Goal: Task Accomplishment & Management: Complete application form

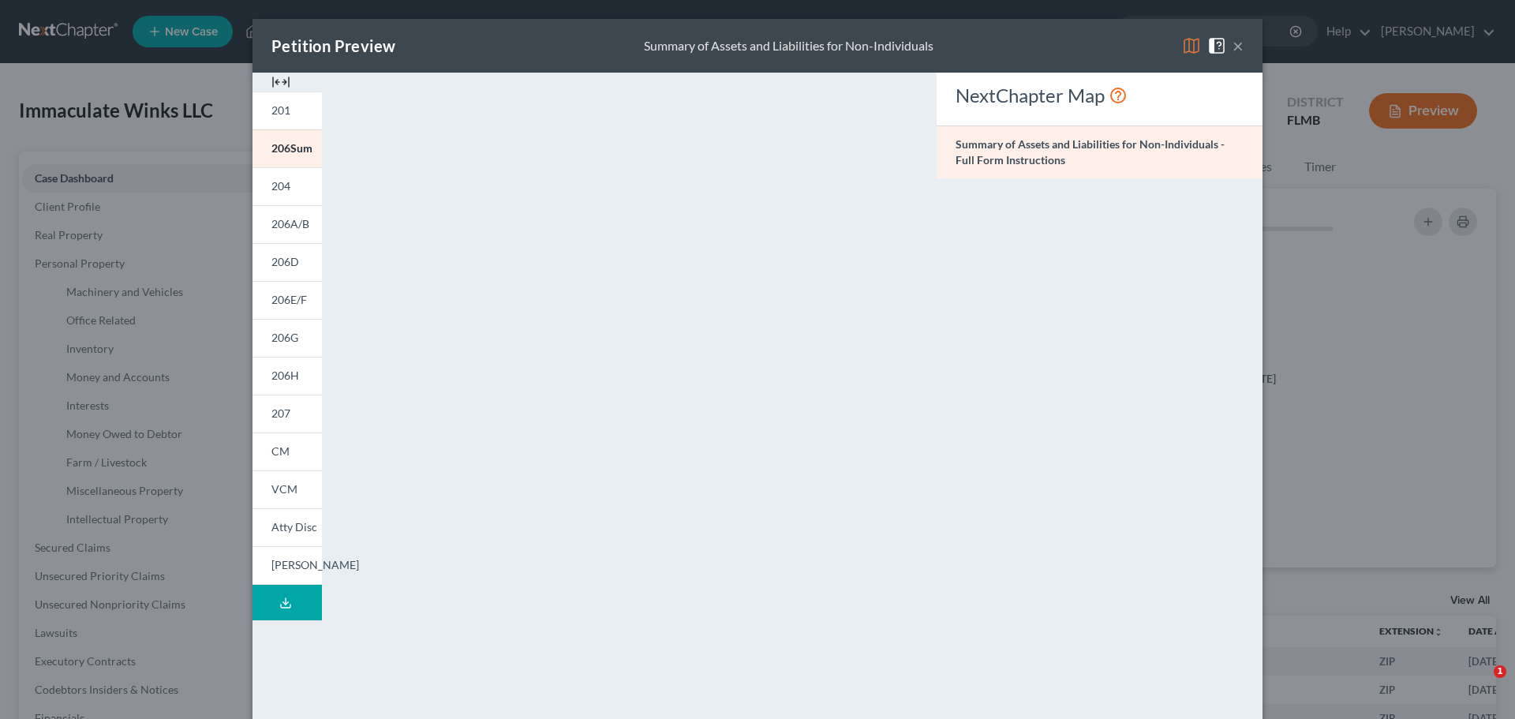
select select "10"
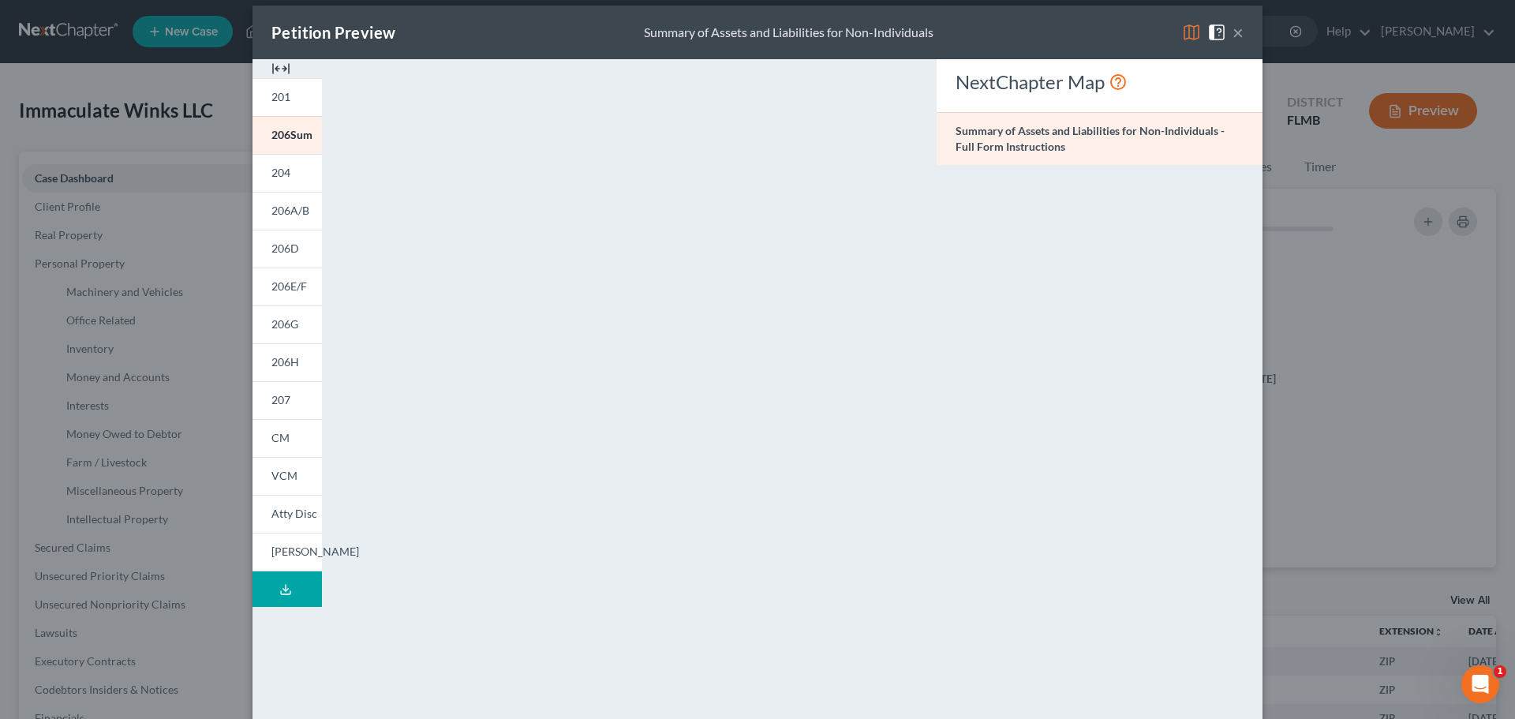
click at [286, 92] on link "201" at bounding box center [286, 97] width 69 height 38
click at [279, 590] on icon at bounding box center [285, 589] width 13 height 13
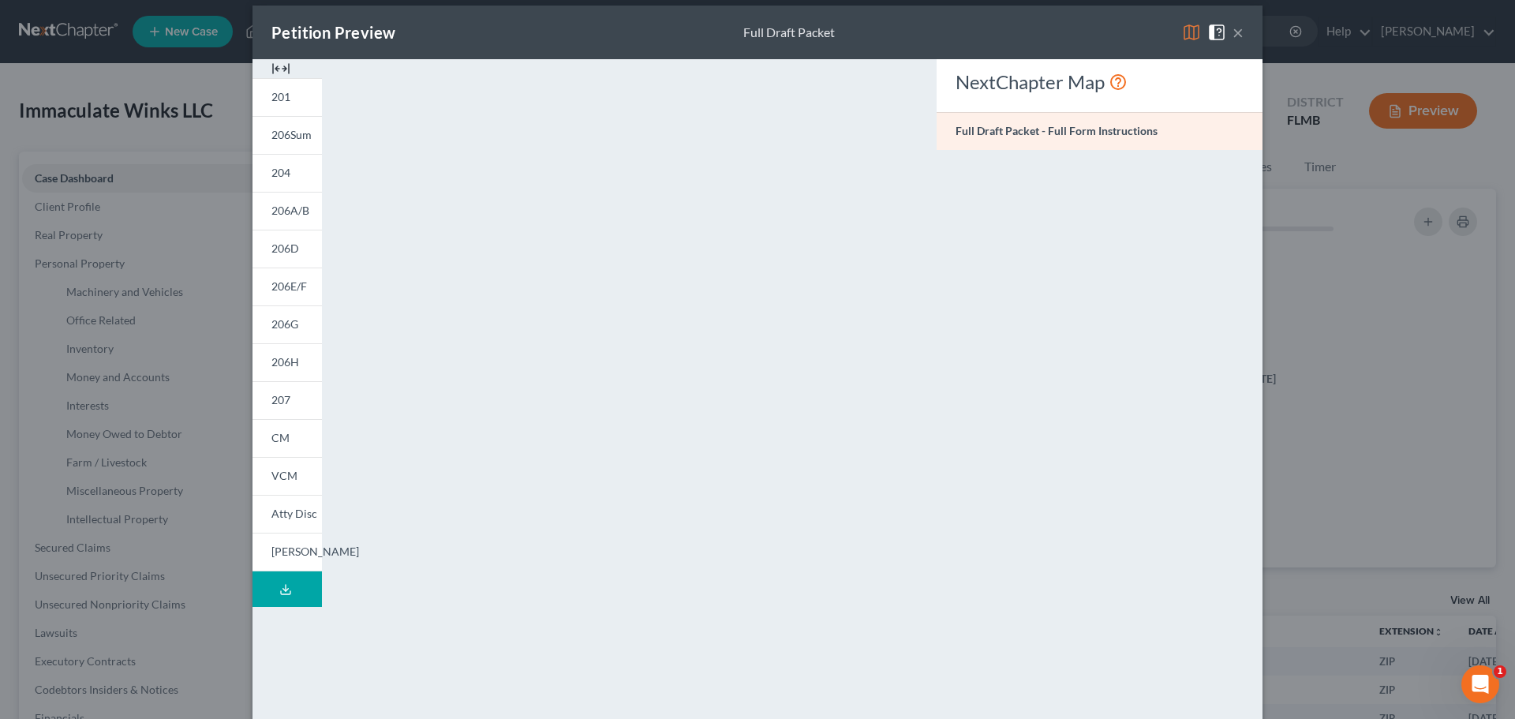
click at [1236, 29] on button "×" at bounding box center [1237, 32] width 11 height 19
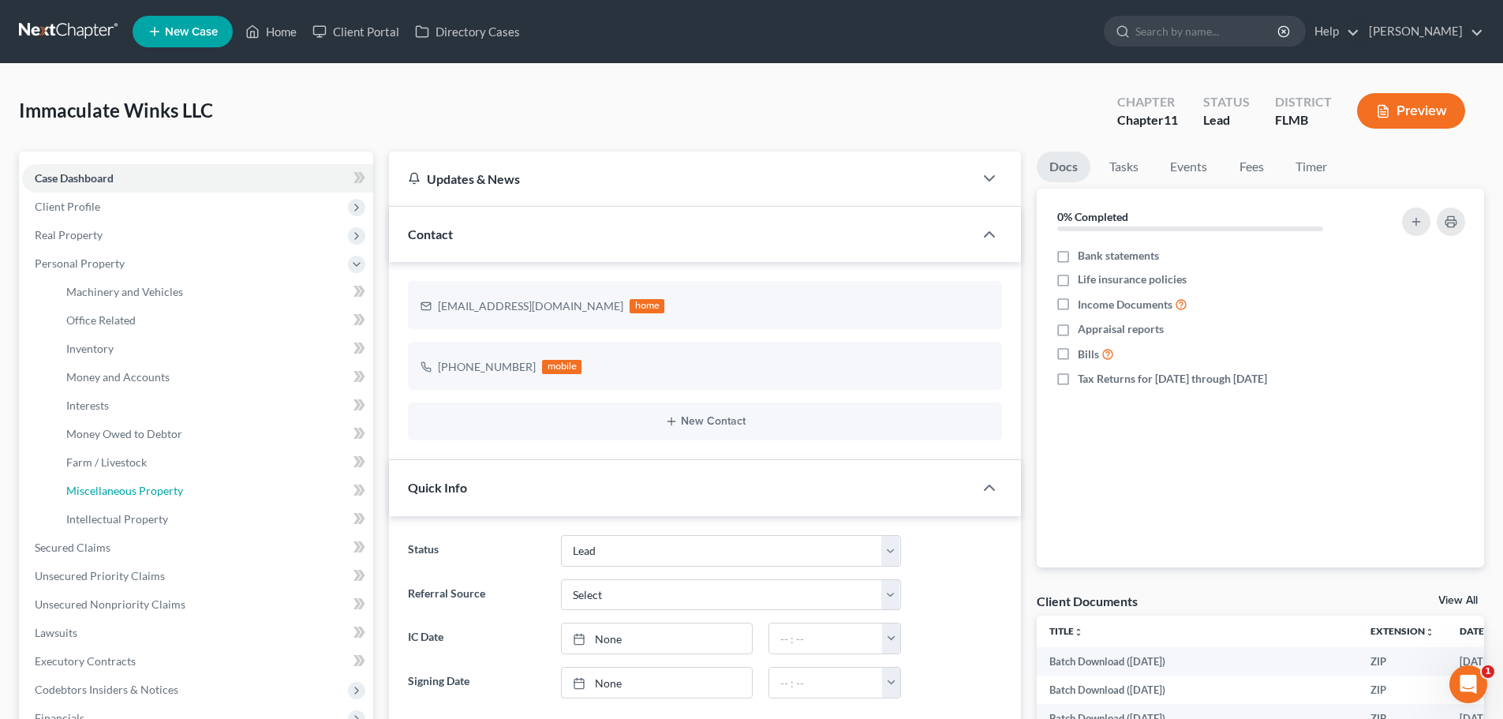
click at [157, 492] on span "Miscellaneous Property" at bounding box center [124, 490] width 117 height 13
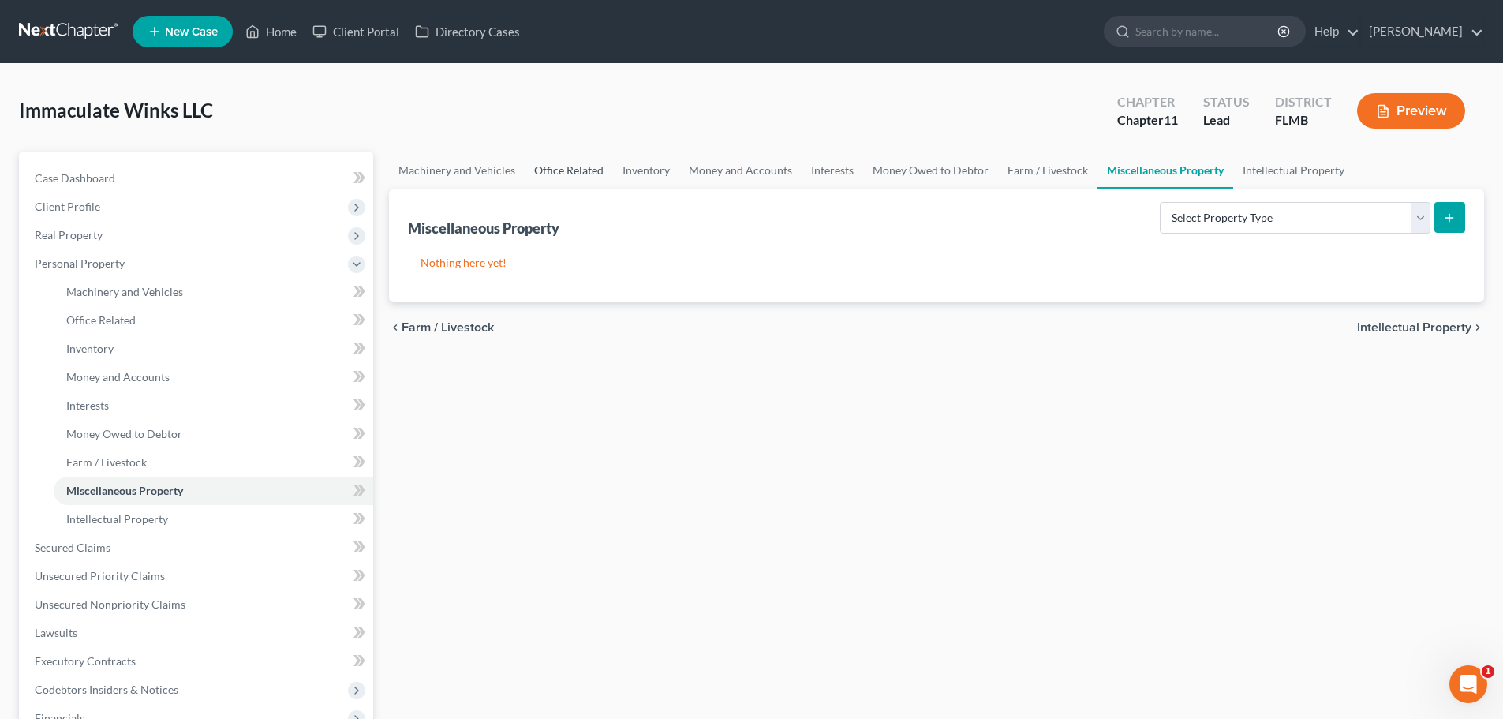
click at [585, 174] on link "Office Related" at bounding box center [569, 170] width 88 height 38
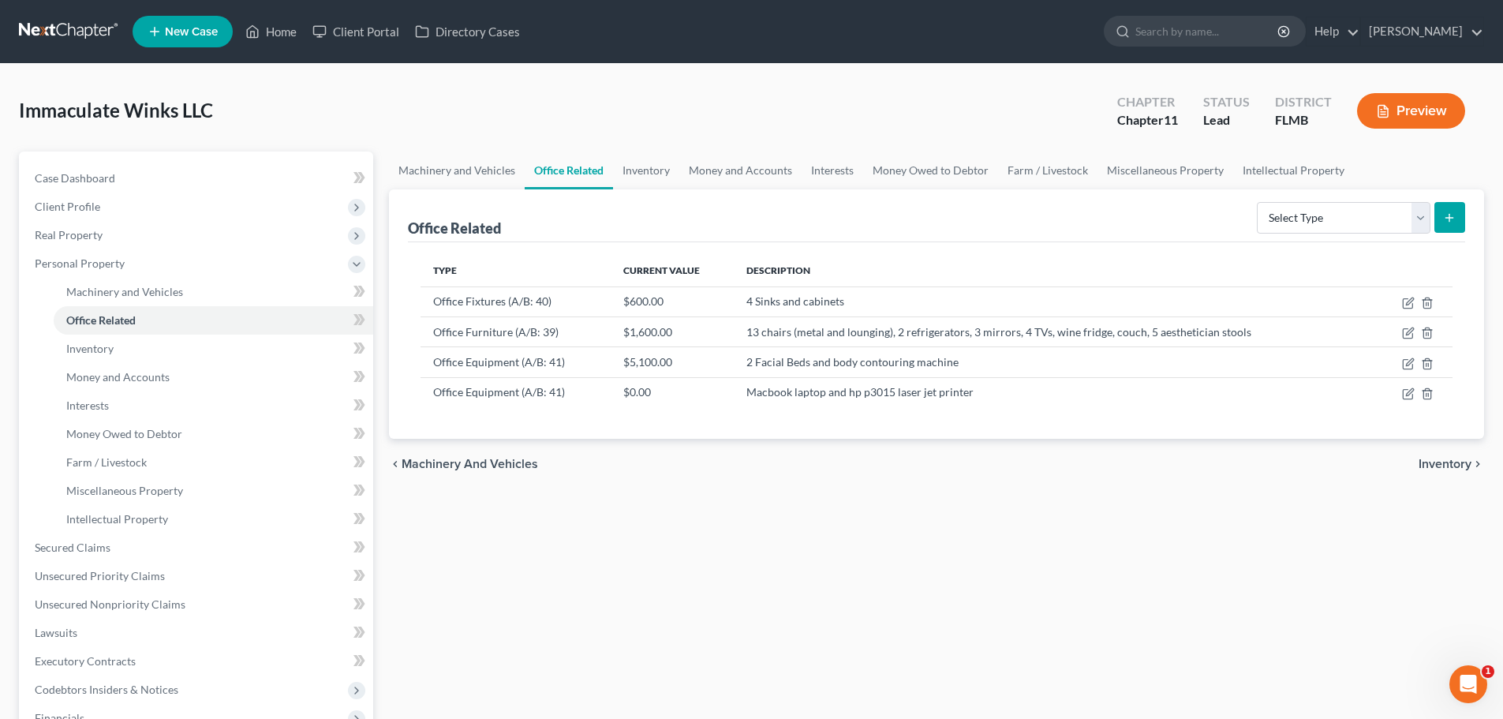
click at [806, 396] on td "Macbook laptop and hp p3015 laser jet printer" at bounding box center [1055, 392] width 642 height 30
click at [1407, 392] on icon "button" at bounding box center [1408, 393] width 13 height 13
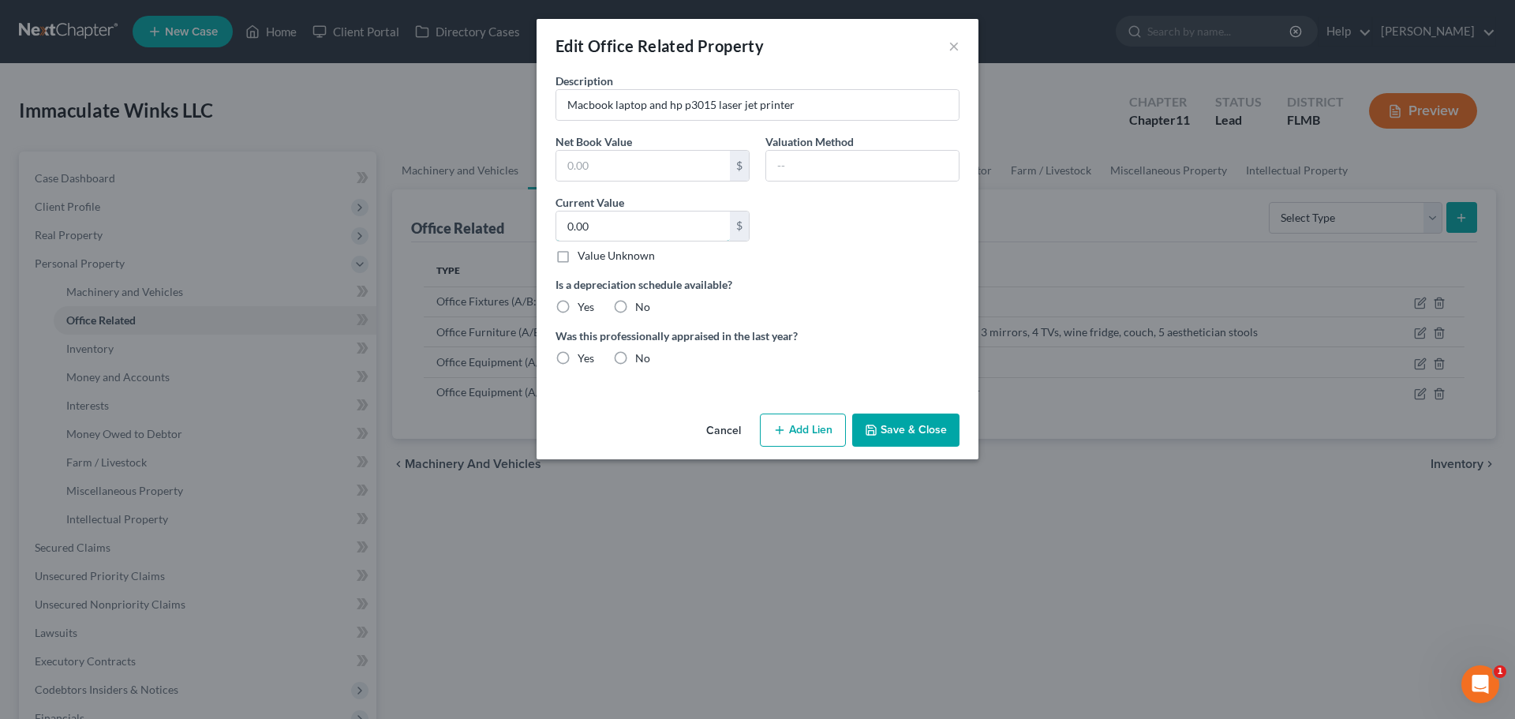
click at [630, 224] on input "0.00" at bounding box center [643, 226] width 174 height 30
type input "500"
click at [772, 370] on div "Description Macbook laptop and hp p3015 laser jet printer Net Book Value $ Valu…" at bounding box center [758, 226] width 420 height 306
click at [635, 308] on label "No" at bounding box center [642, 307] width 15 height 16
click at [641, 308] on input "No" at bounding box center [646, 304] width 10 height 10
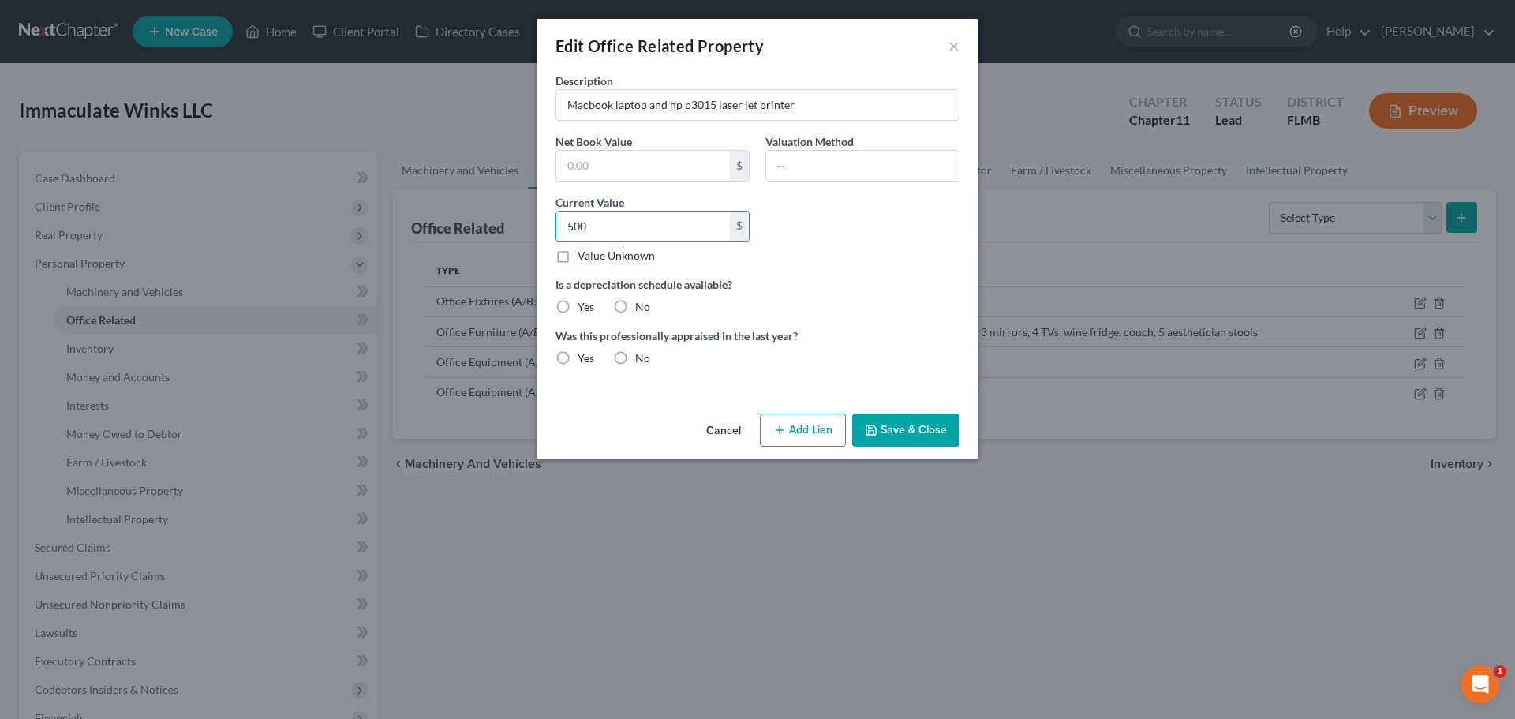
radio input "true"
drag, startPoint x: 621, startPoint y: 356, endPoint x: 637, endPoint y: 357, distance: 16.6
click at [635, 357] on label "No" at bounding box center [642, 358] width 15 height 16
click at [641, 357] on input "No" at bounding box center [646, 355] width 10 height 10
radio input "true"
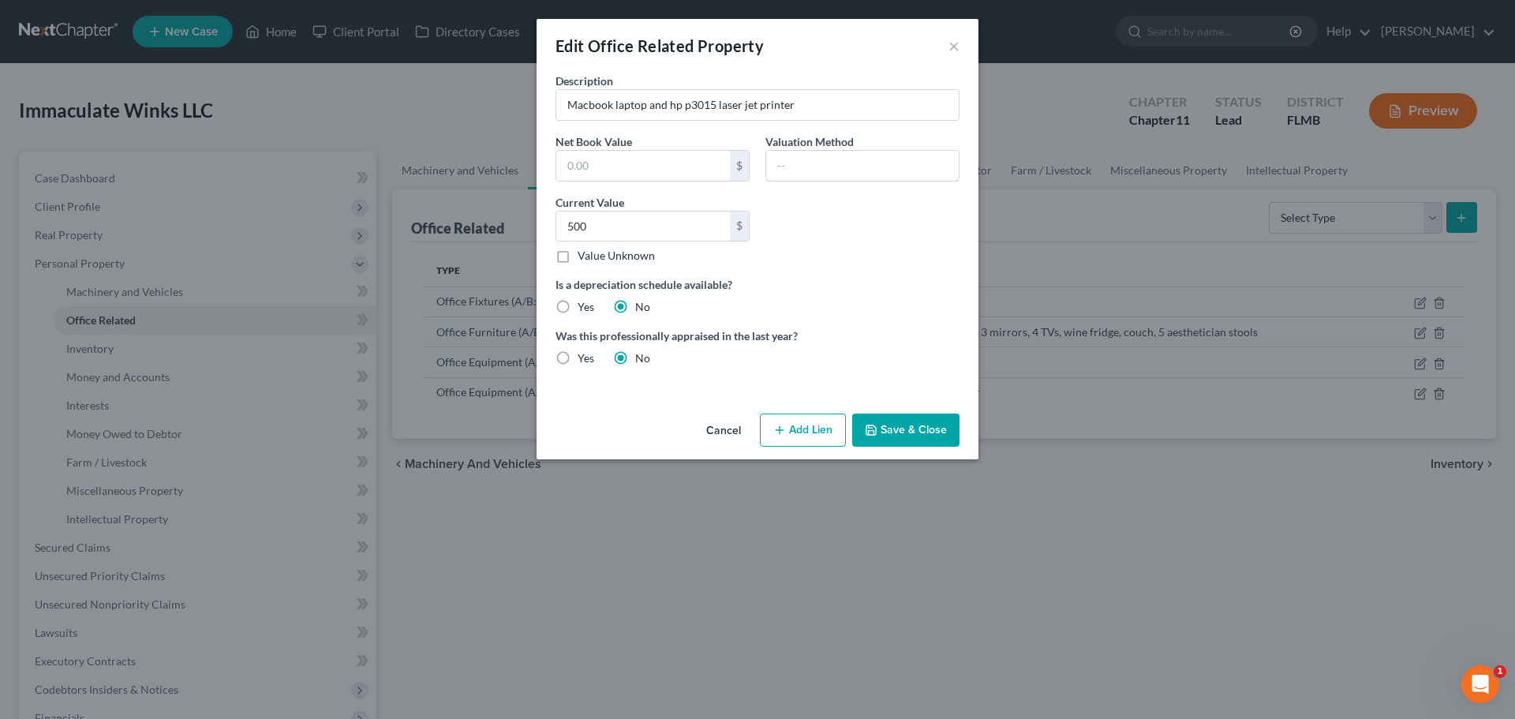
click at [829, 169] on input "text" at bounding box center [862, 166] width 192 height 30
type input "Liquidation Value"
click at [897, 428] on button "Save & Close" at bounding box center [905, 429] width 107 height 33
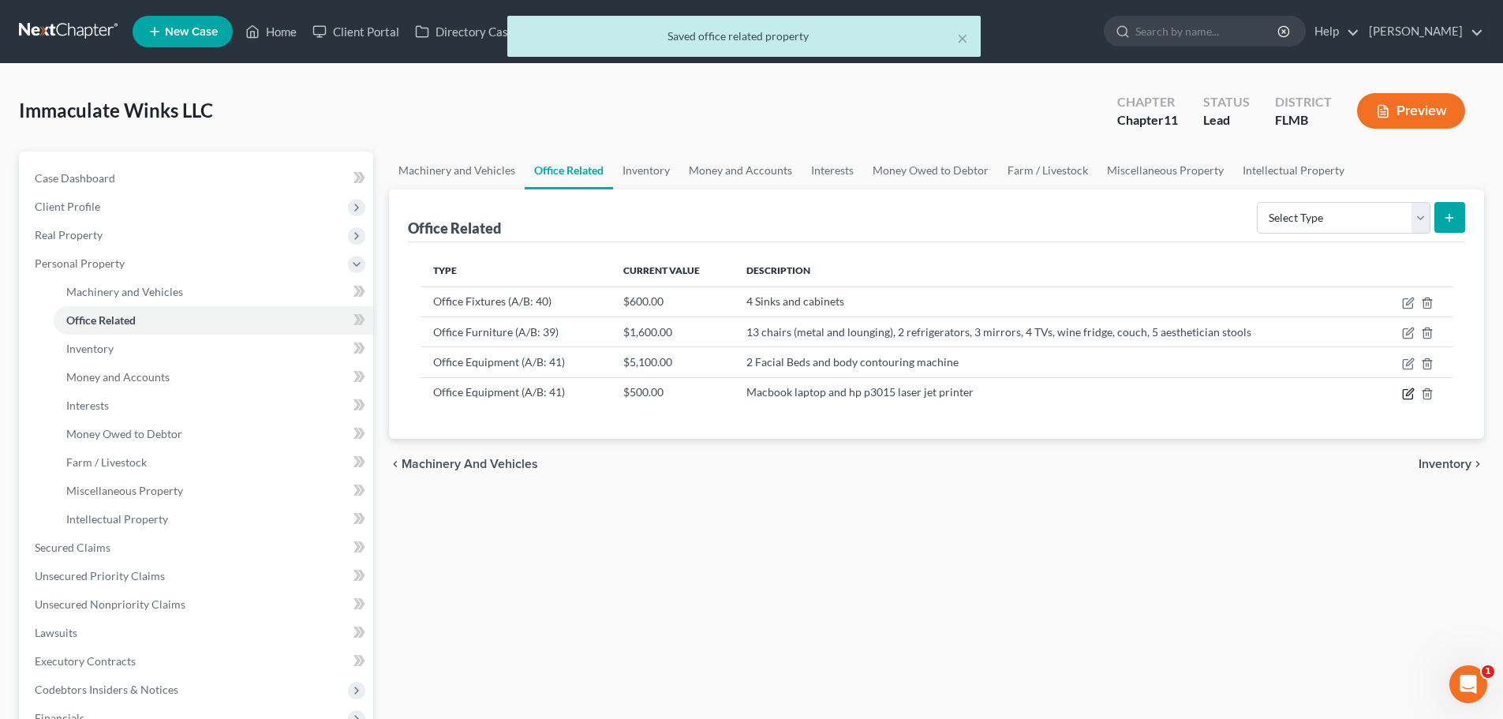
click at [1407, 392] on icon "button" at bounding box center [1408, 393] width 13 height 13
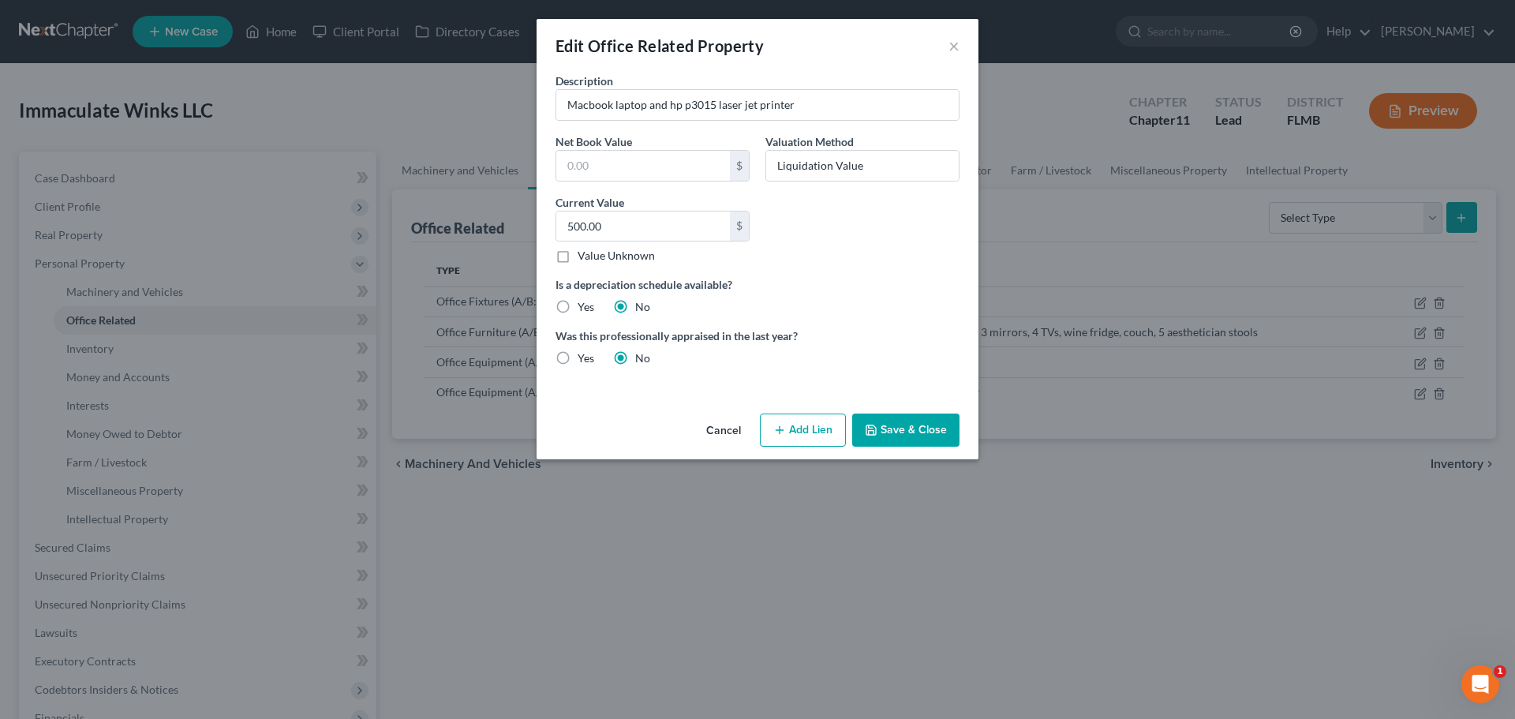
click at [910, 421] on button "Save & Close" at bounding box center [905, 429] width 107 height 33
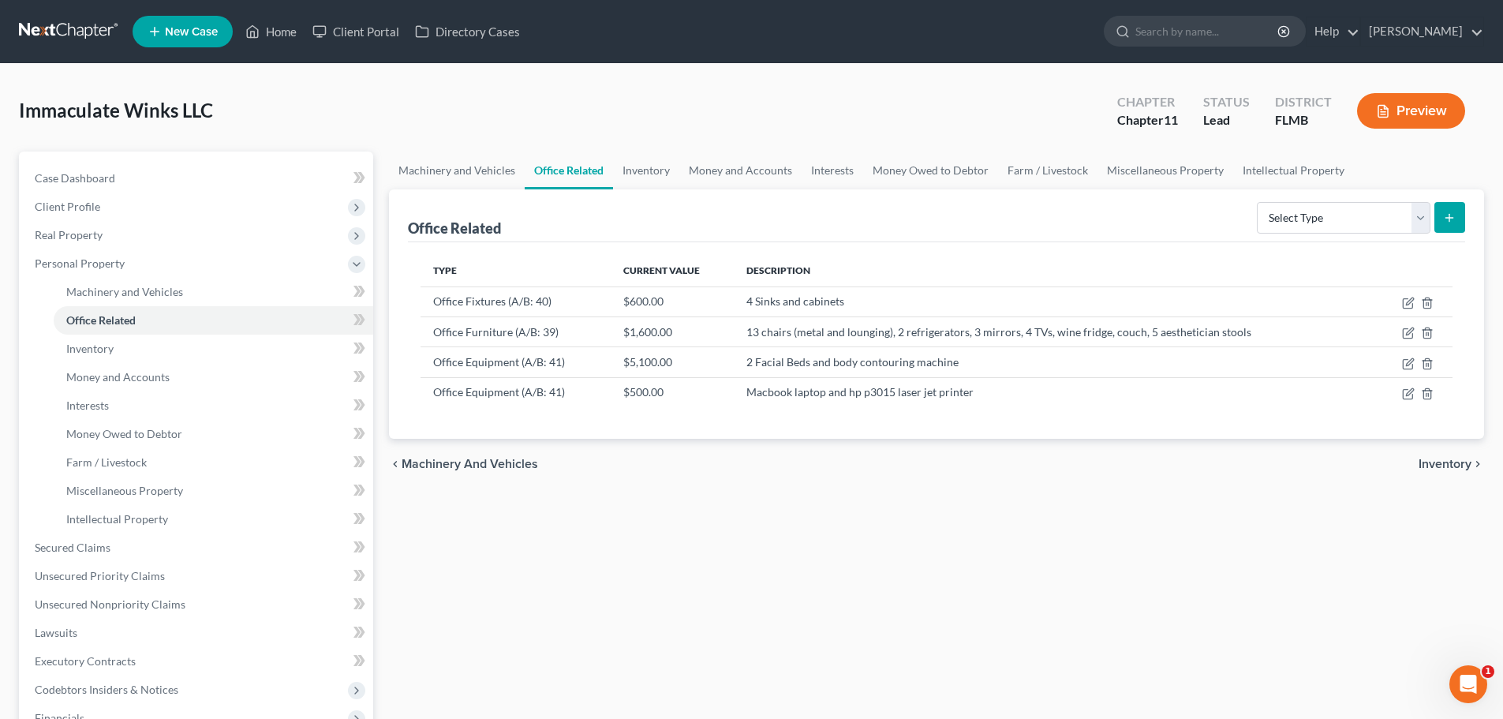
click at [1263, 332] on td "13 chairs (metal and lounging), 2 refrigerators, 3 mirrors, 4 TVs, wine fridge,…" at bounding box center [1055, 331] width 642 height 30
click at [1407, 329] on icon "button" at bounding box center [1407, 333] width 9 height 9
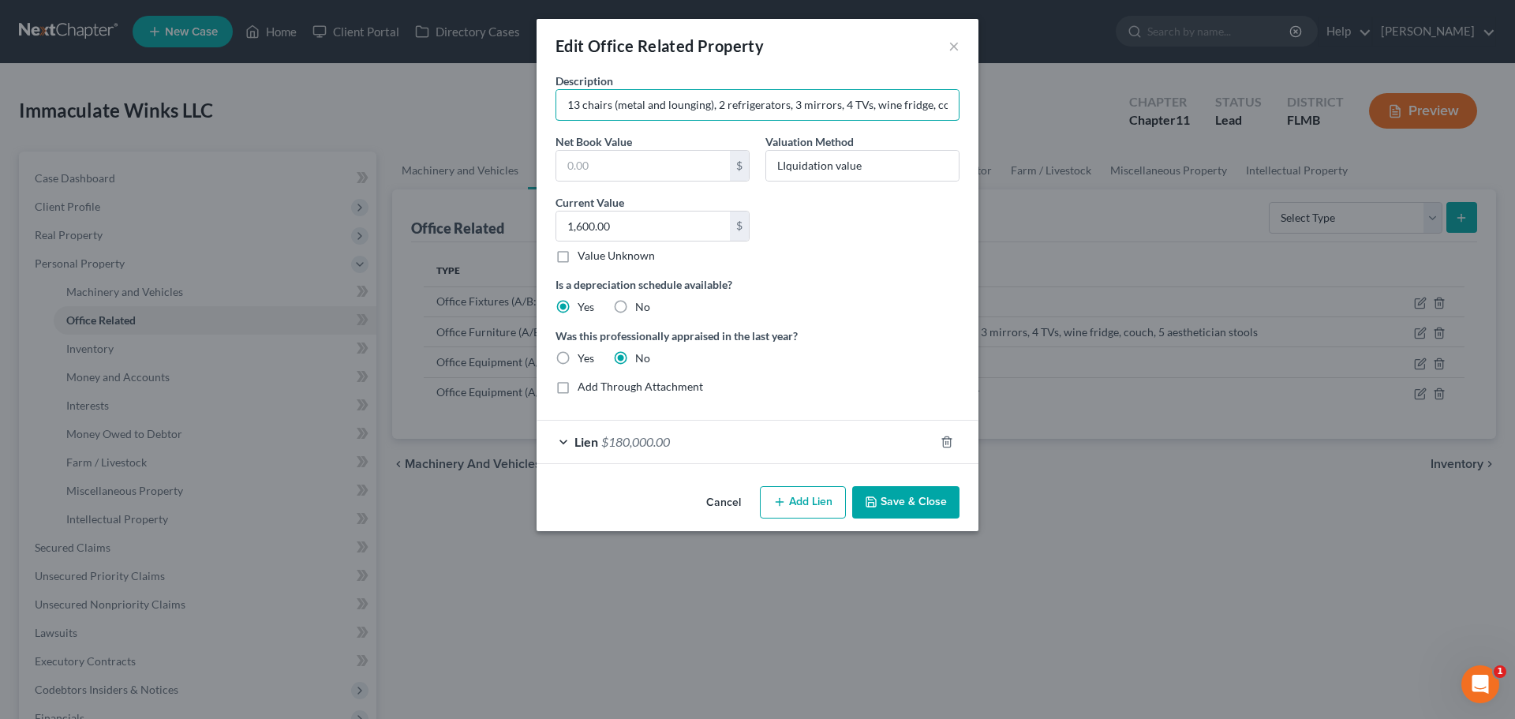
click at [939, 114] on input "13 chairs (metal and lounging), 2 refrigerators, 3 mirrors, 4 TVs, wine fridge,…" at bounding box center [757, 105] width 402 height 30
type input "13 chairs (metal and lounging), 2 refrigerators, 3 mirrors, 4 TVs, wine fridge,…"
click at [911, 500] on button "Save & Close" at bounding box center [905, 502] width 107 height 33
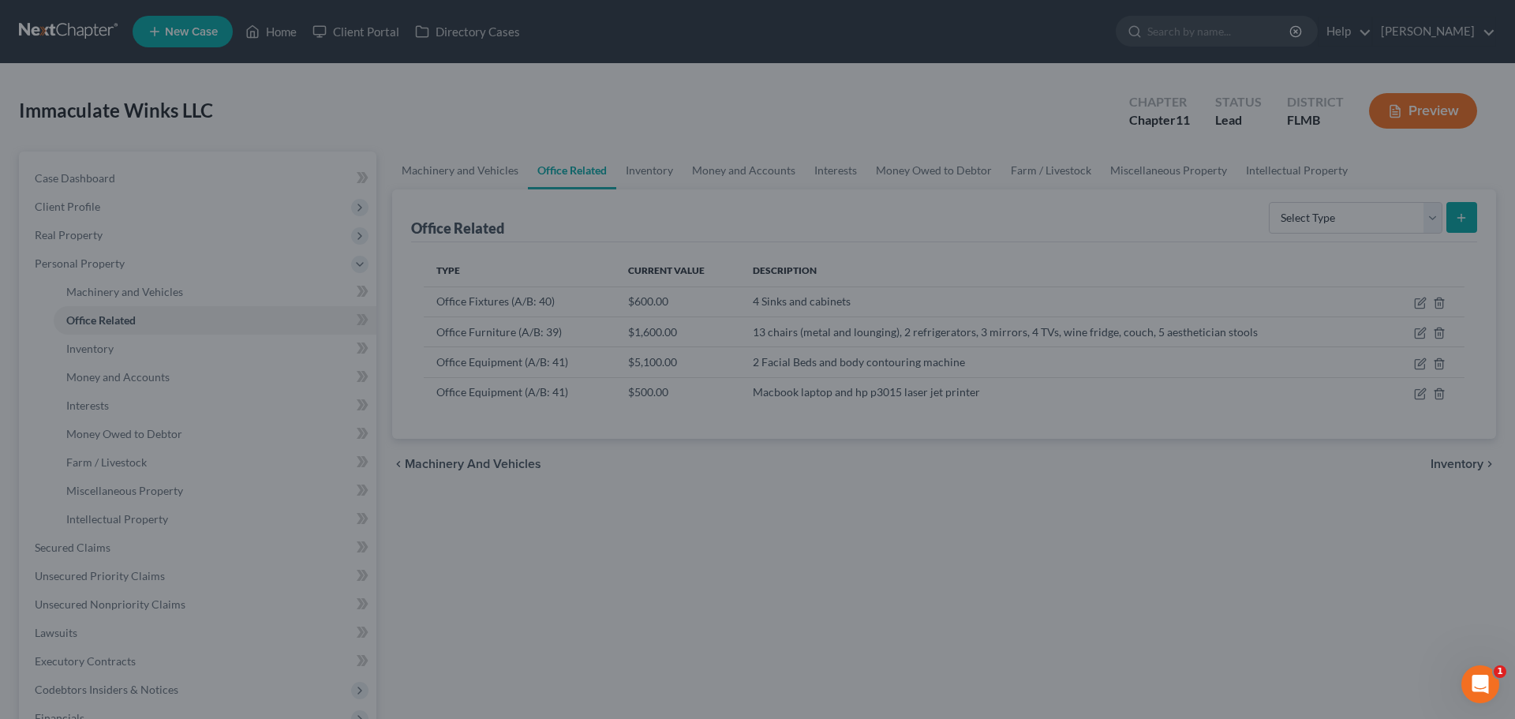
scroll to position [0, 0]
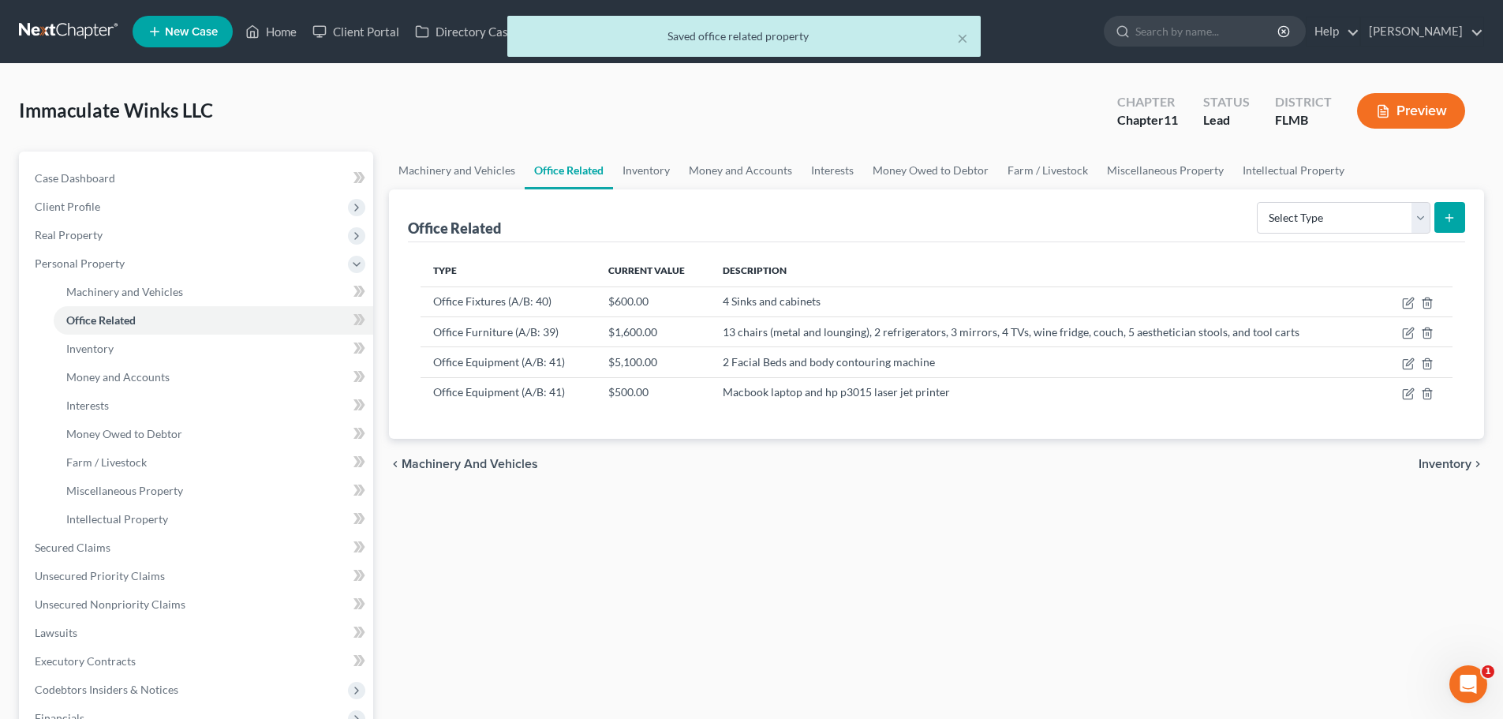
click at [543, 386] on td "Office Equipment (A/B: 41)" at bounding box center [507, 392] width 175 height 30
click at [1415, 361] on td at bounding box center [1417, 362] width 70 height 30
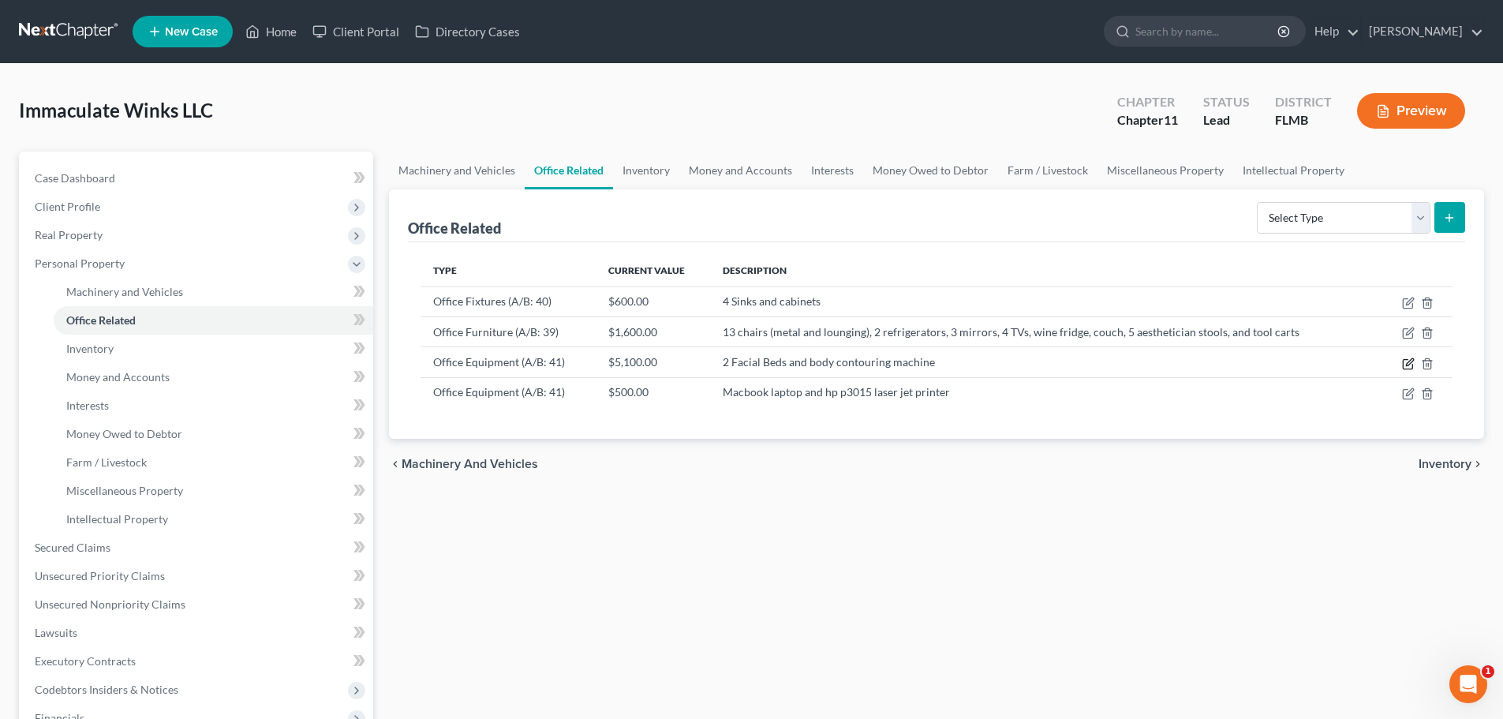
click at [1405, 363] on icon "button" at bounding box center [1408, 363] width 13 height 13
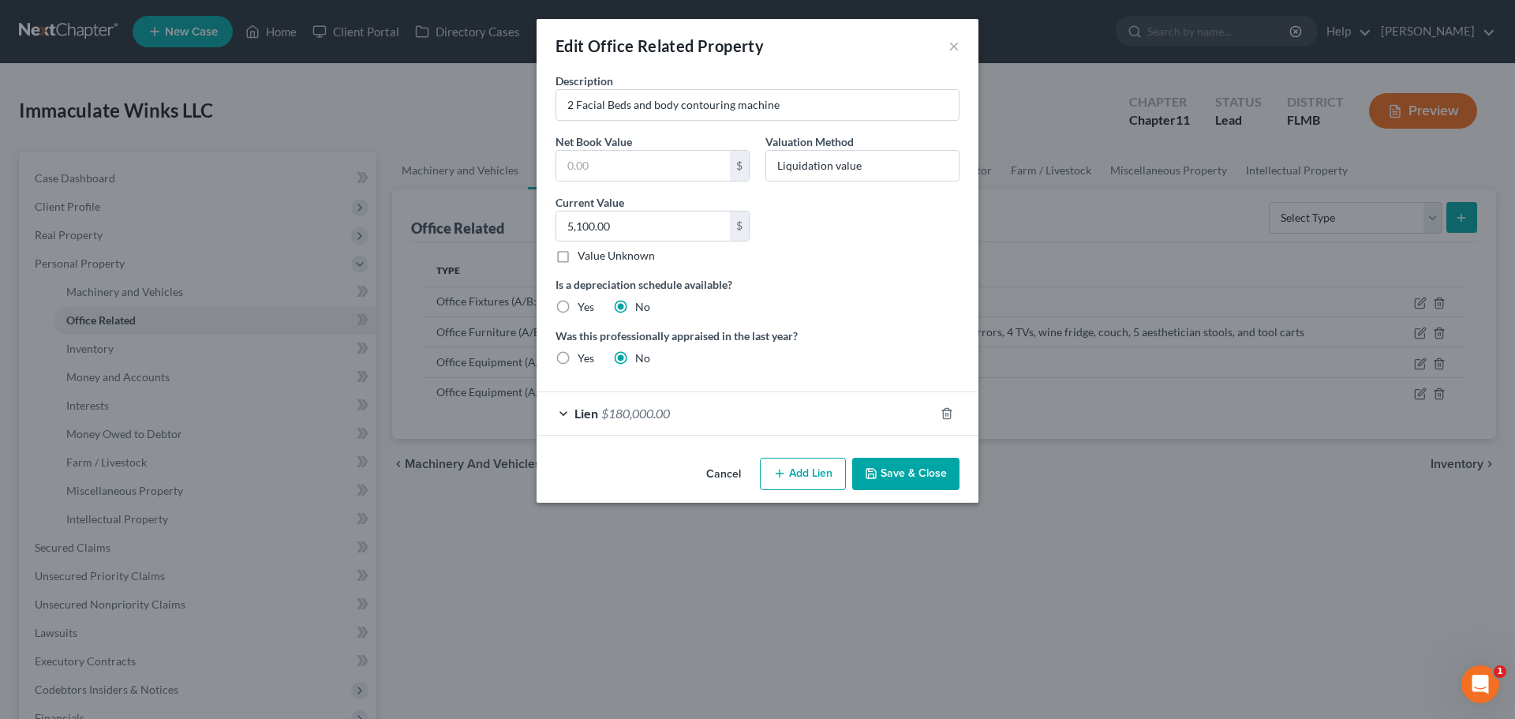
drag, startPoint x: 901, startPoint y: 470, endPoint x: 1020, endPoint y: 473, distance: 119.2
click at [902, 470] on button "Save & Close" at bounding box center [905, 474] width 107 height 33
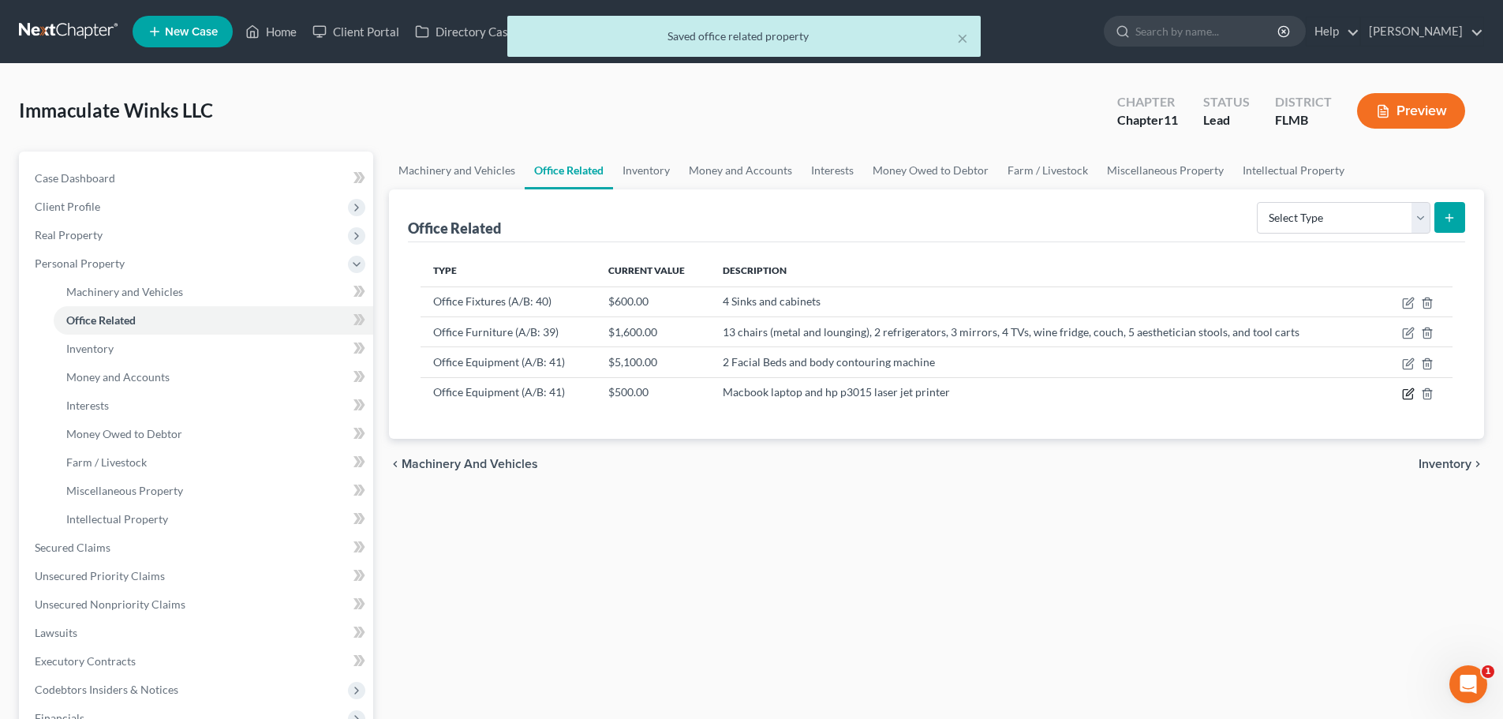
click at [1412, 389] on icon "button" at bounding box center [1408, 393] width 13 height 13
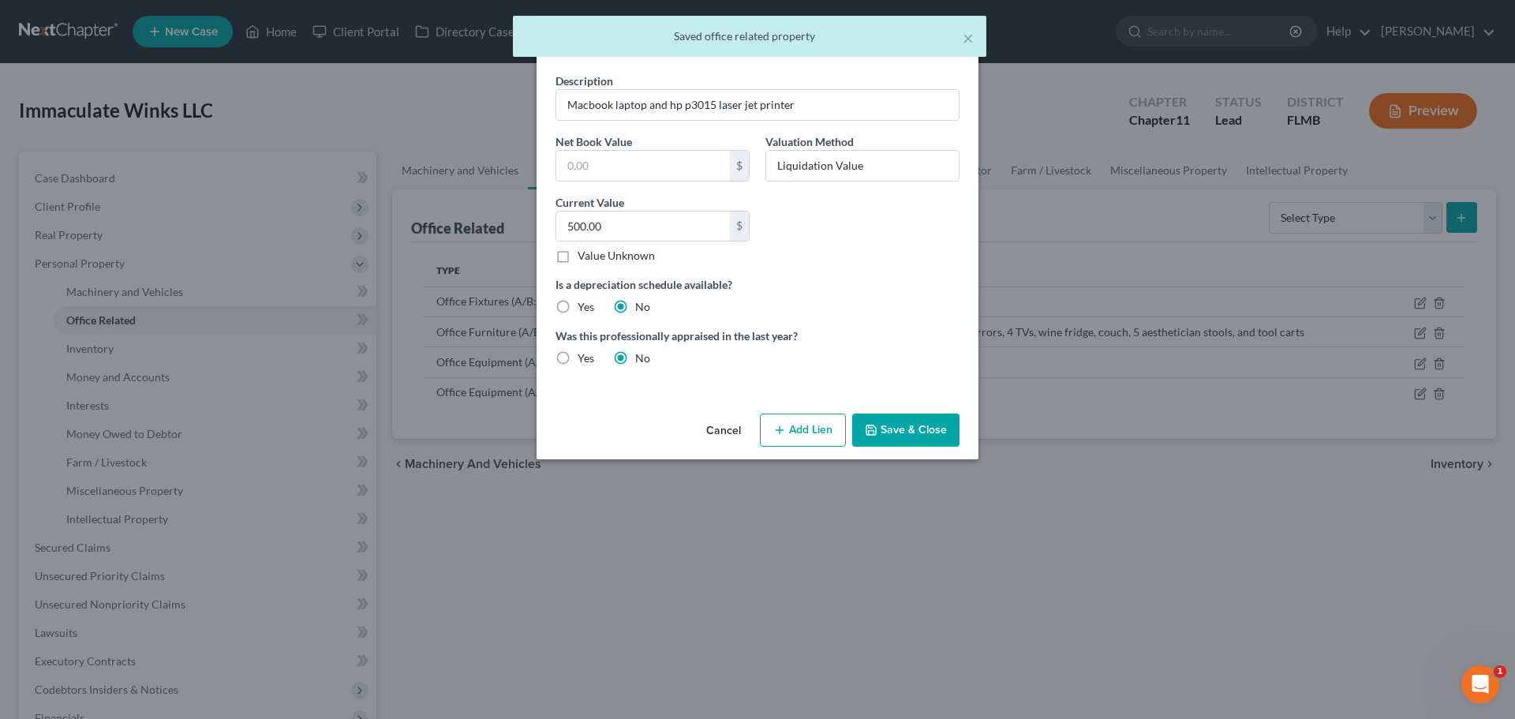
click at [784, 426] on icon "button" at bounding box center [779, 430] width 13 height 13
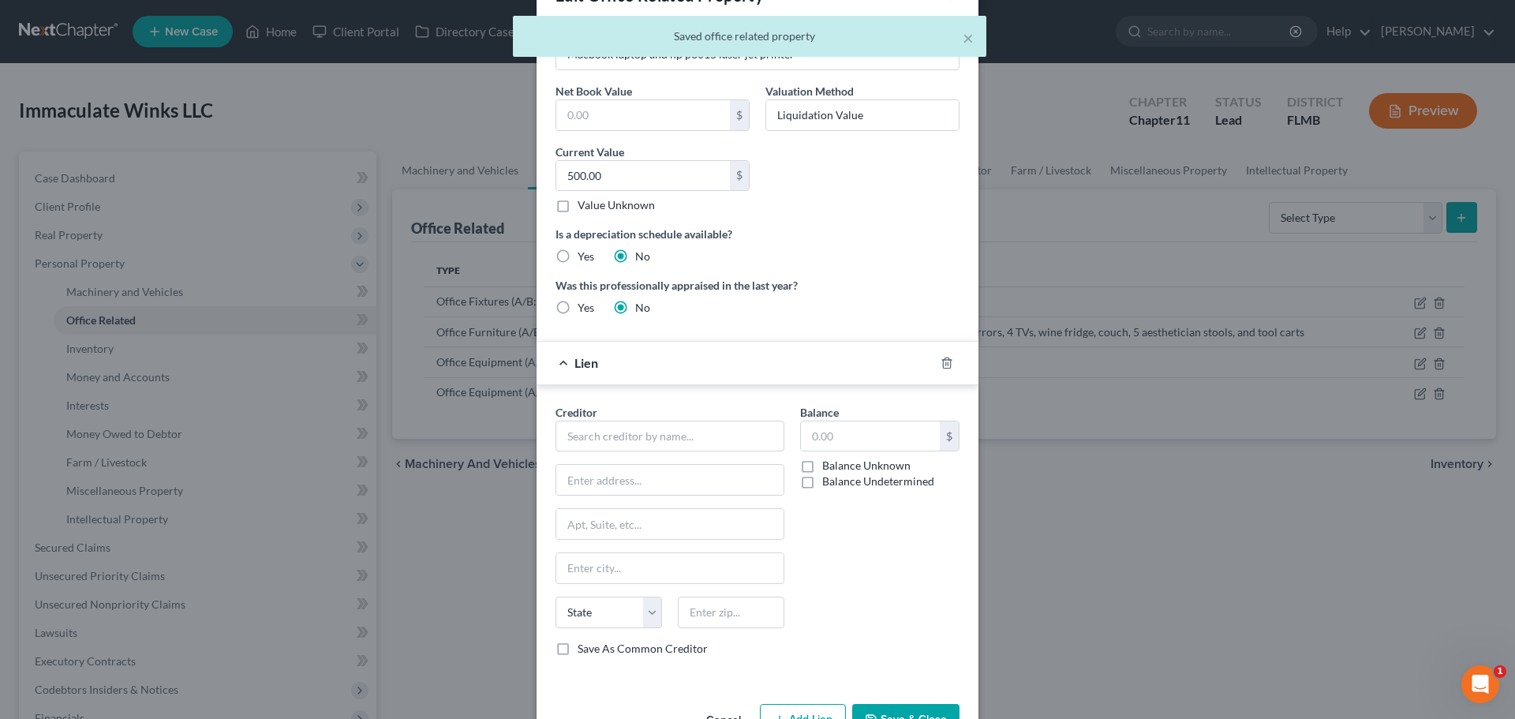
scroll to position [99, 0]
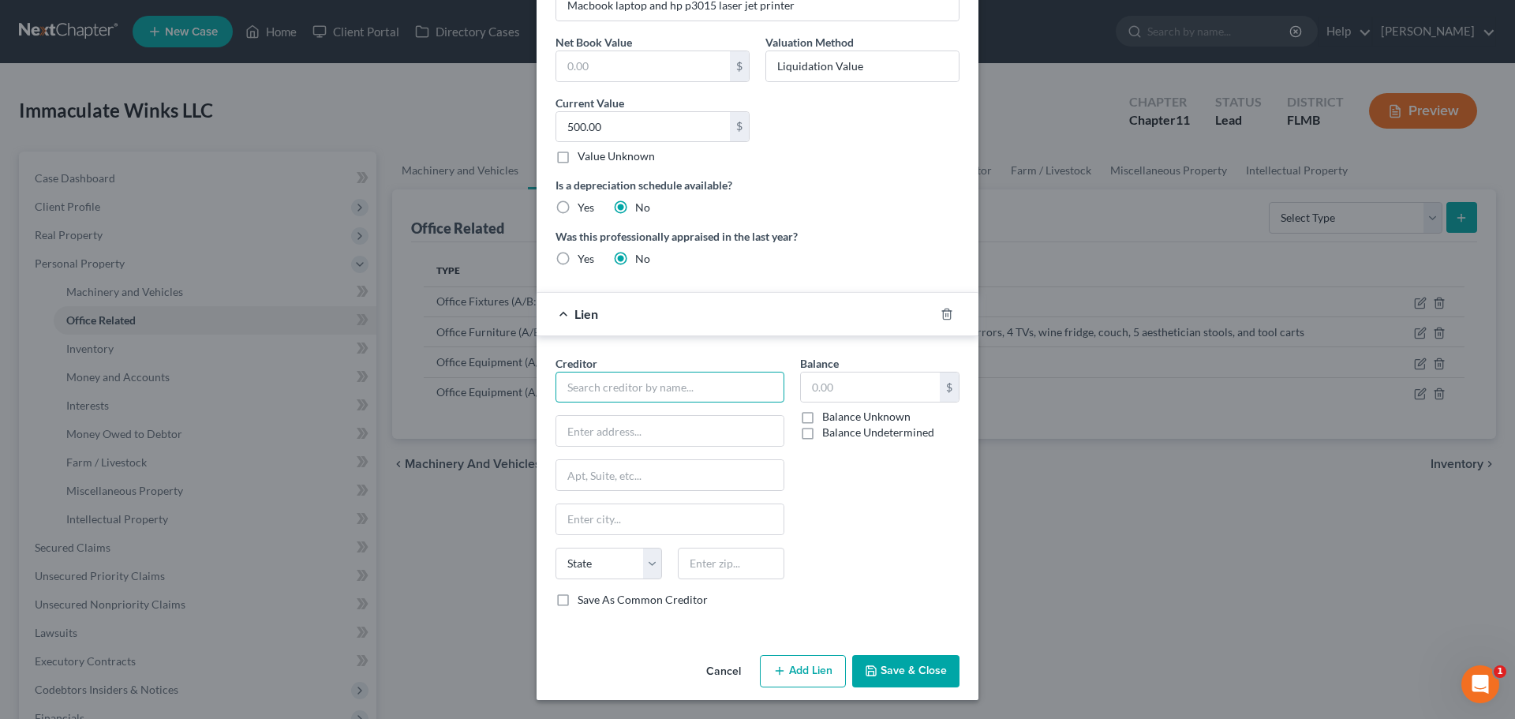
click at [650, 393] on input "text" at bounding box center [669, 388] width 229 height 32
type input "G"
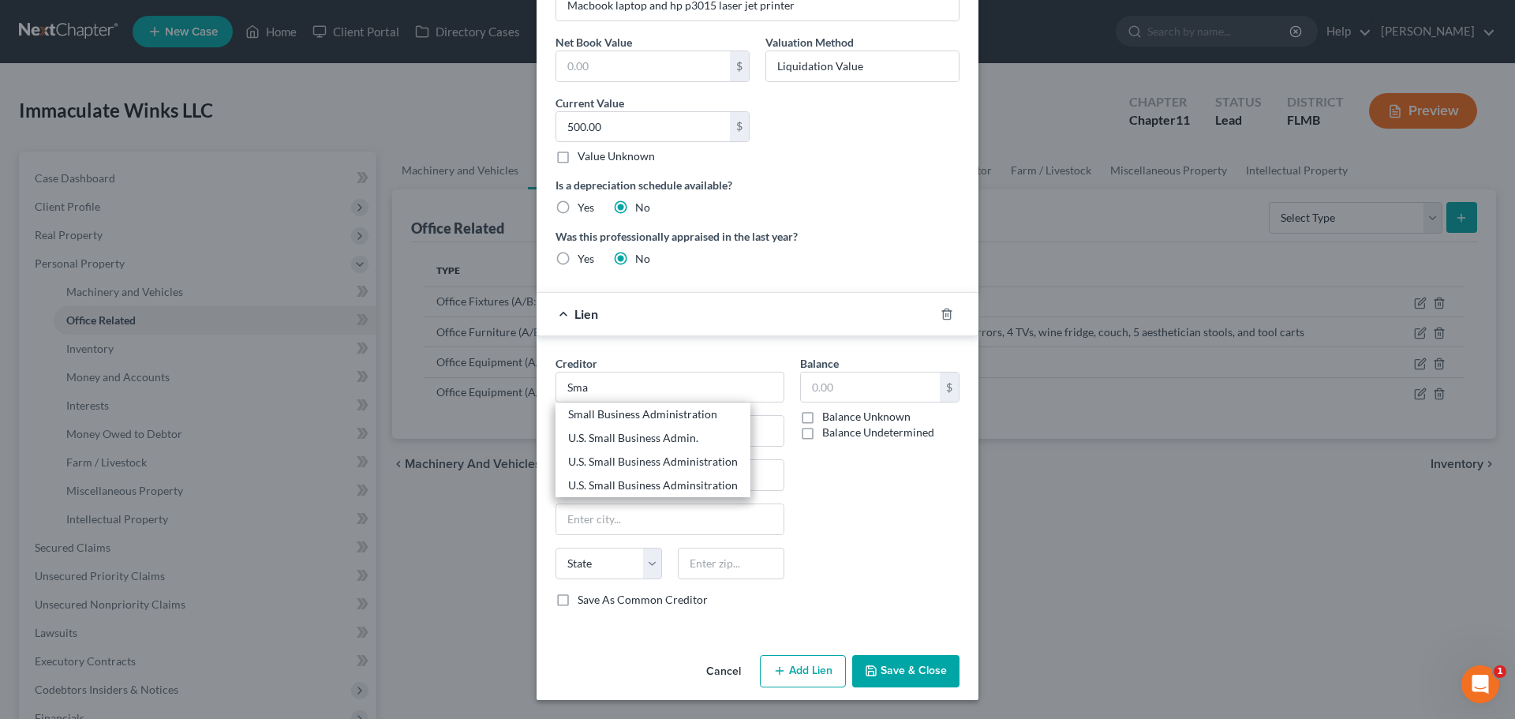
click at [868, 481] on div "Balance $ Balance Unknown Balance Undetermined $ Balance Unknown" at bounding box center [879, 487] width 175 height 265
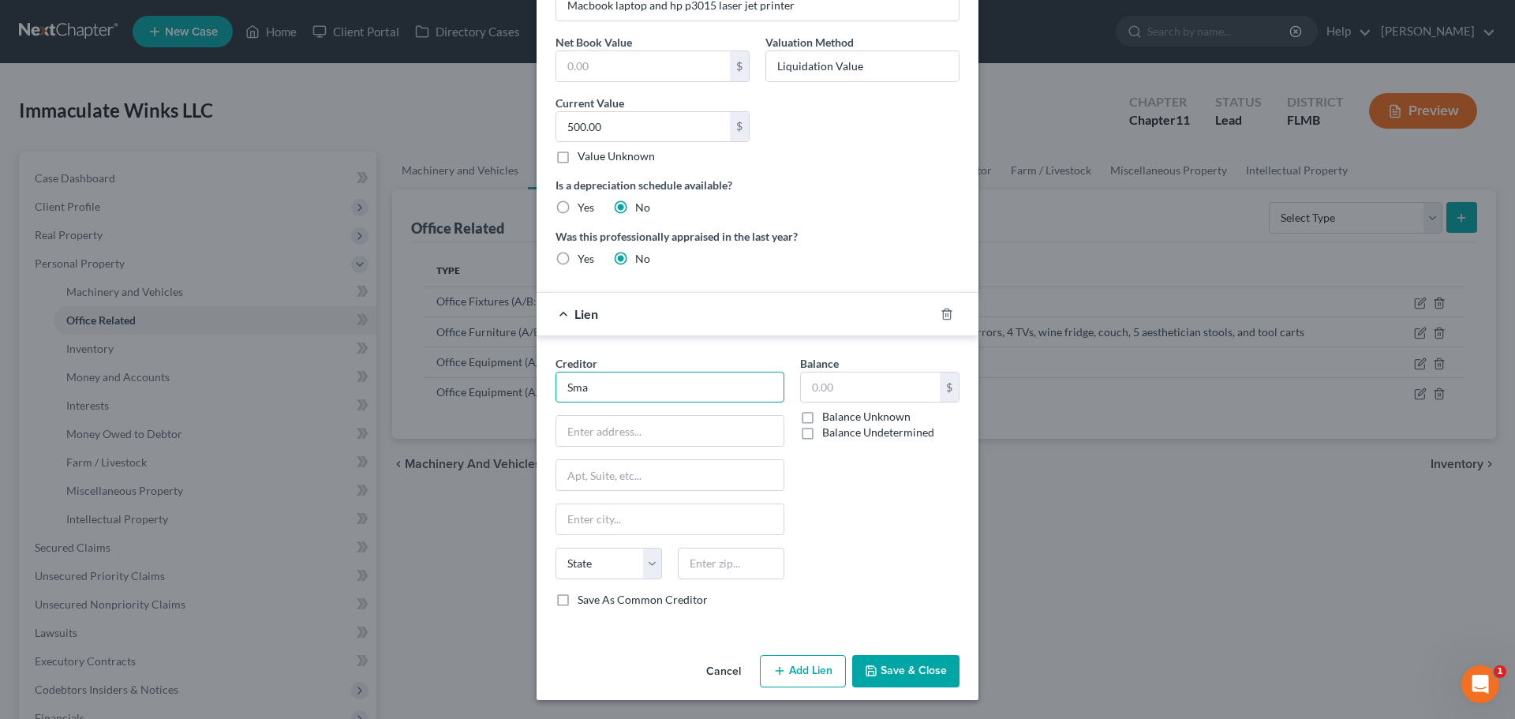
drag, startPoint x: 626, startPoint y: 393, endPoint x: 405, endPoint y: 365, distance: 222.6
click at [412, 373] on div "Edit Office Related Property × Description Macbook laptop and hp p3015 laser je…" at bounding box center [757, 359] width 1515 height 719
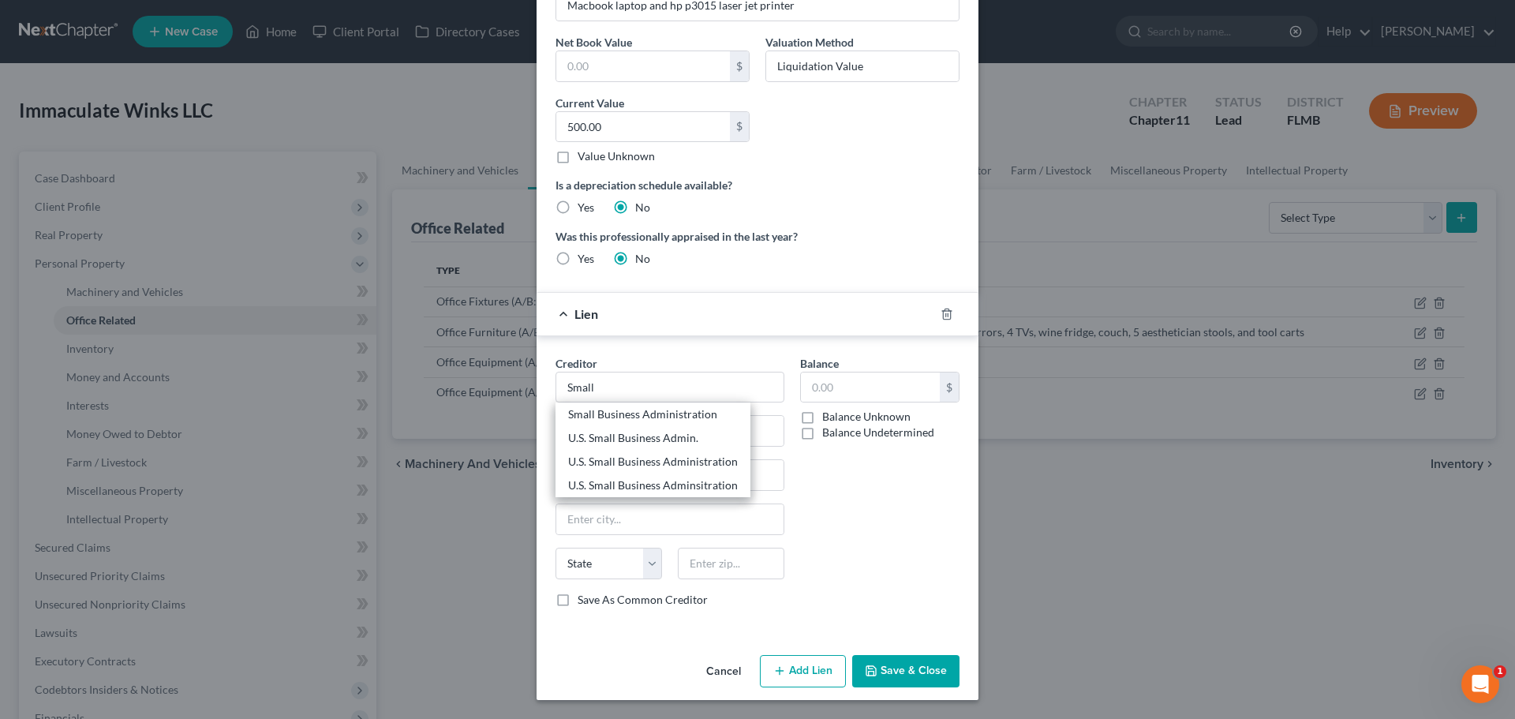
click at [657, 483] on div "U.S. Small Business Adminsitration" at bounding box center [653, 485] width 170 height 16
type input "U.S. Small Business Adminsitration"
type input "[STREET_ADDRESS]"
type input "Suite 201"
type input "[GEOGRAPHIC_DATA]"
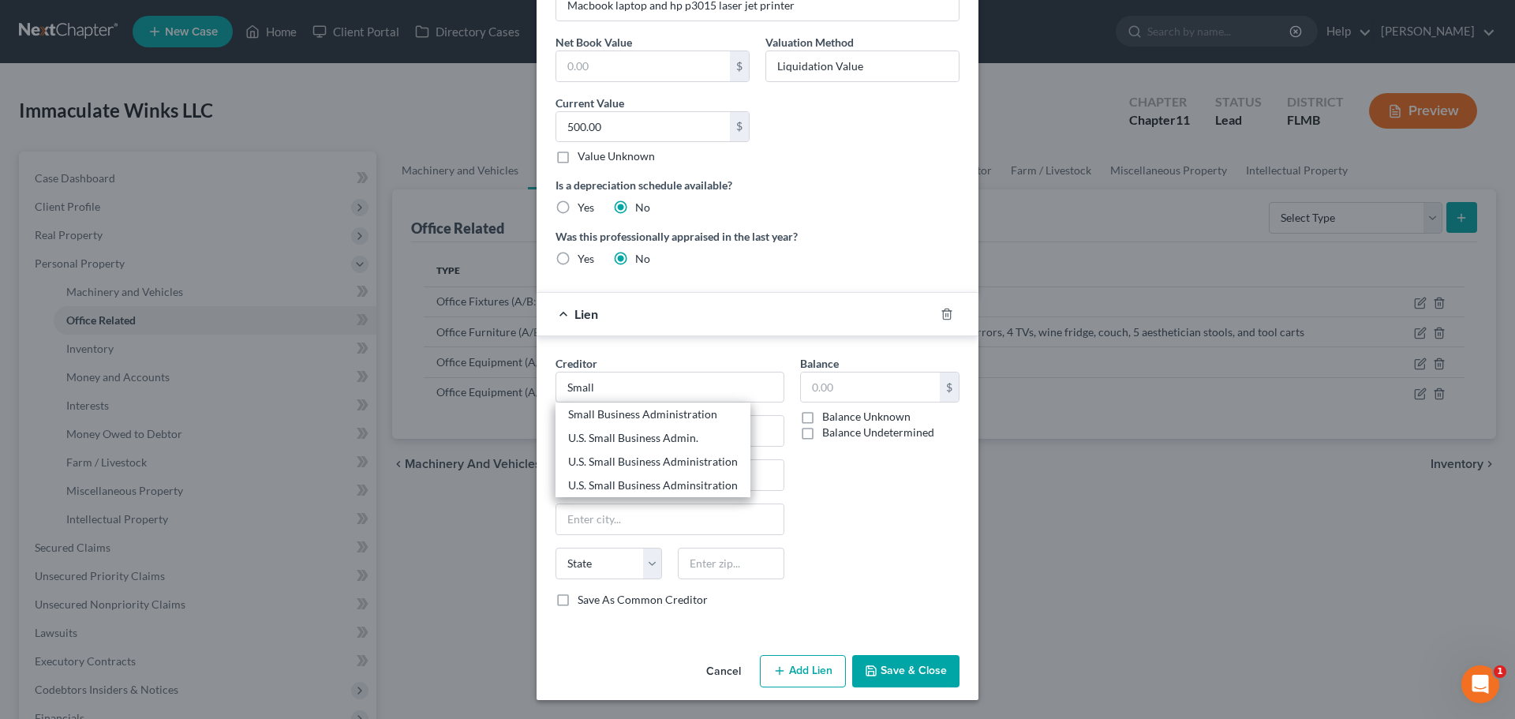
select select "9"
type input "33130"
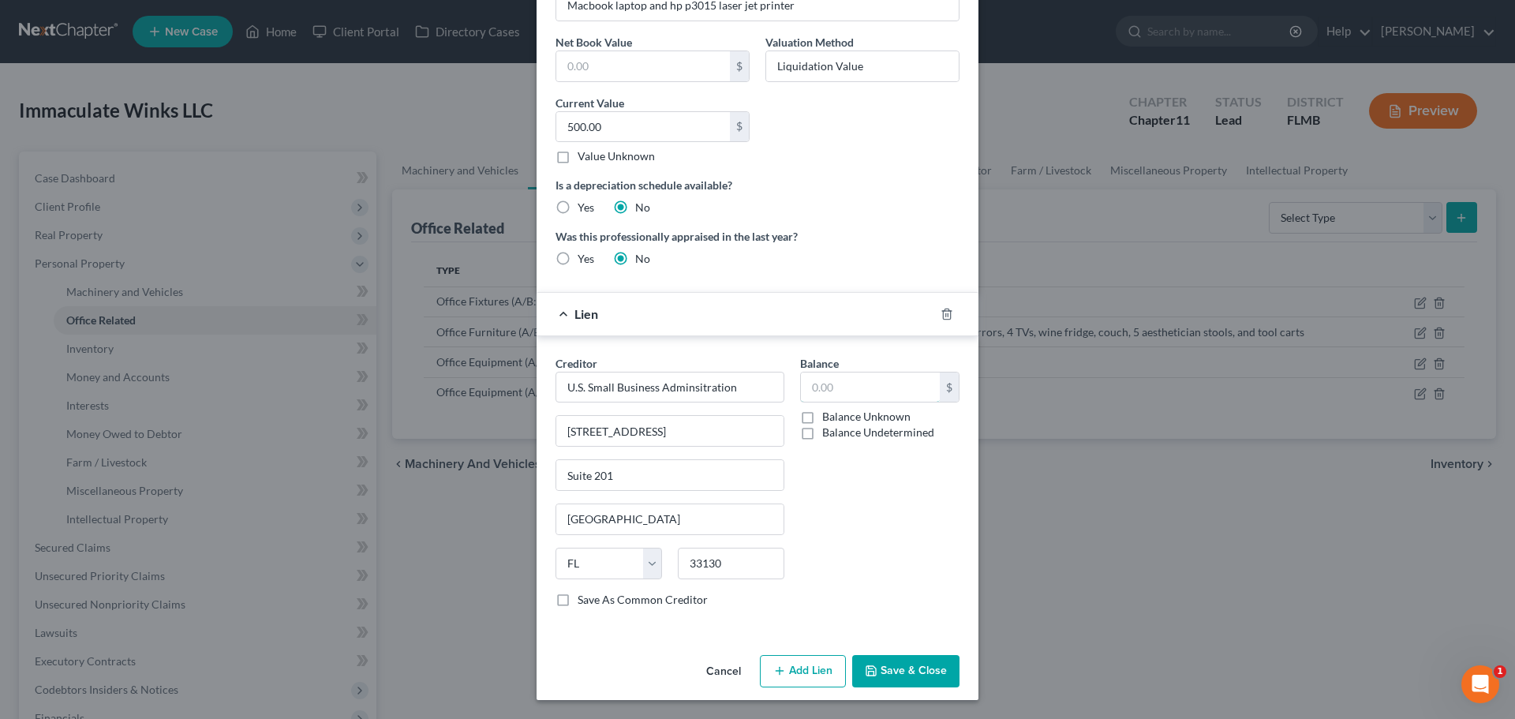
click at [824, 383] on input "text" at bounding box center [870, 387] width 139 height 30
type input "180,000"
click at [906, 671] on button "Save & Close" at bounding box center [905, 671] width 107 height 33
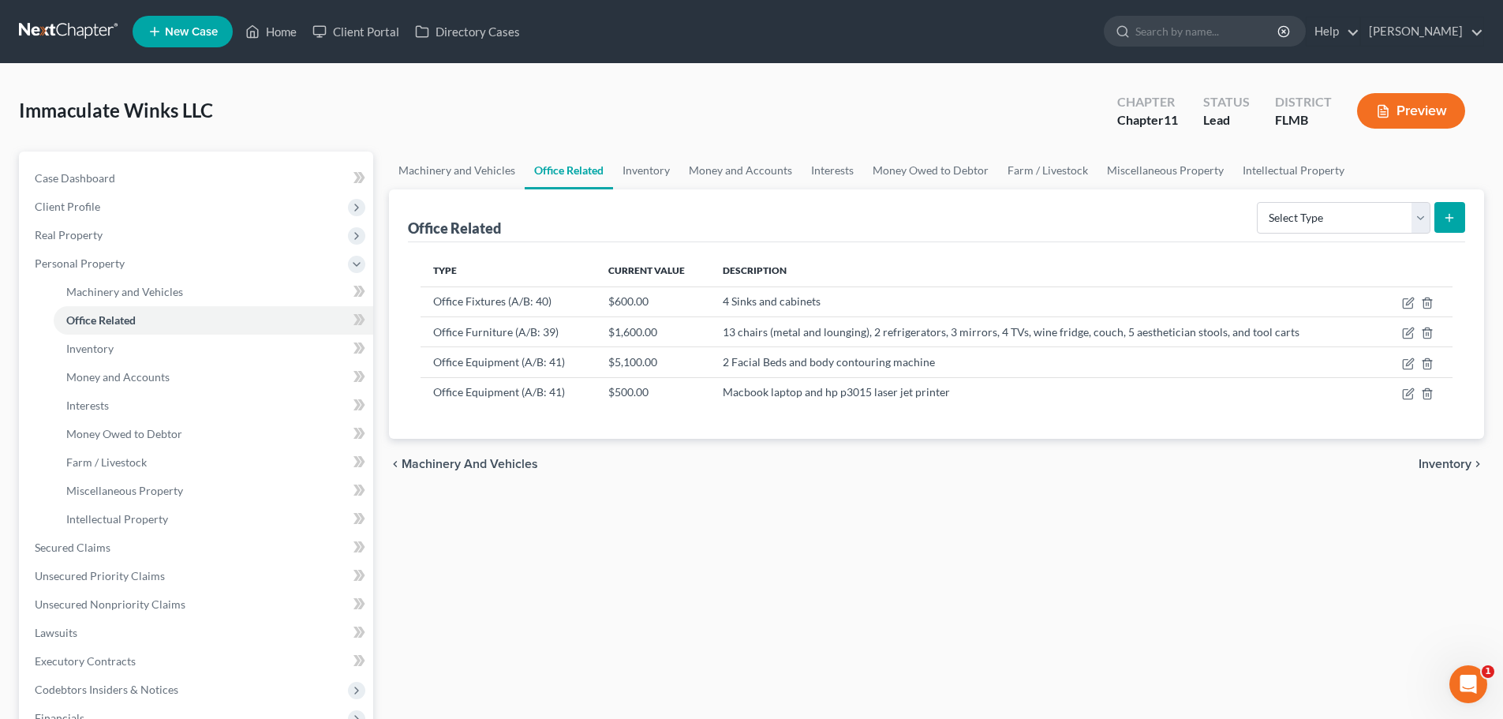
click at [116, 228] on span "Real Property" at bounding box center [197, 235] width 351 height 28
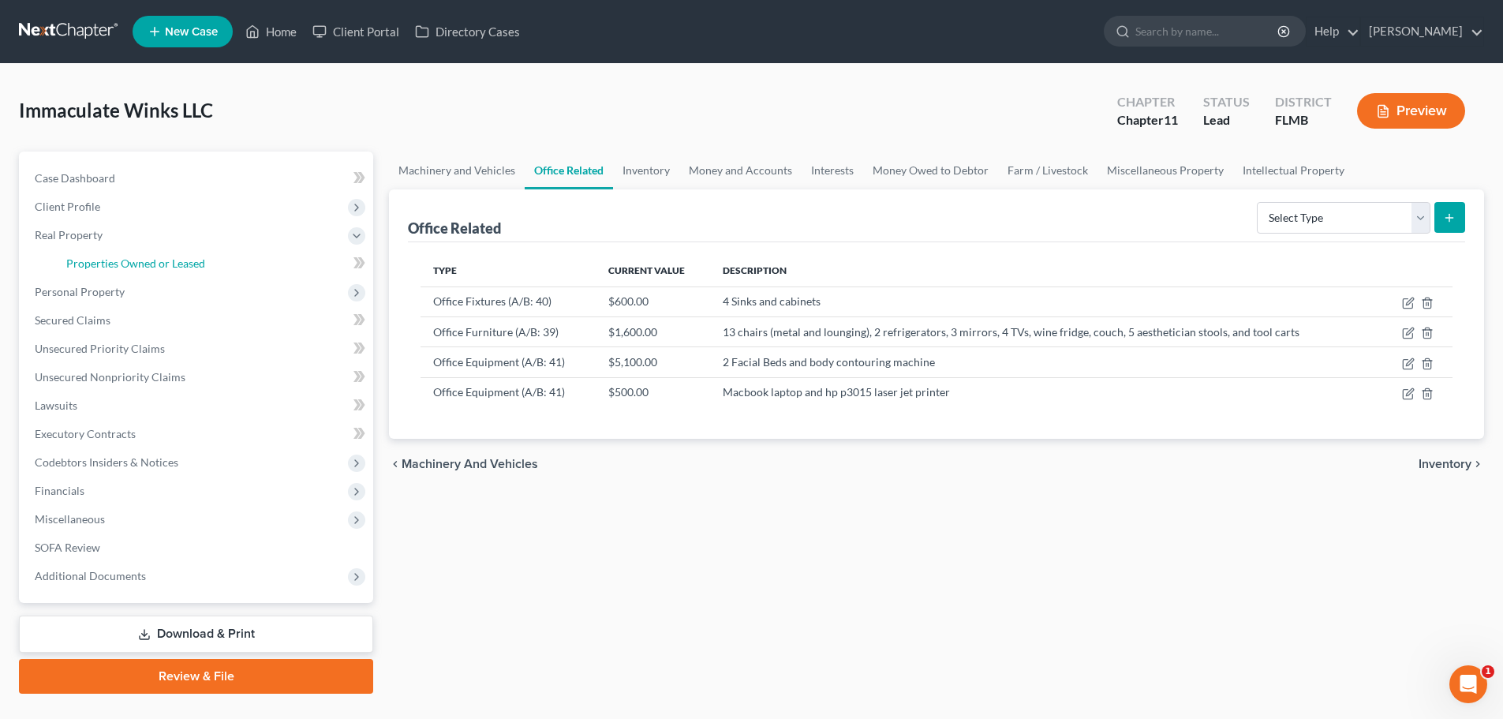
click at [153, 265] on span "Properties Owned or Leased" at bounding box center [135, 262] width 139 height 13
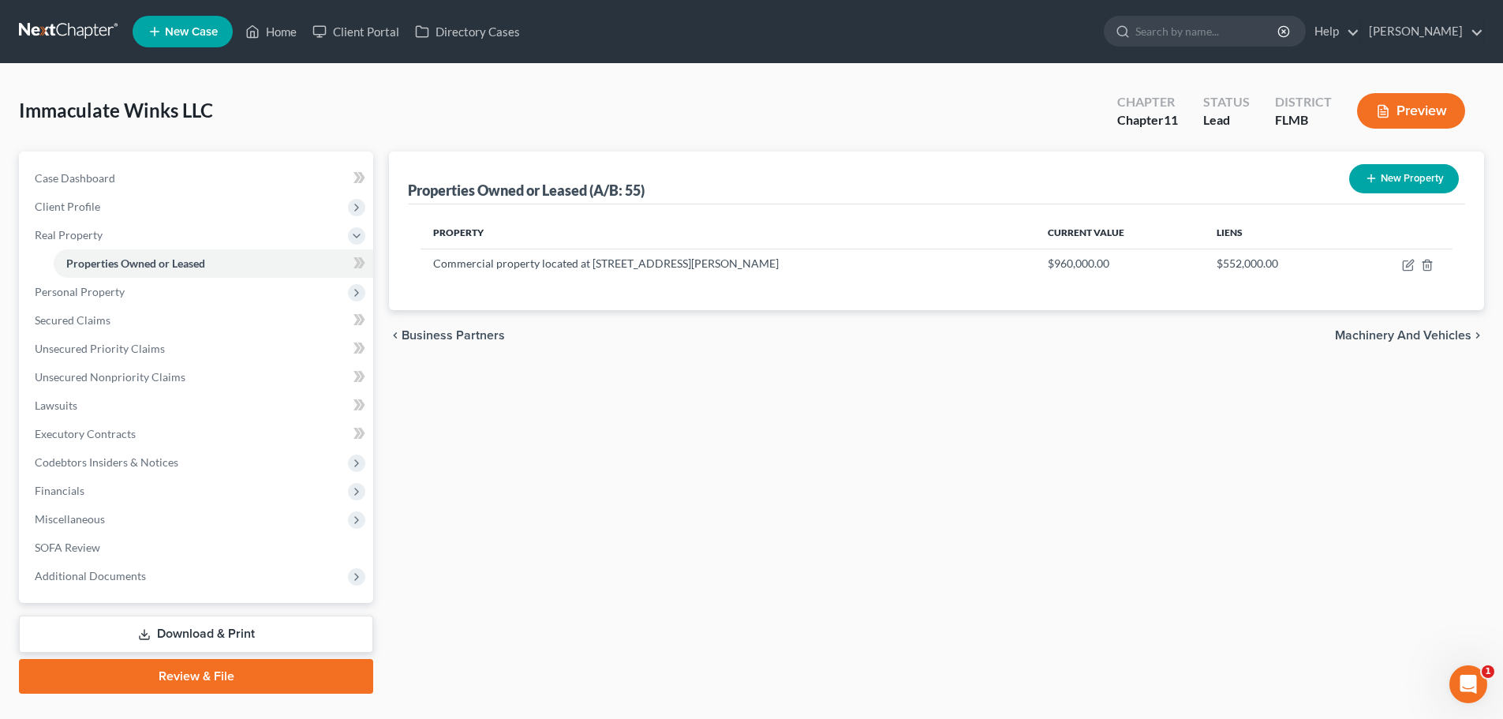
click at [641, 266] on td "Commercial property located at [STREET_ADDRESS][PERSON_NAME]" at bounding box center [727, 264] width 615 height 30
click at [719, 263] on td "Commercial property located at [STREET_ADDRESS][PERSON_NAME]" at bounding box center [727, 264] width 615 height 30
click at [1411, 269] on icon "button" at bounding box center [1408, 265] width 13 height 13
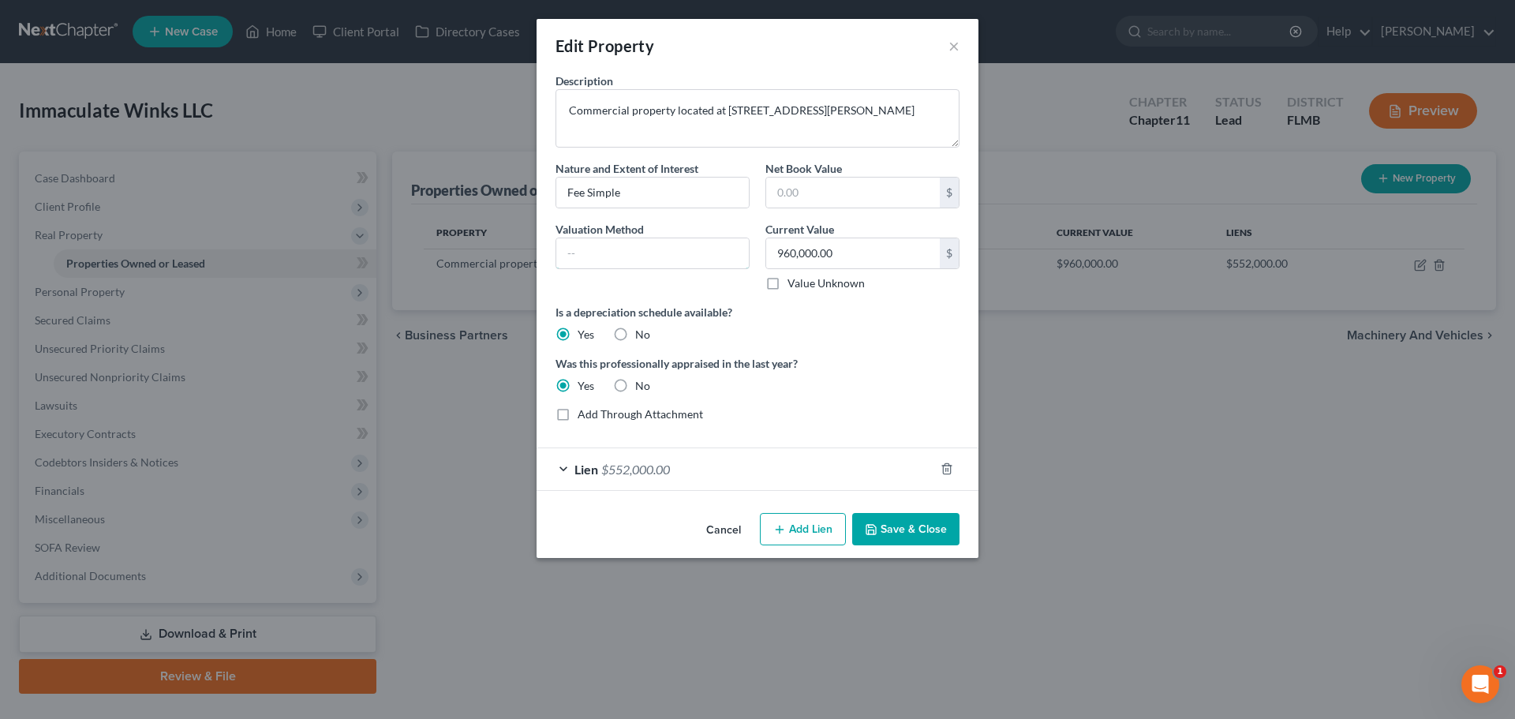
click at [641, 263] on input "text" at bounding box center [652, 253] width 192 height 30
type input "A"
type input "Professional Appraisal"
click at [905, 531] on button "Save & Close" at bounding box center [905, 529] width 107 height 33
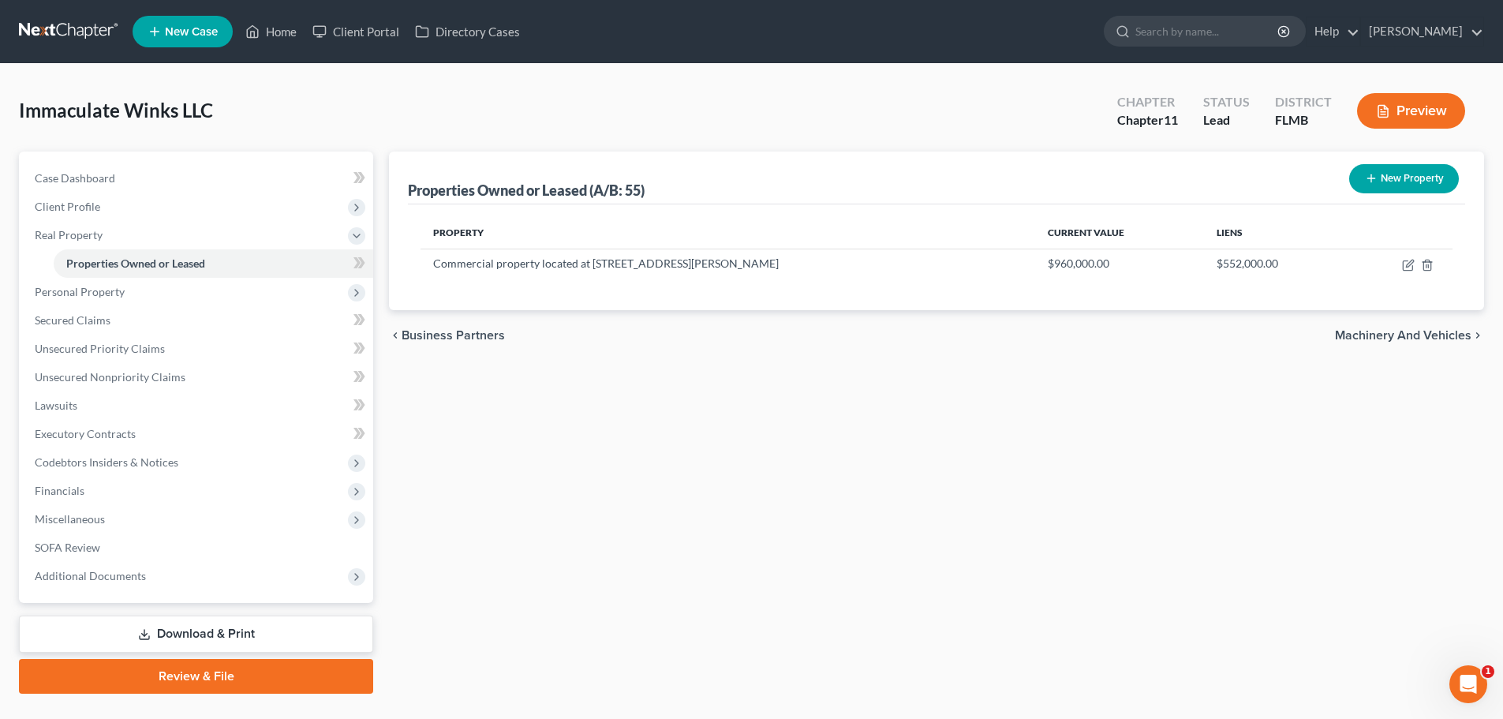
click at [117, 291] on span "Personal Property" at bounding box center [80, 291] width 90 height 13
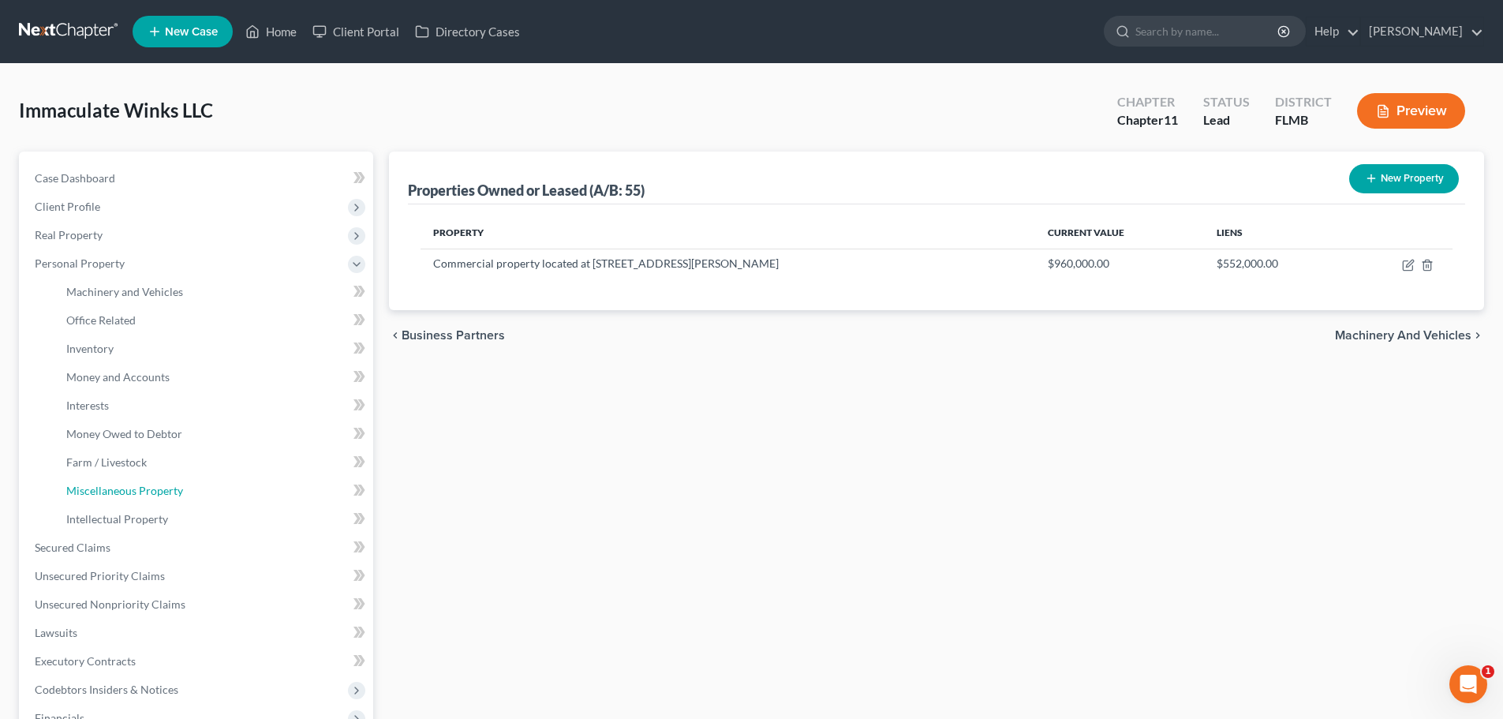
click at [154, 493] on span "Miscellaneous Property" at bounding box center [124, 490] width 117 height 13
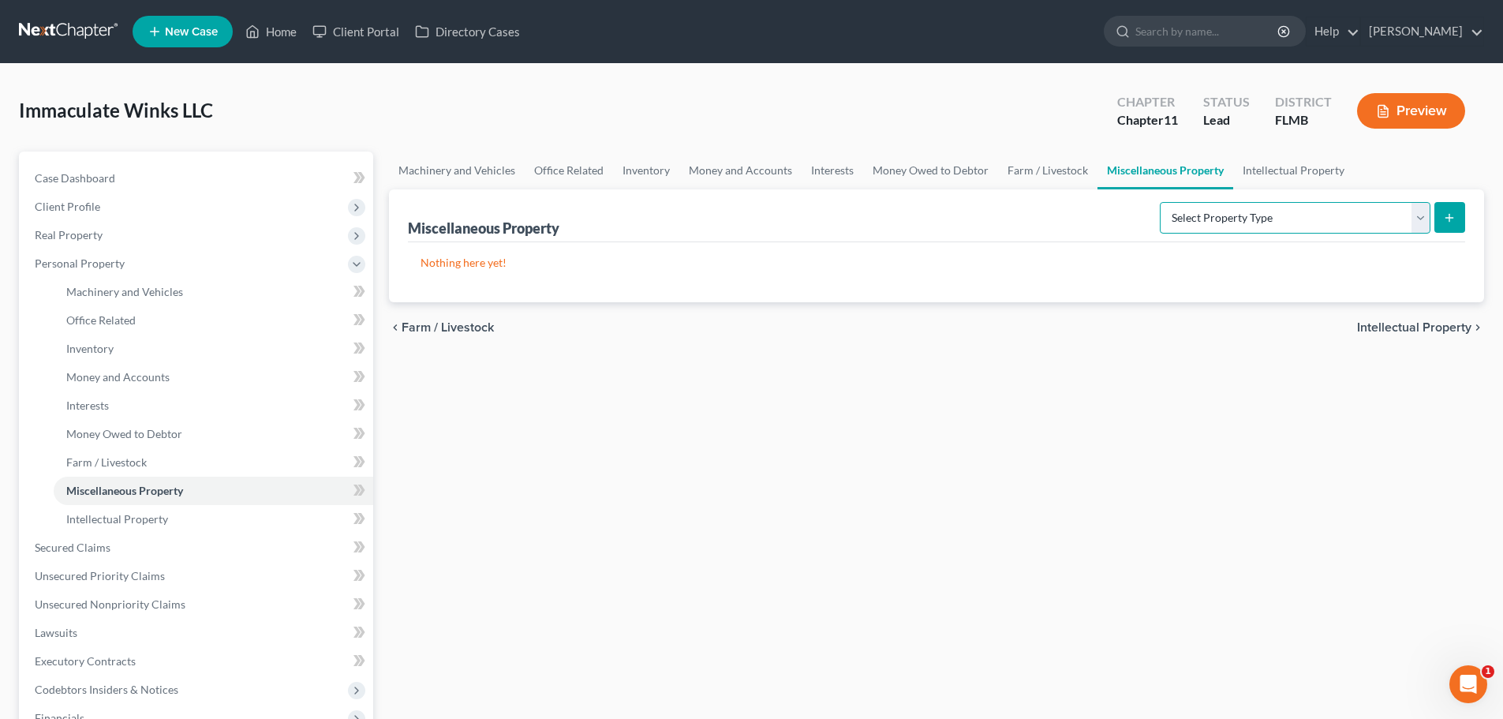
click at [1336, 221] on select "Select Property Type Assigned for Creditor Benefit [DATE] (SOFA: 8) Assigned to…" at bounding box center [1295, 218] width 271 height 32
click at [914, 169] on link "Money Owed to Debtor" at bounding box center [930, 170] width 135 height 38
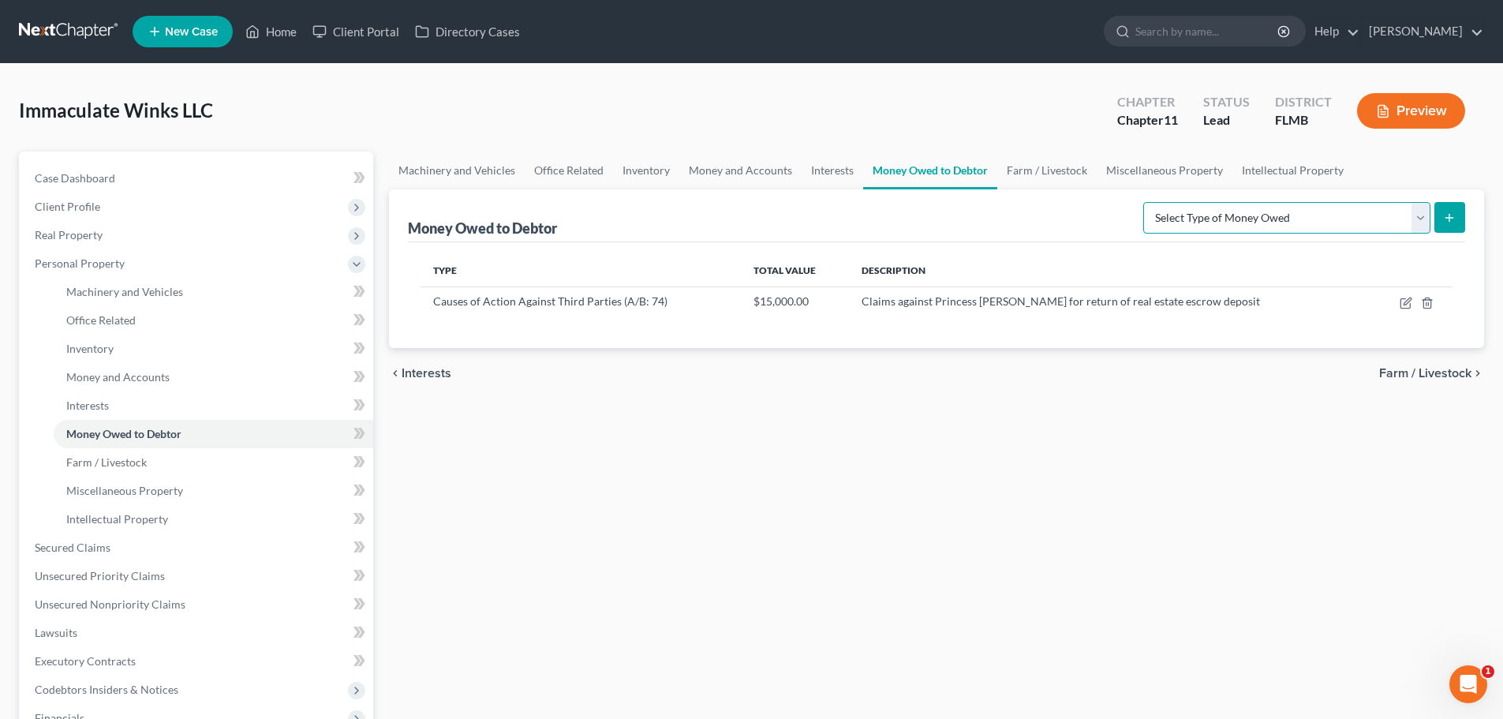
click at [1260, 224] on select "Select Type of Money Owed Accounts Receivable (A/B: 11) Causes of Action Agains…" at bounding box center [1286, 218] width 287 height 32
select select "causes_of_action_against_third_parties"
click at [1146, 202] on select "Select Type of Money Owed Accounts Receivable (A/B: 11) Causes of Action Agains…" at bounding box center [1286, 218] width 287 height 32
click at [1458, 211] on button "submit" at bounding box center [1449, 217] width 31 height 31
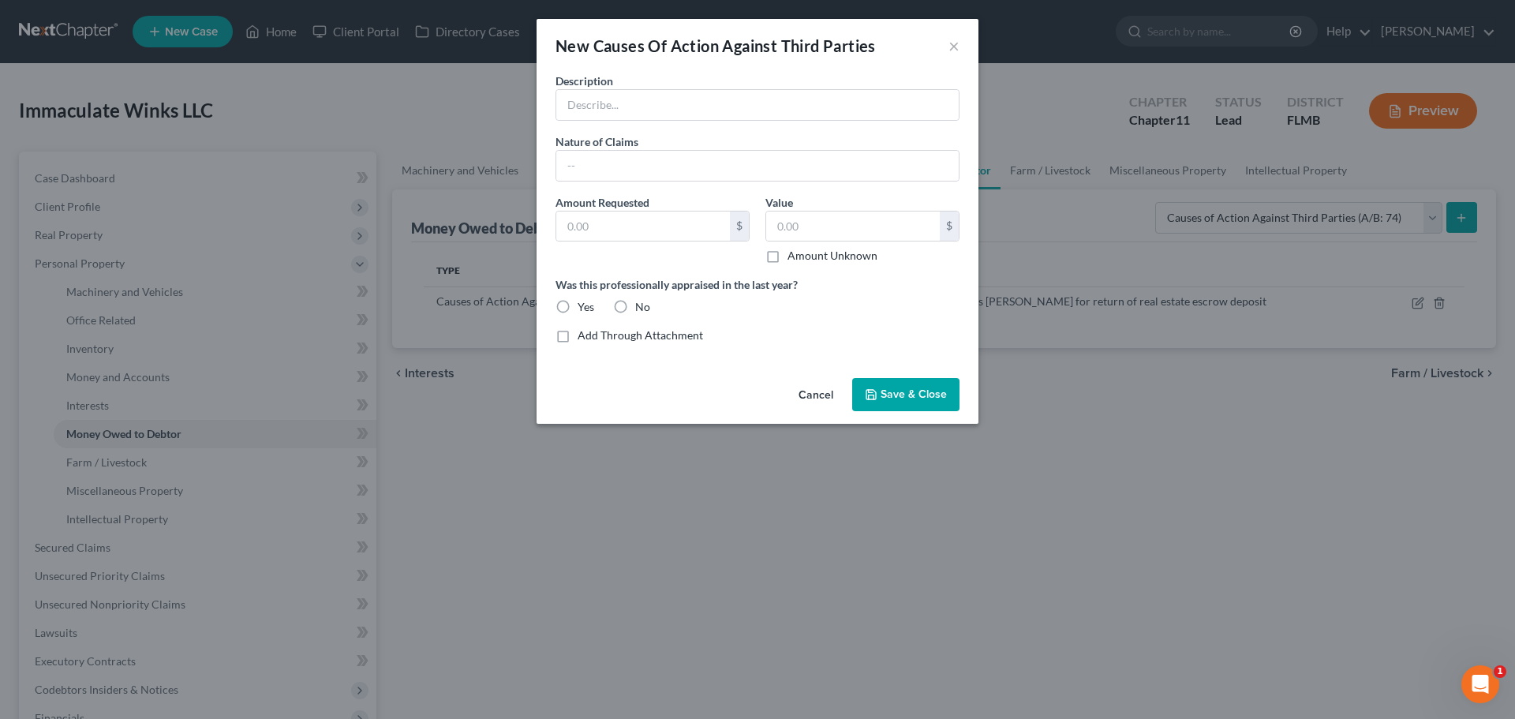
click at [635, 307] on label "No" at bounding box center [642, 307] width 15 height 16
click at [641, 307] on input "No" at bounding box center [646, 304] width 10 height 10
radio input "true"
drag, startPoint x: 640, startPoint y: 240, endPoint x: 693, endPoint y: 232, distance: 54.2
click at [640, 240] on input "text" at bounding box center [643, 226] width 174 height 30
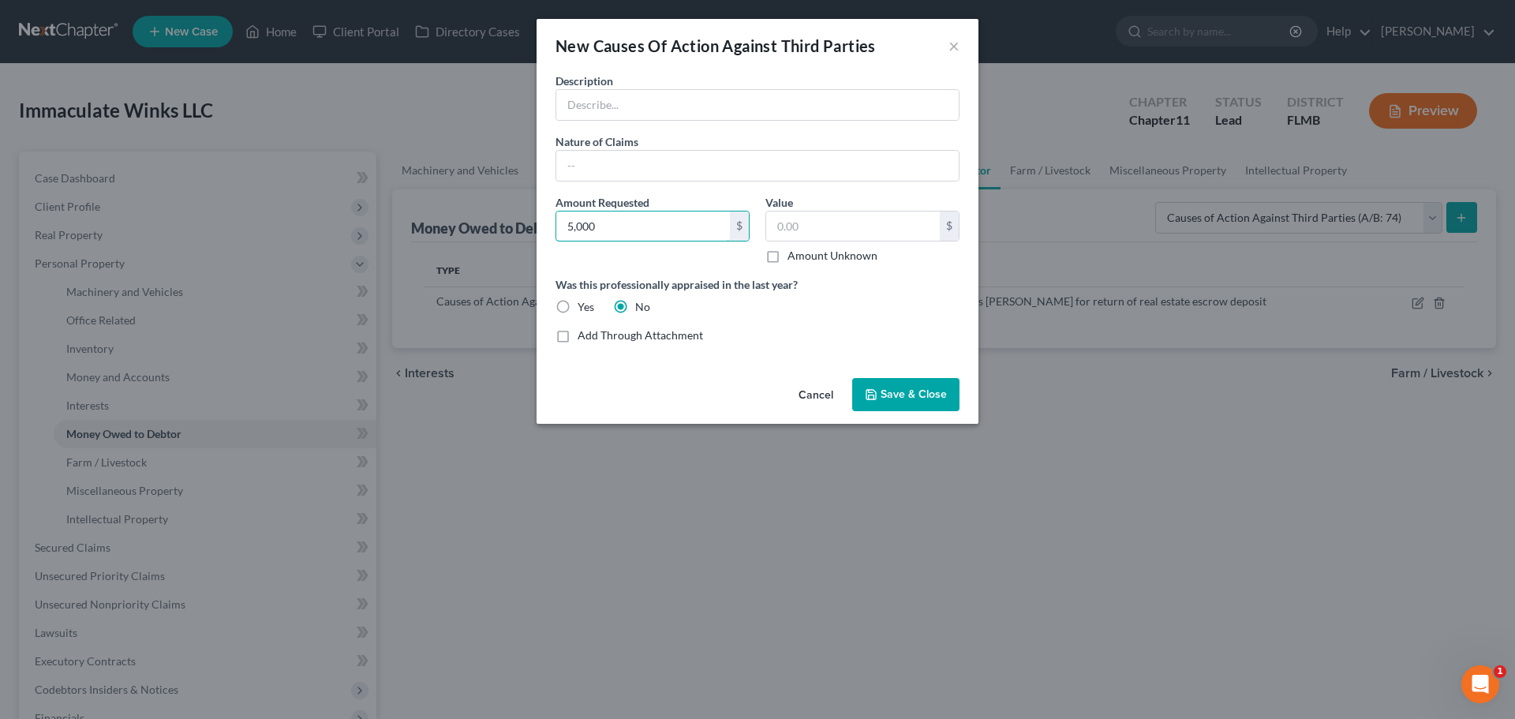
type input "5,000"
click at [678, 105] on input "text" at bounding box center [757, 105] width 402 height 30
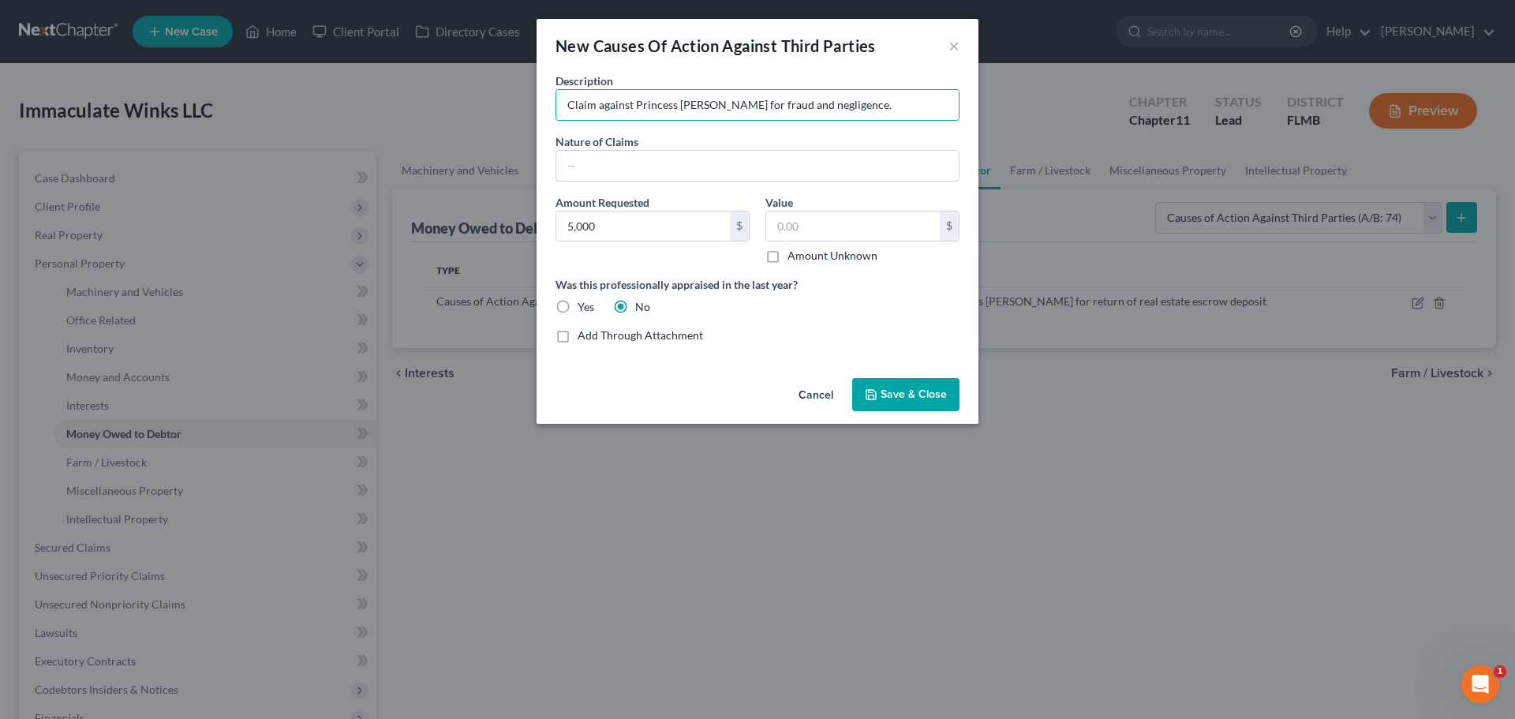
click at [779, 166] on input "text" at bounding box center [757, 166] width 402 height 30
drag, startPoint x: 846, startPoint y: 103, endPoint x: 719, endPoint y: 101, distance: 127.8
click at [719, 101] on input "Claim against Princess [PERSON_NAME] for fraud and negligence." at bounding box center [757, 105] width 402 height 30
type input "Claim against Princess [PERSON_NAME]"
click at [641, 170] on input "text" at bounding box center [757, 166] width 402 height 30
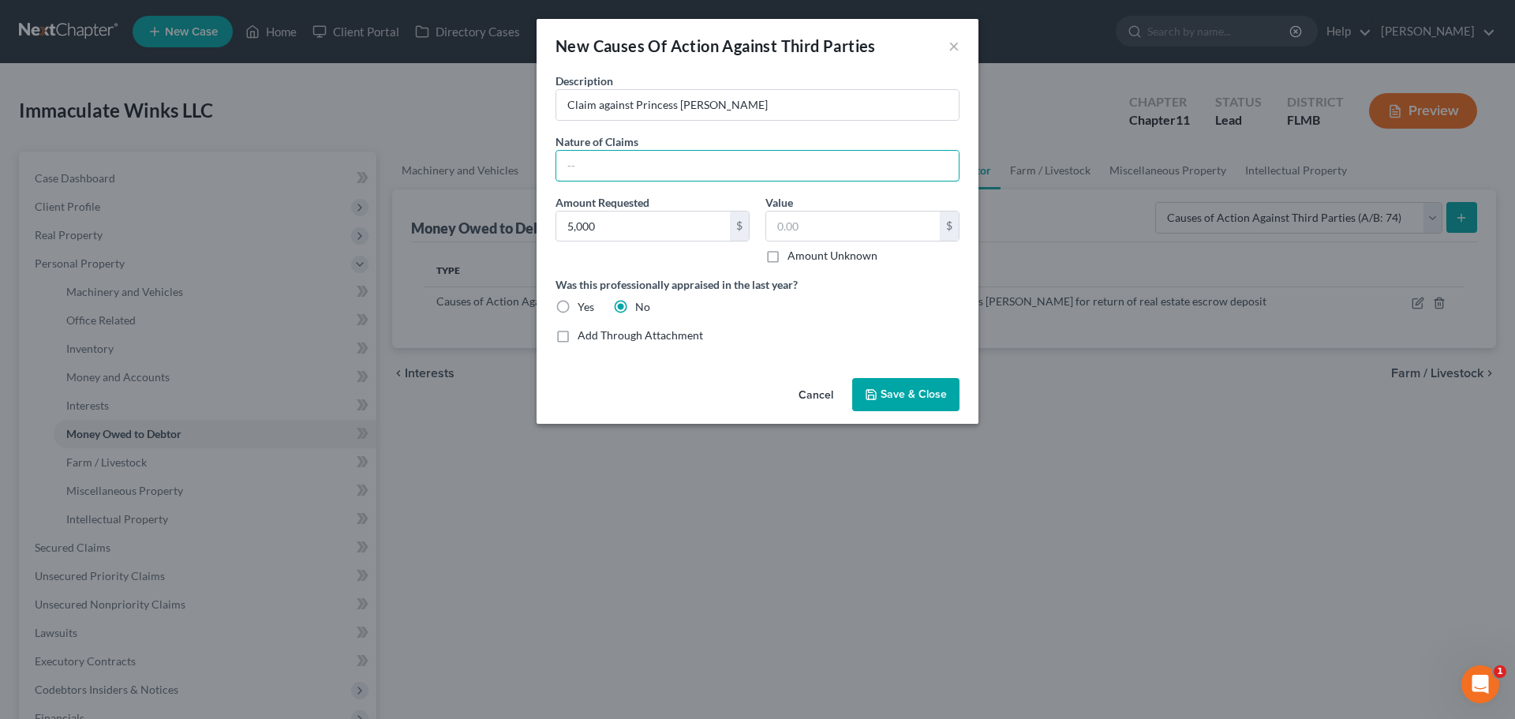
paste input "for fraud and negligence."
drag, startPoint x: 581, startPoint y: 166, endPoint x: 420, endPoint y: 166, distance: 161.7
click at [422, 167] on div "New Causes Of Action Against Third Parties × Description * Claim against Prince…" at bounding box center [757, 359] width 1515 height 719
type input "Claims for fraud and negligence."
click at [595, 107] on input "Claim against Princess [PERSON_NAME]" at bounding box center [757, 105] width 402 height 30
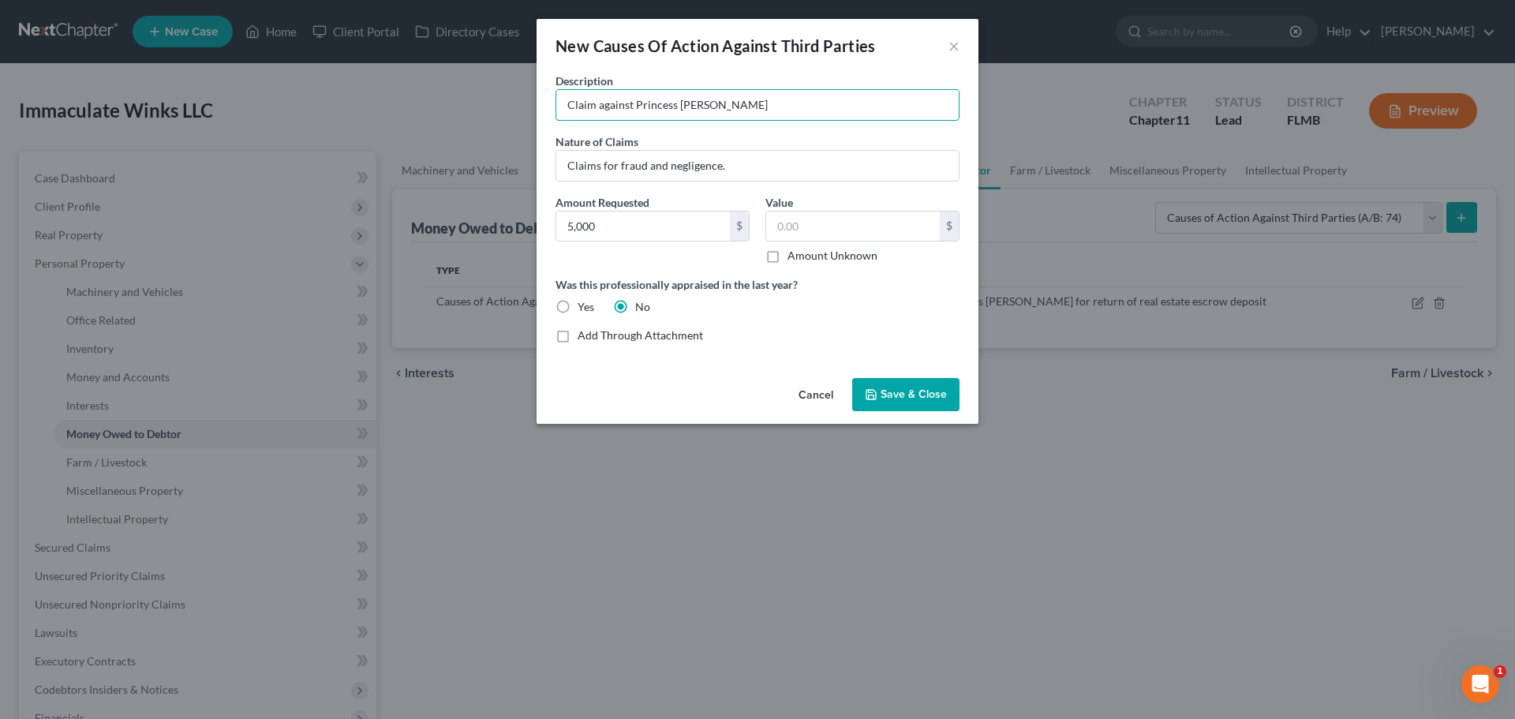
drag, startPoint x: 593, startPoint y: 105, endPoint x: 370, endPoint y: 101, distance: 223.3
click at [370, 101] on div "New Causes Of Action Against Third Parties × Description * Claim against Prince…" at bounding box center [757, 359] width 1515 height 719
type input "Cause of Action against Princess [PERSON_NAME]"
click at [840, 226] on input "text" at bounding box center [853, 226] width 174 height 30
click at [787, 256] on label "Amount Unknown" at bounding box center [832, 256] width 90 height 16
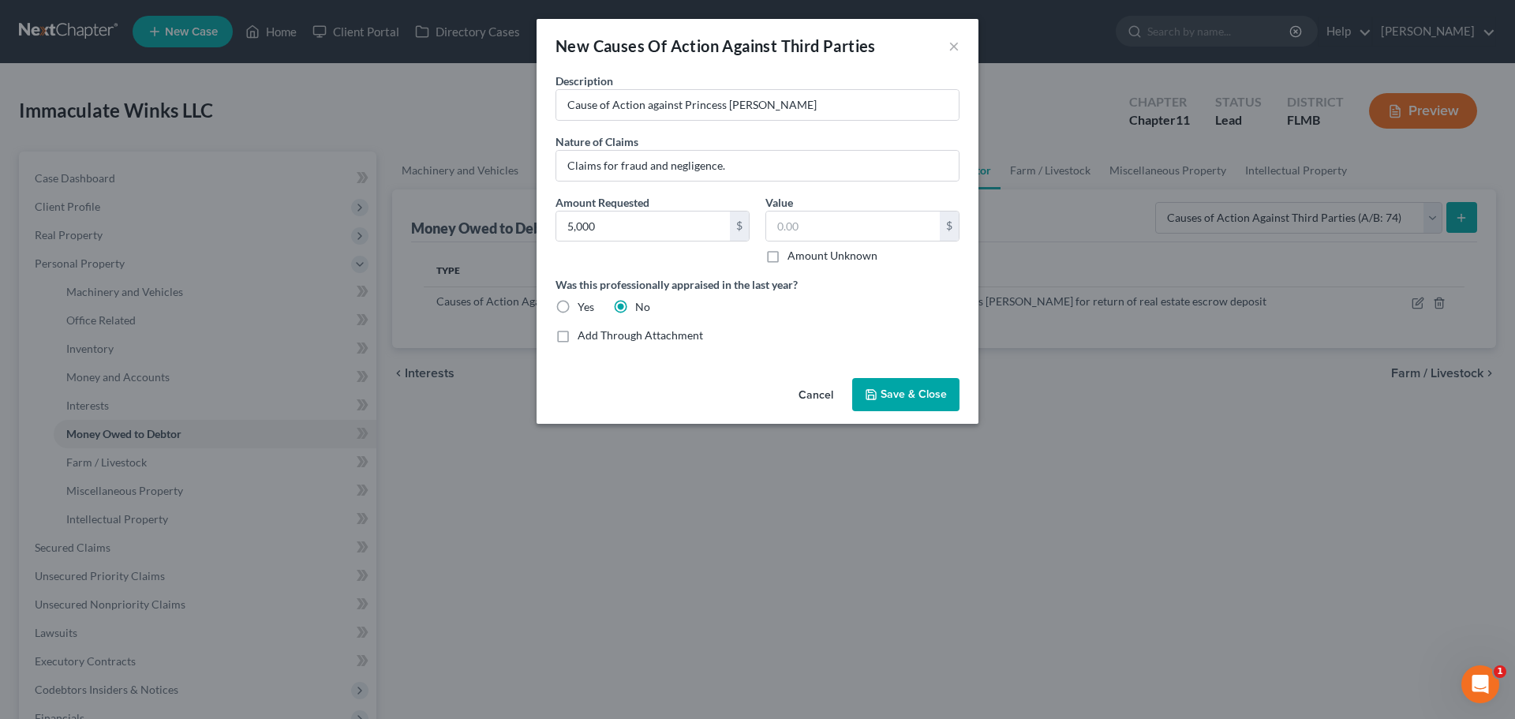
click at [794, 256] on input "Amount Unknown" at bounding box center [799, 253] width 10 height 10
checkbox input "true"
type input "0.00"
click at [930, 391] on span "Save & Close" at bounding box center [913, 393] width 66 height 13
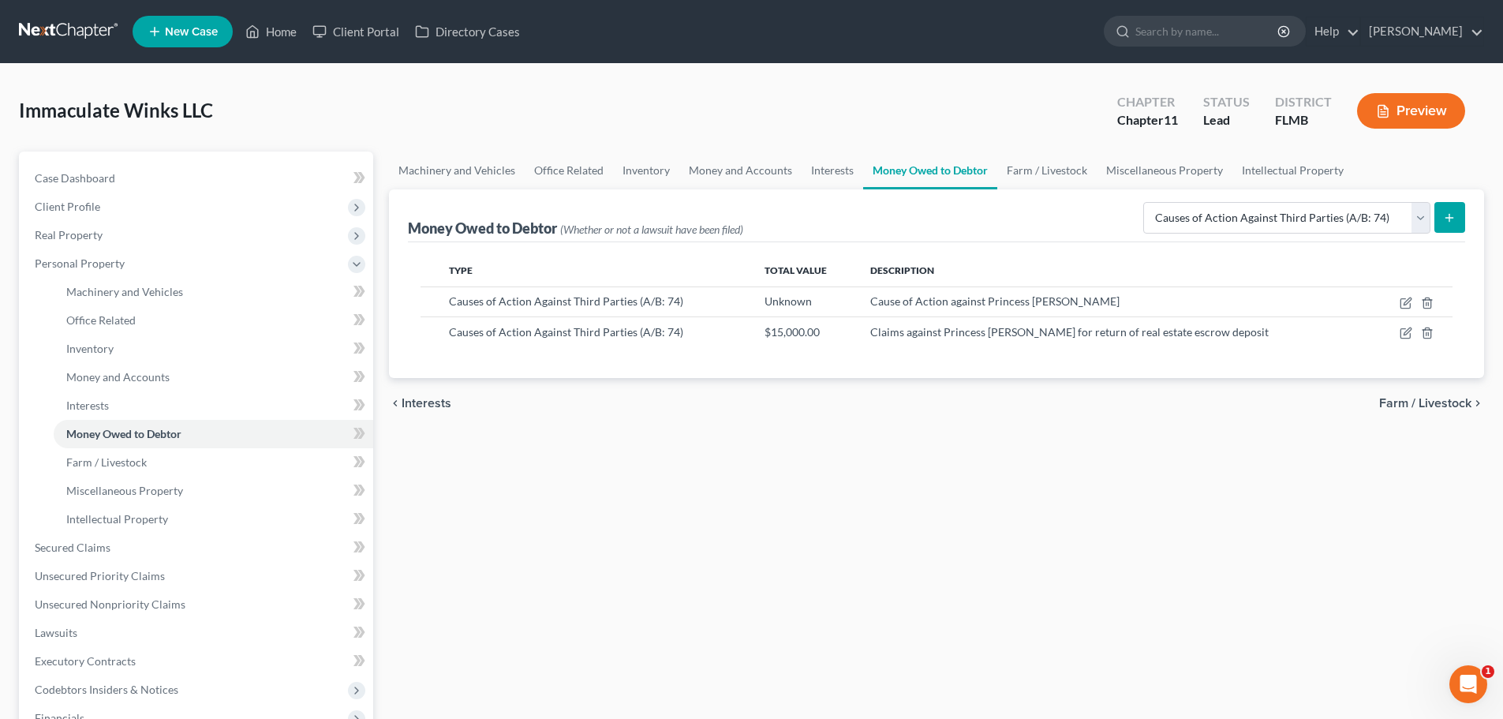
click at [1413, 332] on td at bounding box center [1413, 331] width 80 height 30
click at [1408, 332] on icon "button" at bounding box center [1406, 330] width 7 height 7
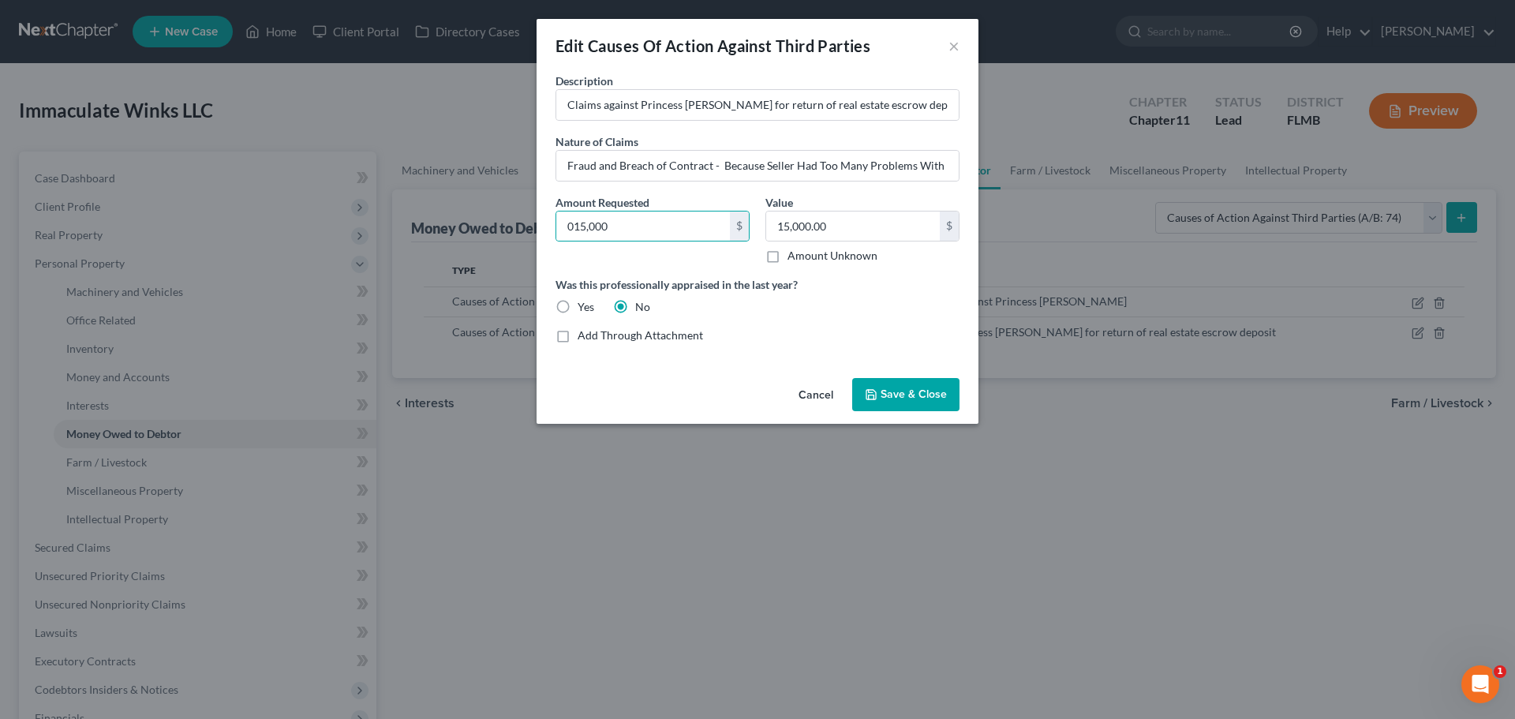
click at [761, 320] on div "Description * Claims against Princess [PERSON_NAME] for return of real estate e…" at bounding box center [758, 214] width 420 height 283
type input "15,000"
click at [864, 245] on div "15,000.00 $ Amount Unknown" at bounding box center [862, 238] width 194 height 54
click at [865, 226] on input "15,000.00" at bounding box center [853, 226] width 174 height 30
type input "0"
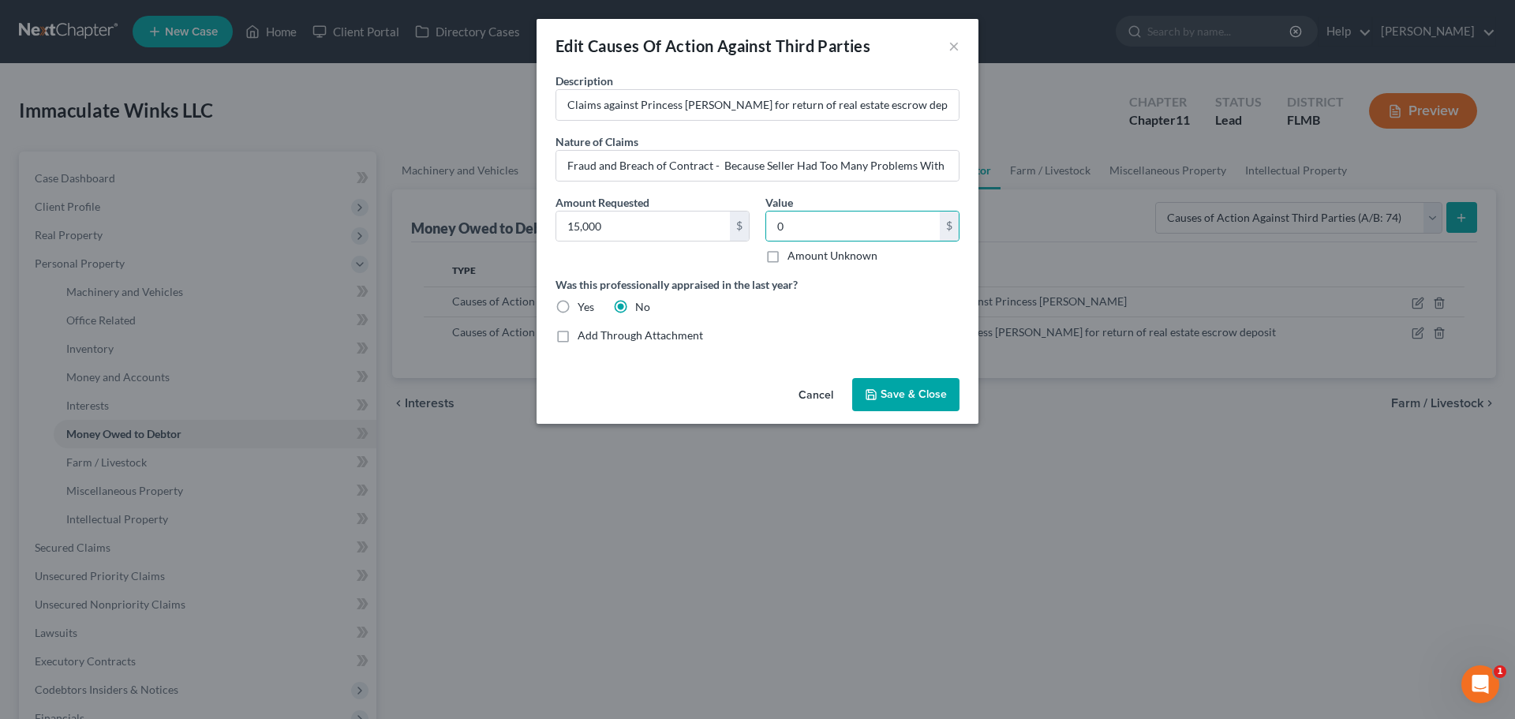
click at [787, 256] on label "Amount Unknown" at bounding box center [832, 256] width 90 height 16
click at [794, 256] on input "Amount Unknown" at bounding box center [799, 253] width 10 height 10
checkbox input "true"
type input "0.00"
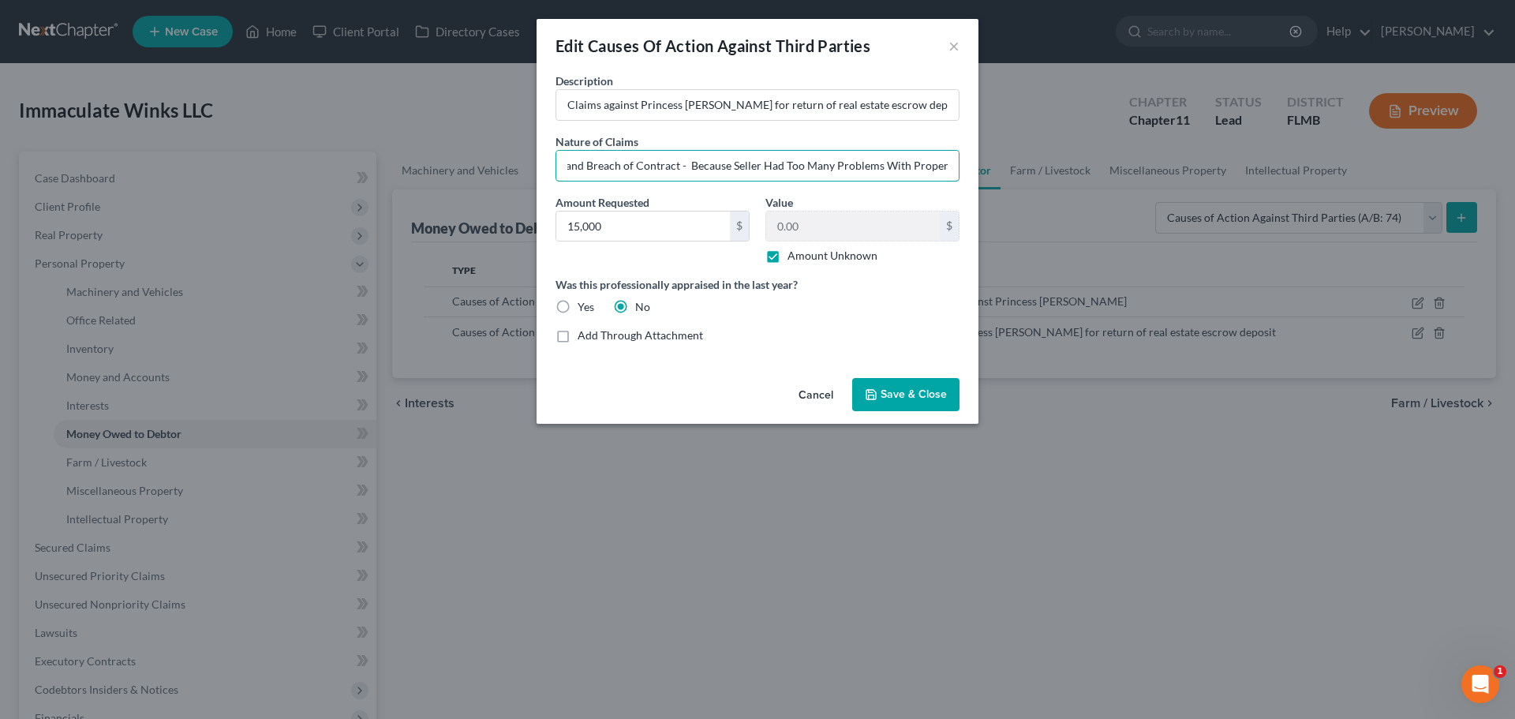
drag, startPoint x: 716, startPoint y: 163, endPoint x: 1030, endPoint y: 204, distance: 317.5
click at [1030, 204] on div "Edit Causes Of Action Against Third Parties × Description * Claims against Prin…" at bounding box center [757, 359] width 1515 height 719
type input "Fraud and Breach of Contract"
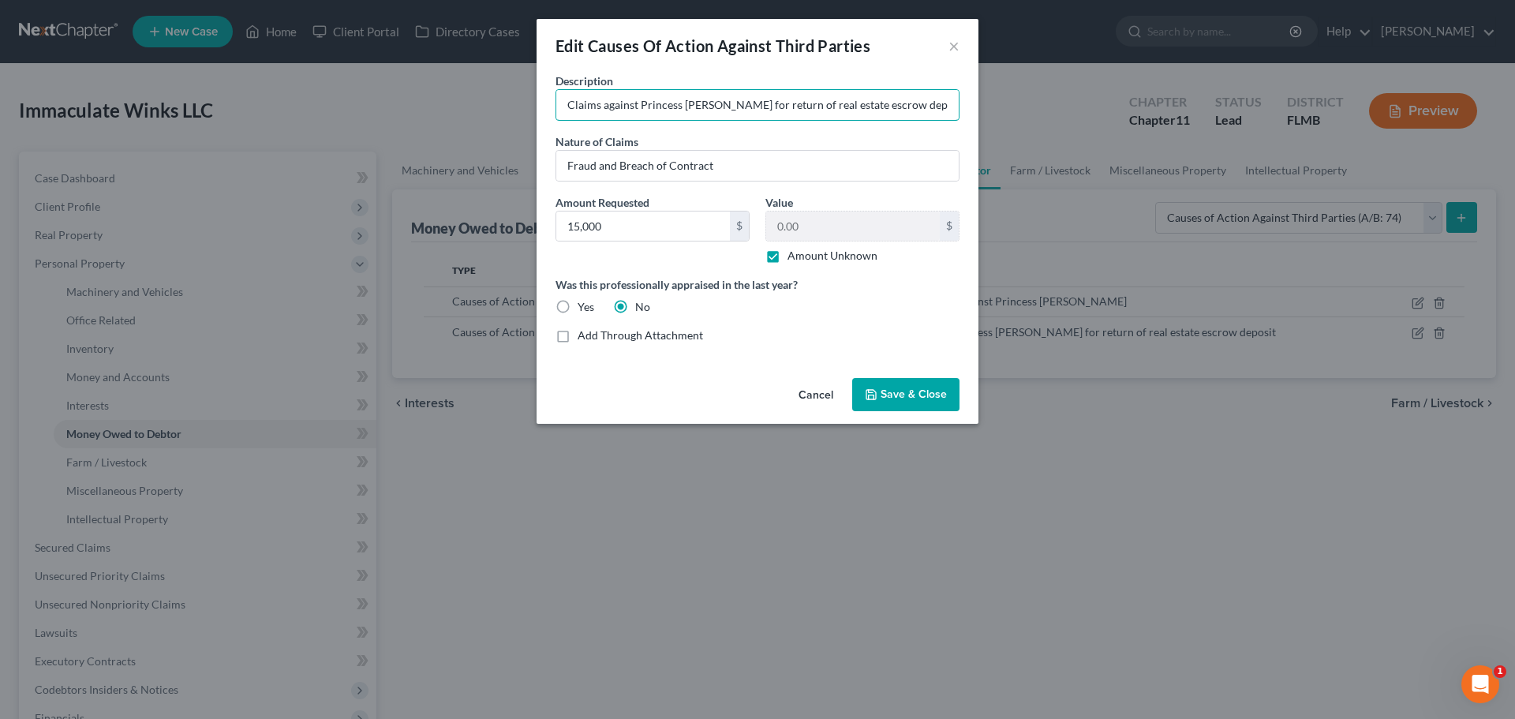
click at [869, 104] on input "Claims against Princess [PERSON_NAME] for return of real estate escrow deposit" at bounding box center [757, 105] width 402 height 30
click at [876, 107] on input "Claims against Princess [PERSON_NAME] for return of real estate escrow deposit" at bounding box center [757, 105] width 402 height 30
drag, startPoint x: 782, startPoint y: 104, endPoint x: 839, endPoint y: 104, distance: 57.6
click at [839, 104] on input "Claims against Princess [PERSON_NAME] for return of real estate escrow deposit" at bounding box center [757, 105] width 402 height 30
type input "Claims against Princess [PERSON_NAME] for return of escrow deposit"
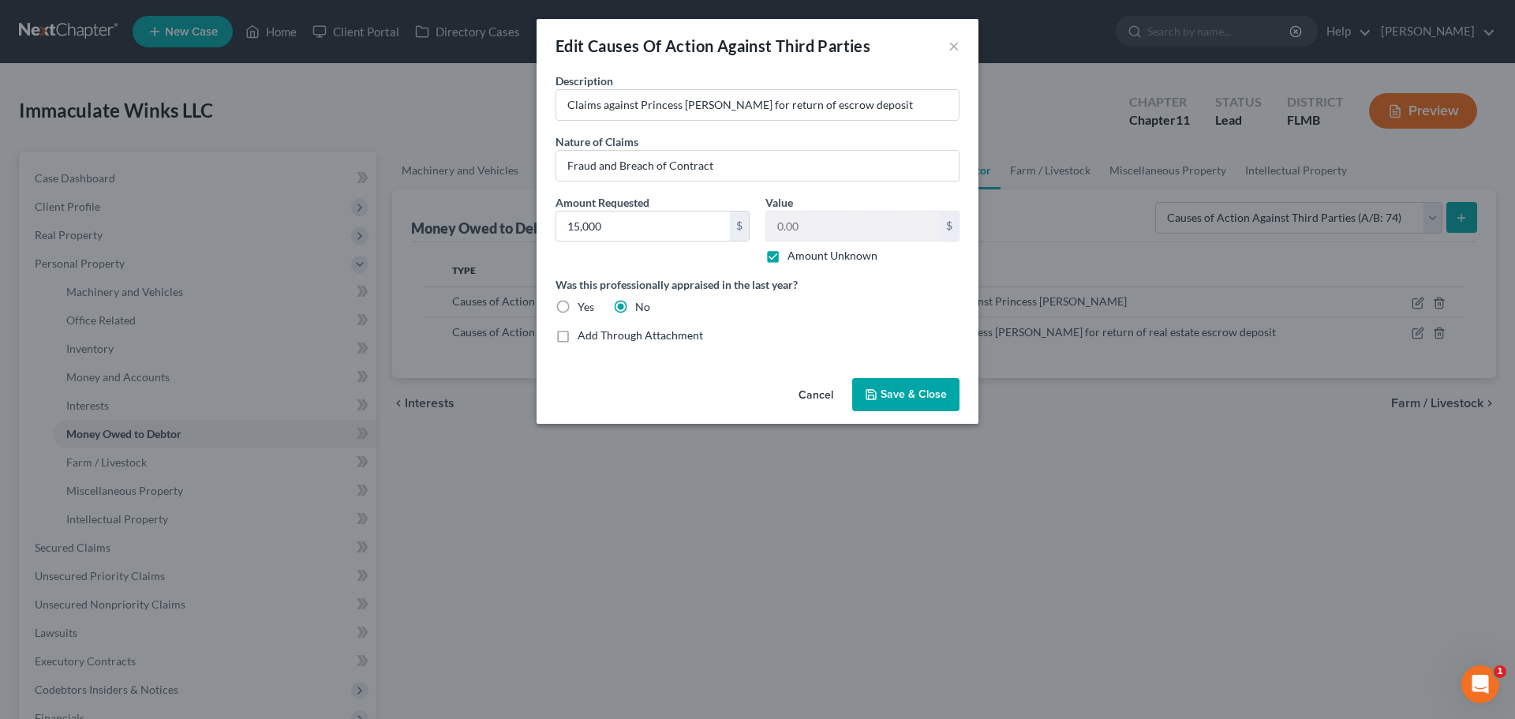
click at [937, 392] on span "Save & Close" at bounding box center [913, 393] width 66 height 13
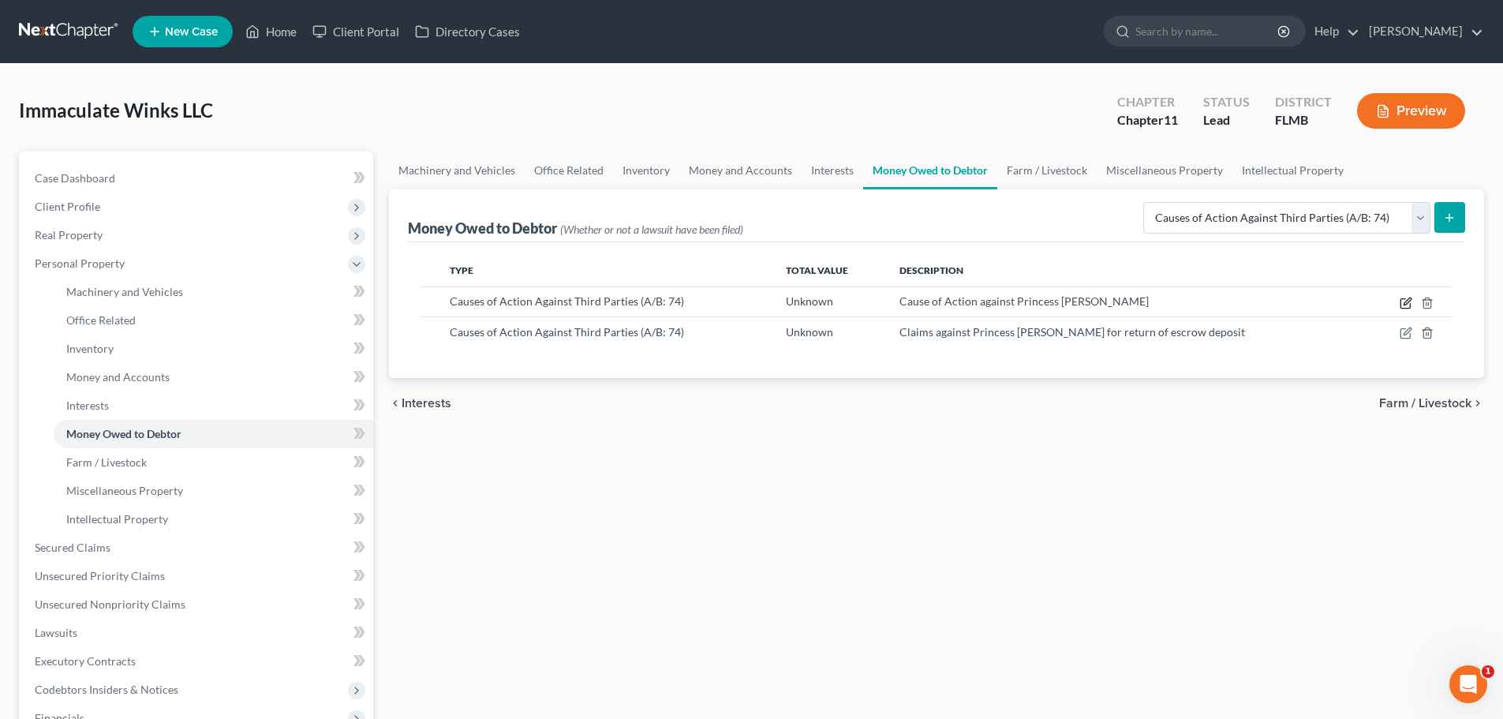
click at [1405, 303] on icon "button" at bounding box center [1406, 303] width 13 height 13
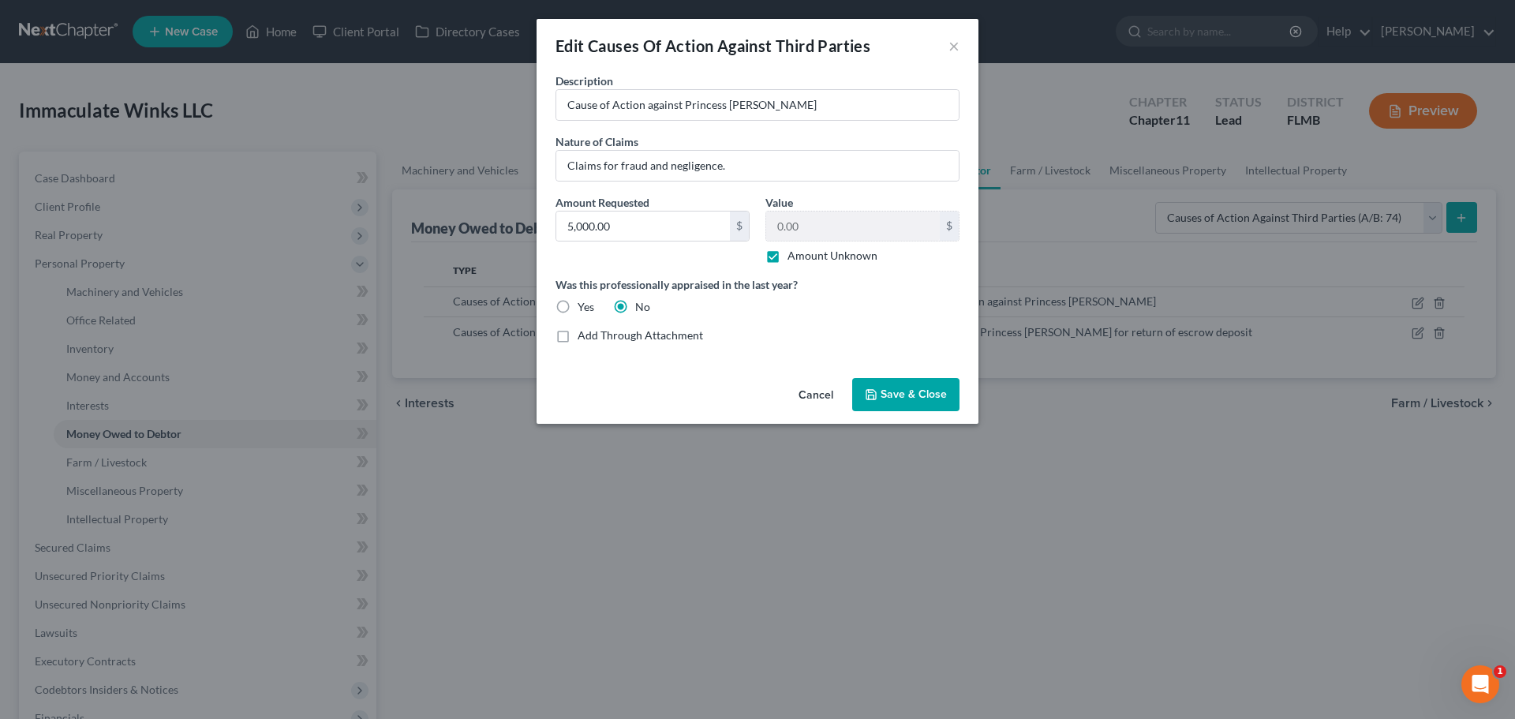
click at [897, 396] on span "Save & Close" at bounding box center [913, 393] width 66 height 13
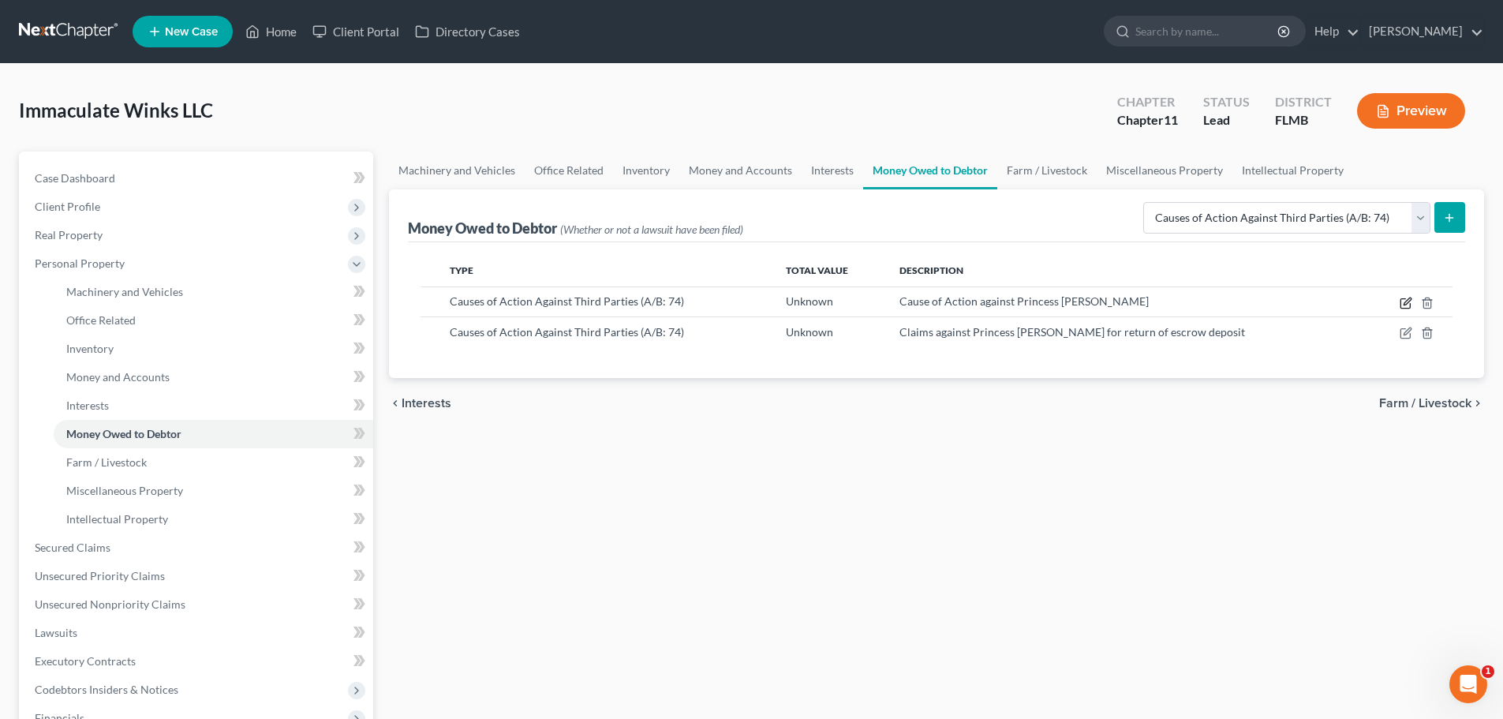
click at [1406, 301] on icon "button" at bounding box center [1406, 303] width 13 height 13
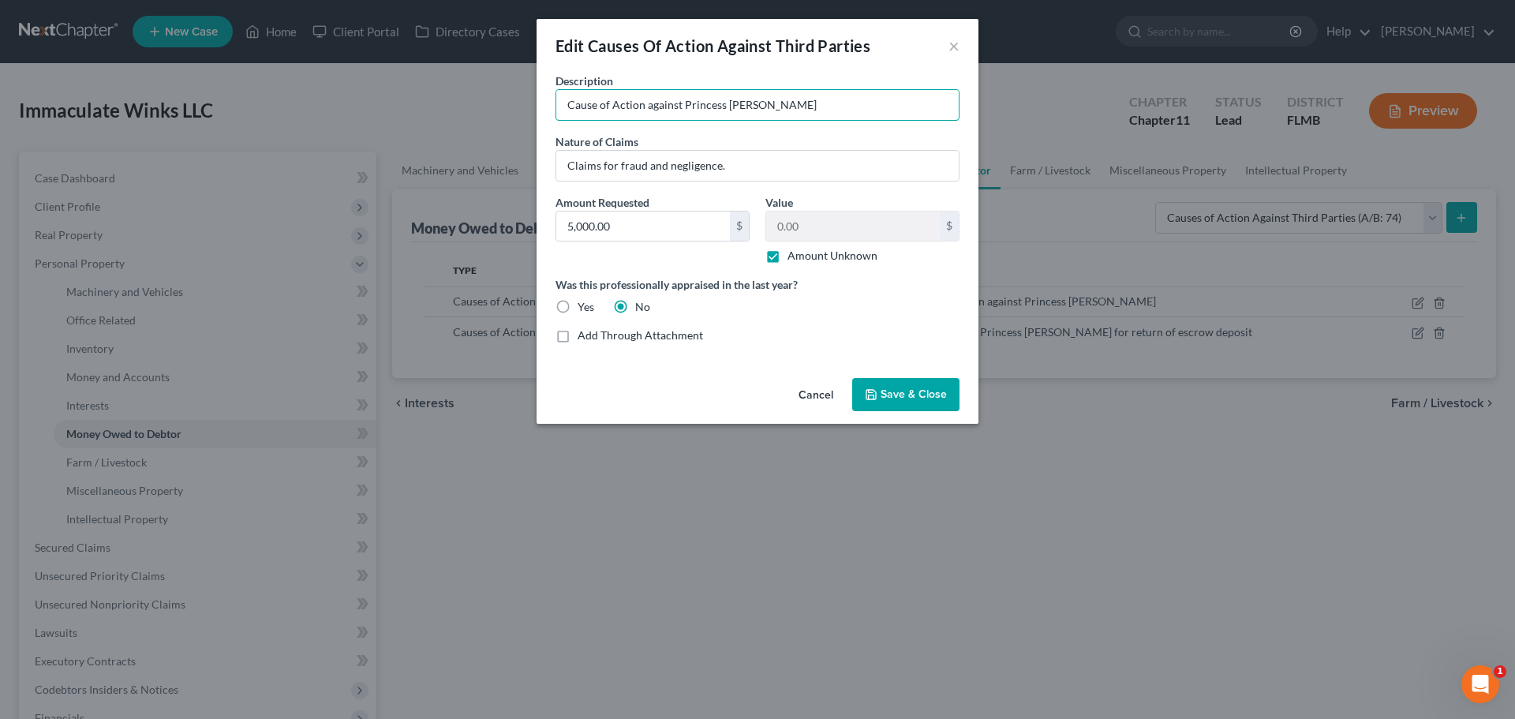
drag, startPoint x: 643, startPoint y: 103, endPoint x: 512, endPoint y: 111, distance: 131.2
click at [512, 111] on div "Edit Causes Of Action Against Third Parties × Description * Cause of Action aga…" at bounding box center [757, 359] width 1515 height 719
click at [755, 103] on input "Claim against Princess [PERSON_NAME]" at bounding box center [757, 105] width 402 height 30
type input "Claim against Princess [PERSON_NAME]"
click at [904, 391] on span "Save & Close" at bounding box center [913, 393] width 66 height 13
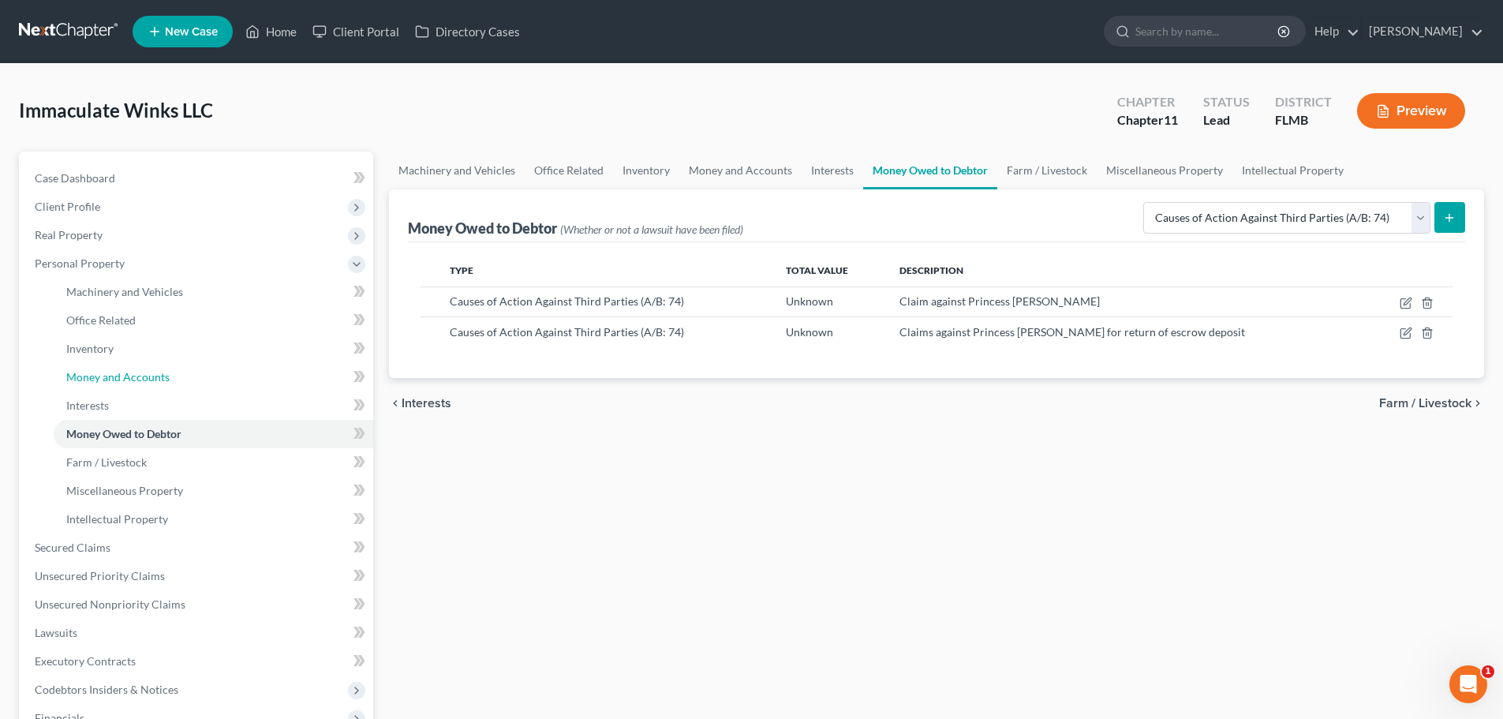
click at [151, 370] on span "Money and Accounts" at bounding box center [117, 376] width 103 height 13
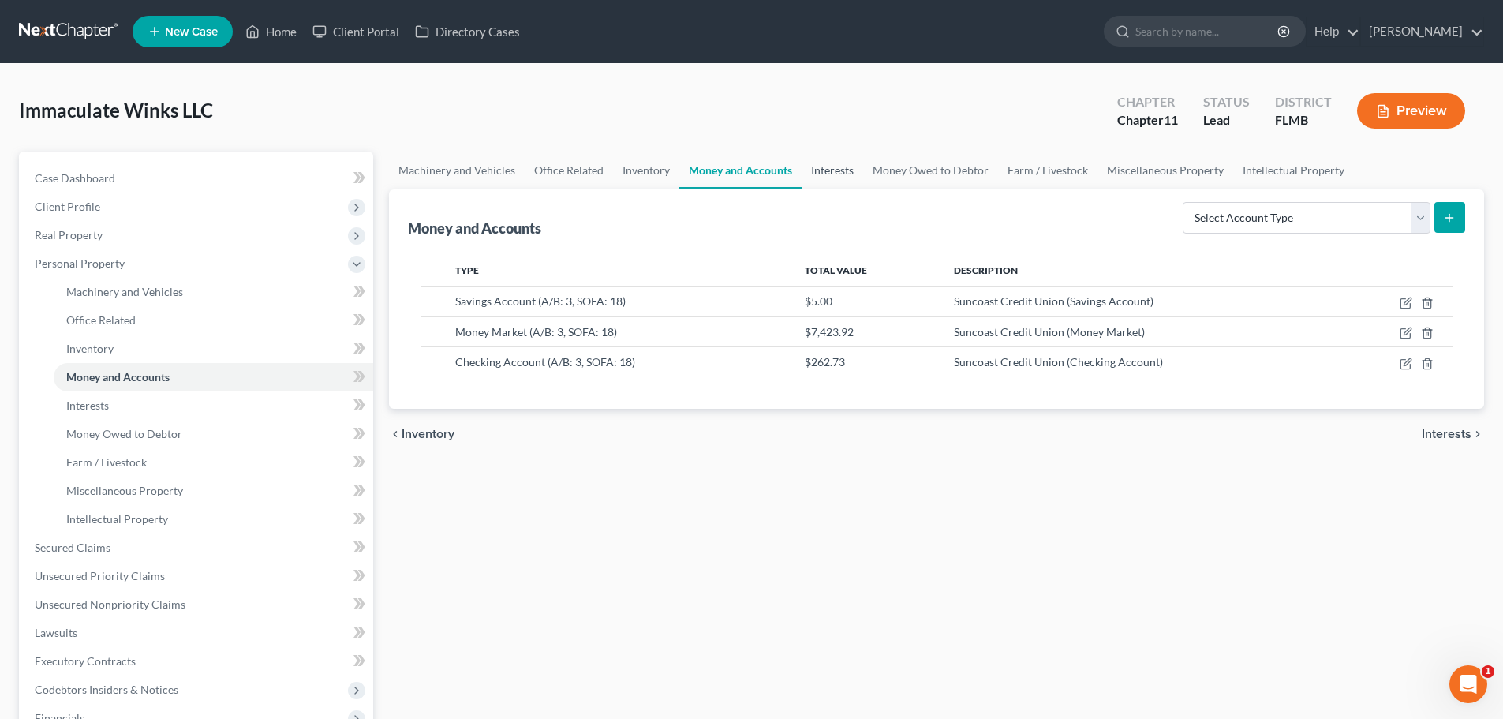
click at [833, 166] on link "Interests" at bounding box center [833, 170] width 62 height 38
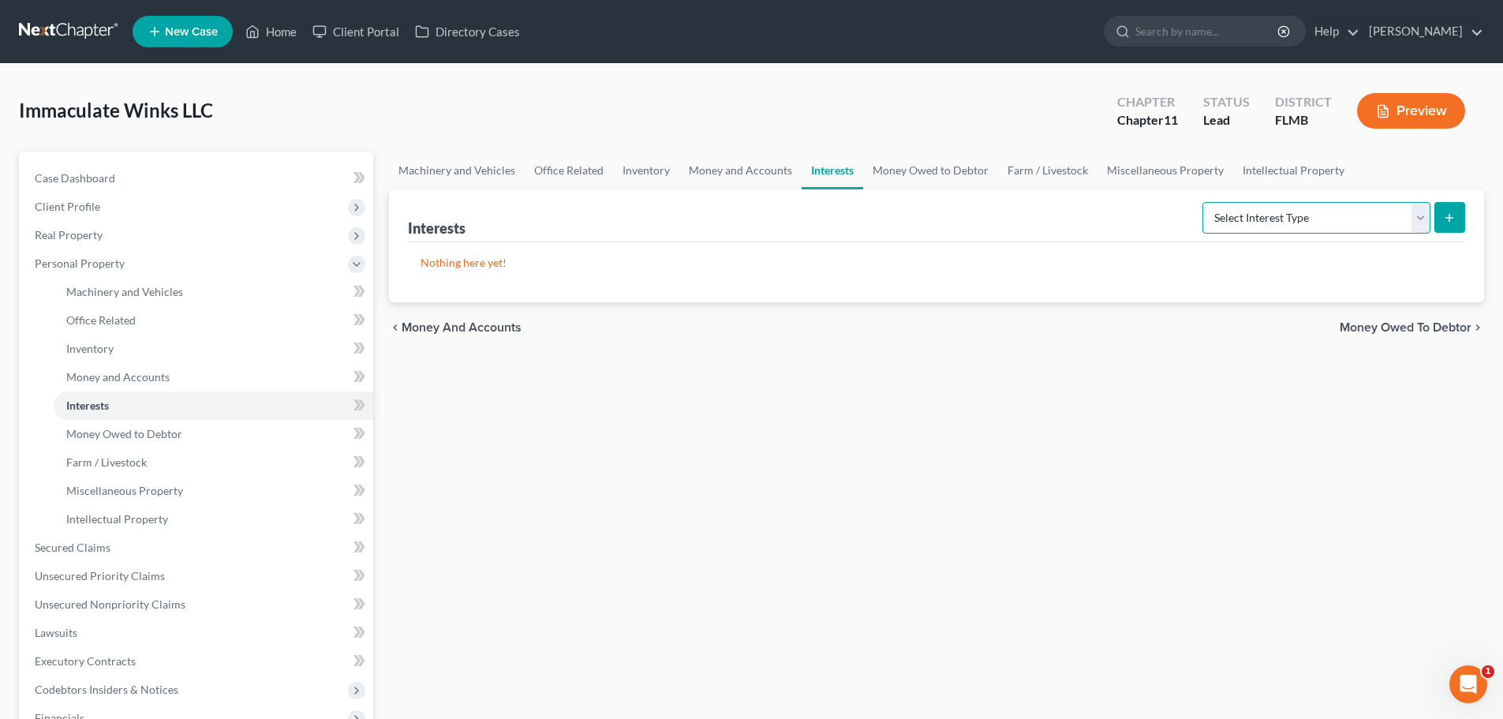
click at [1306, 205] on select "Select Interest Type Bond (A/B: 16) Incorporated Business (A/B: 15) Insurance P…" at bounding box center [1316, 218] width 228 height 32
click at [1131, 168] on link "Miscellaneous Property" at bounding box center [1165, 170] width 136 height 38
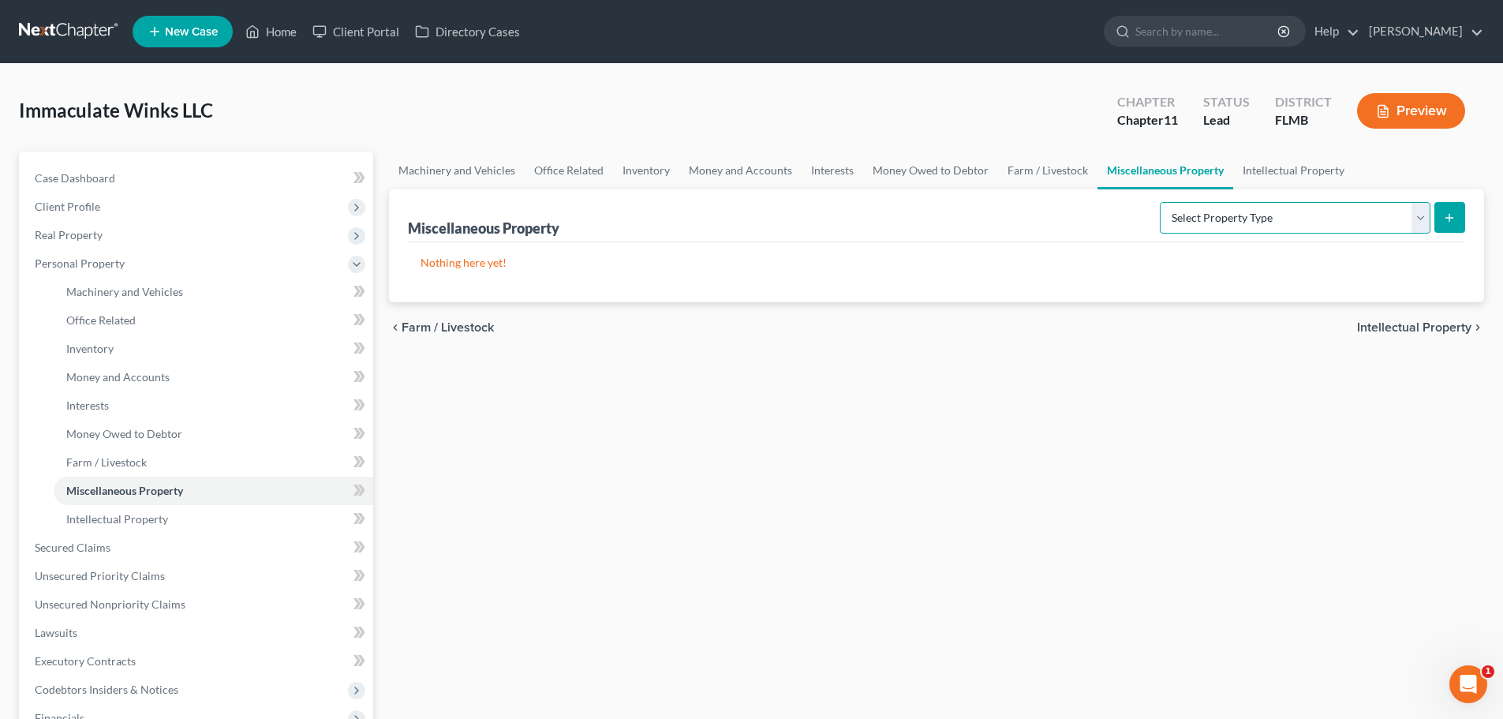
click at [1303, 212] on select "Select Property Type Assigned for Creditor Benefit [DATE] (SOFA: 8) Assigned to…" at bounding box center [1295, 218] width 271 height 32
click at [720, 166] on link "Money and Accounts" at bounding box center [740, 170] width 122 height 38
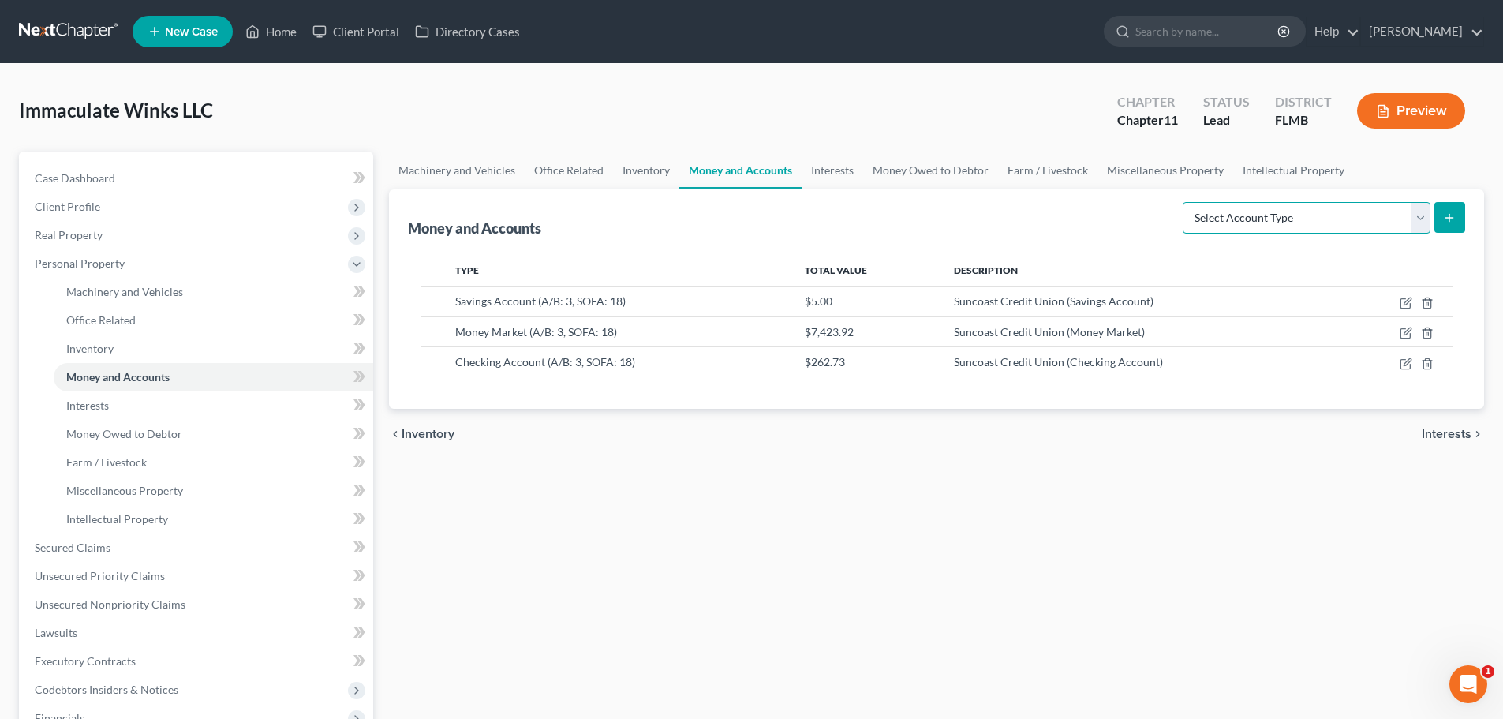
click at [1288, 207] on select "Select Account Type Brokerage (A/B: 3, SOFA: 18) Cash on Hand (A/B: 2) Certific…" at bounding box center [1307, 218] width 248 height 32
select select "security_deposits"
click at [1184, 202] on select "Select Account Type Brokerage (A/B: 3, SOFA: 18) Cash on Hand (A/B: 2) Certific…" at bounding box center [1307, 218] width 248 height 32
click at [1450, 210] on button "submit" at bounding box center [1449, 217] width 31 height 31
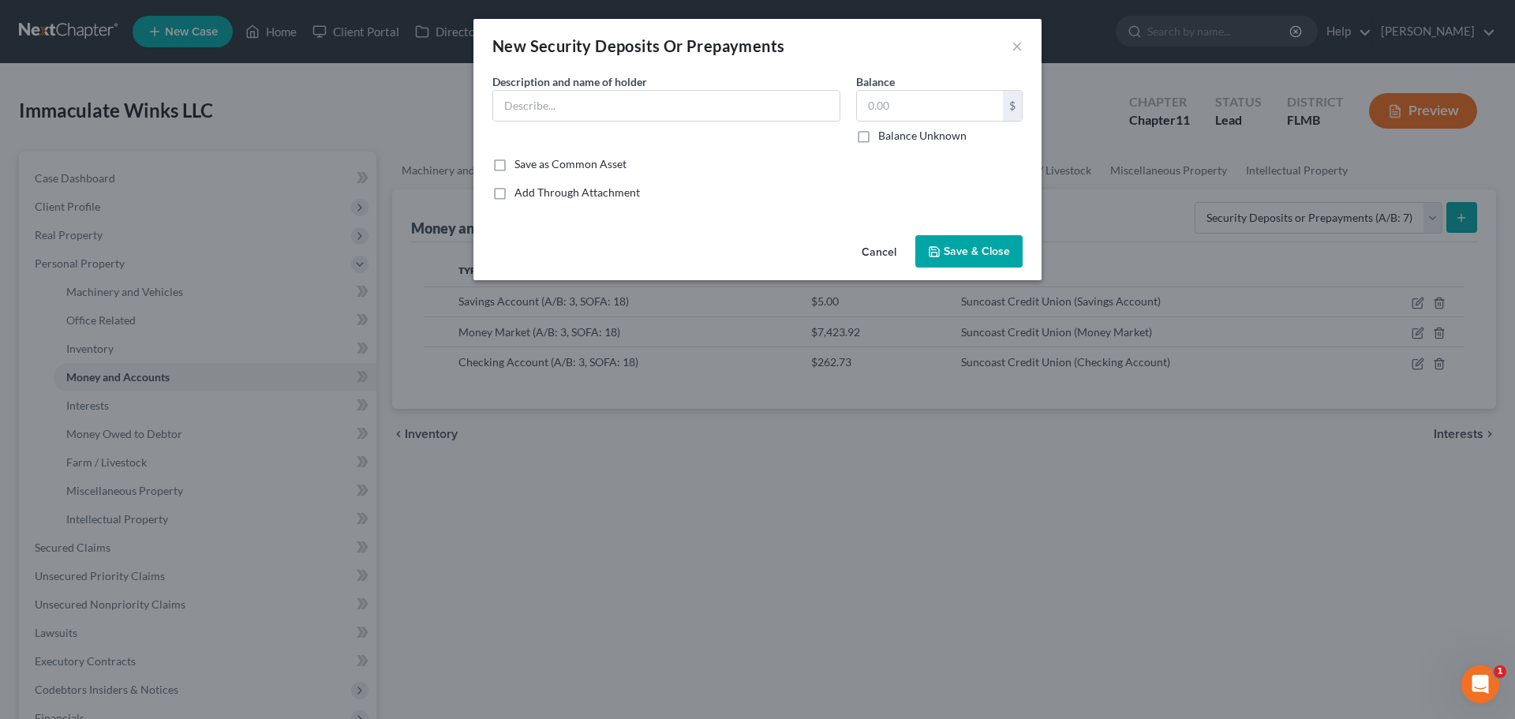
click at [711, 121] on div at bounding box center [666, 106] width 348 height 32
click at [706, 94] on input "text" at bounding box center [666, 106] width 346 height 30
type input "Payment for GL Insurance ([DATE]-[DATE])"
click at [929, 103] on input "text" at bounding box center [930, 106] width 146 height 30
type input "541.88"
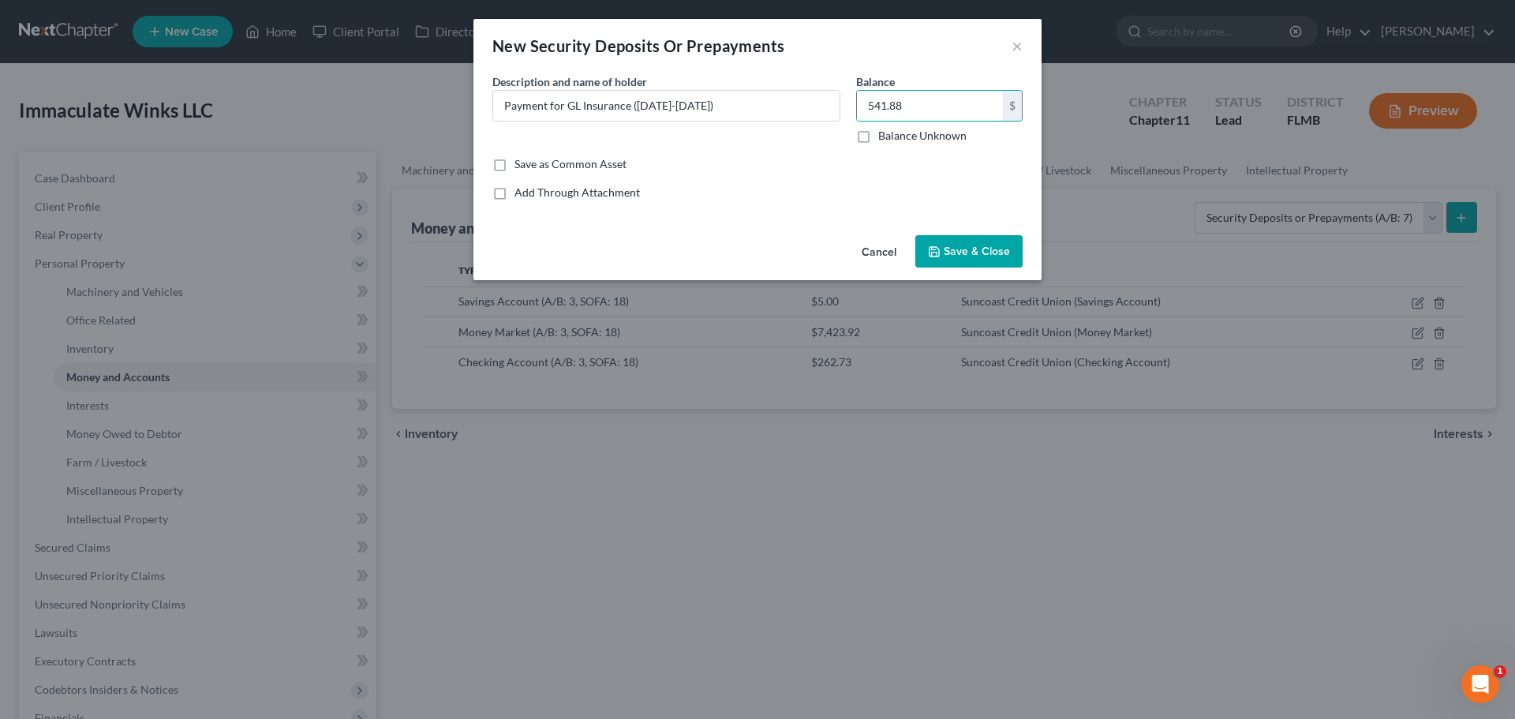
click at [966, 252] on span "Save & Close" at bounding box center [977, 251] width 66 height 13
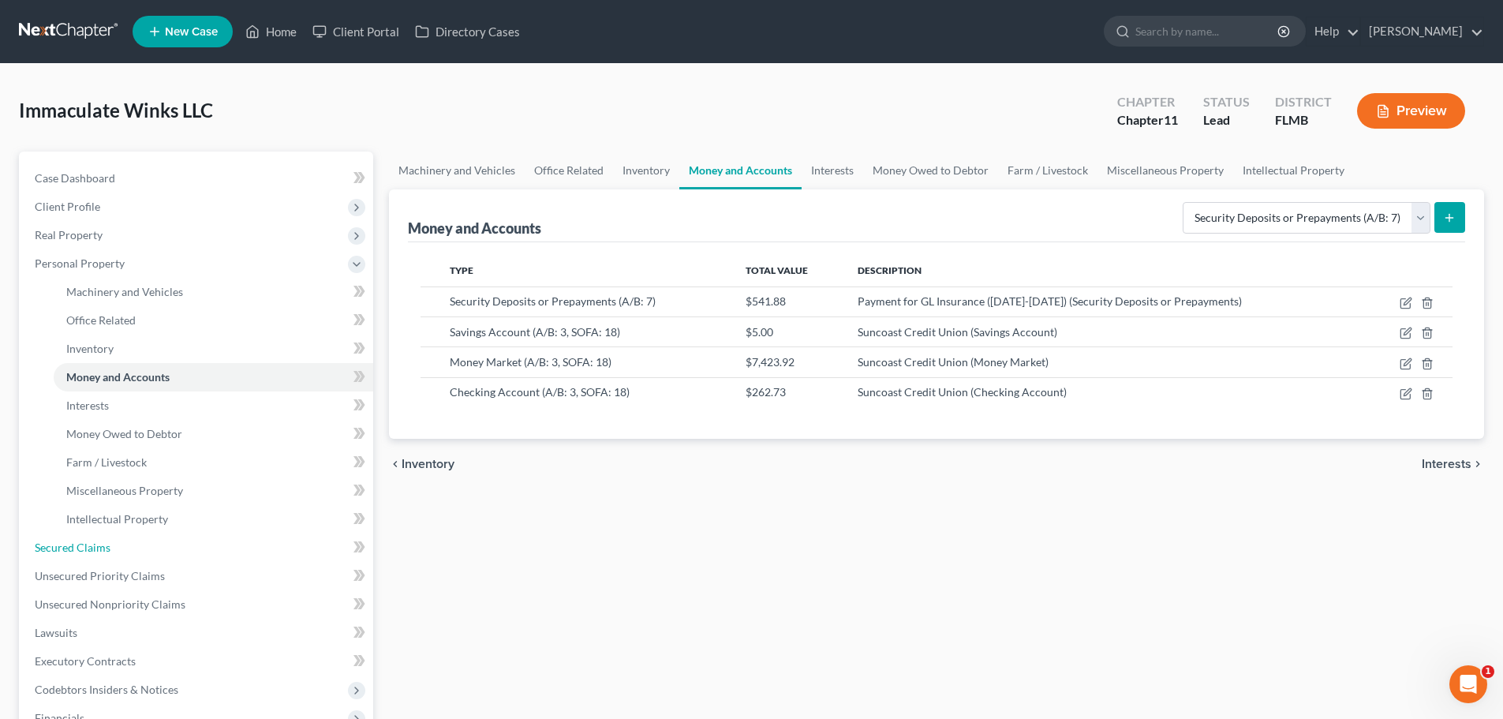
click at [133, 551] on link "Secured Claims" at bounding box center [197, 547] width 351 height 28
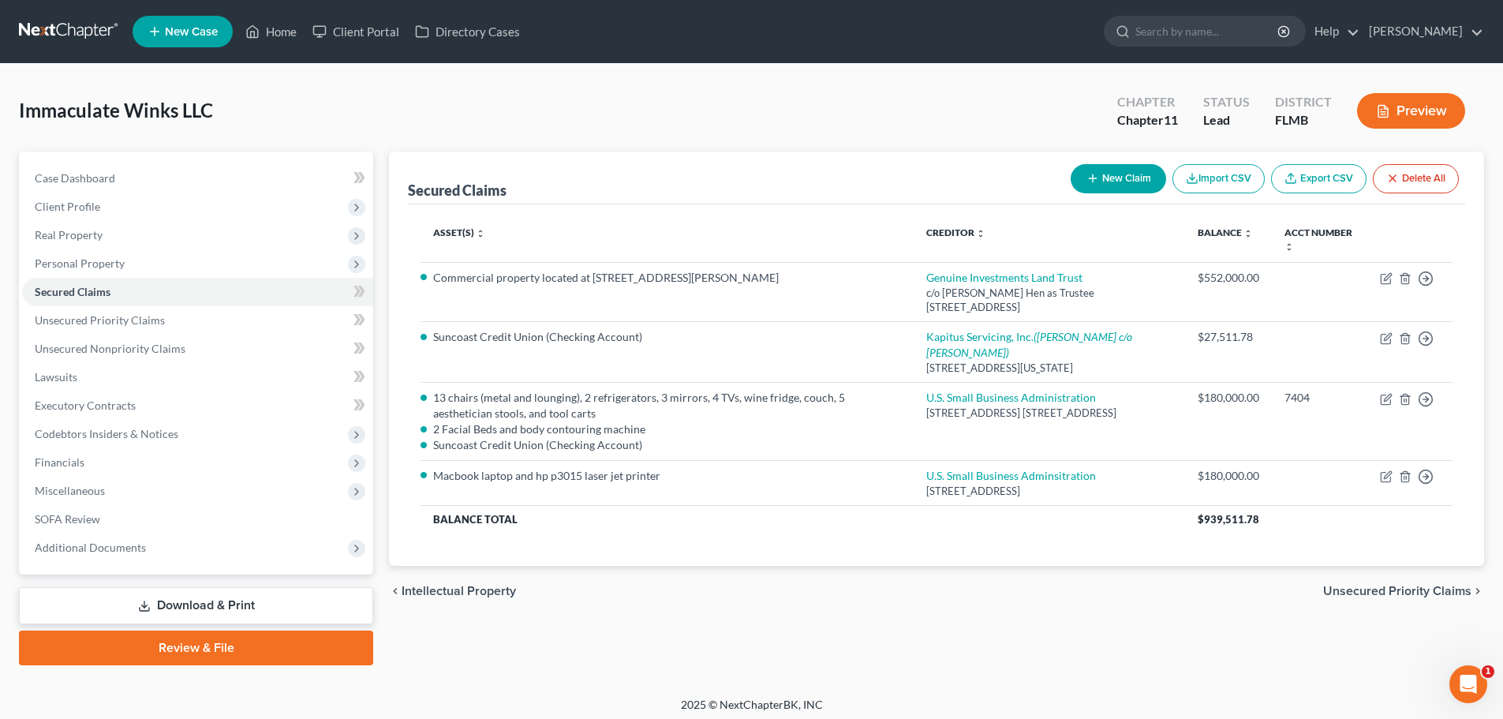
click at [1384, 271] on td "Move to E Move to F Move to G Move to Notice Only" at bounding box center [1409, 292] width 85 height 60
click at [1384, 280] on icon "button" at bounding box center [1387, 276] width 7 height 7
select select "9"
select select "4"
select select "0"
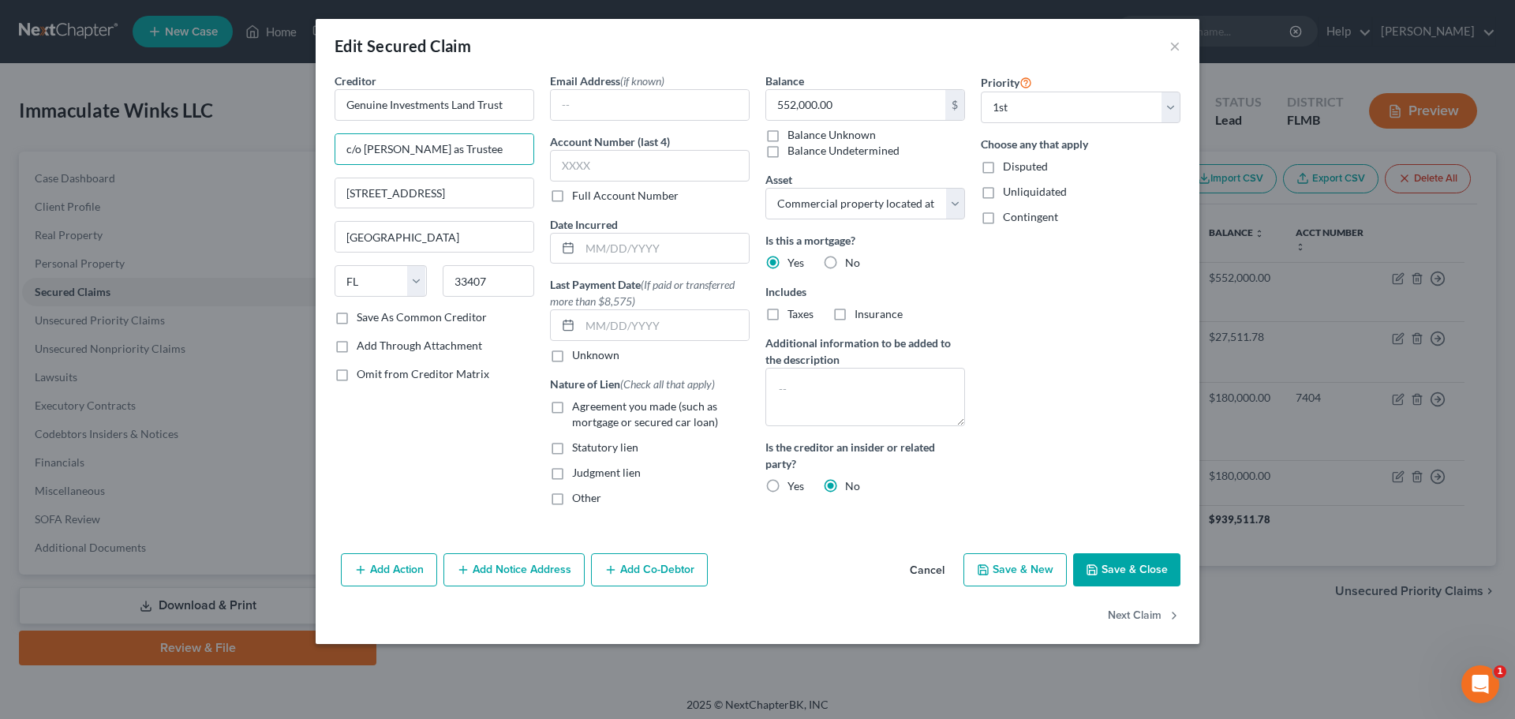
drag, startPoint x: 400, startPoint y: 147, endPoint x: 362, endPoint y: 149, distance: 37.9
click at [362, 149] on input "c/o [PERSON_NAME] as Trustee" at bounding box center [434, 149] width 198 height 30
click at [430, 154] on input "c/o E&Y Investments LLC as Trustee" at bounding box center [434, 149] width 198 height 30
type input "c/o E&Y Assets LLC as Trustee"
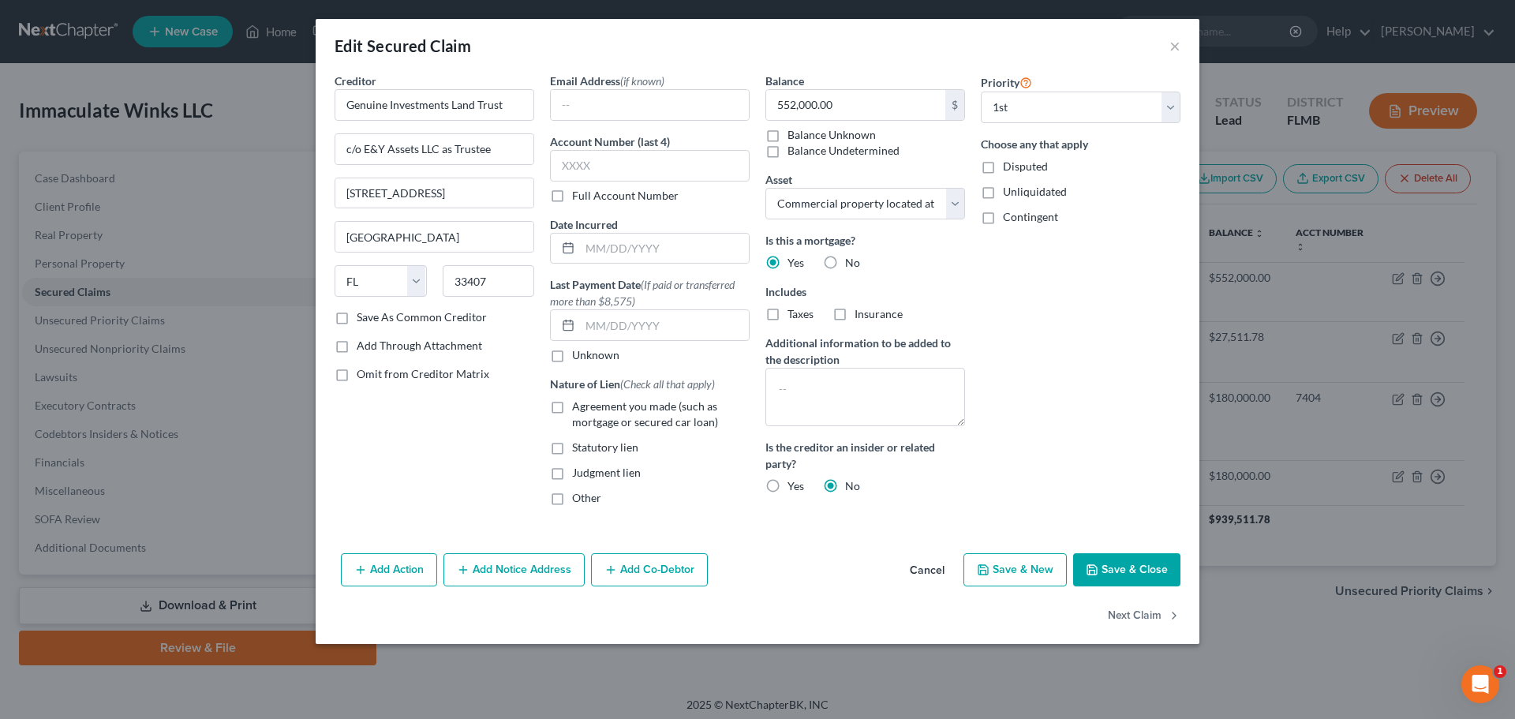
click at [1101, 562] on button "Save & Close" at bounding box center [1126, 569] width 107 height 33
select select
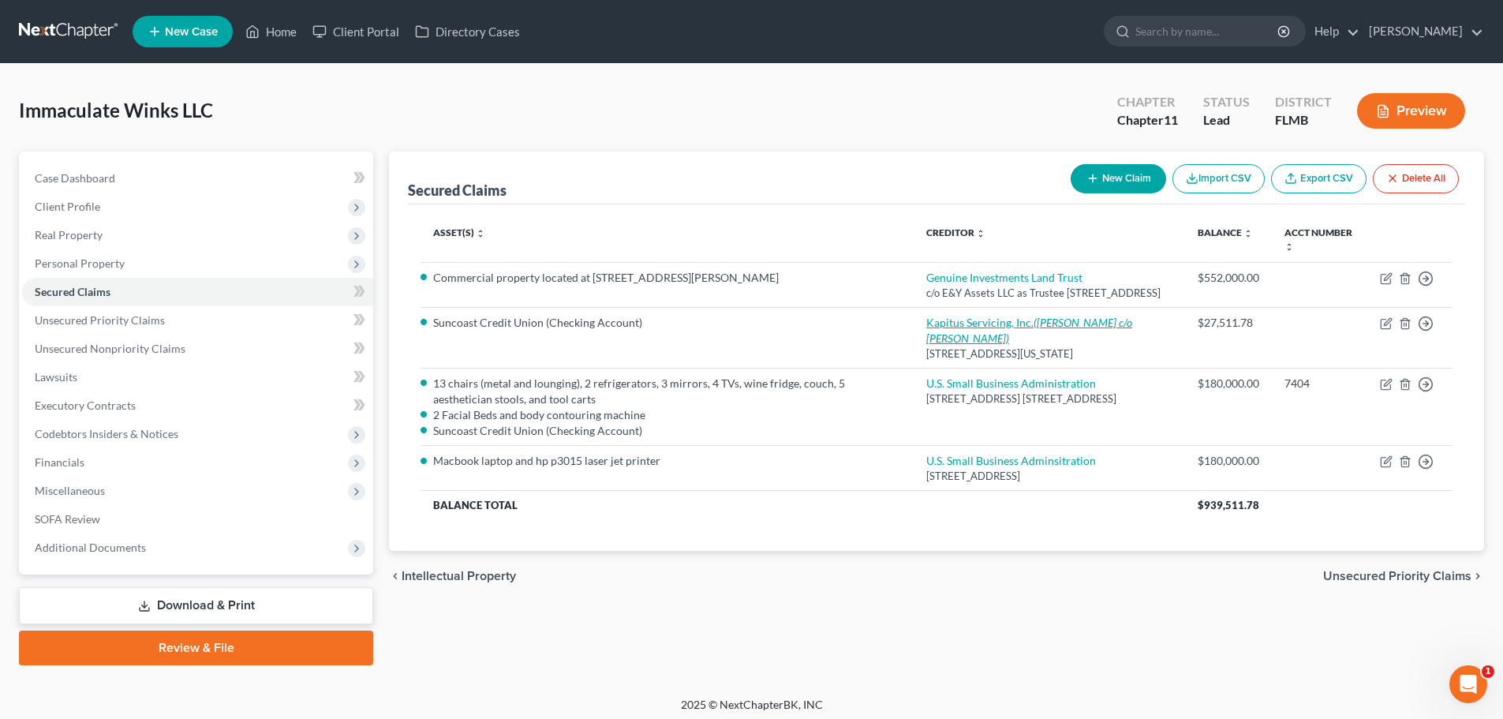
click at [987, 333] on link "Kapitus Servicing, Inc. ([PERSON_NAME] c/o [PERSON_NAME])" at bounding box center [1029, 330] width 206 height 29
select select "35"
select select "2"
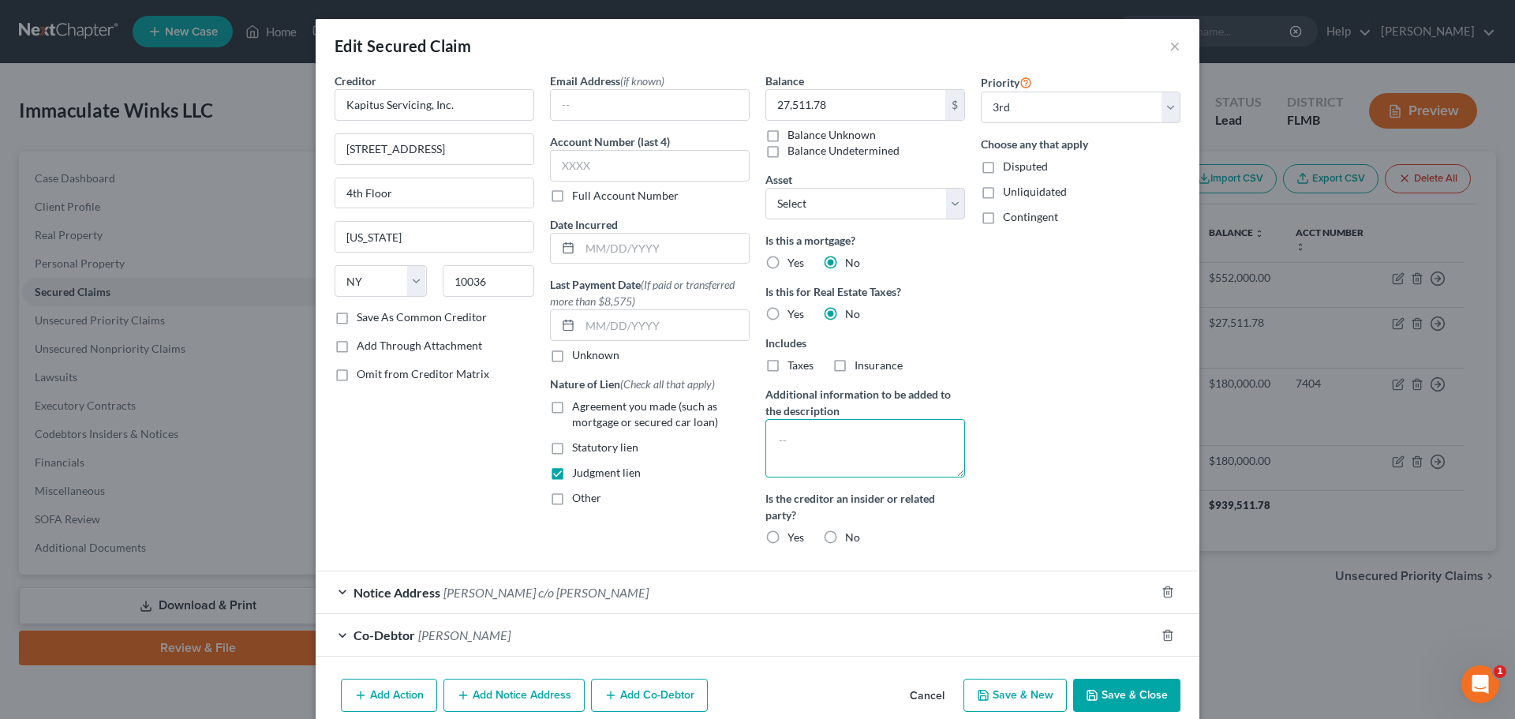
click at [835, 444] on textarea at bounding box center [865, 448] width 200 height 58
click at [951, 201] on select "Select Other Multiple Assets Suncoast Credit Union (Savings Account) - $5.0 Sun…" at bounding box center [865, 204] width 200 height 32
click at [765, 188] on select "Select Other Multiple Assets Suncoast Credit Union (Savings Account) - $5.0 Sun…" at bounding box center [865, 204] width 200 height 32
click at [938, 204] on select "Select Other Multiple Assets Suncoast Credit Union (Savings Account) - $5.0 Sun…" at bounding box center [865, 204] width 200 height 32
click at [765, 188] on select "Select Other Multiple Assets Suncoast Credit Union (Savings Account) - $5.0 Sun…" at bounding box center [865, 204] width 200 height 32
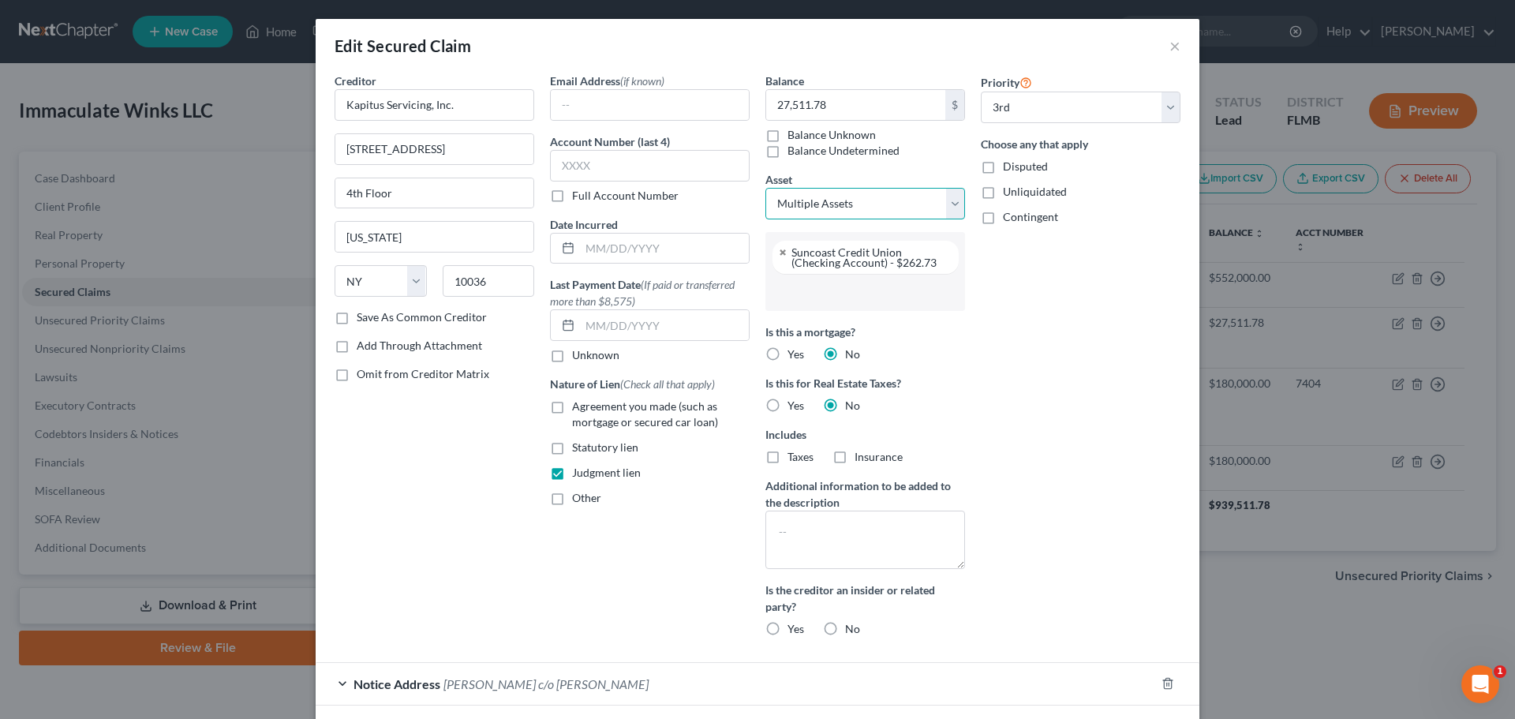
click at [958, 210] on select "Select Other Multiple Assets Suncoast Credit Union (Savings Account) - $5.0 Sun…" at bounding box center [865, 204] width 200 height 32
click at [765, 188] on select "Select Other Multiple Assets Suncoast Credit Union (Savings Account) - $5.0 Sun…" at bounding box center [865, 204] width 200 height 32
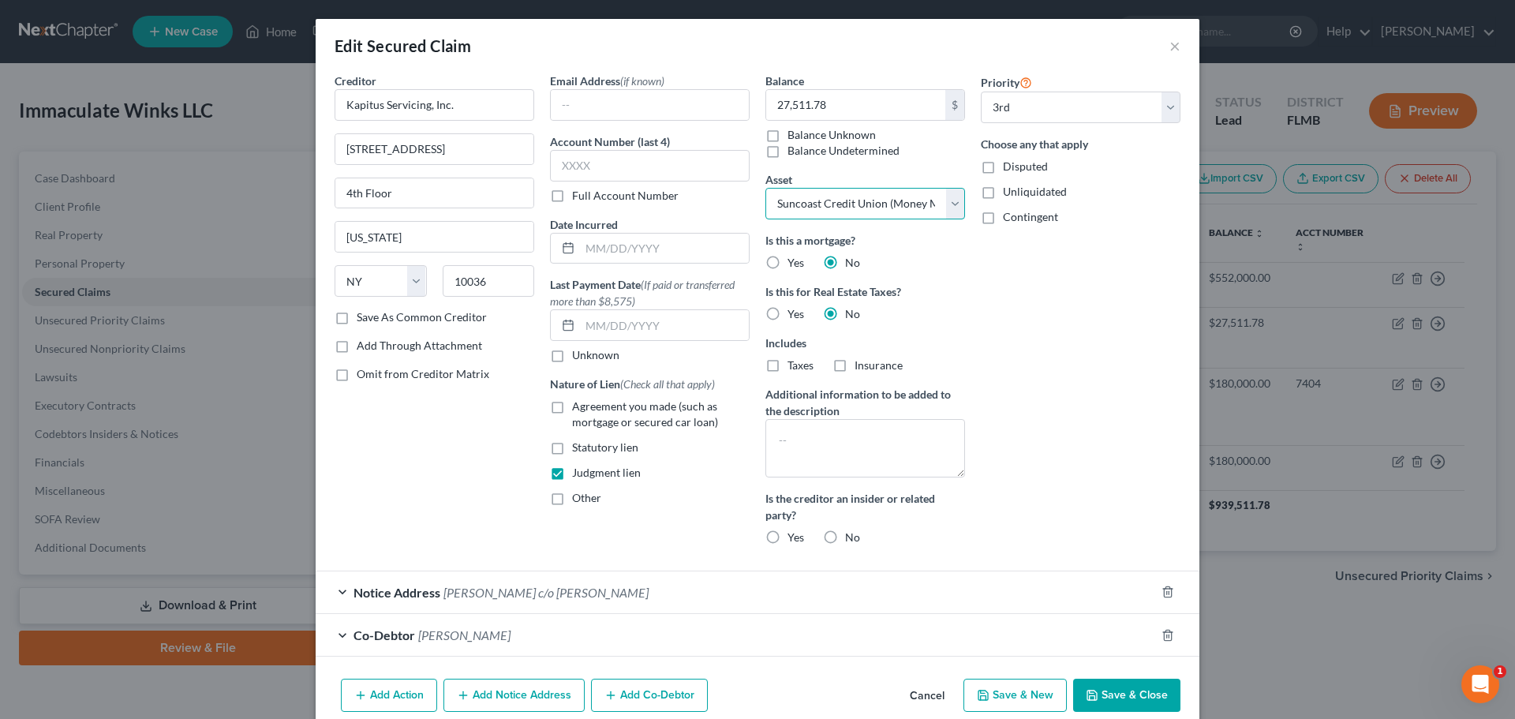
click at [947, 205] on select "Select Other Multiple Assets Suncoast Credit Union (Savings Account) - $5.0 Sun…" at bounding box center [865, 204] width 200 height 32
click at [765, 188] on select "Select Other Multiple Assets Suncoast Credit Union (Savings Account) - $5.0 Sun…" at bounding box center [865, 204] width 200 height 32
click at [954, 202] on select "Select Other Multiple Assets Suncoast Credit Union (Savings Account) - $5.0 Sun…" at bounding box center [865, 204] width 200 height 32
click at [765, 188] on select "Select Other Multiple Assets Suncoast Credit Union (Savings Account) - $5.0 Sun…" at bounding box center [865, 204] width 200 height 32
drag, startPoint x: 958, startPoint y: 218, endPoint x: 955, endPoint y: 210, distance: 8.5
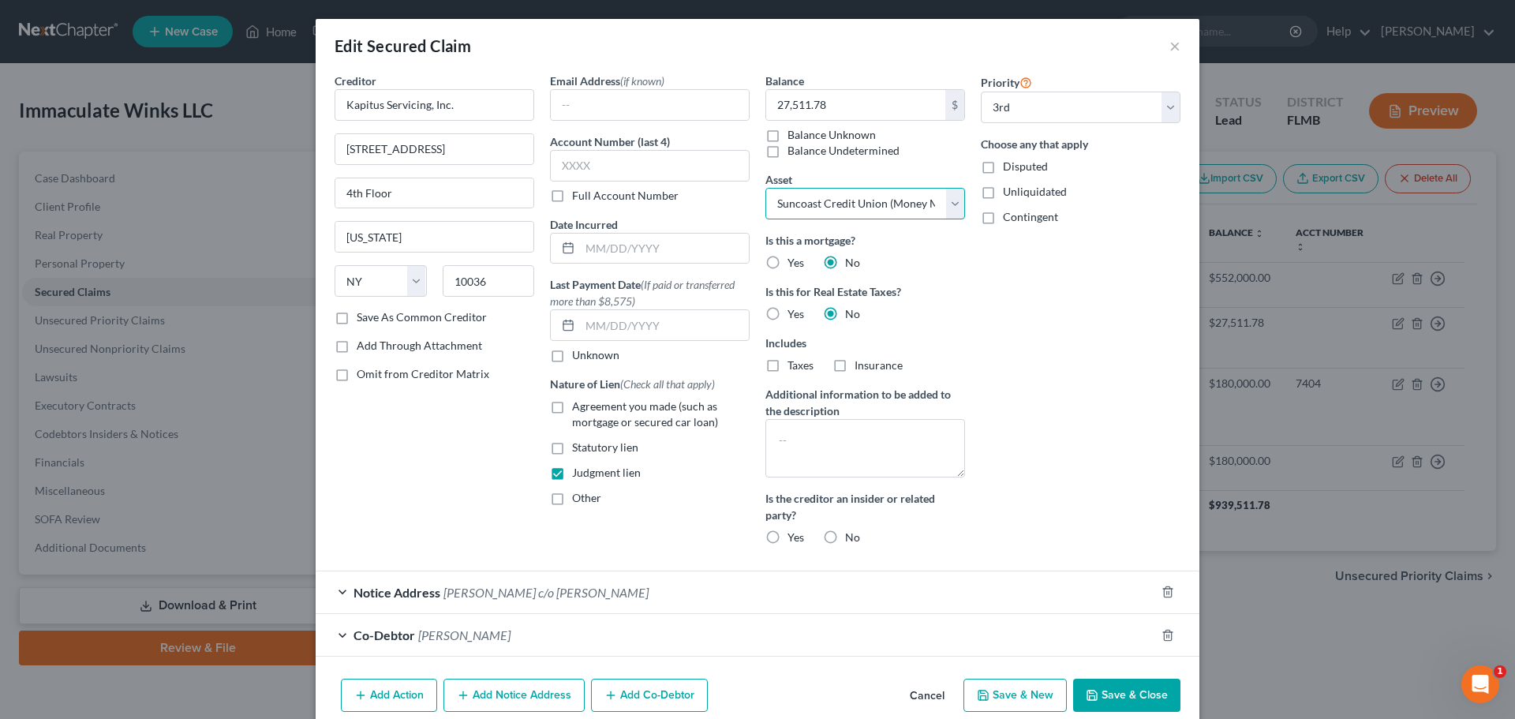
click at [958, 218] on select "Select Other Multiple Assets Suncoast Credit Union (Savings Account) - $5.0 Sun…" at bounding box center [865, 204] width 200 height 32
select select "1"
click at [765, 188] on select "Select Other Multiple Assets Suncoast Credit Union (Savings Account) - $5.0 Sun…" at bounding box center [865, 204] width 200 height 32
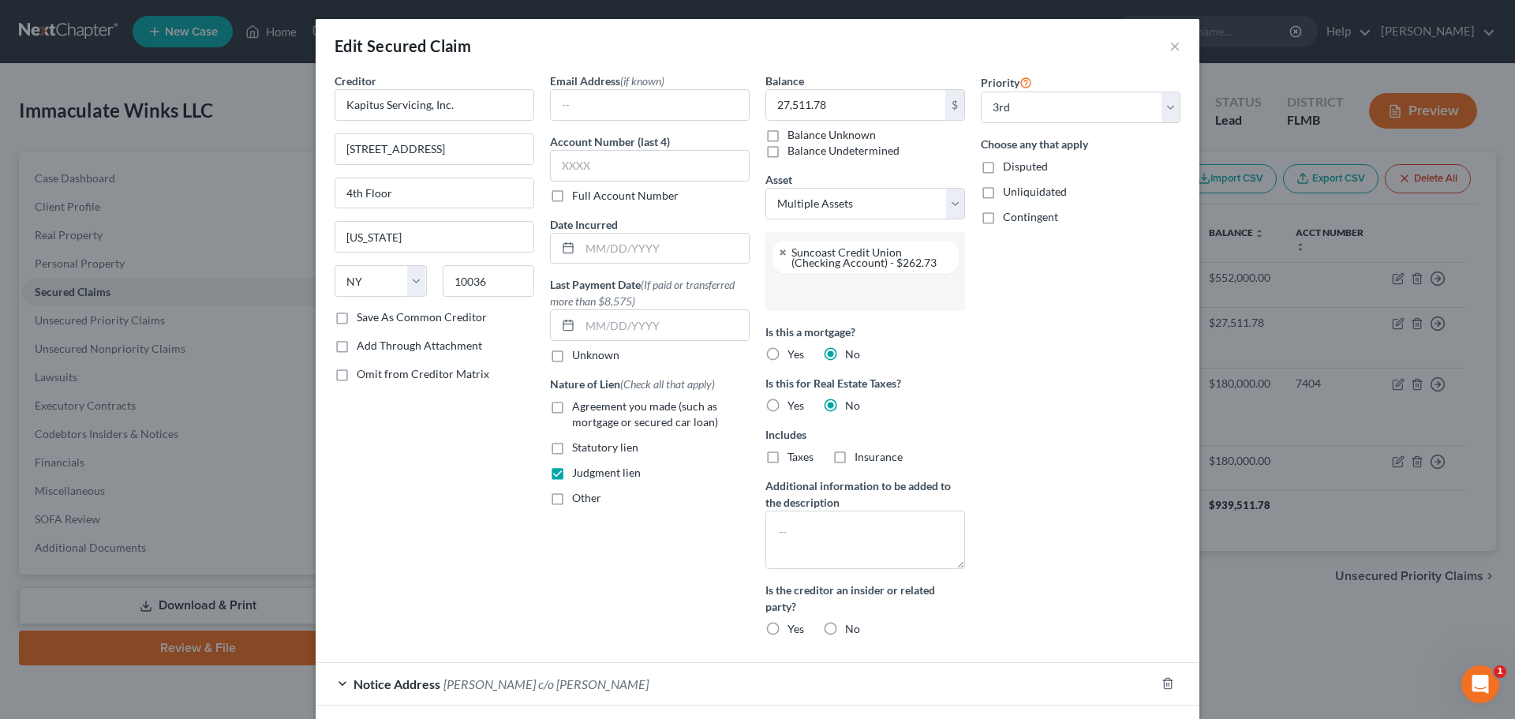
click at [828, 291] on input "text" at bounding box center [864, 292] width 178 height 24
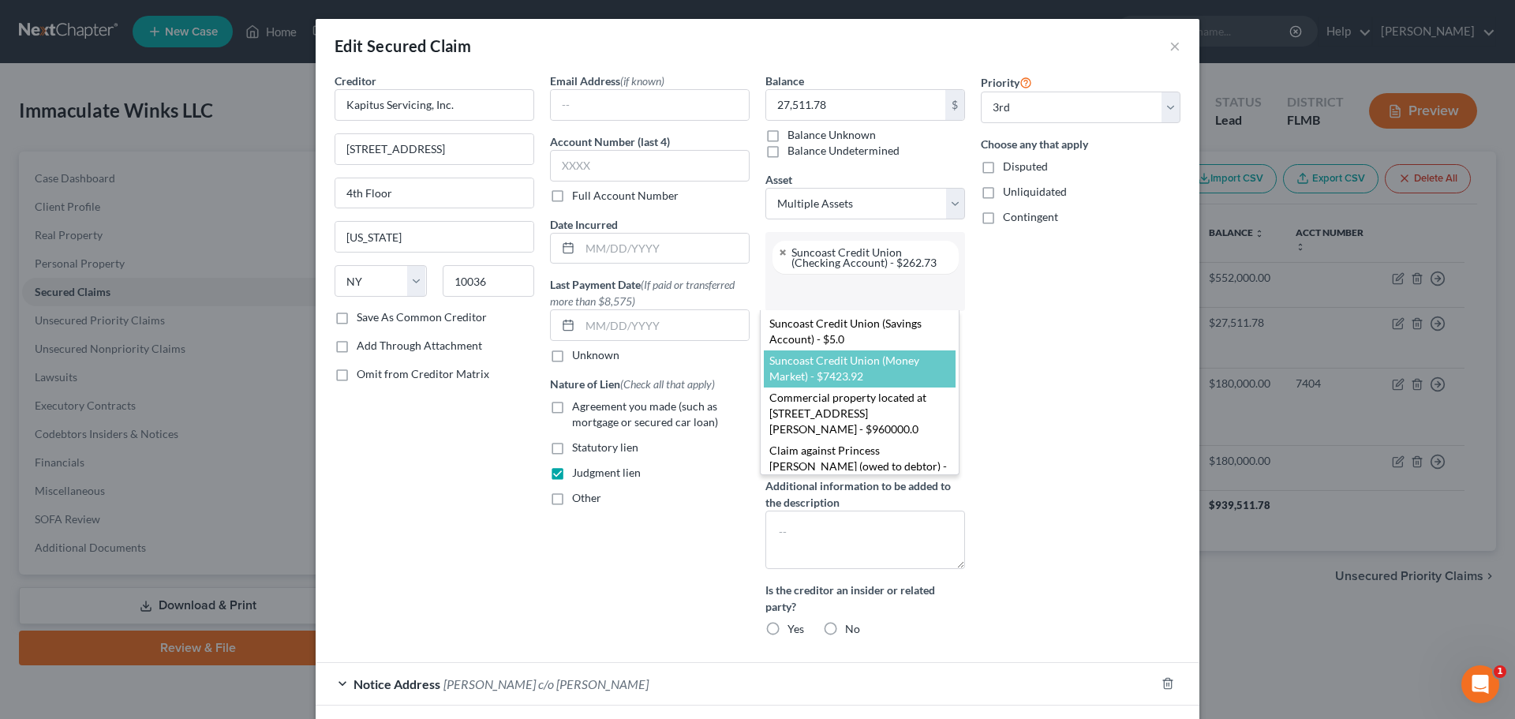
scroll to position [43, 0]
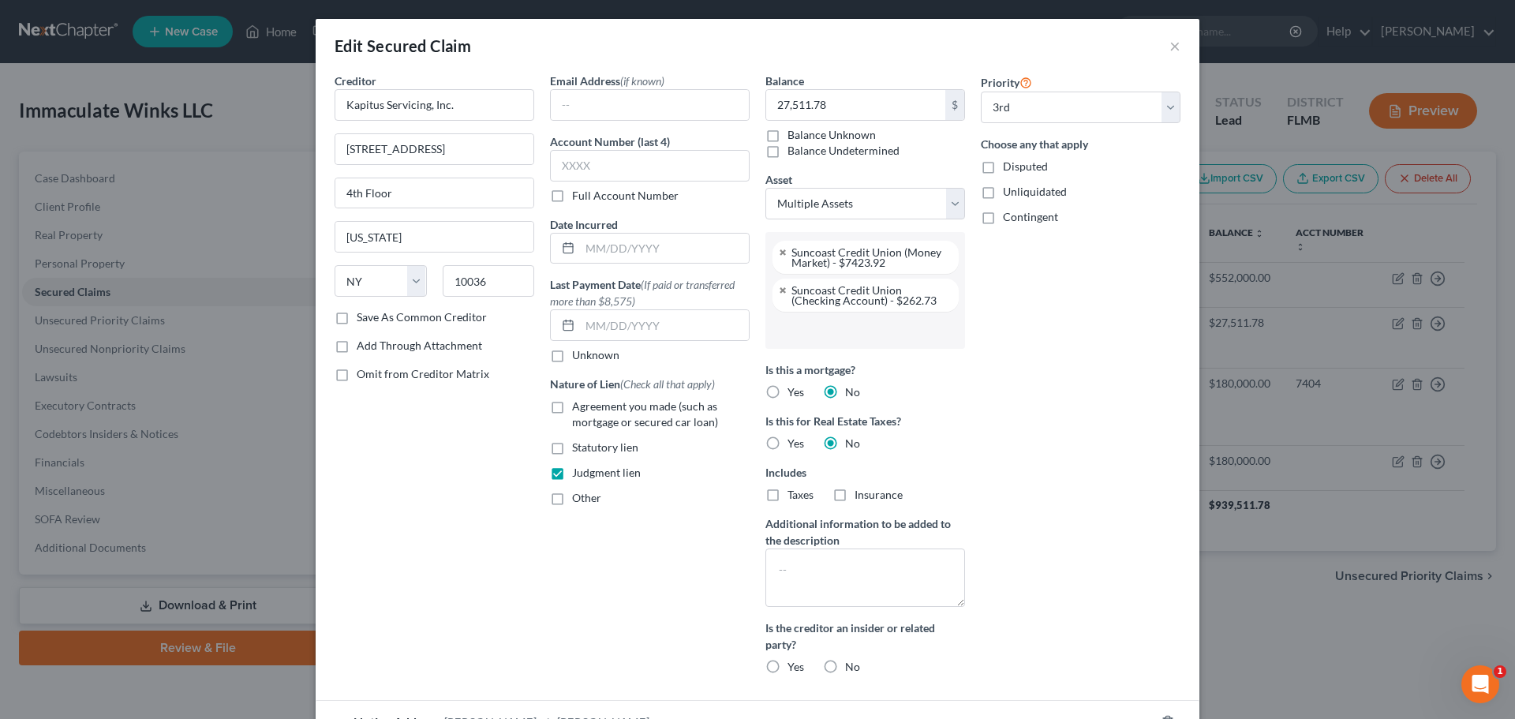
click at [854, 331] on input "text" at bounding box center [864, 330] width 178 height 24
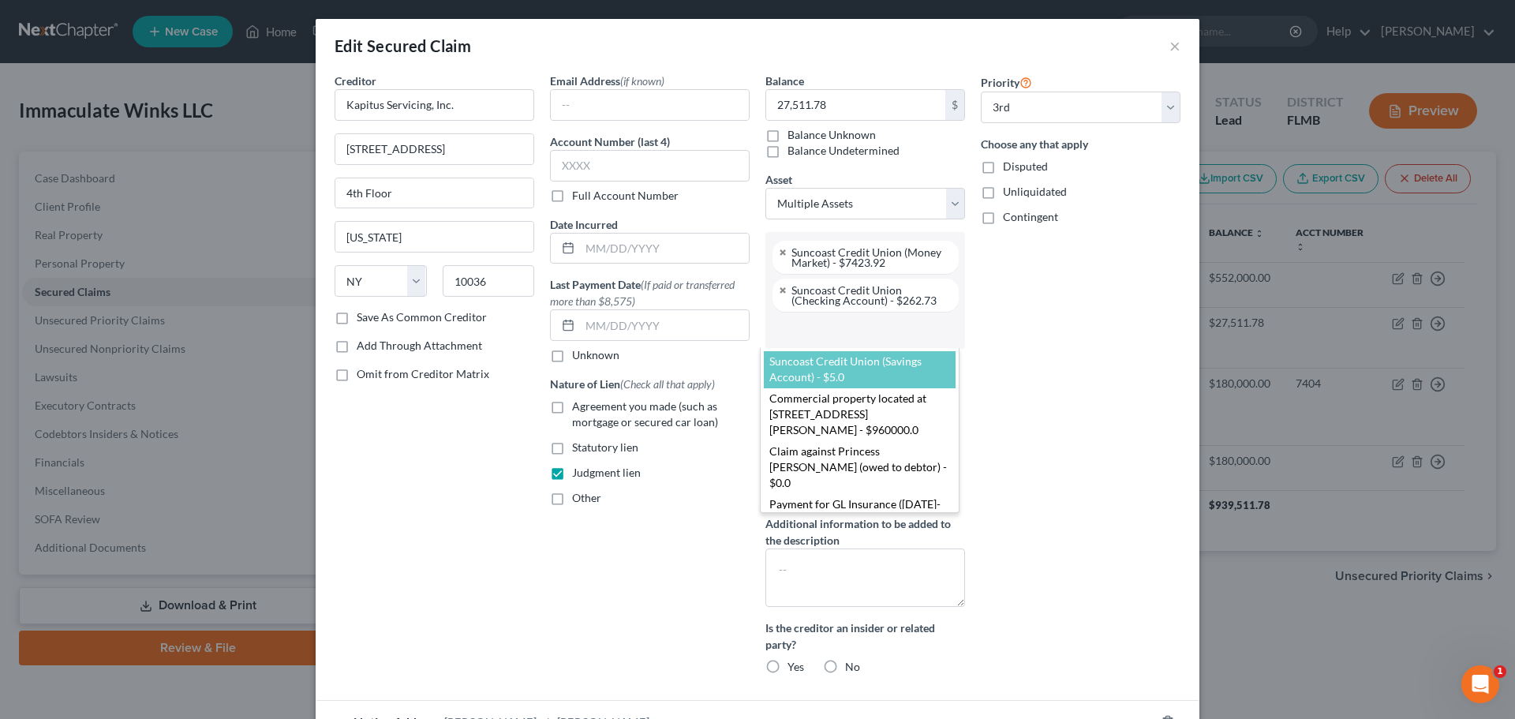
select select "2837000"
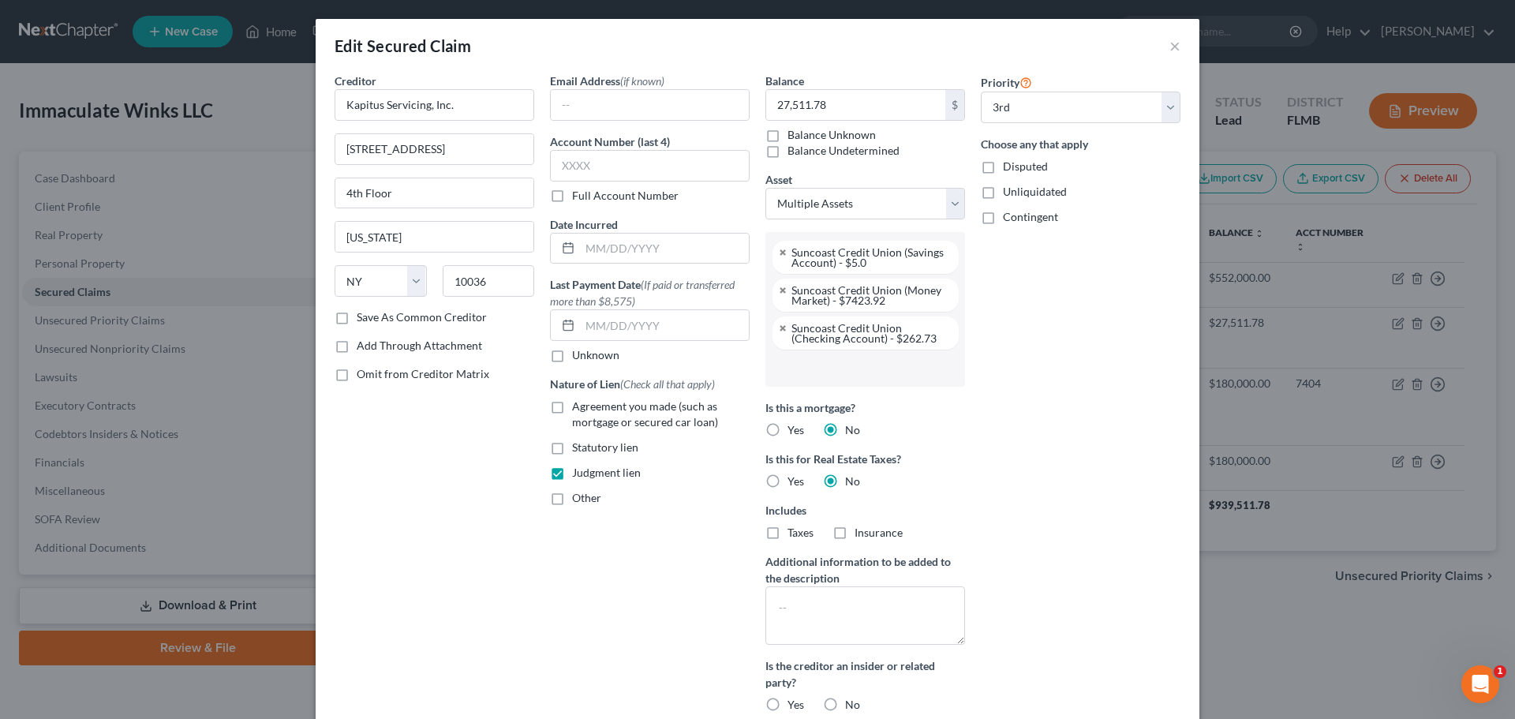
click at [873, 362] on input "text" at bounding box center [864, 368] width 178 height 24
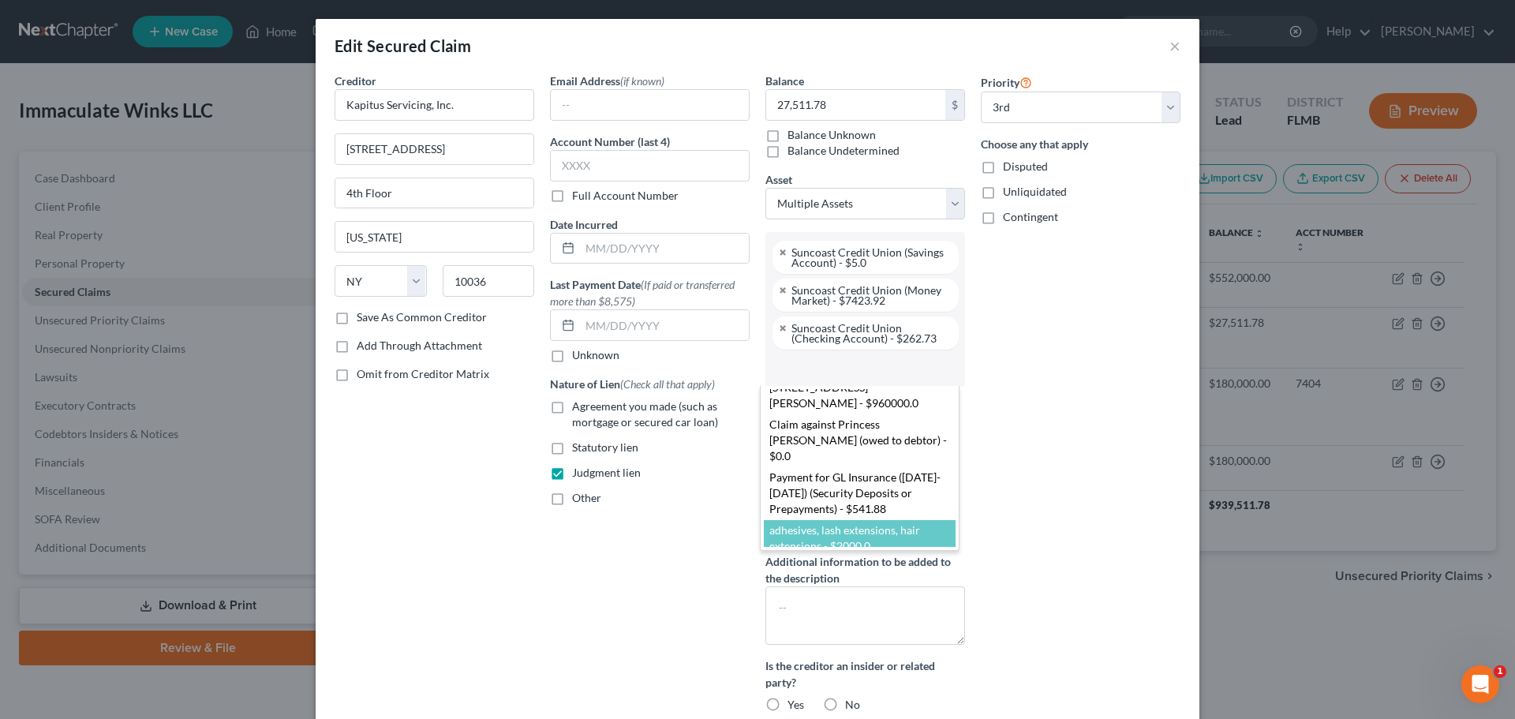
scroll to position [0, 0]
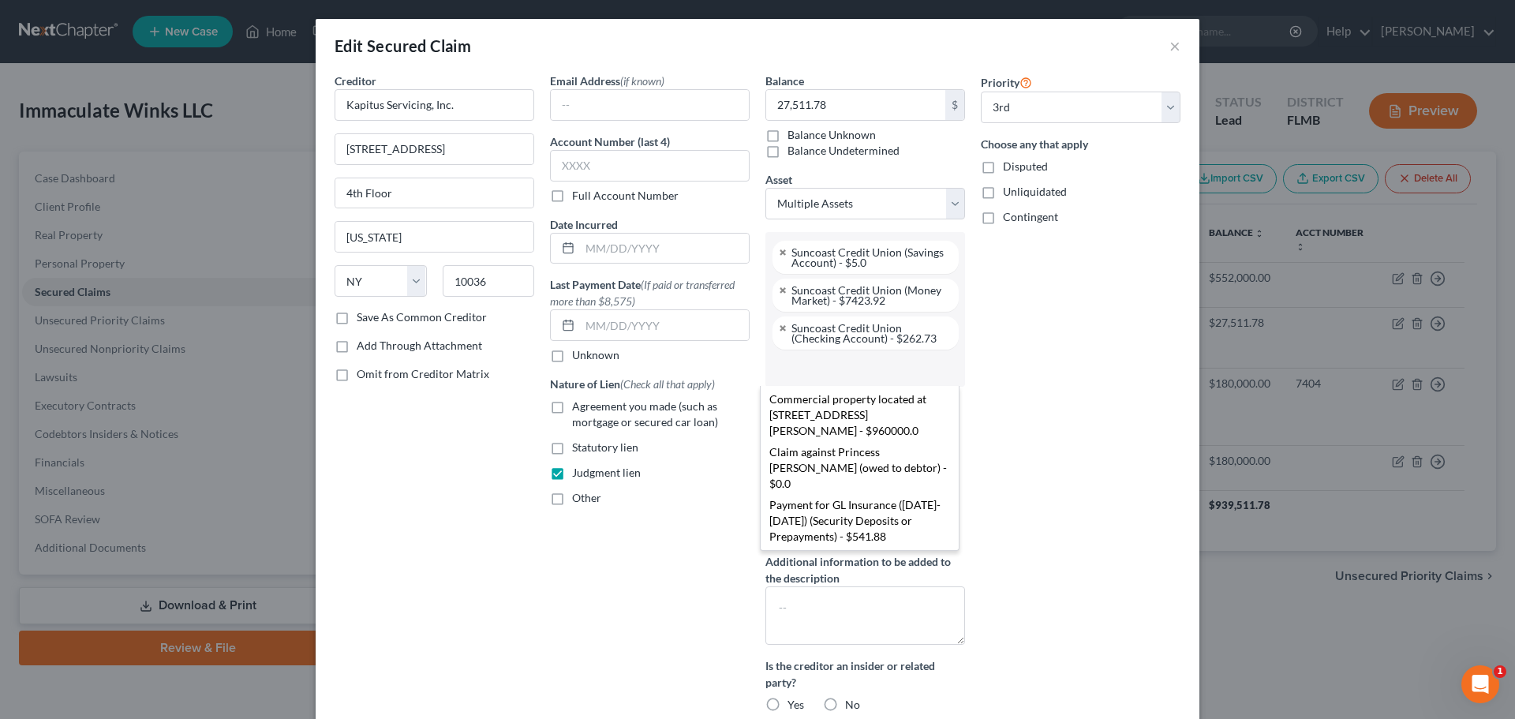
click at [1113, 371] on body "Home New Case Client Portal Directory Cases [PERSON_NAME] [EMAIL_ADDRESS][DOMAI…" at bounding box center [757, 362] width 1515 height 725
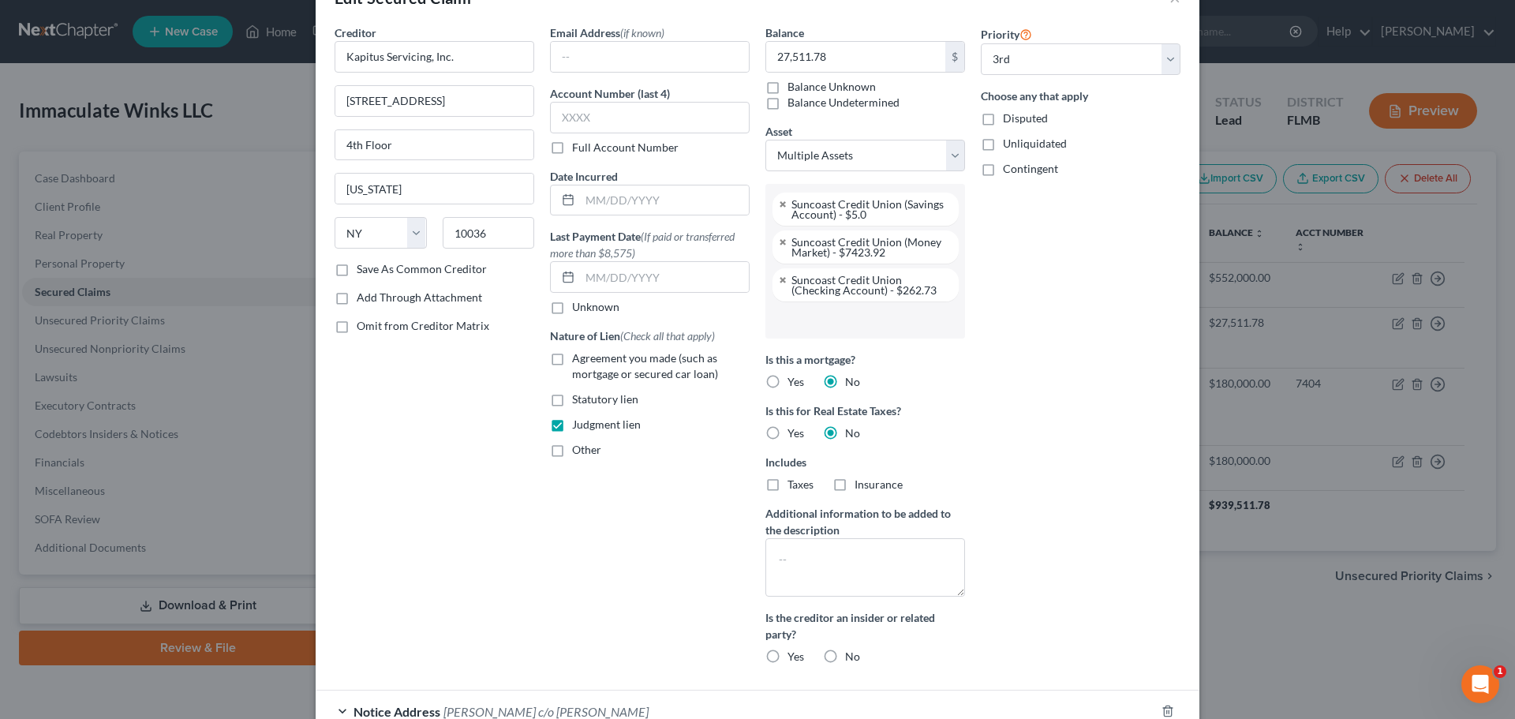
scroll to position [237, 0]
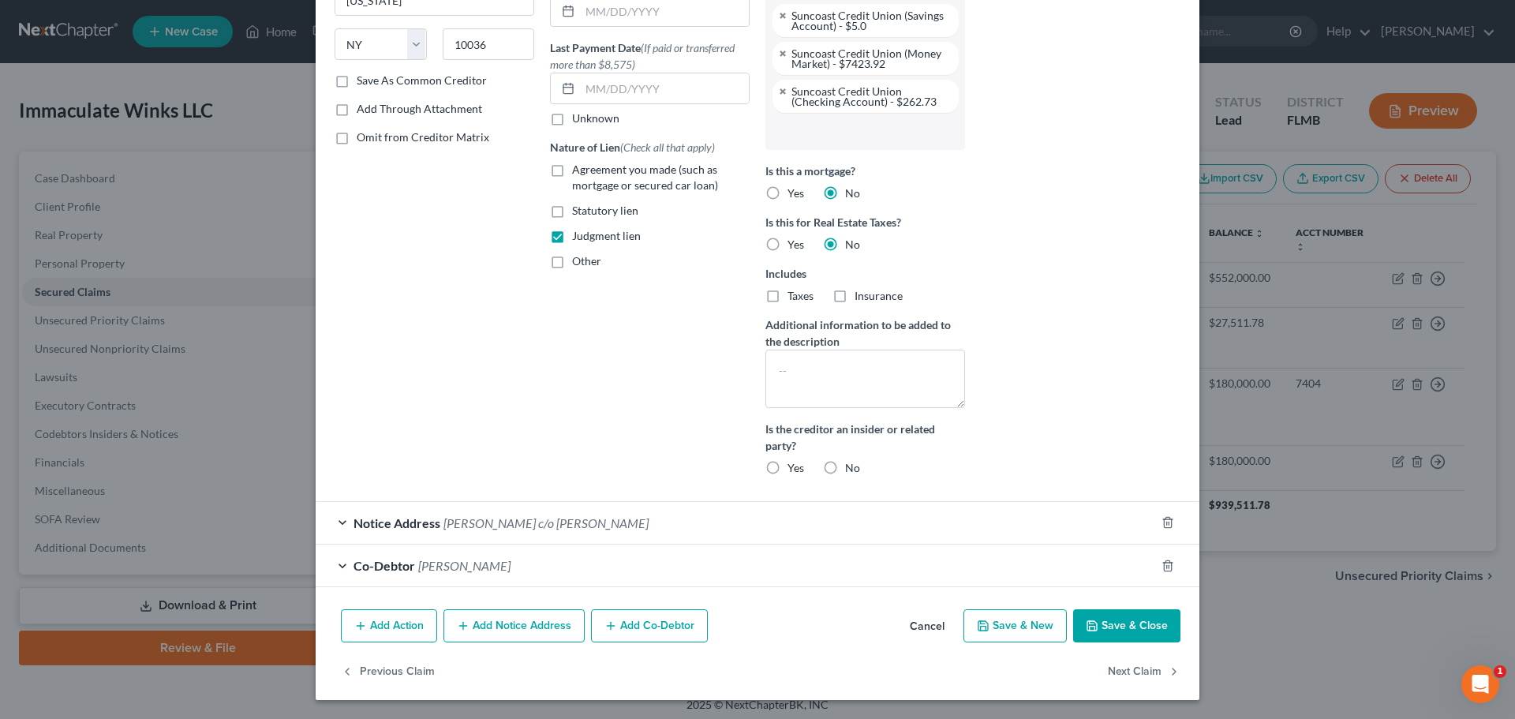
click at [1130, 628] on button "Save & Close" at bounding box center [1126, 625] width 107 height 33
select select
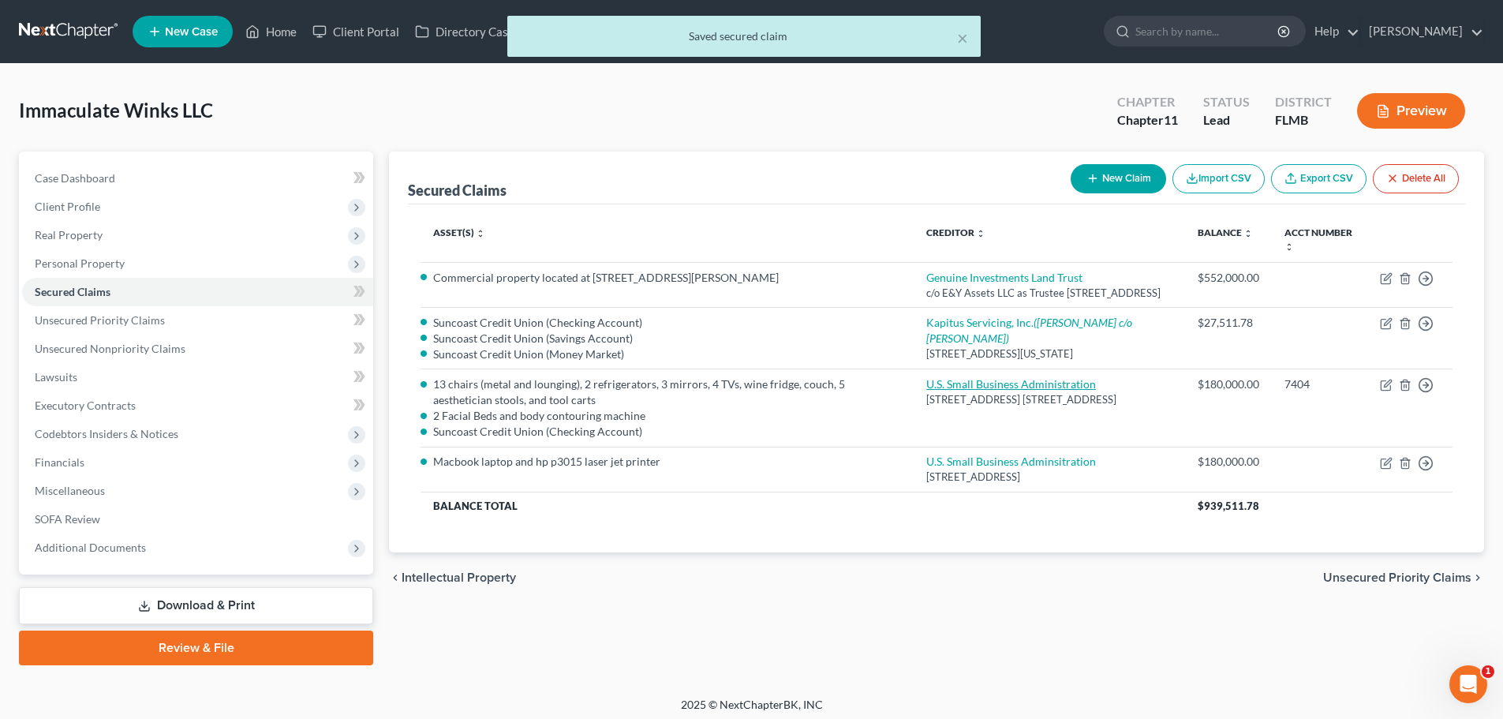
click at [947, 391] on link "U.S. Small Business Administration" at bounding box center [1011, 383] width 170 height 13
select select "9"
select select "1"
select select
select select "0"
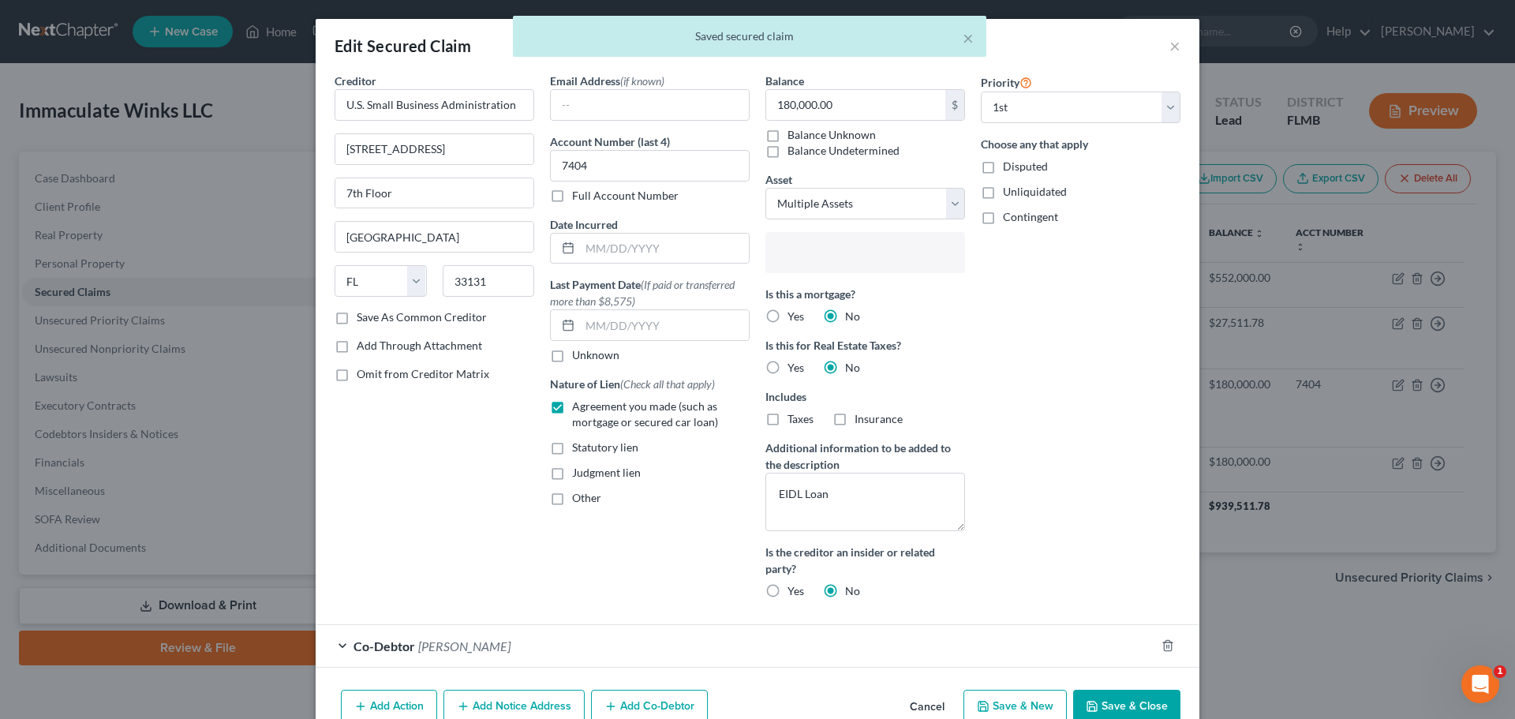
scroll to position [128, 0]
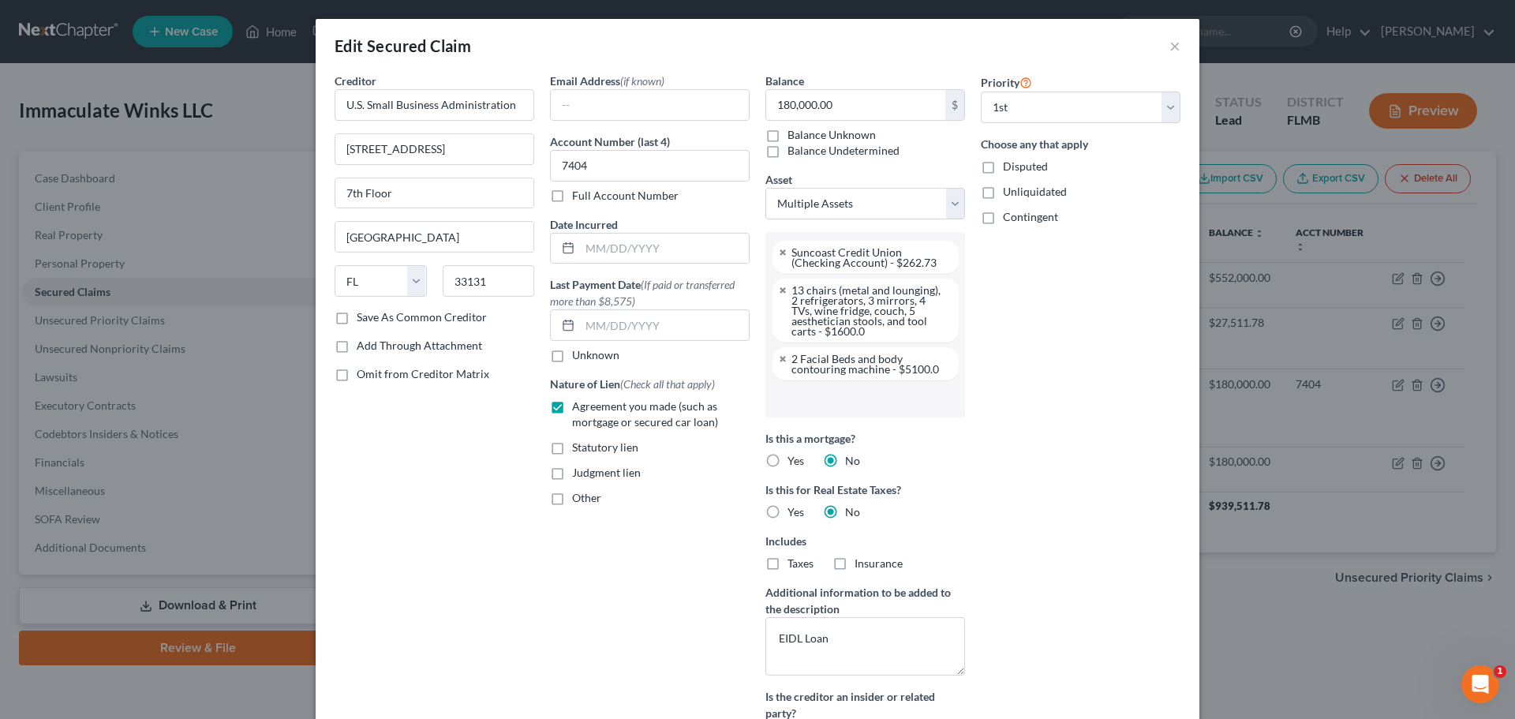
click at [846, 400] on input "text" at bounding box center [864, 399] width 178 height 24
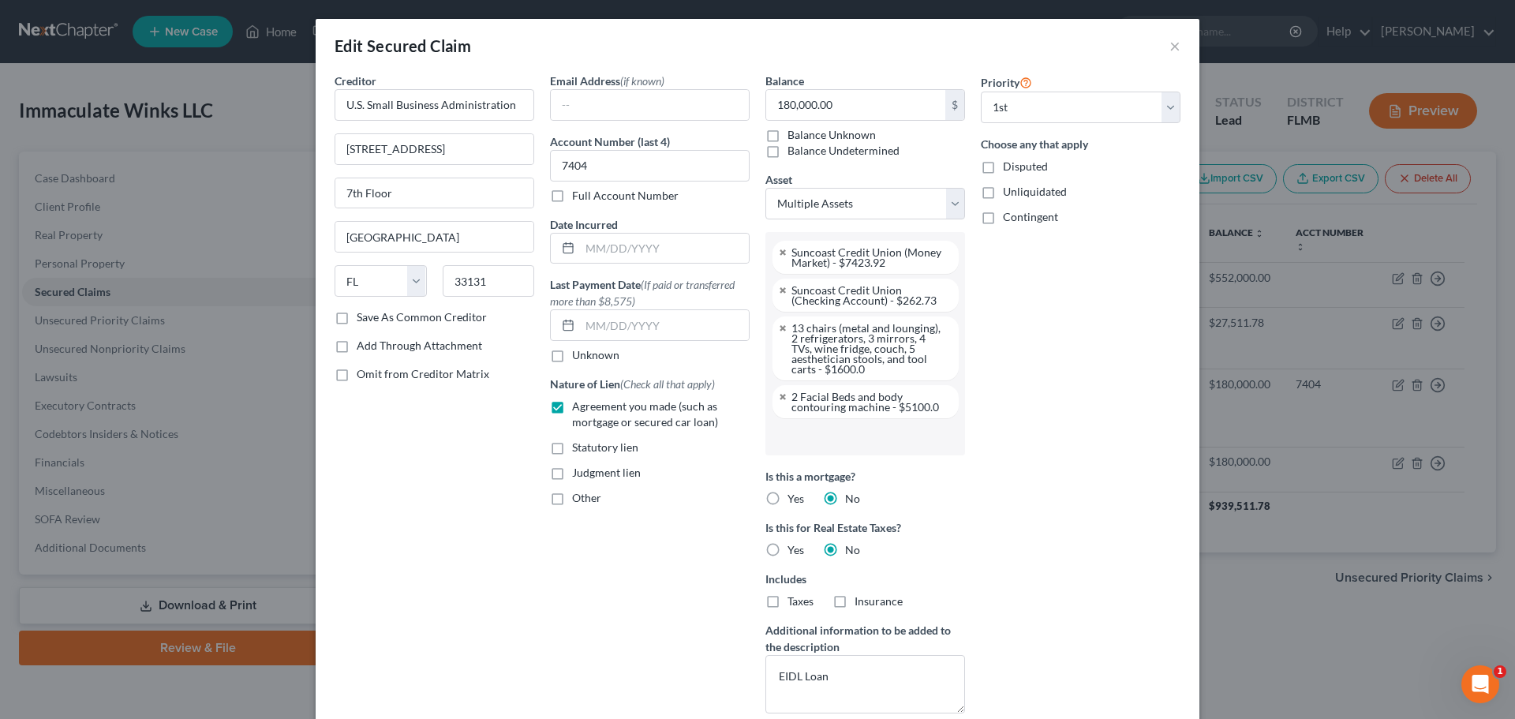
click at [835, 443] on input "text" at bounding box center [864, 436] width 178 height 24
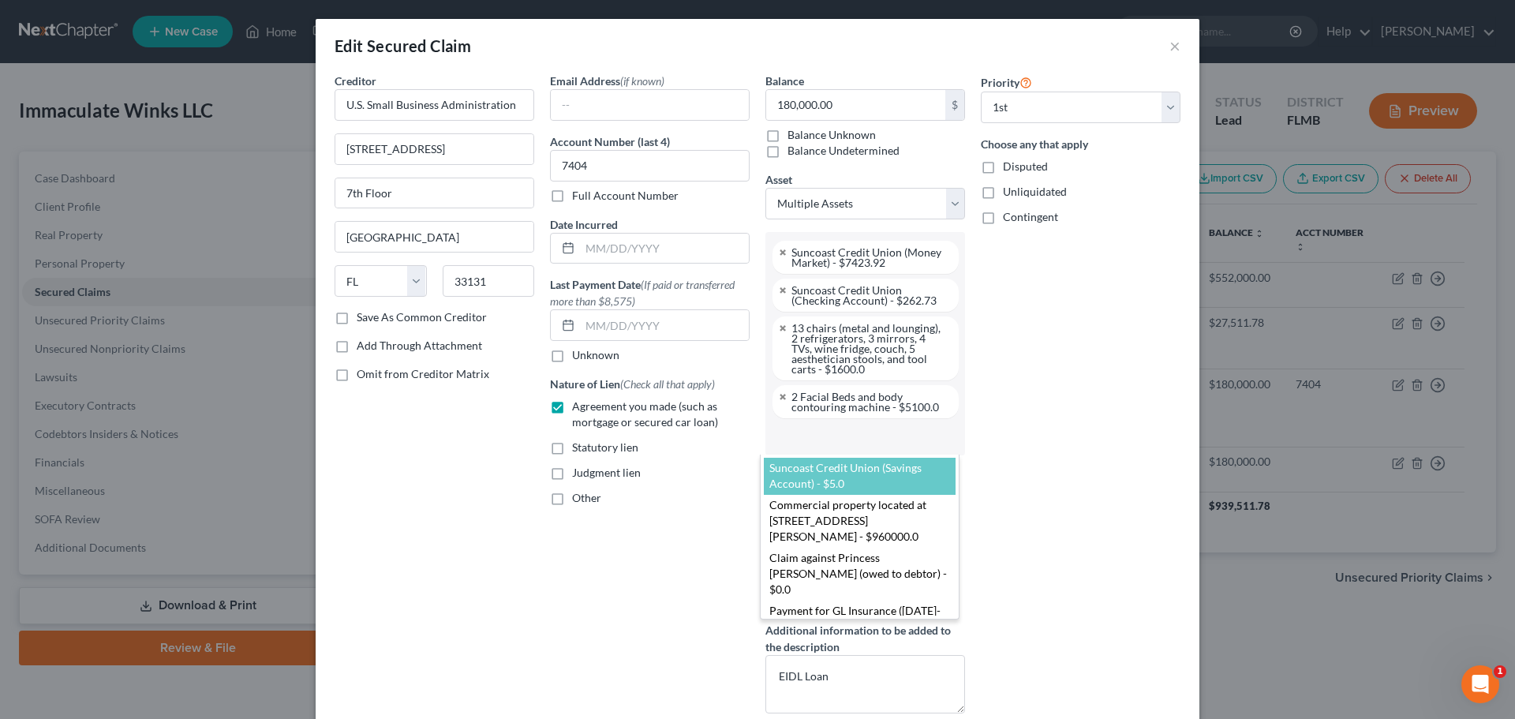
select select "2837000"
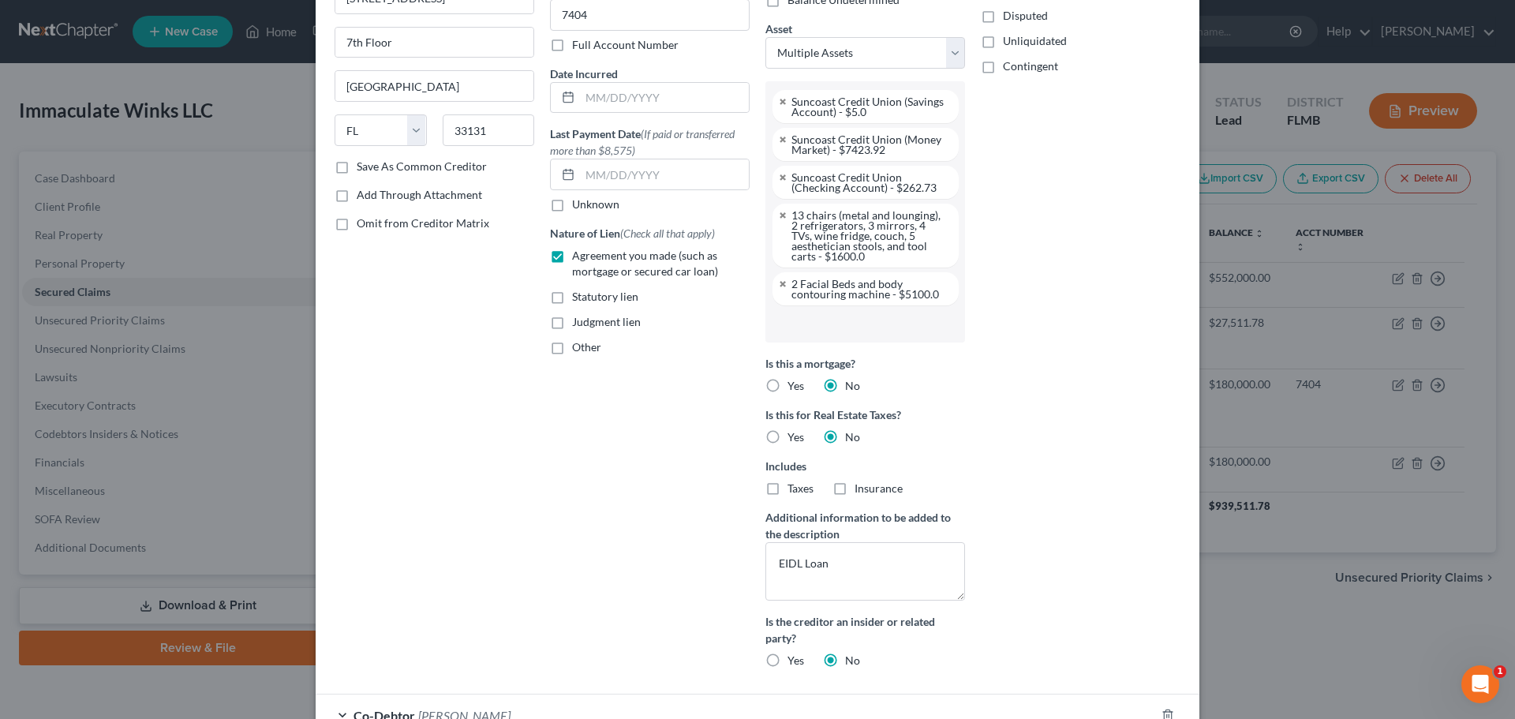
scroll to position [143, 0]
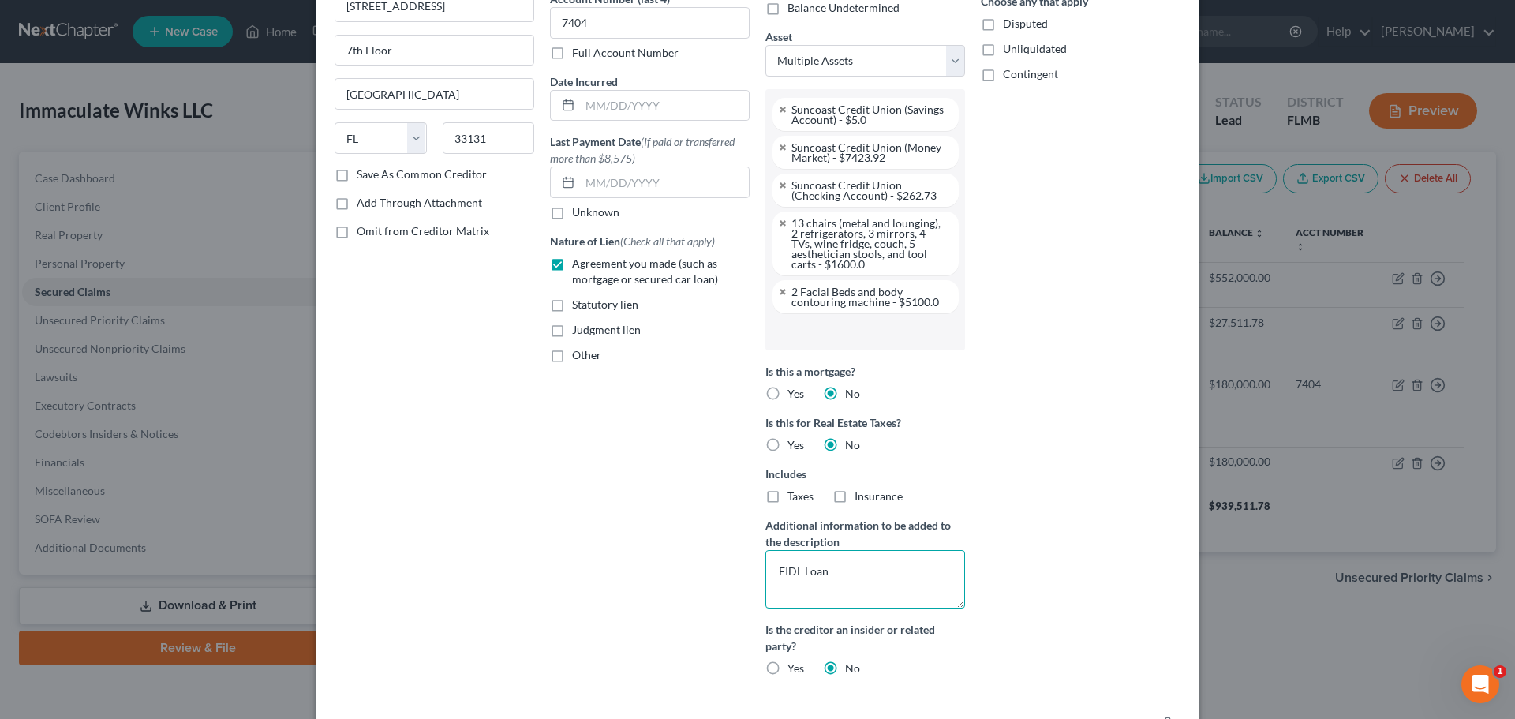
click at [858, 579] on textarea "EIDL Loan" at bounding box center [865, 579] width 200 height 58
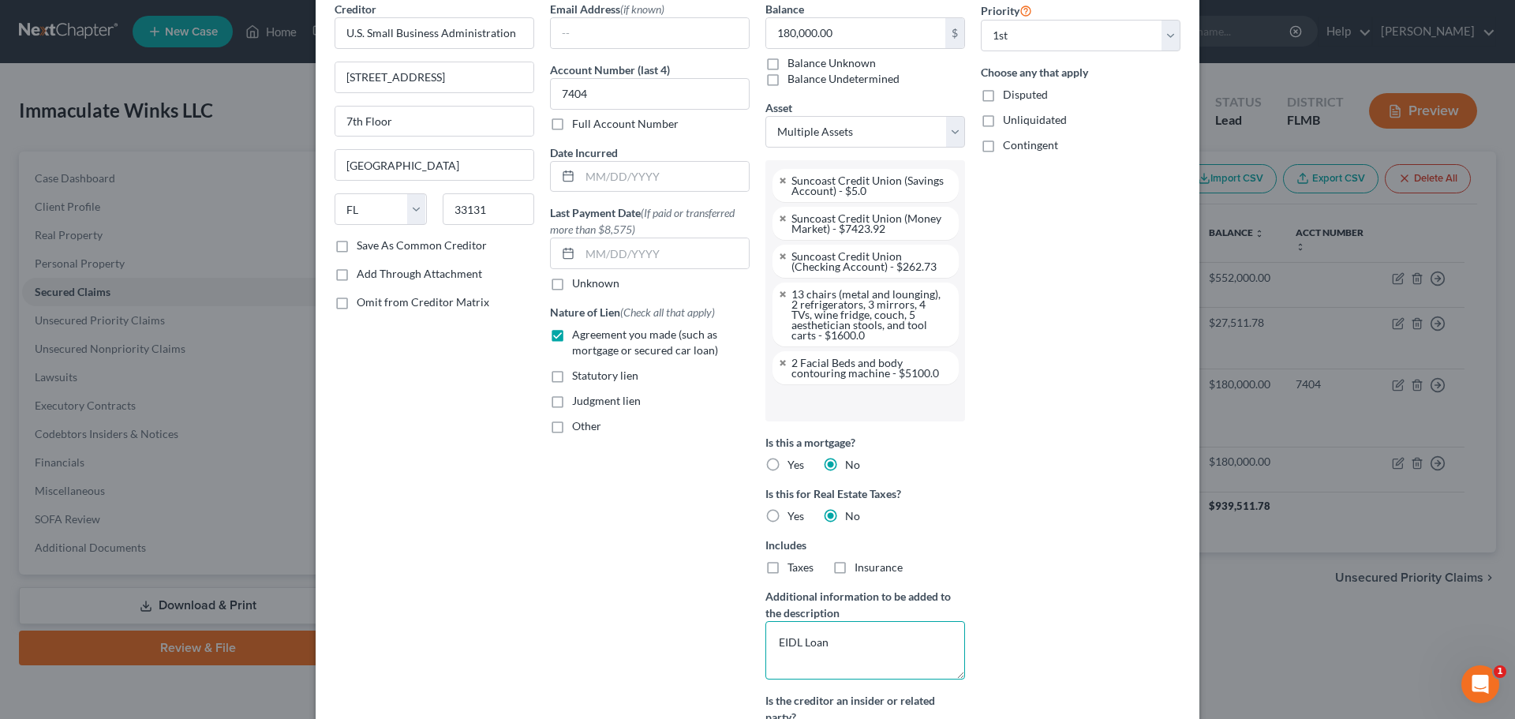
scroll to position [0, 0]
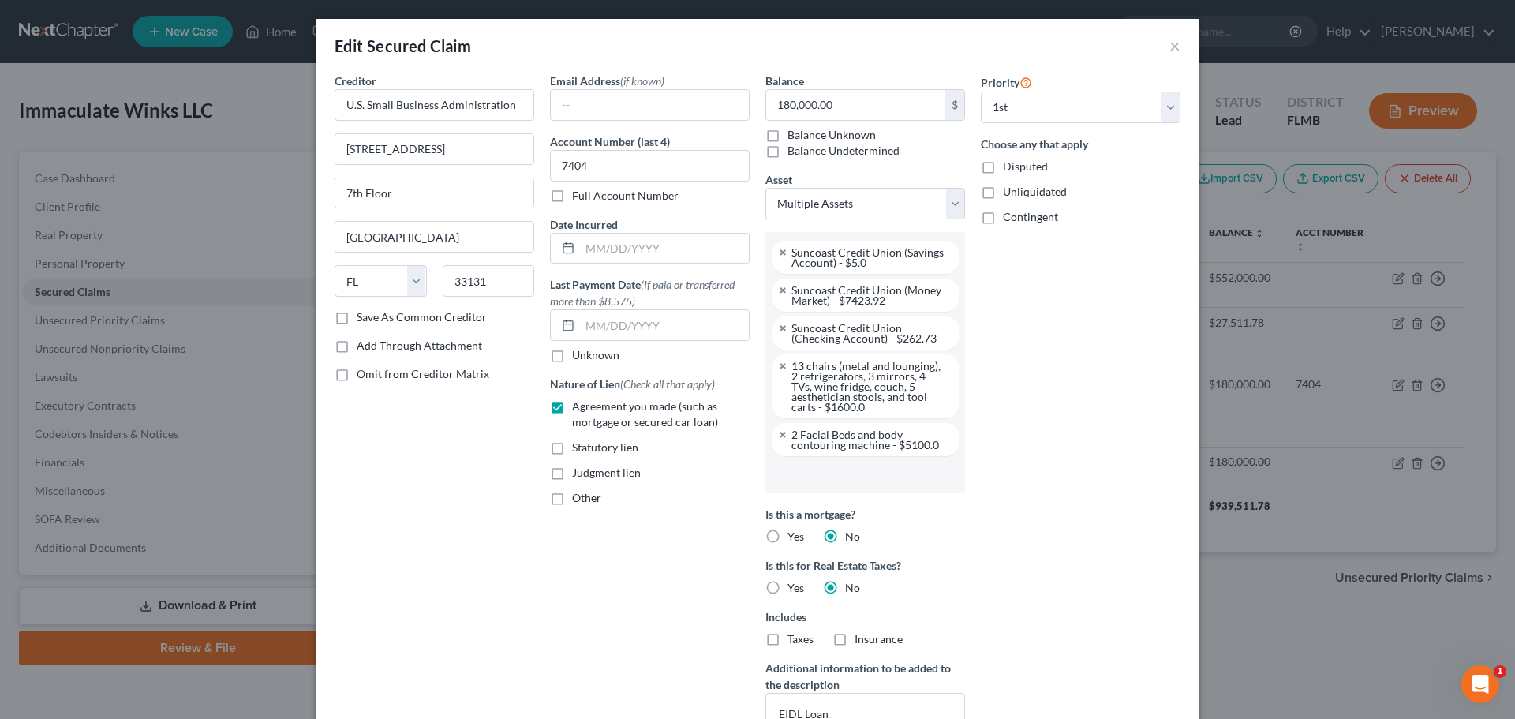
click at [857, 480] on input "text" at bounding box center [864, 474] width 178 height 24
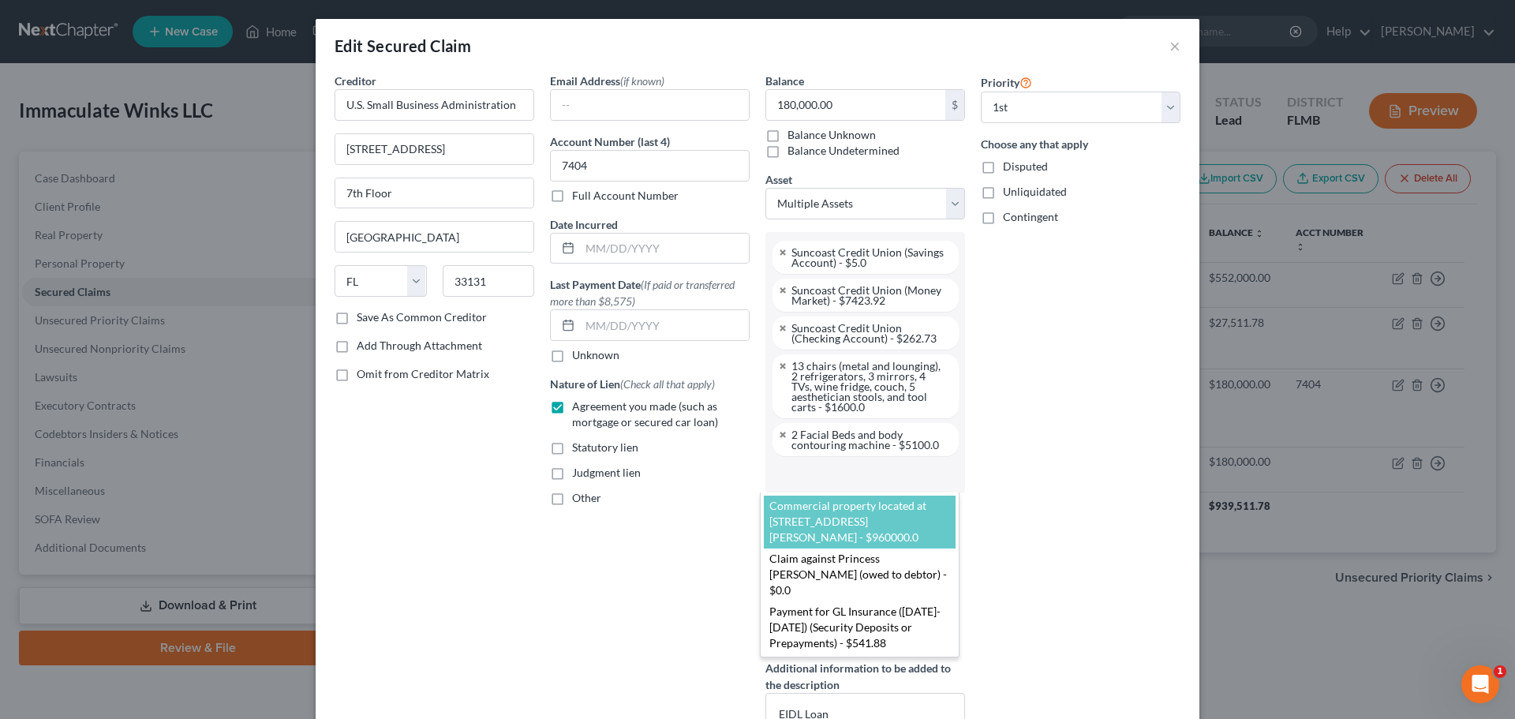
click at [941, 207] on body "Home New Case Client Portal Directory Cases [PERSON_NAME] [EMAIL_ADDRESS][DOMAI…" at bounding box center [757, 362] width 1515 height 725
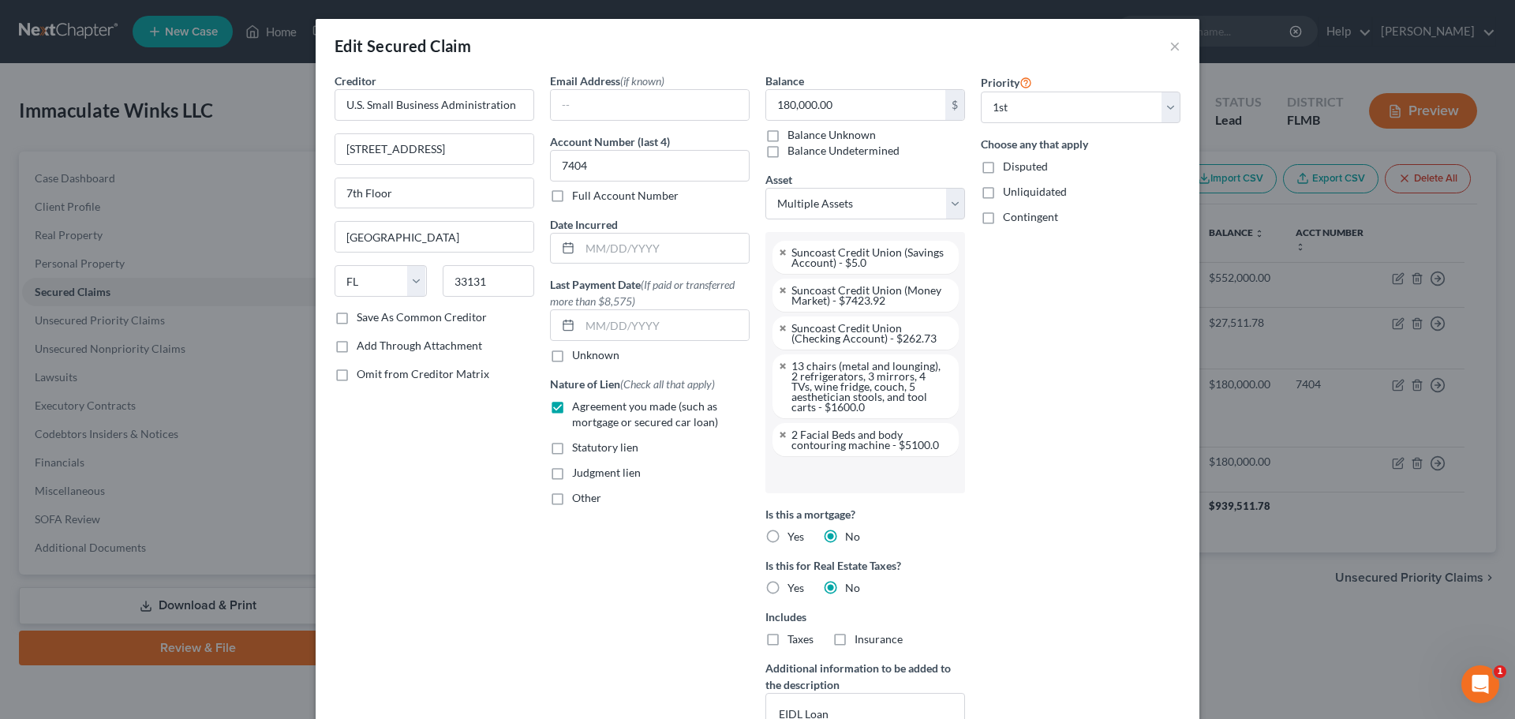
click at [836, 488] on li at bounding box center [863, 474] width 190 height 32
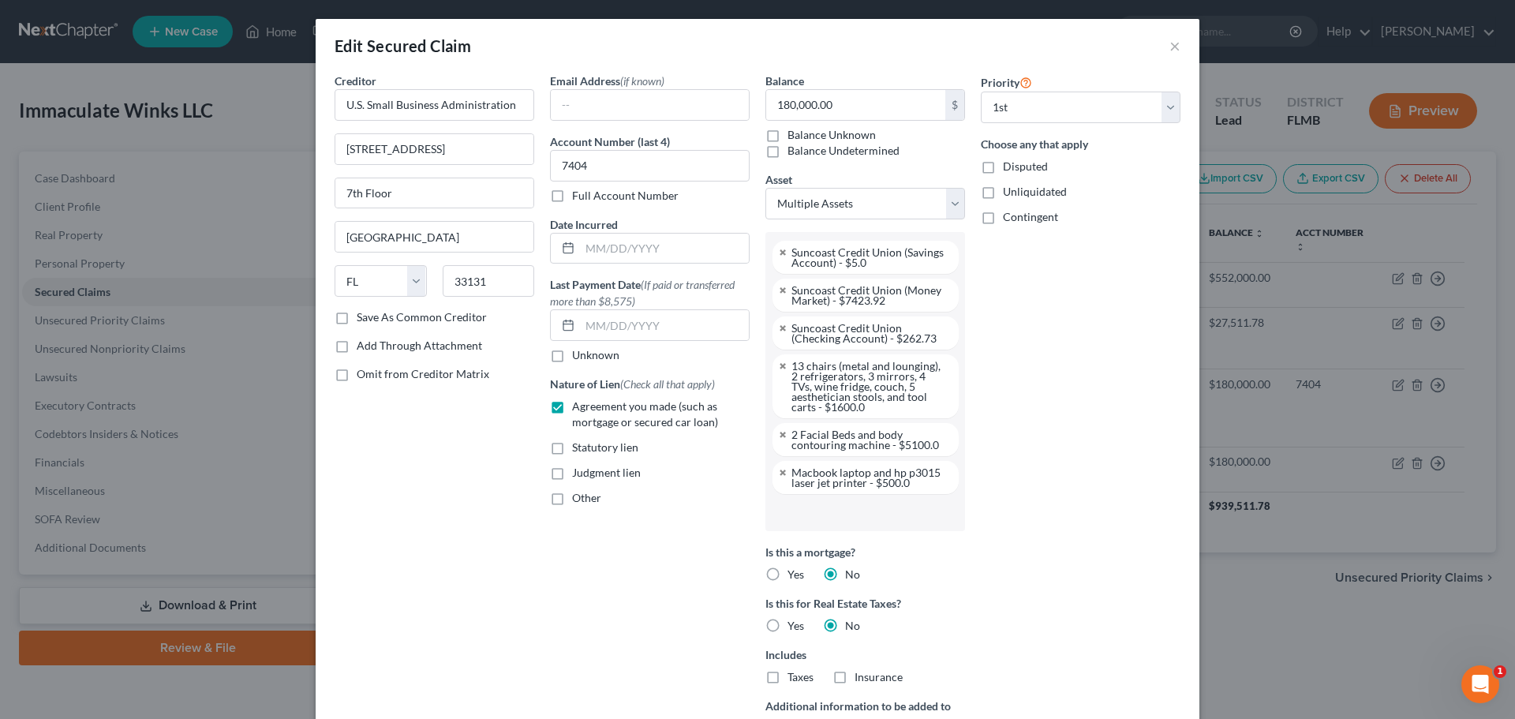
click at [810, 506] on input "text" at bounding box center [864, 512] width 178 height 24
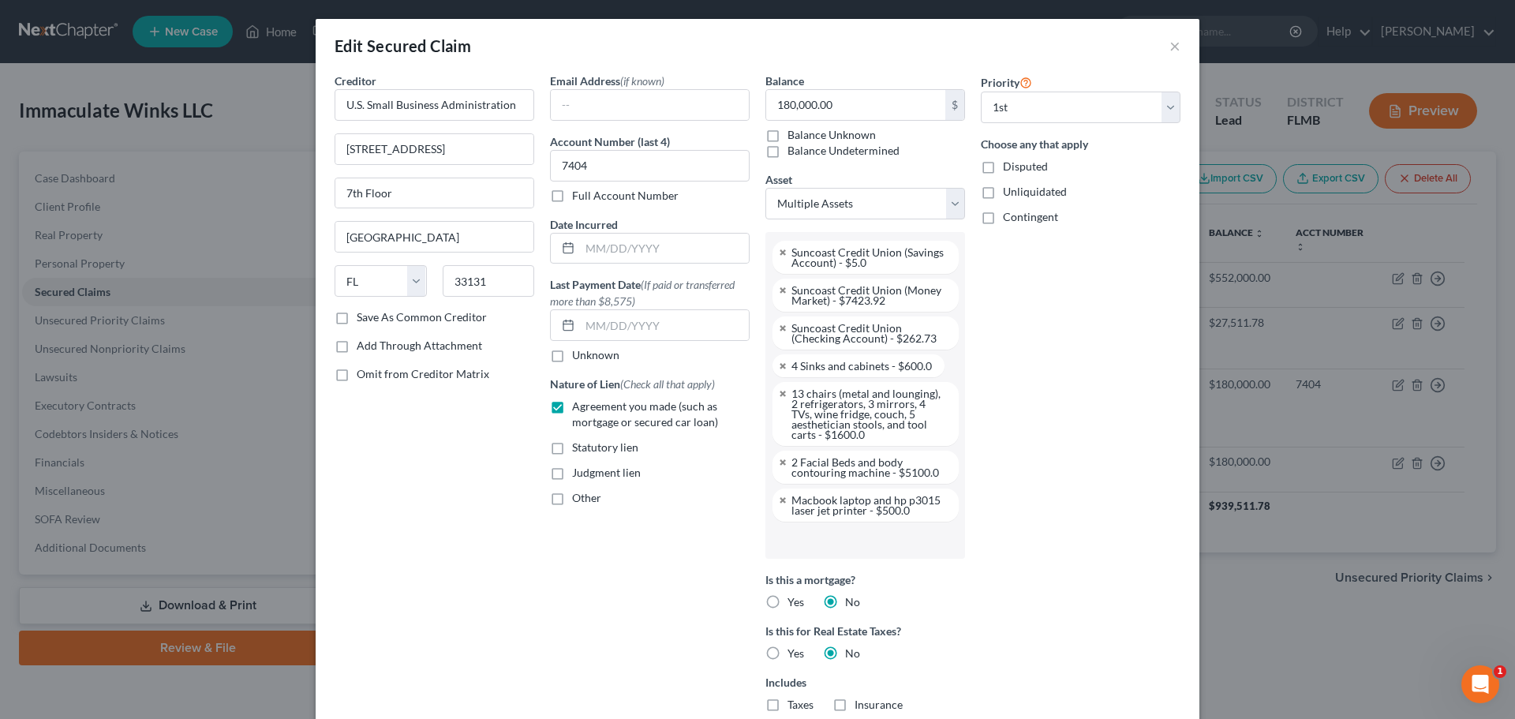
click at [854, 540] on input "text" at bounding box center [864, 540] width 178 height 24
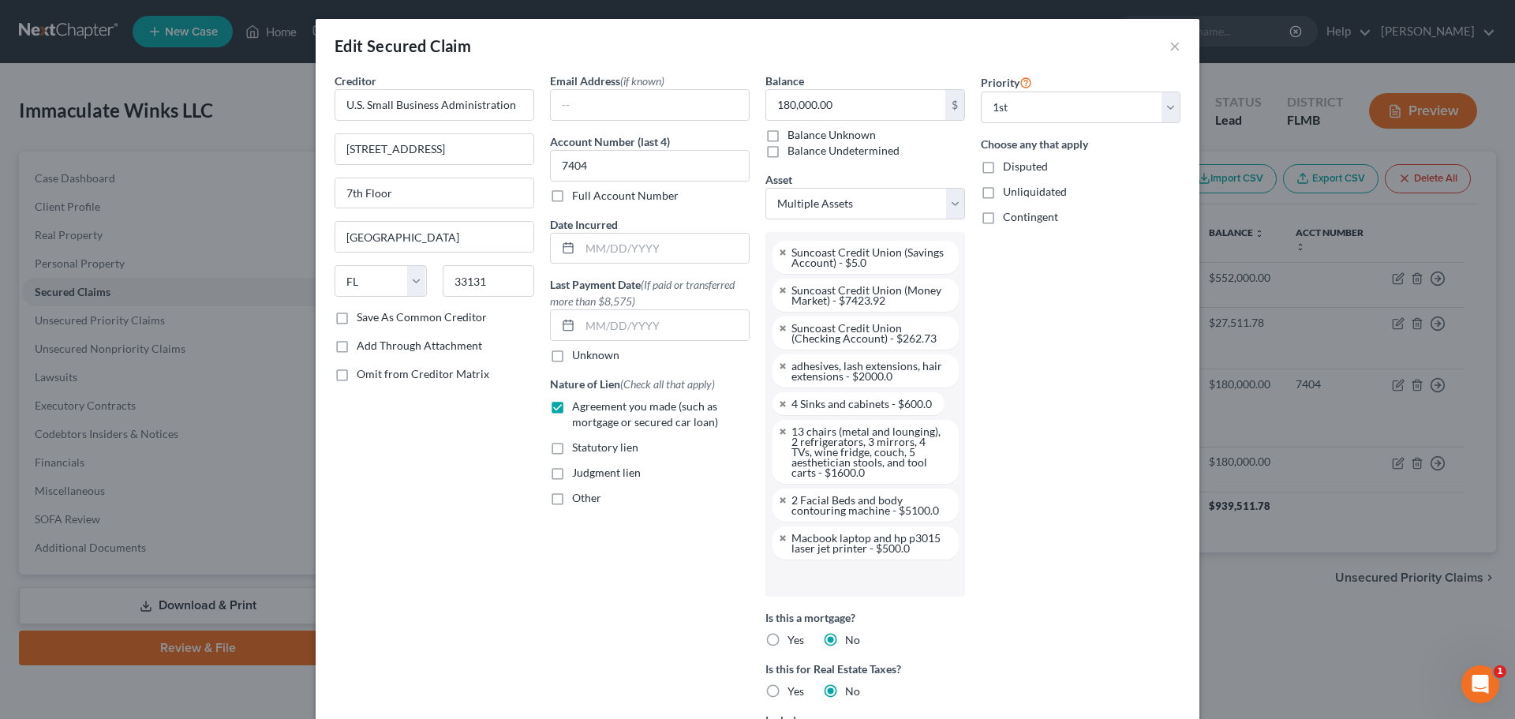
click at [828, 566] on input "text" at bounding box center [864, 578] width 178 height 24
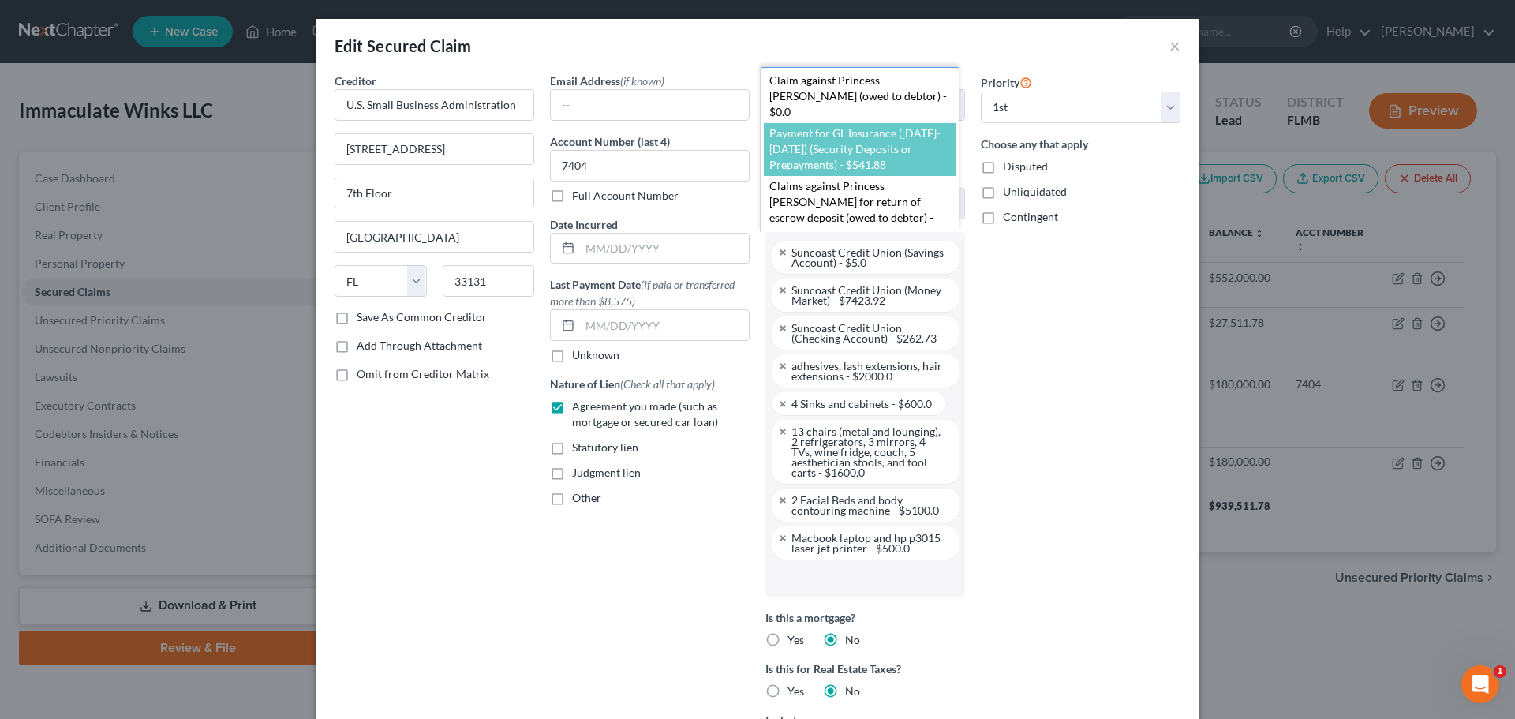
scroll to position [53, 0]
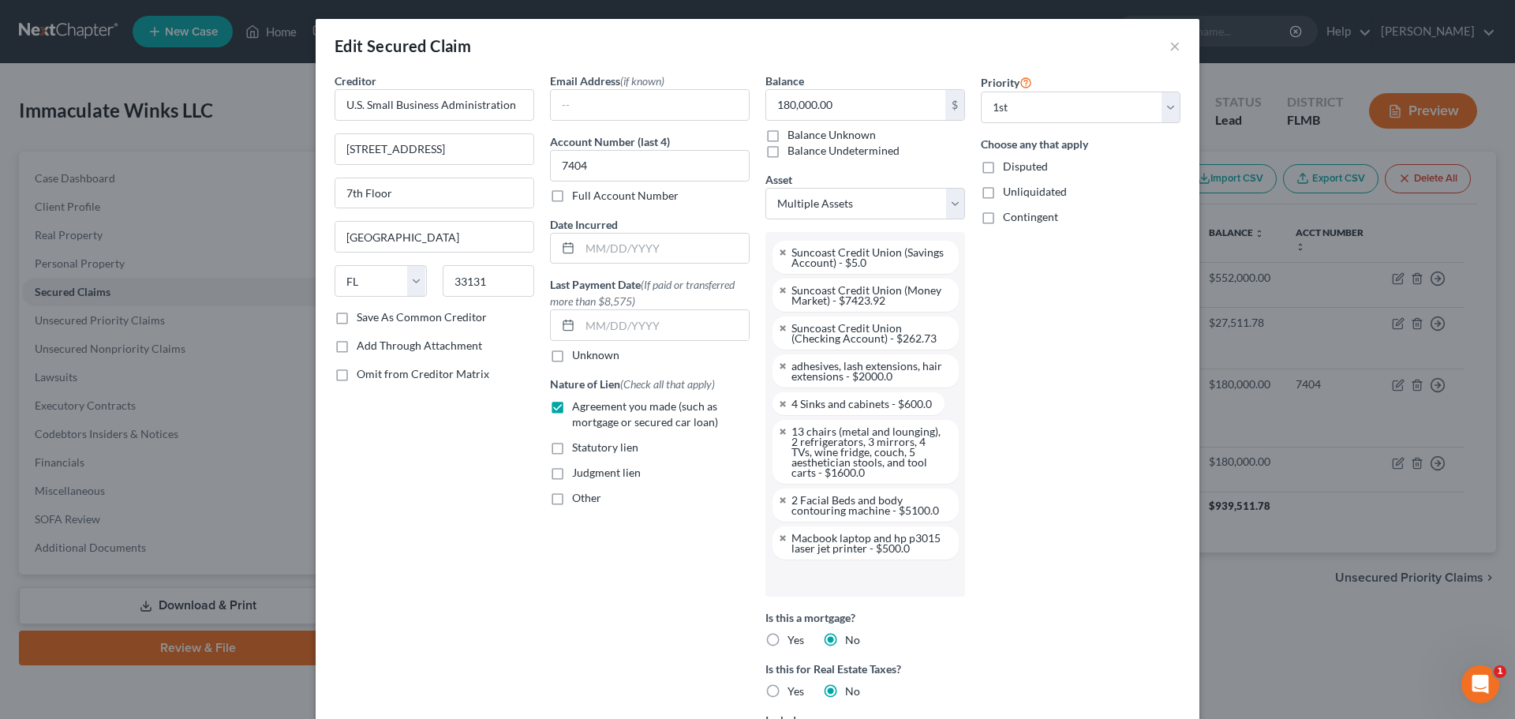
click at [1012, 360] on body "Home New Case Client Portal Directory Cases [PERSON_NAME] [EMAIL_ADDRESS][DOMAI…" at bounding box center [757, 362] width 1515 height 725
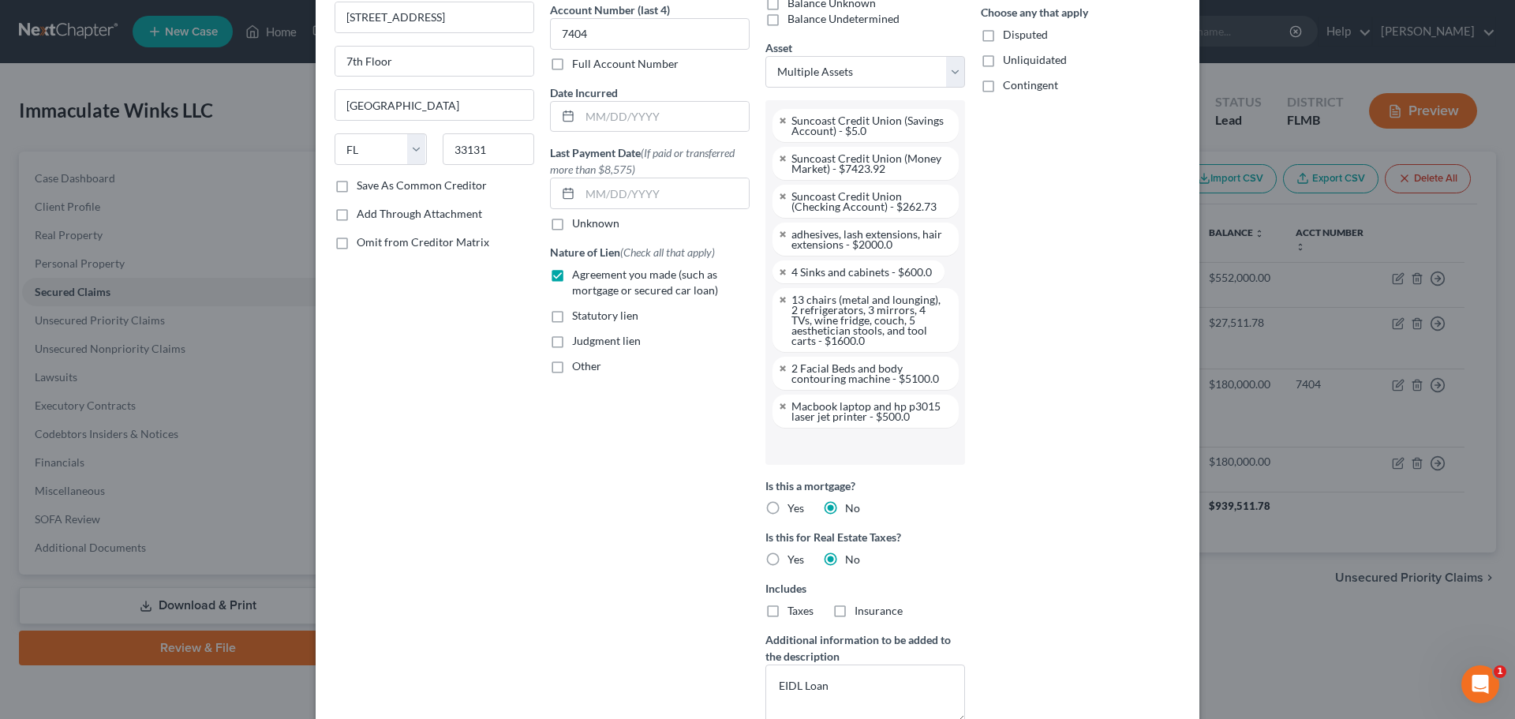
scroll to position [404, 0]
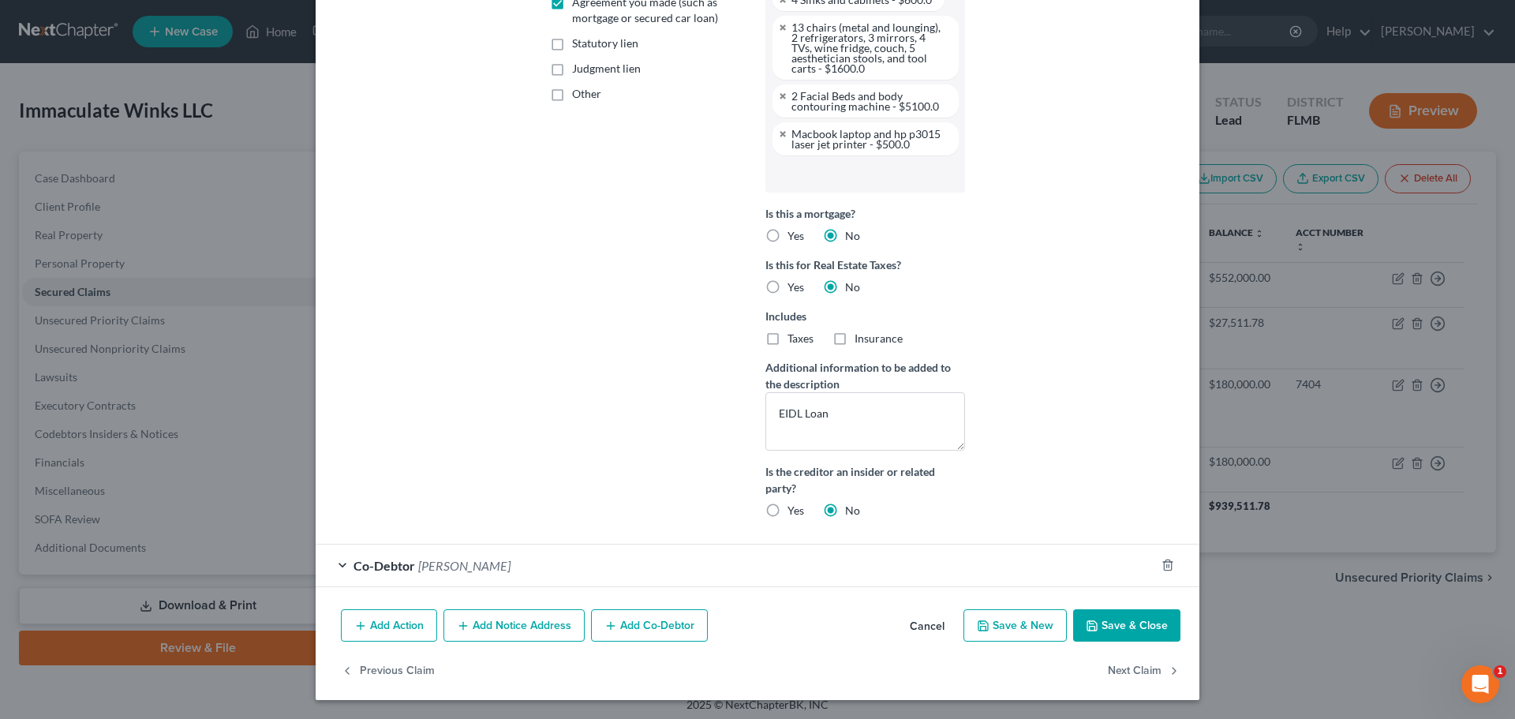
click at [1116, 619] on button "Save & Close" at bounding box center [1126, 625] width 107 height 33
select select
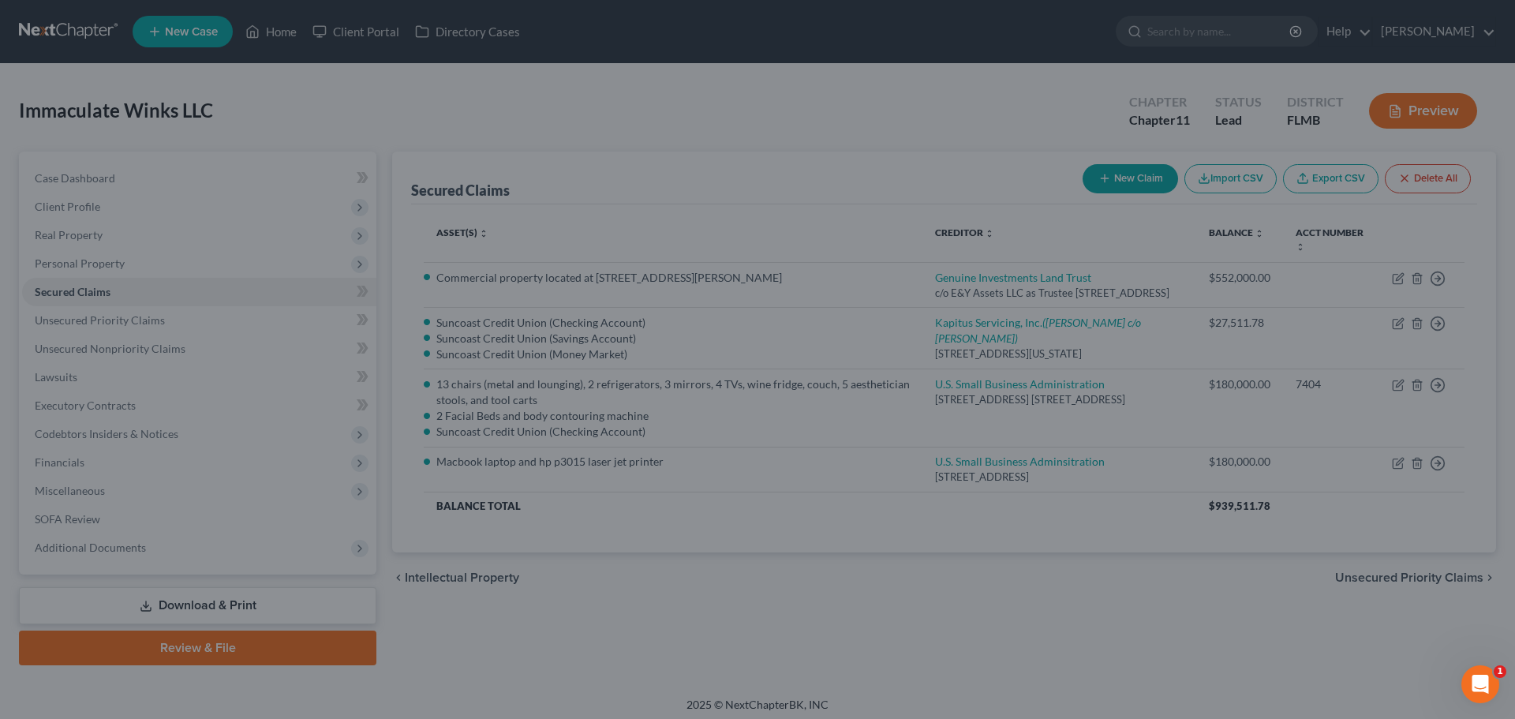
scroll to position [27, 0]
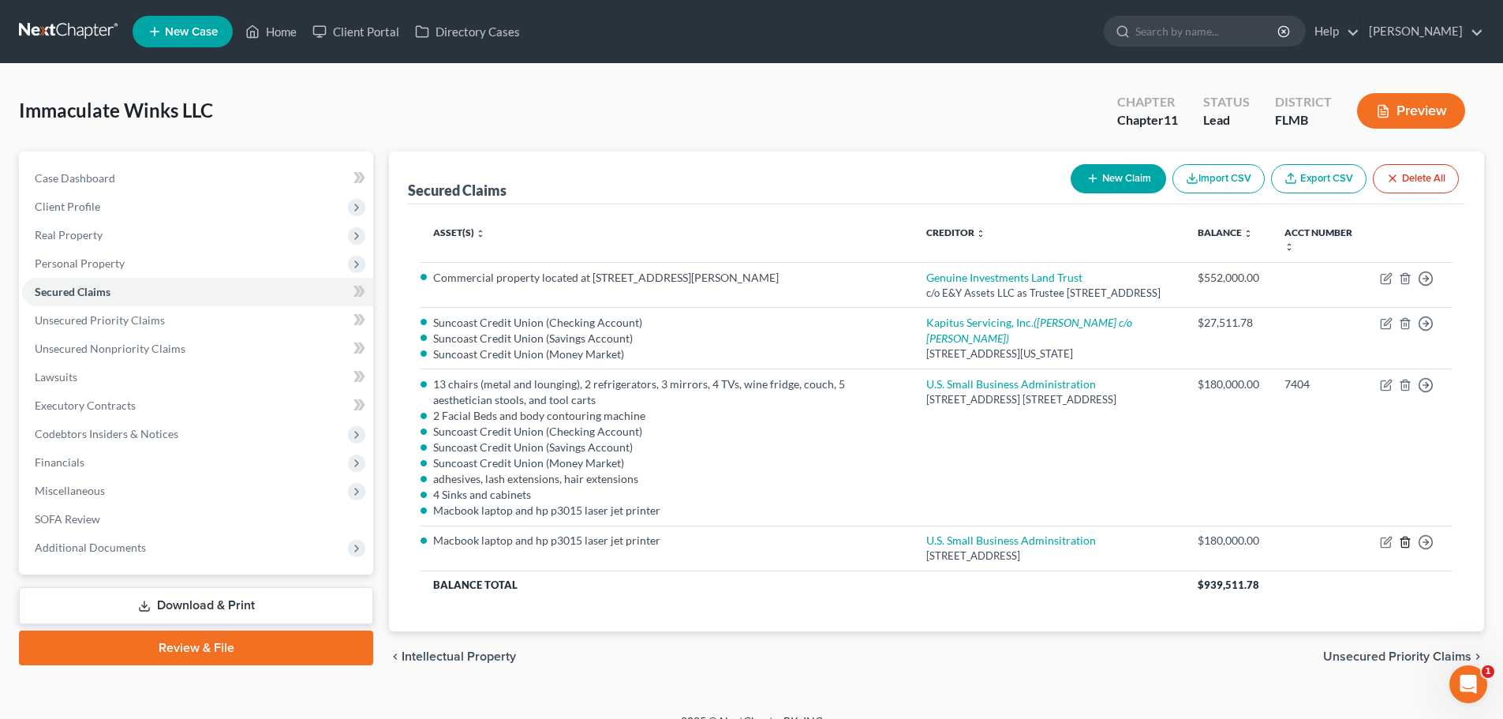
click at [1405, 539] on polyline "button" at bounding box center [1404, 539] width 9 height 0
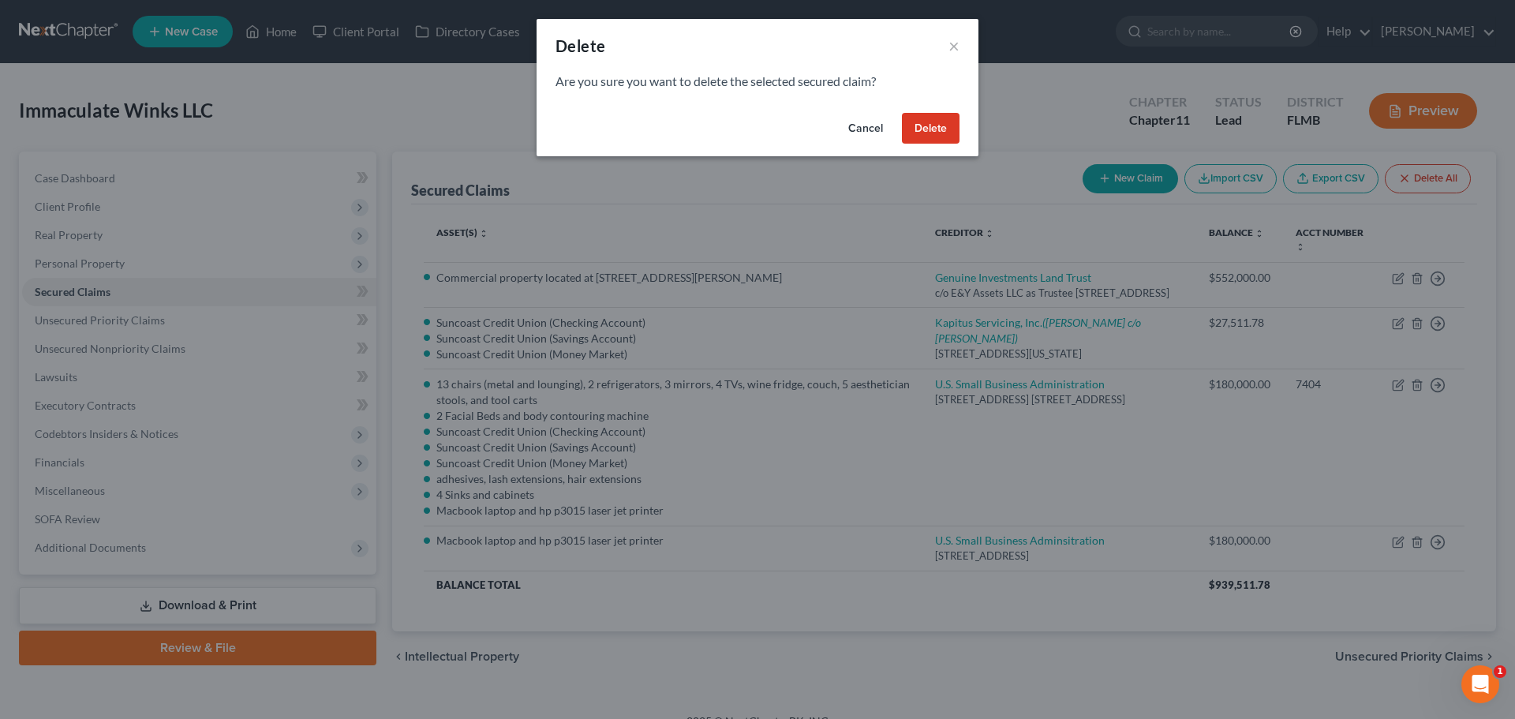
click at [936, 121] on button "Delete" at bounding box center [931, 129] width 58 height 32
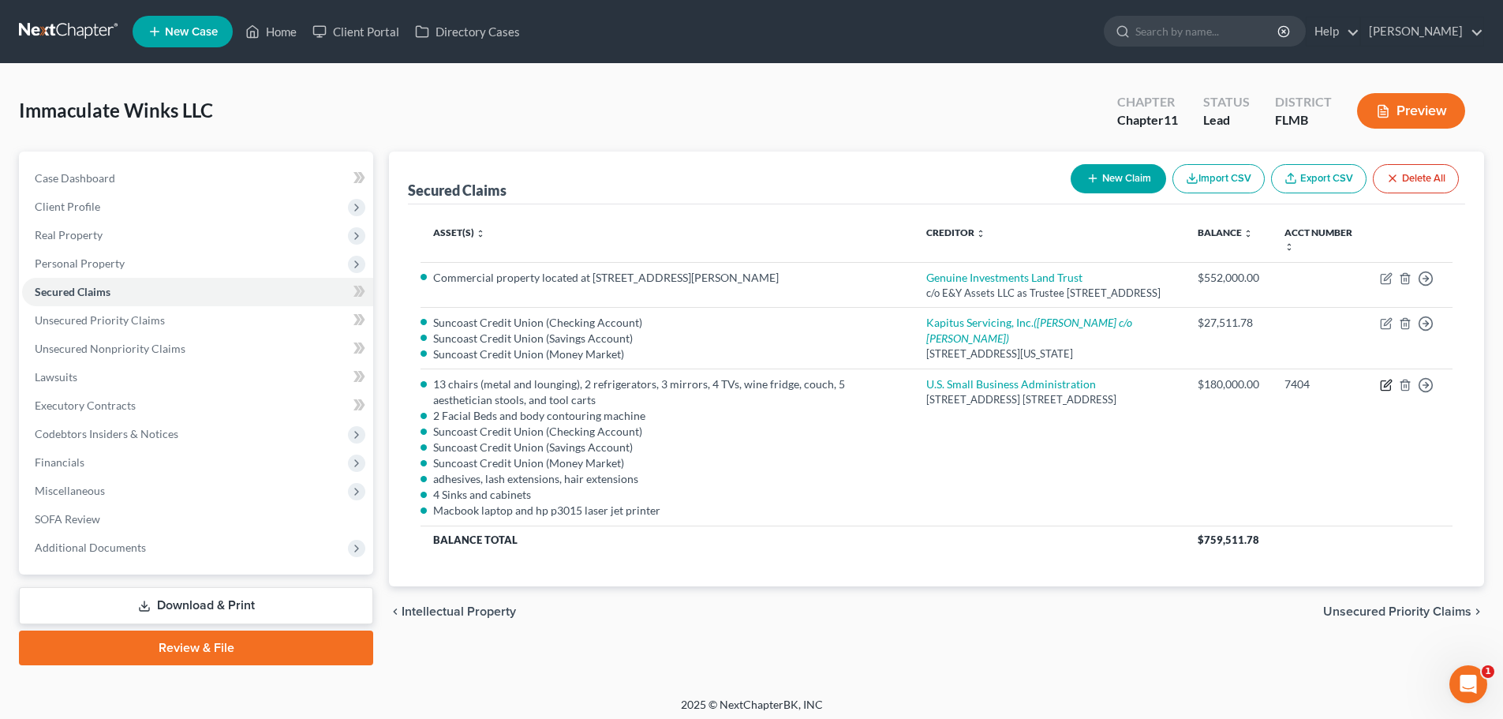
click at [1381, 391] on icon "button" at bounding box center [1385, 385] width 9 height 9
select select "9"
select select "1"
select select
select select "0"
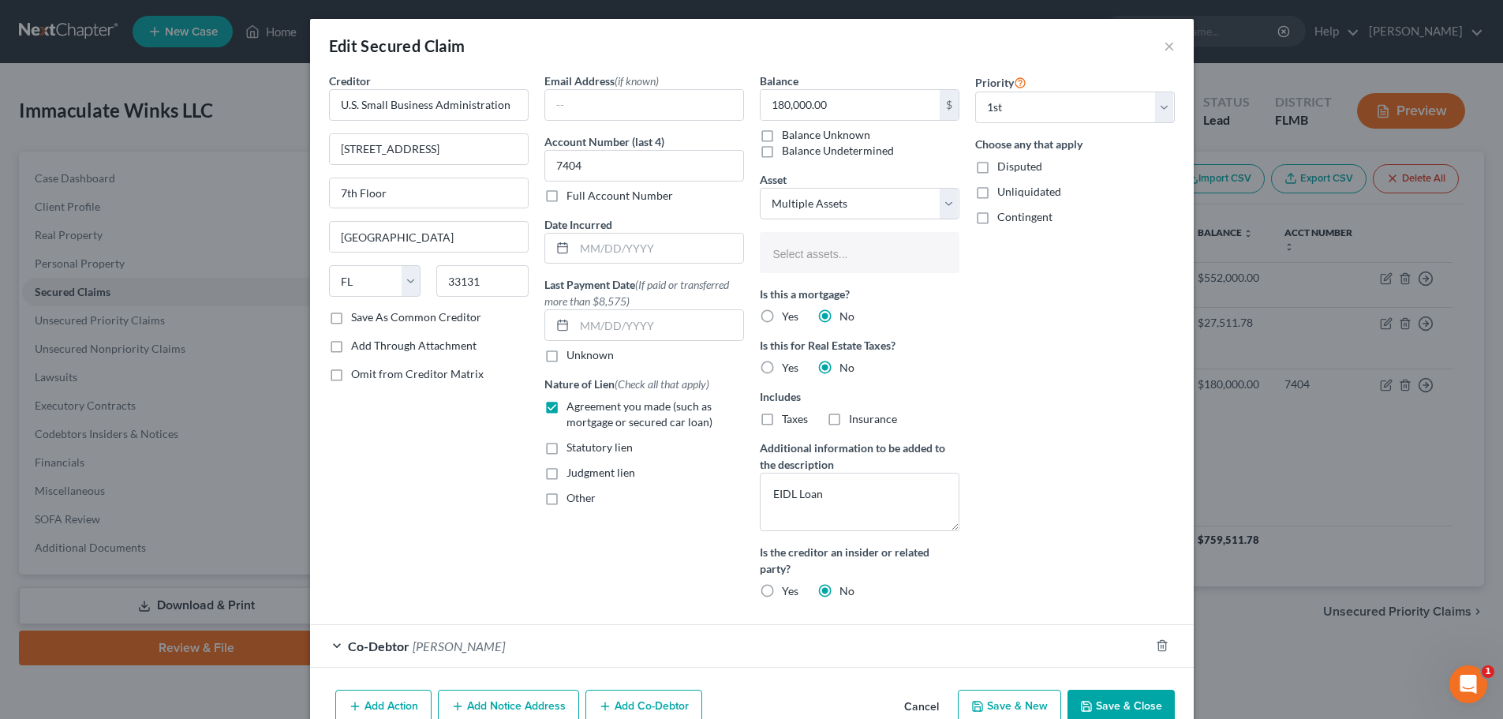
select select "2837000"
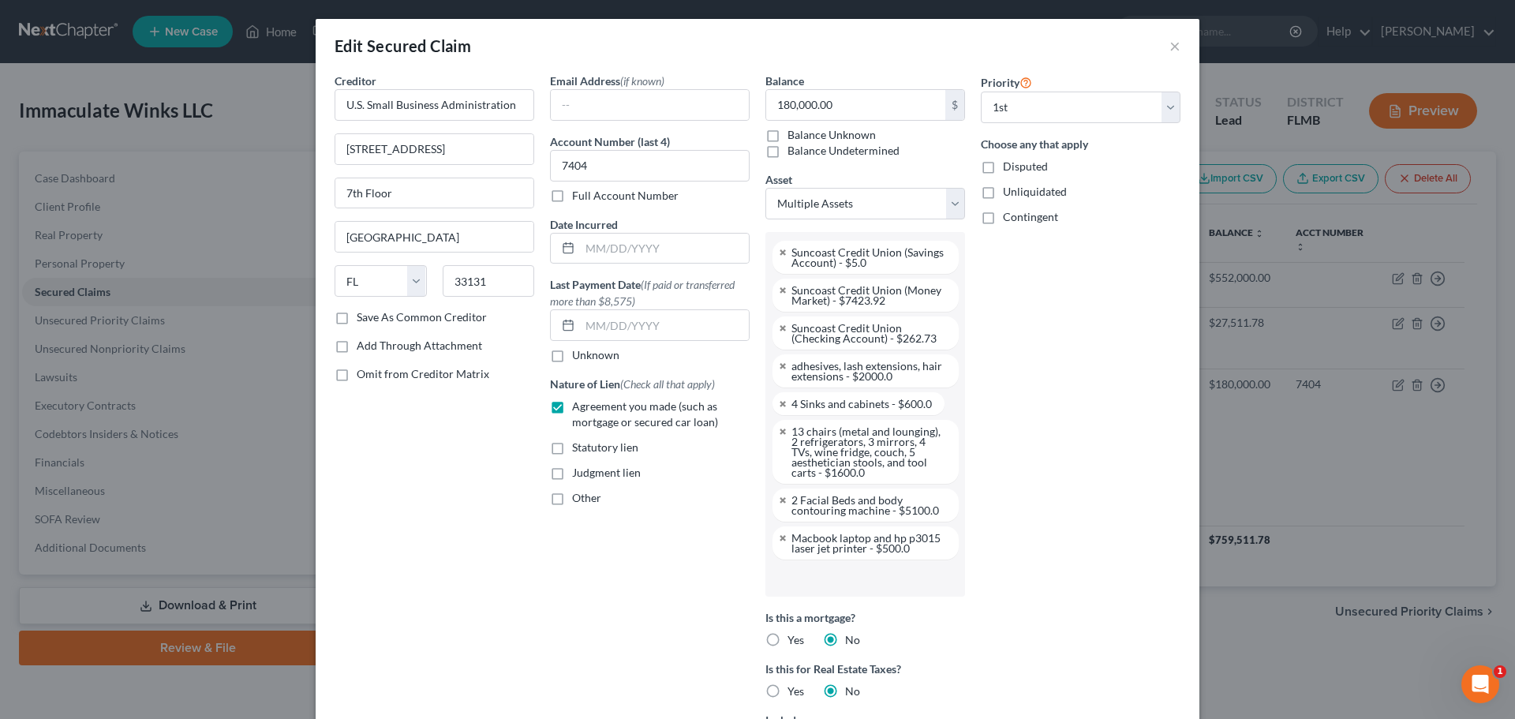
scroll to position [142, 0]
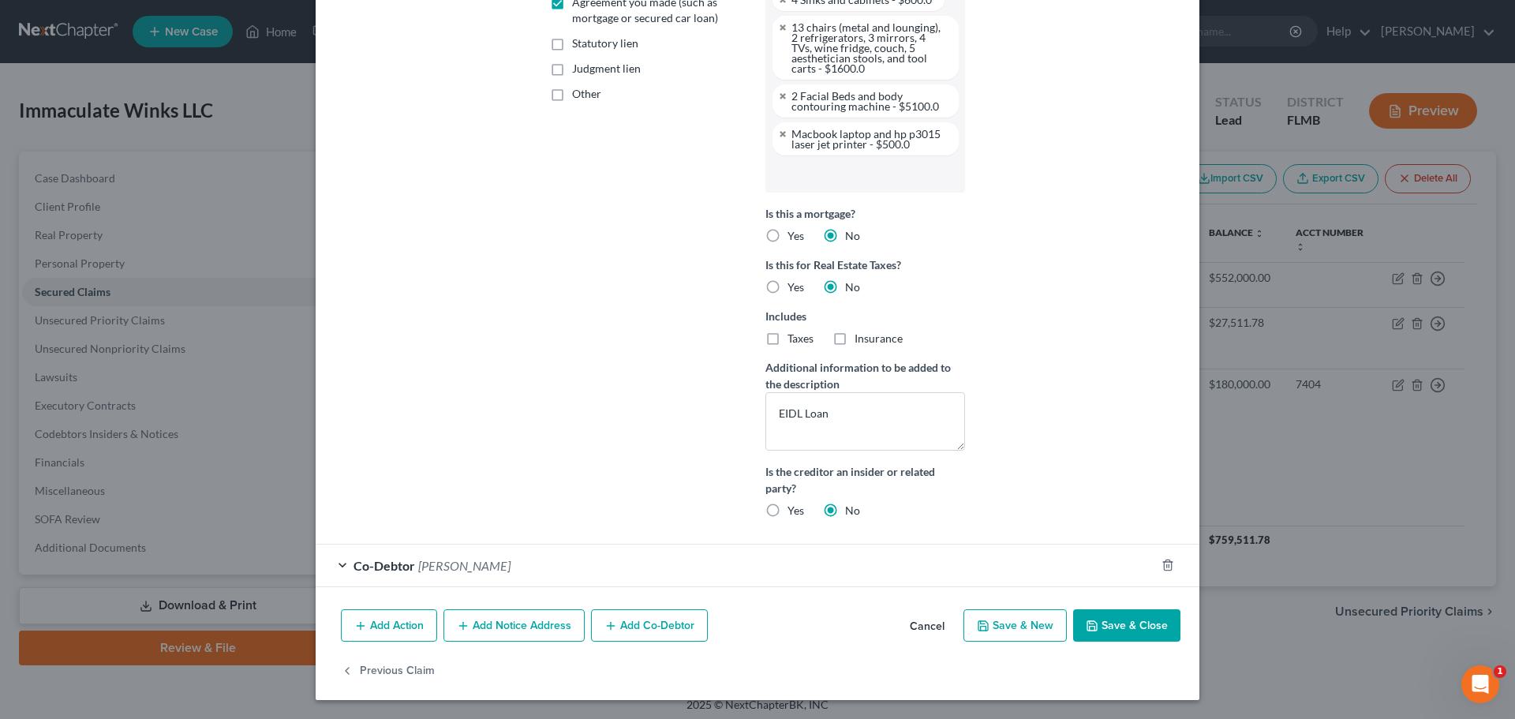
click at [1091, 632] on button "Save & Close" at bounding box center [1126, 625] width 107 height 33
select select
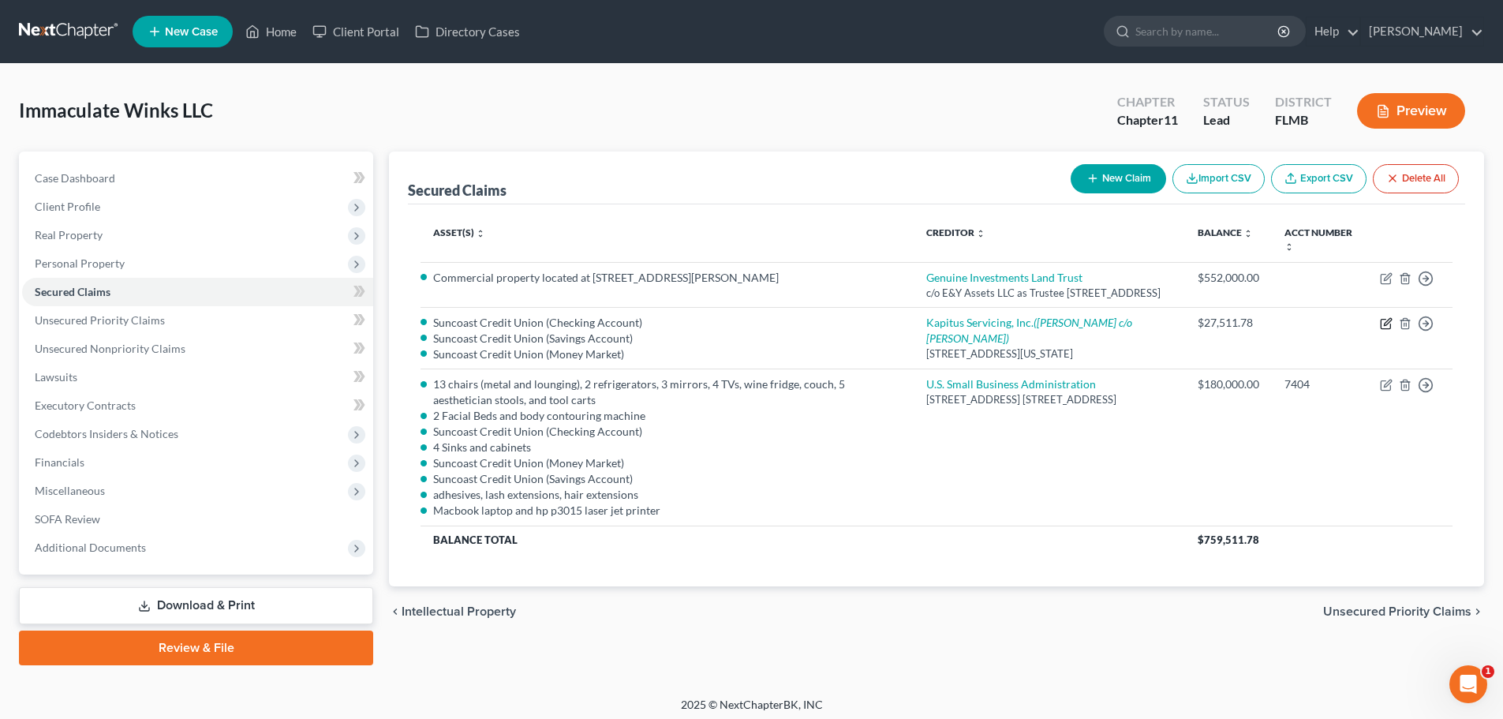
click at [1383, 330] on icon "button" at bounding box center [1386, 323] width 13 height 13
select select "35"
select select "1"
select select
select select "2"
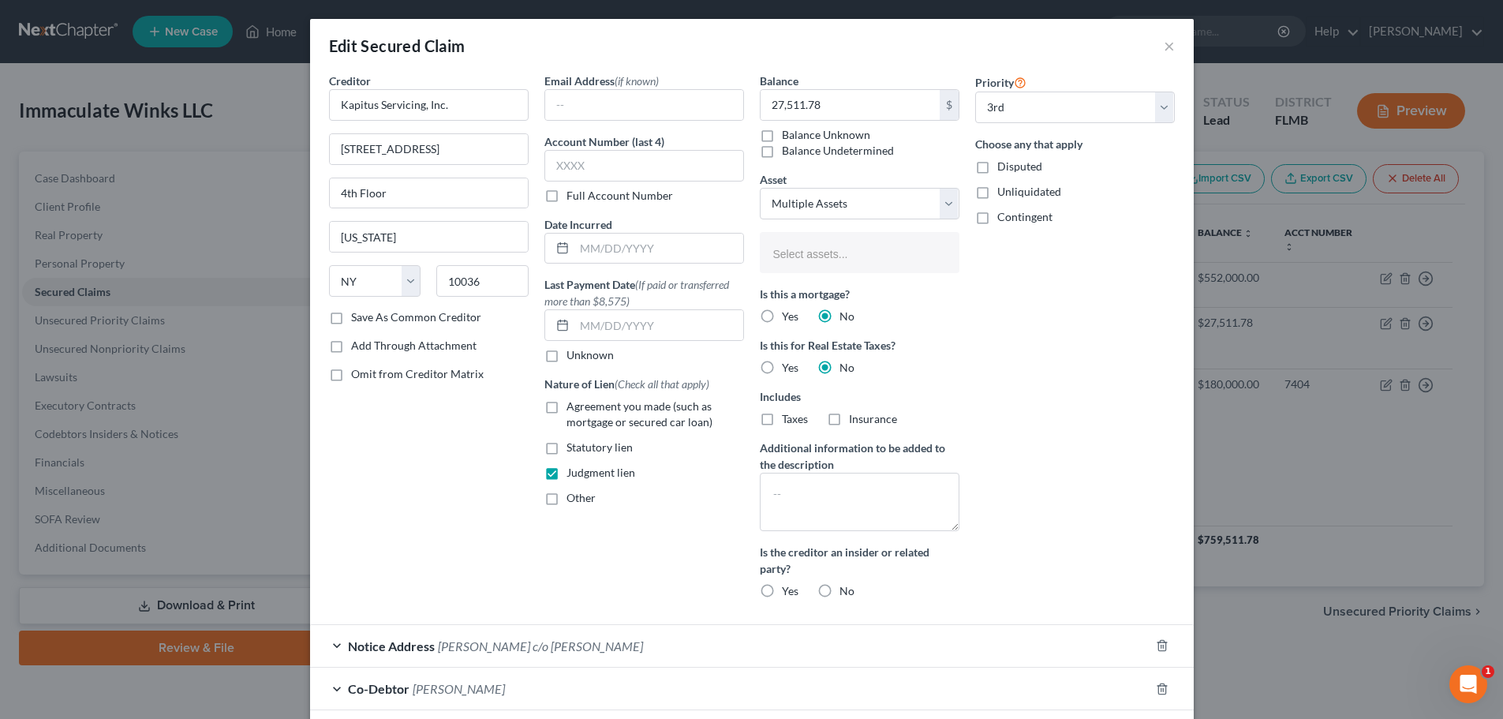
select select "2837000"
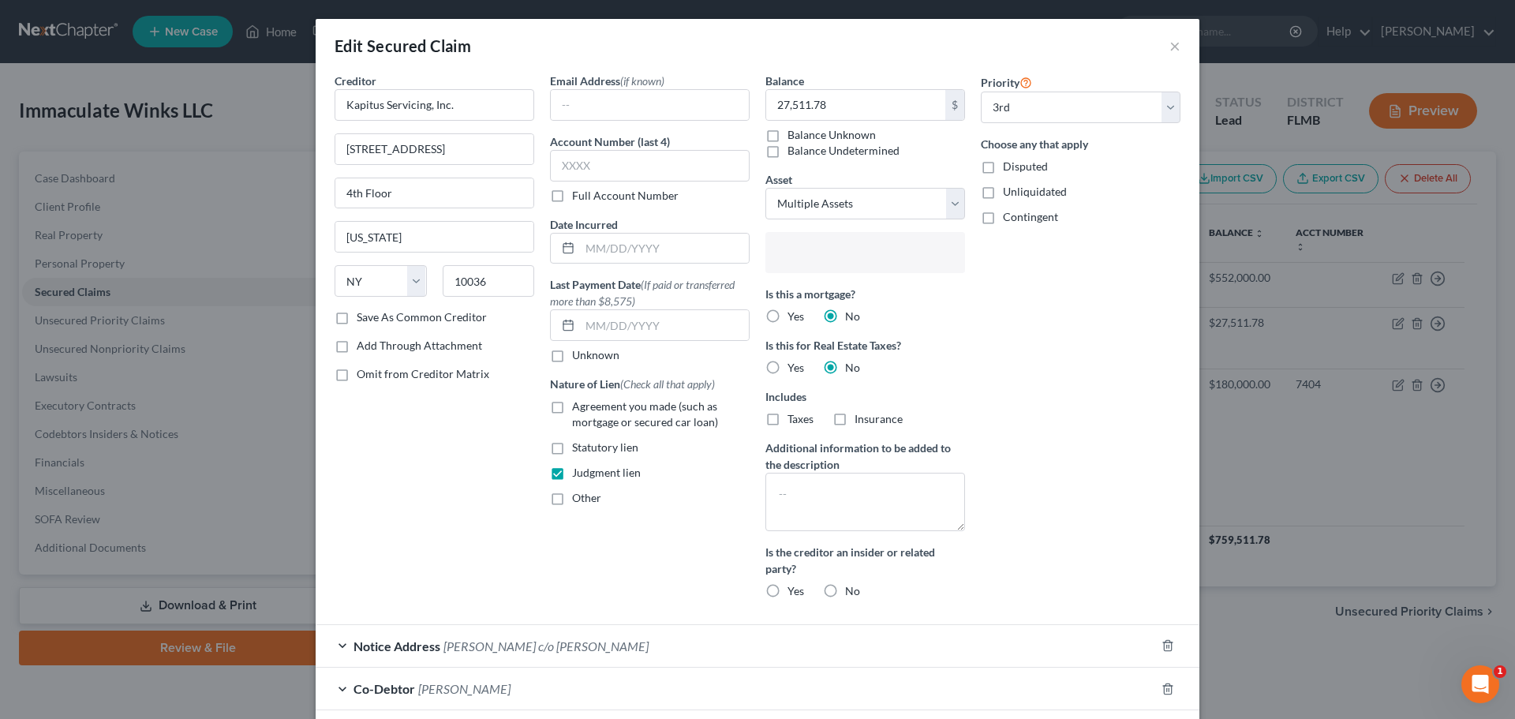
scroll to position [43, 0]
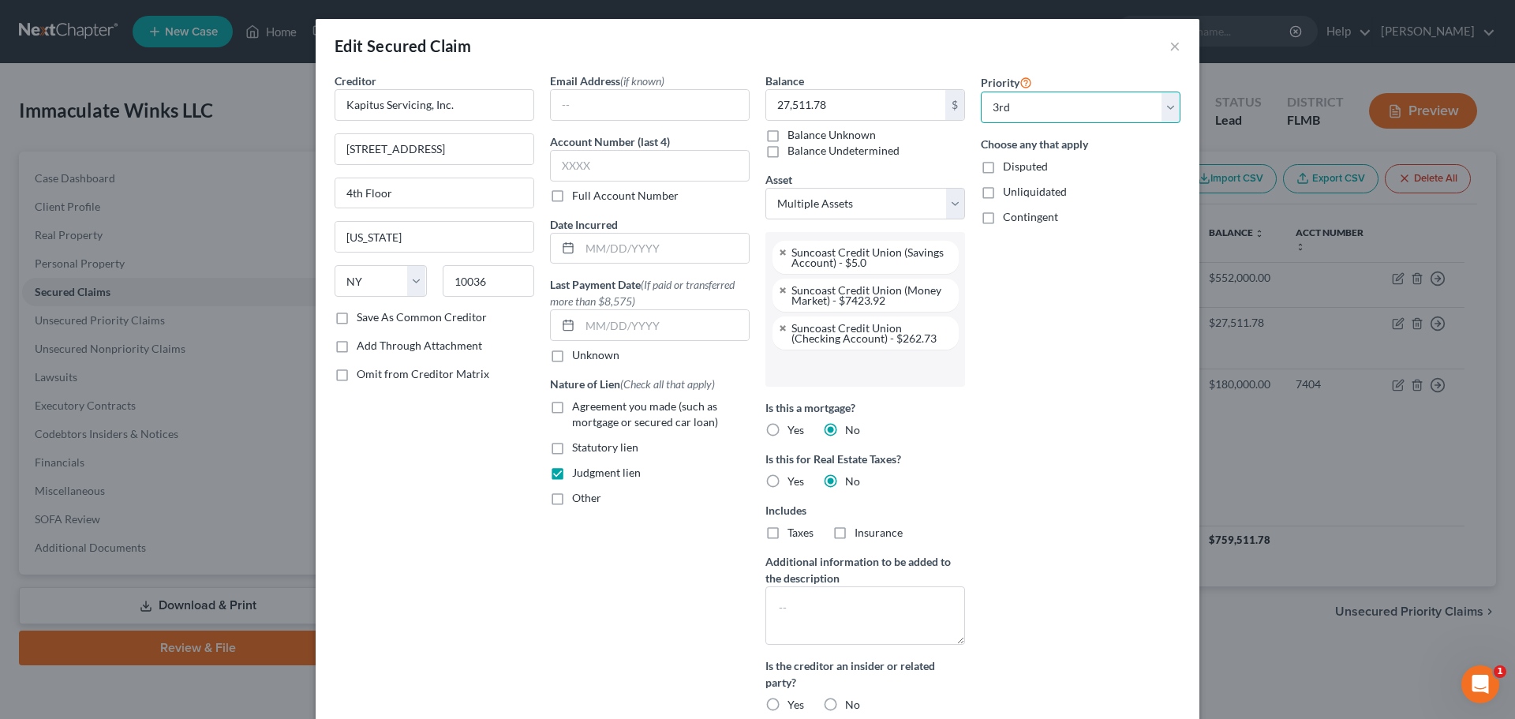
click at [1107, 110] on select "Select 1st 2nd 3rd 4th 5th 6th 7th 8th 9th 10th 11th 12th 13th 14th 15th 16th 1…" at bounding box center [1081, 108] width 200 height 32
select select "1"
click at [981, 92] on select "Select 1st 2nd 3rd 4th 5th 6th 7th 8th 9th 10th 11th 12th 13th 14th 15th 16th 1…" at bounding box center [1081, 108] width 200 height 32
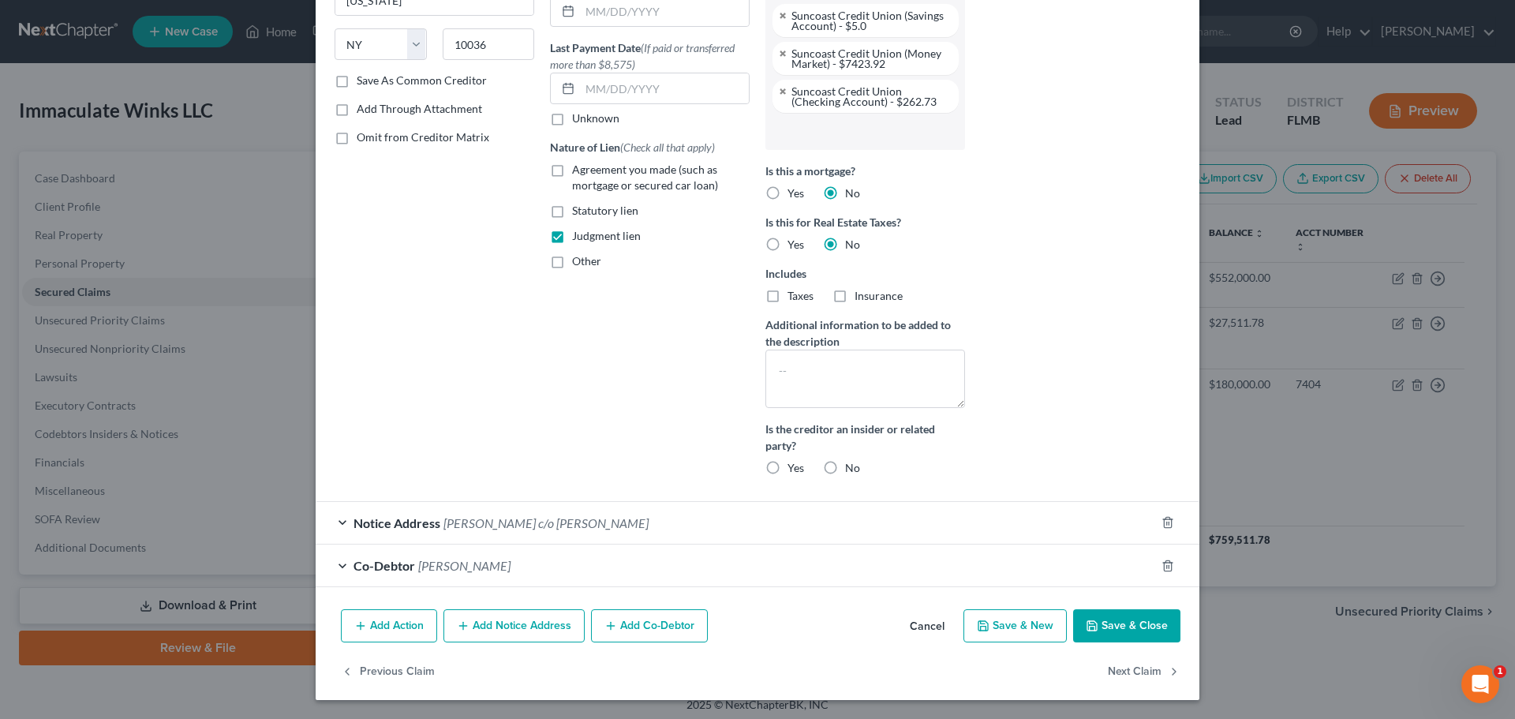
click at [1101, 619] on button "Save & Close" at bounding box center [1126, 625] width 107 height 33
select select
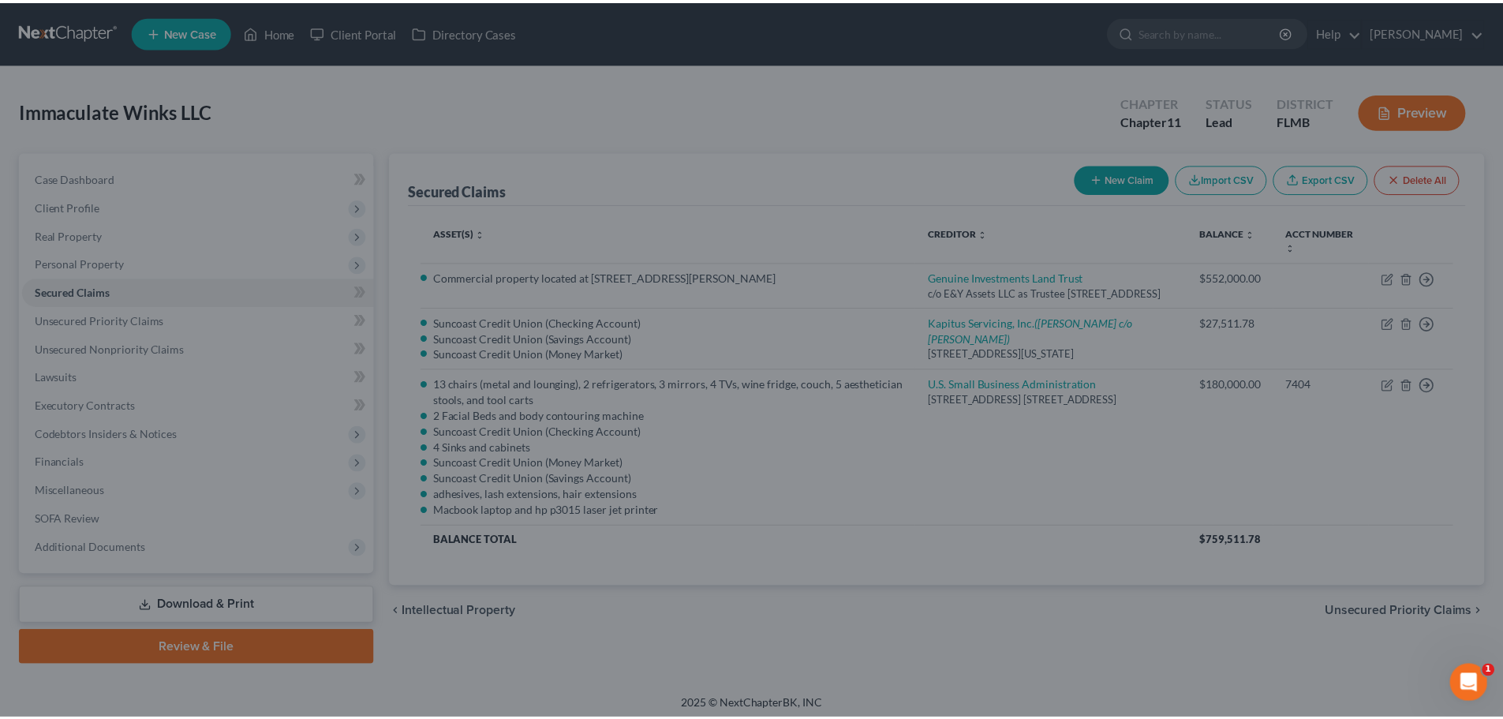
scroll to position [69, 0]
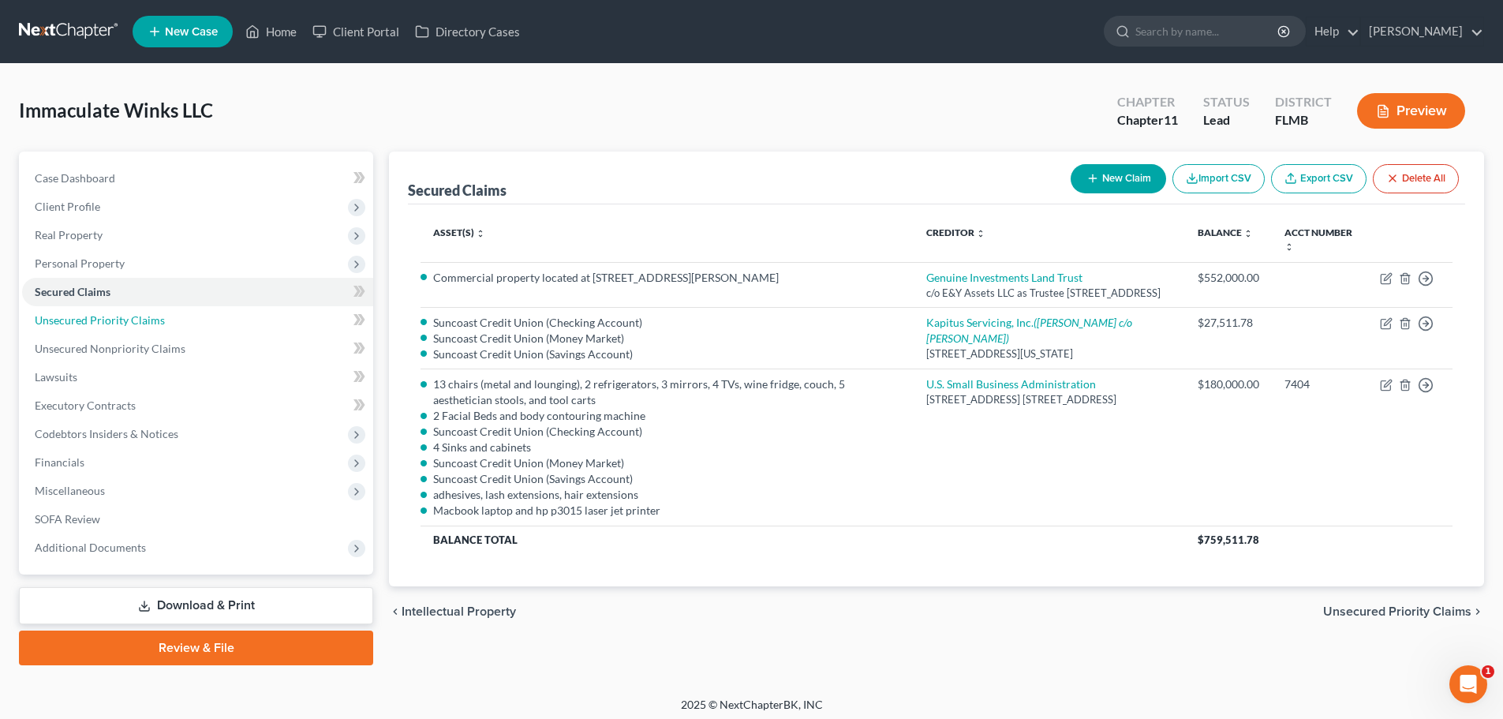
click at [116, 315] on span "Unsecured Priority Claims" at bounding box center [100, 319] width 130 height 13
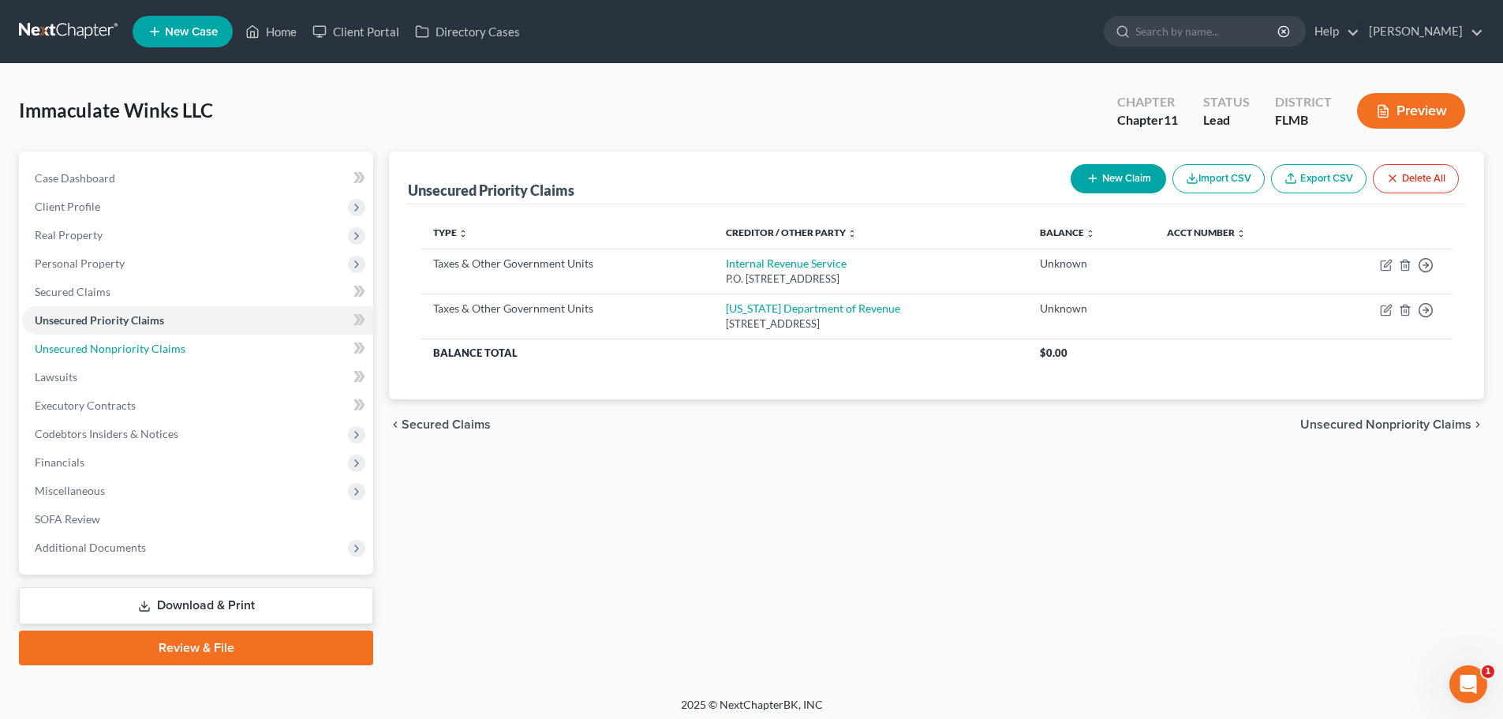
click at [109, 348] on span "Unsecured Nonpriority Claims" at bounding box center [110, 348] width 151 height 13
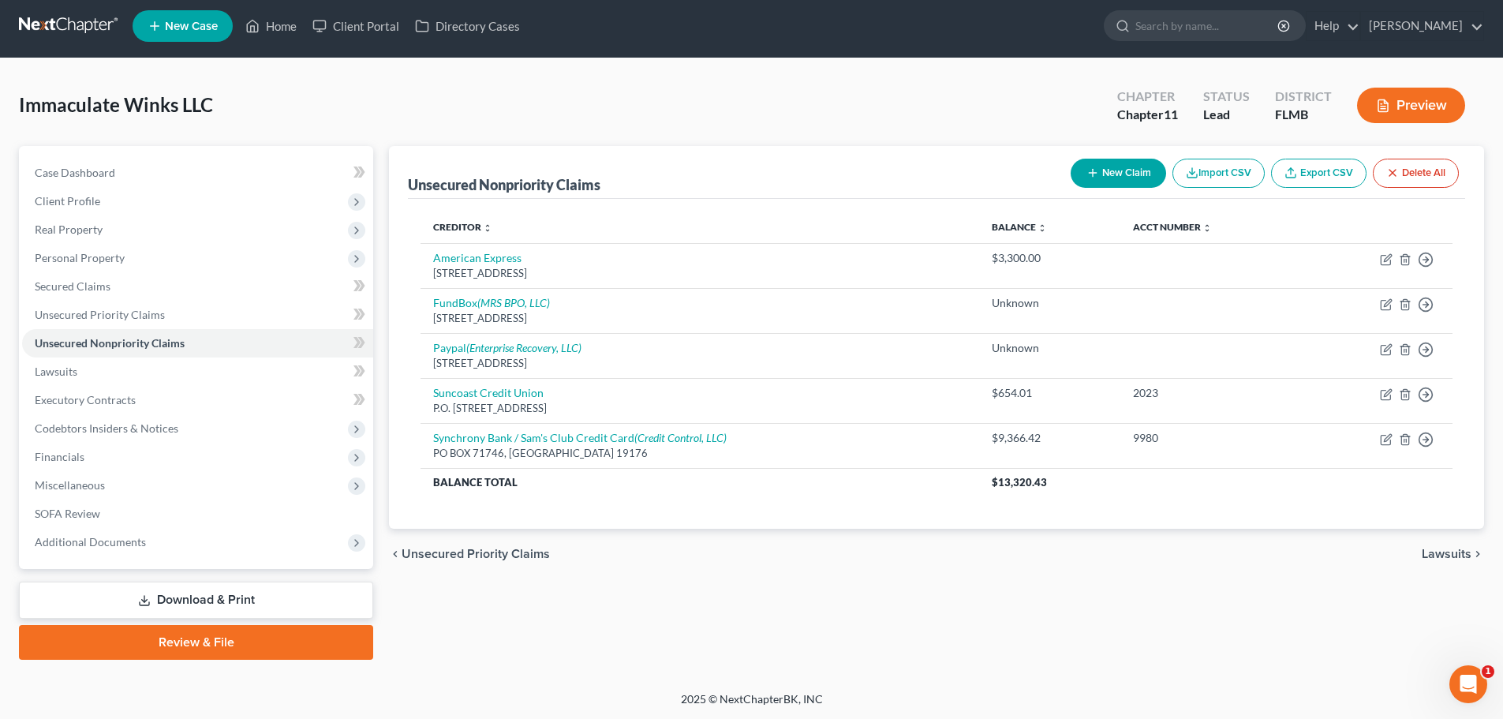
scroll to position [6, 0]
click at [107, 403] on span "Executory Contracts" at bounding box center [85, 398] width 101 height 13
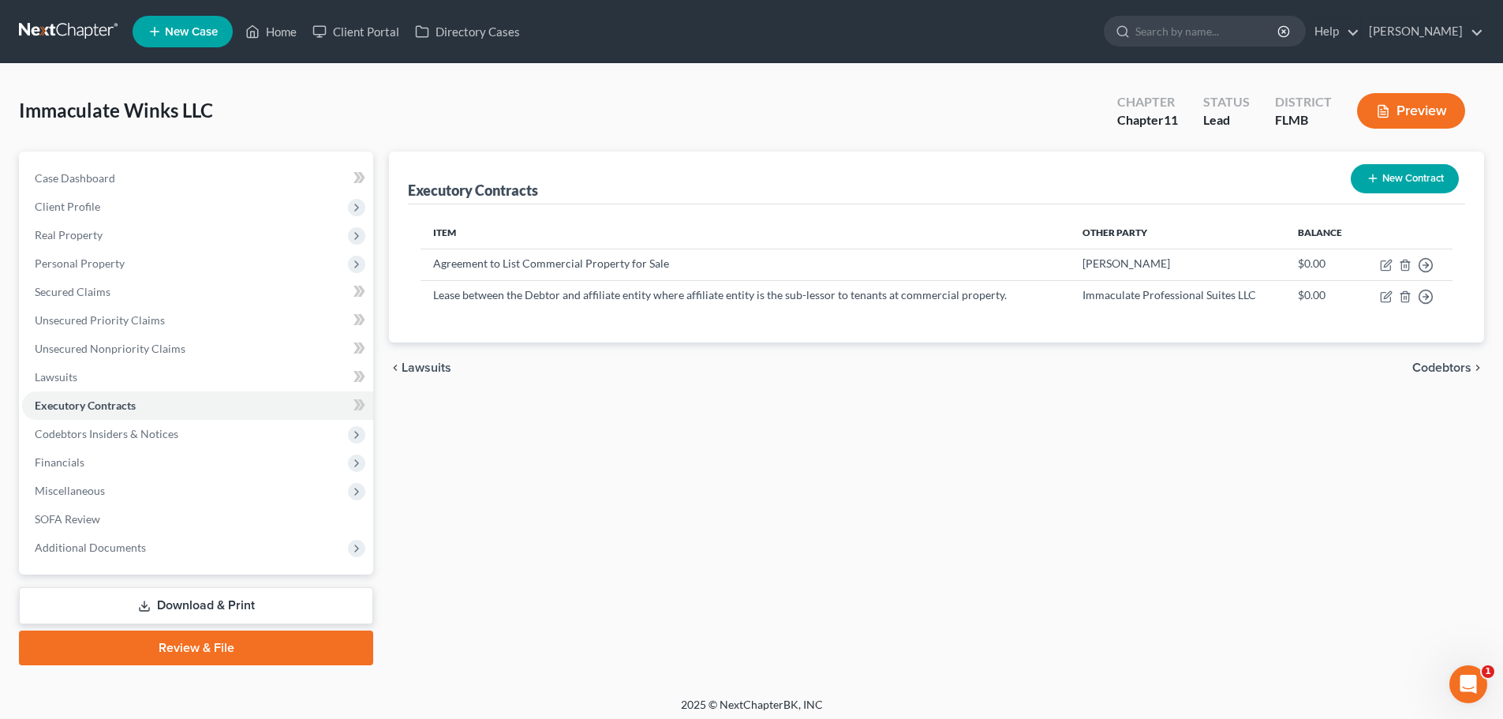
click at [1375, 290] on td "Move to D Move to E Move to F Move to Notice Only" at bounding box center [1406, 295] width 92 height 31
click at [1378, 290] on td "Move to D Move to E Move to F Move to Notice Only" at bounding box center [1406, 295] width 92 height 31
click at [1385, 296] on icon "button" at bounding box center [1387, 294] width 7 height 7
select select "2"
select select "9"
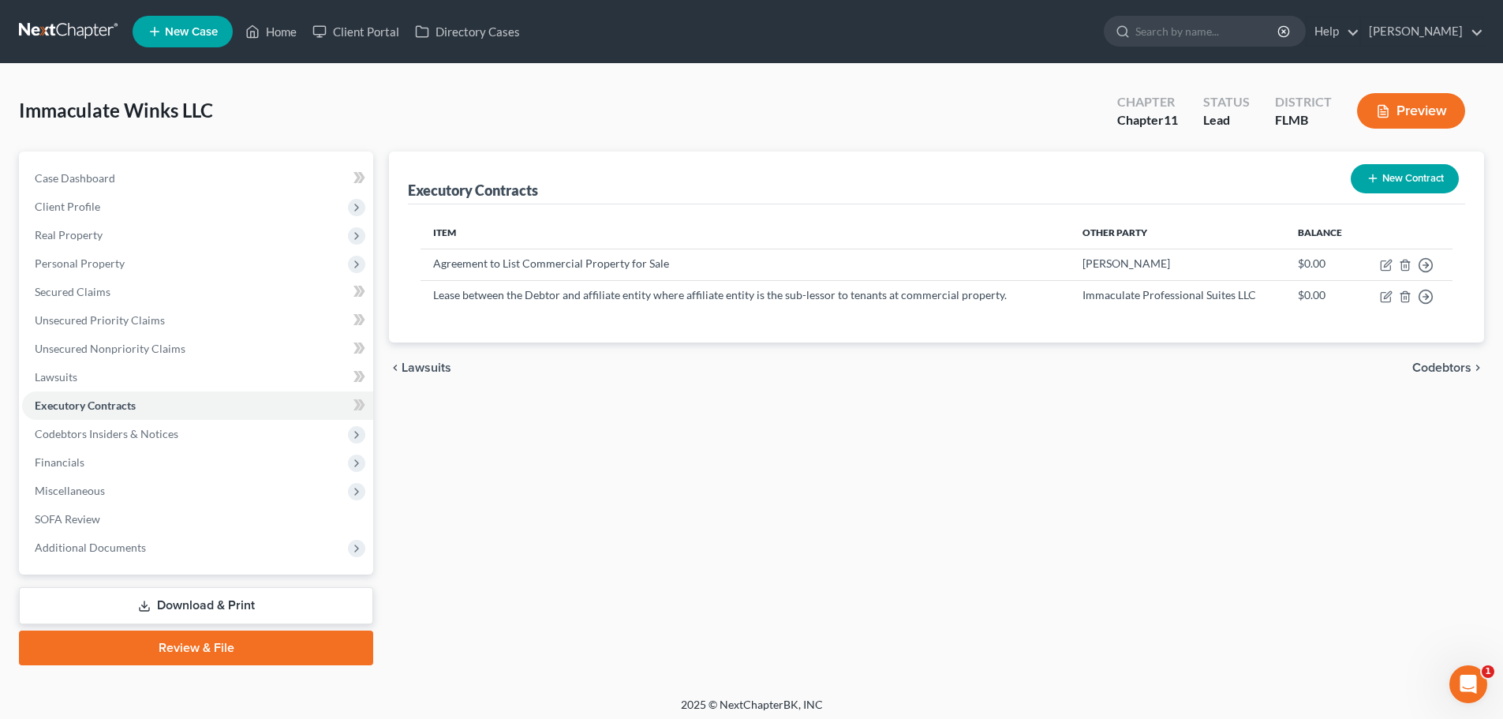
select select "0"
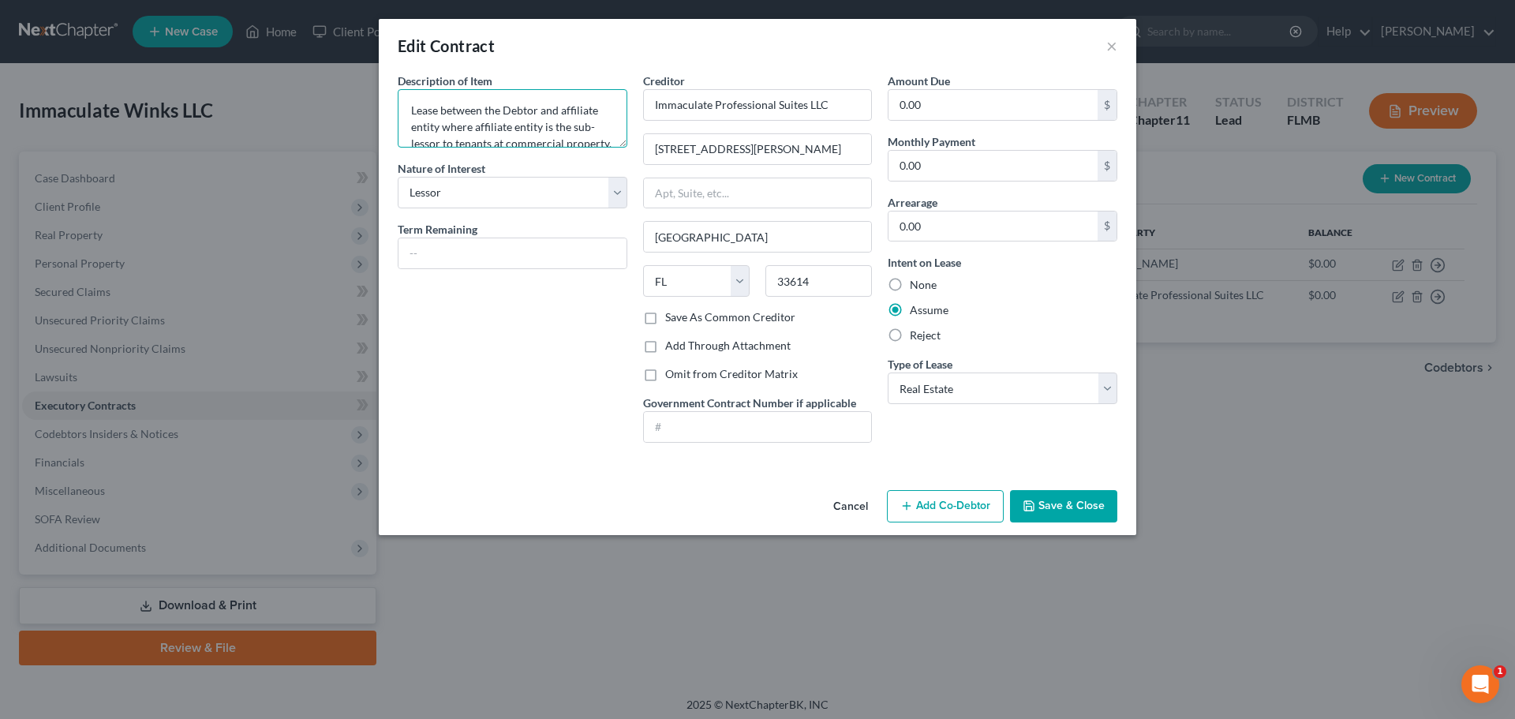
click at [431, 114] on textarea "Lease between the Debtor and affiliate entity where affiliate entity is the sub…" at bounding box center [513, 118] width 230 height 58
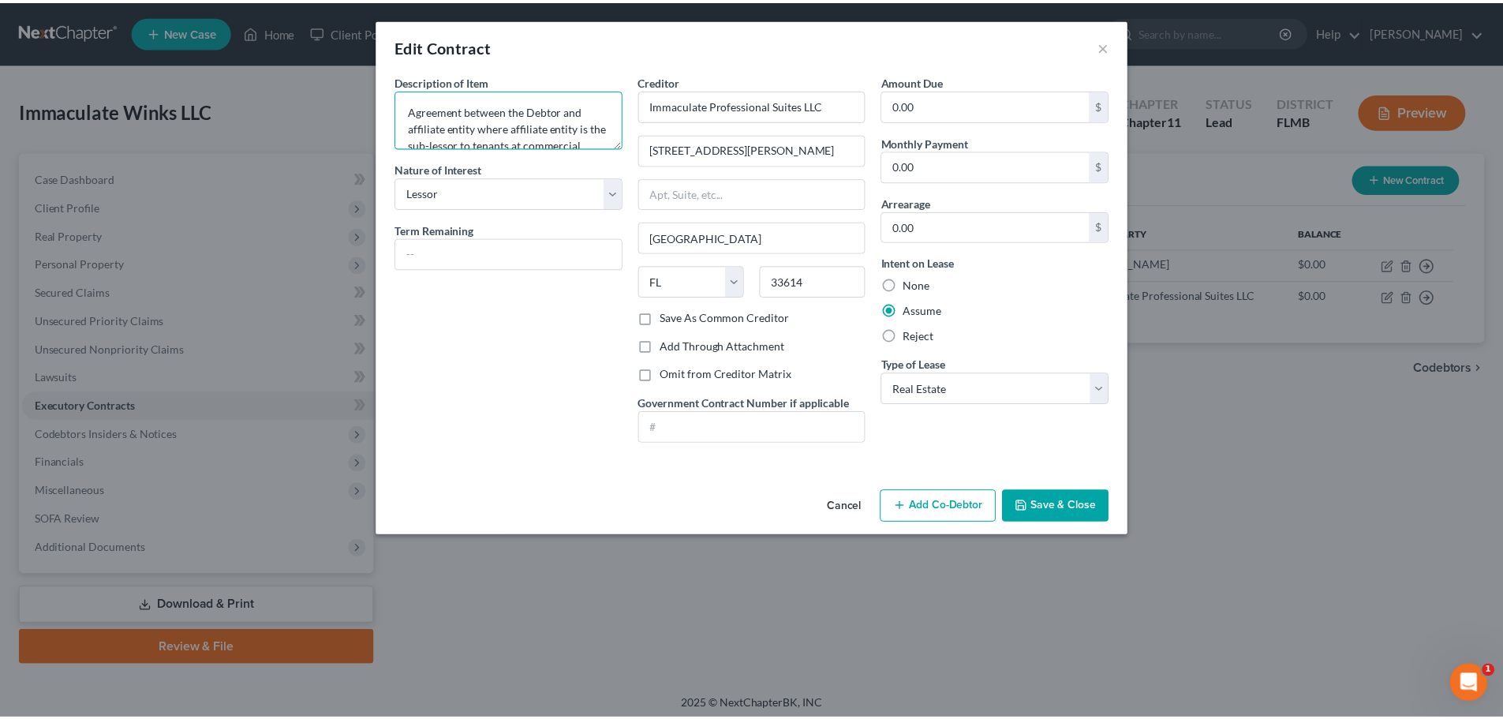
scroll to position [33, 0]
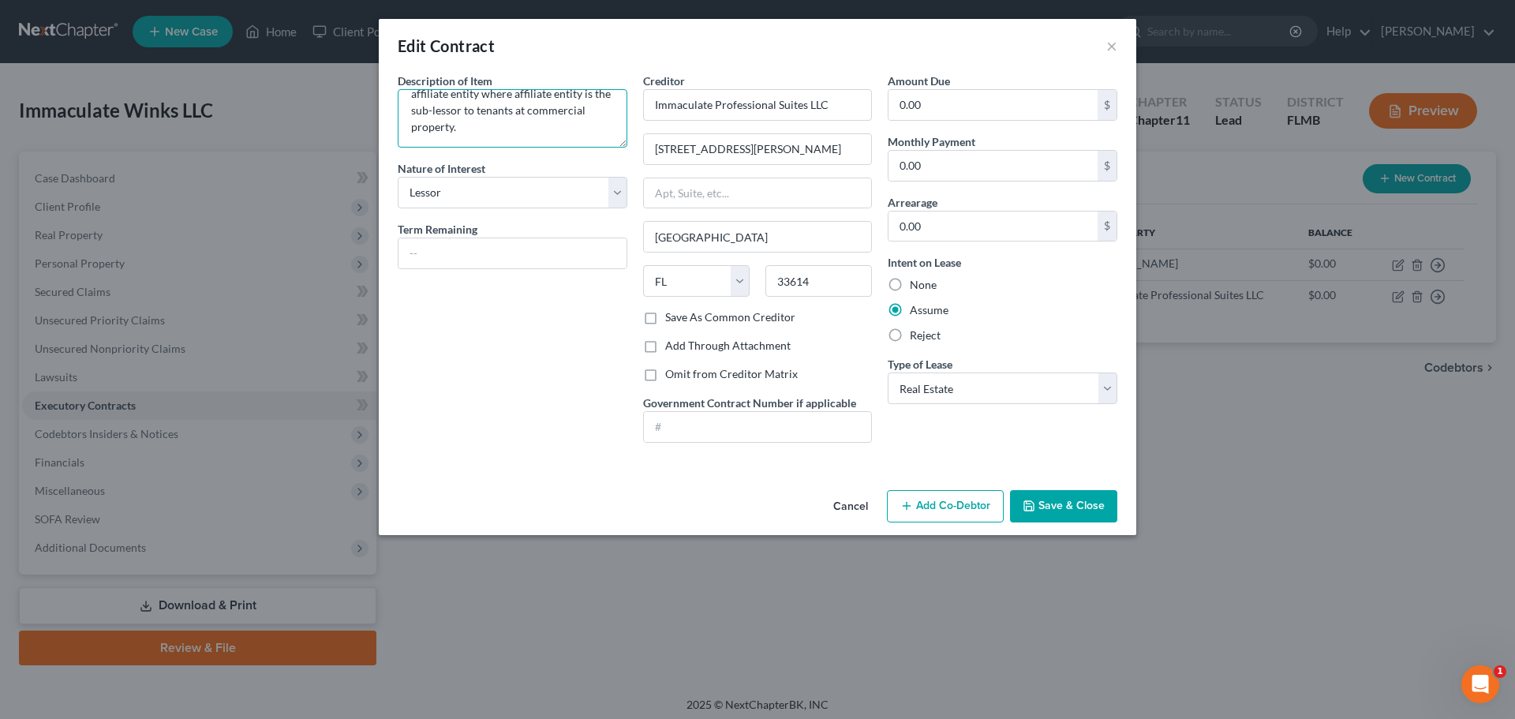
click at [448, 106] on textarea "Agreement between the Debtor and affiliate entity where affiliate entity is the…" at bounding box center [513, 118] width 230 height 58
type textarea "Agreement between the Debtor and affiliate entity where affiliate entity is the…"
click at [1064, 502] on button "Save & Close" at bounding box center [1063, 506] width 107 height 33
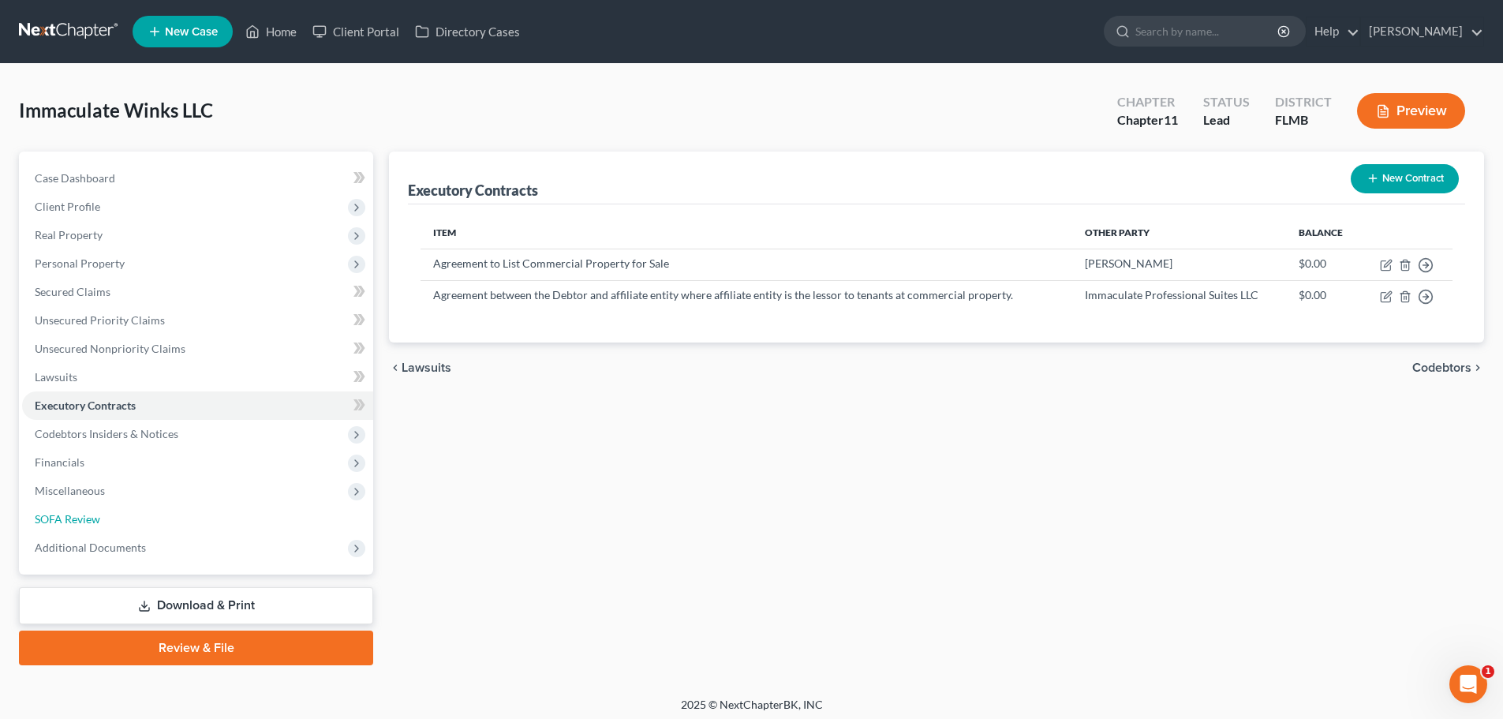
click at [80, 521] on span "SOFA Review" at bounding box center [67, 518] width 65 height 13
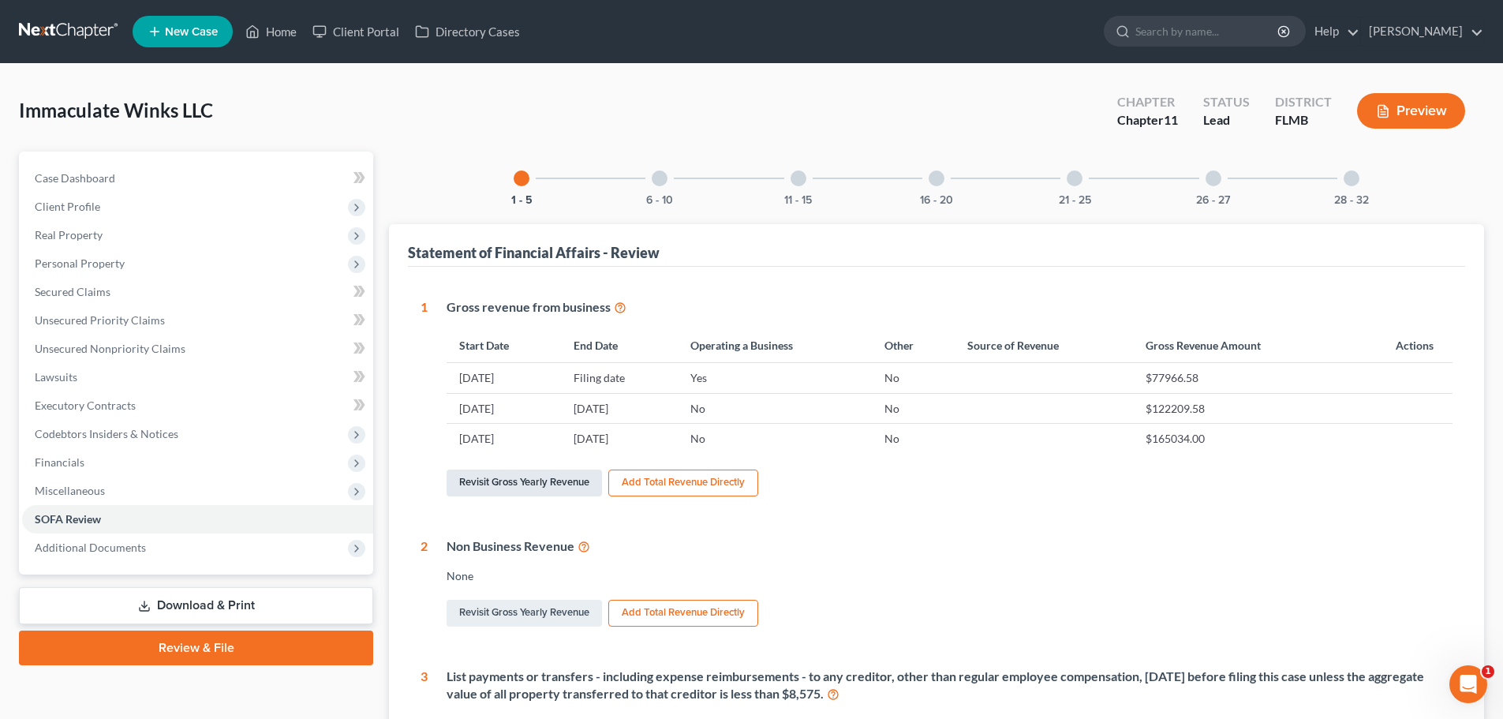
click at [551, 475] on link "Revisit Gross Yearly Revenue" at bounding box center [524, 482] width 155 height 27
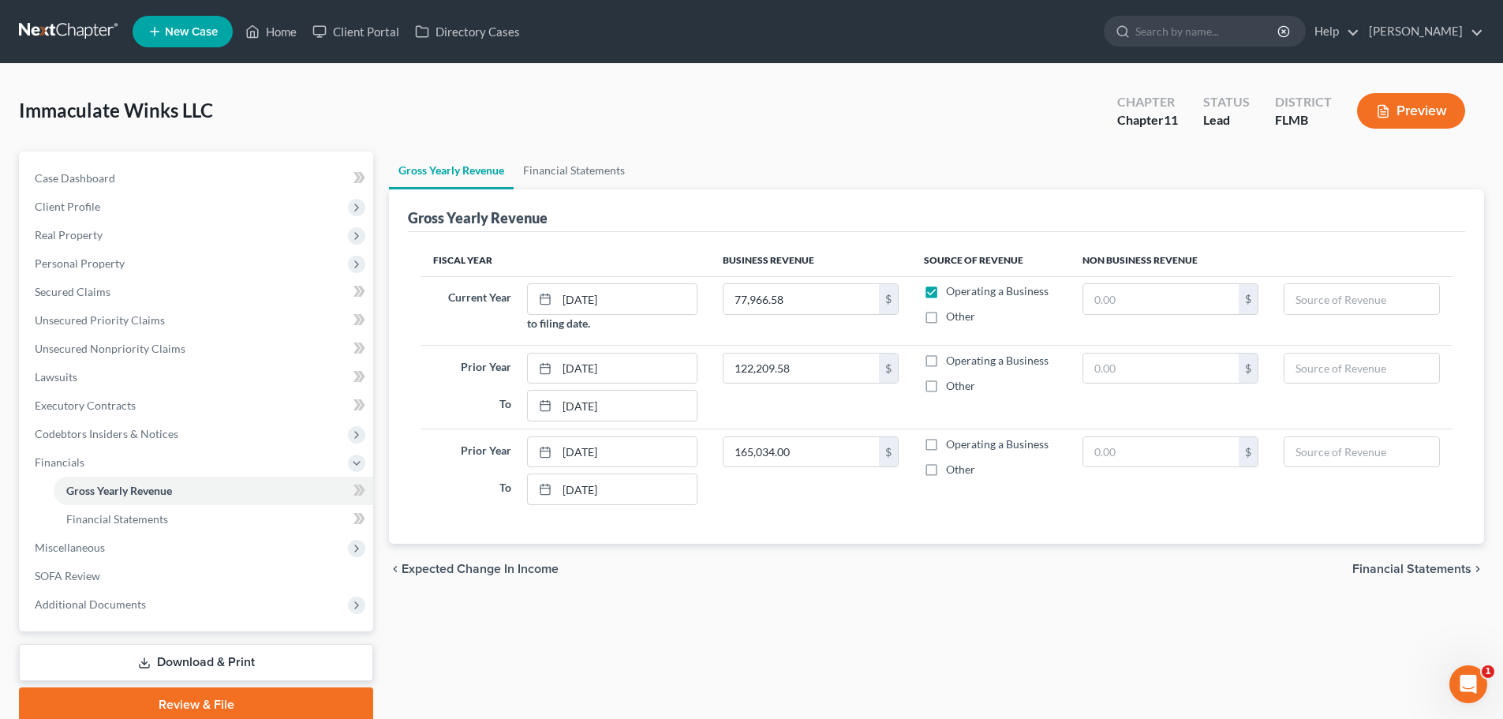
click at [946, 361] on label "Operating a Business" at bounding box center [997, 361] width 103 height 16
click at [952, 361] on input "Operating a Business" at bounding box center [957, 358] width 10 height 10
checkbox input "true"
click at [946, 450] on label "Operating a Business" at bounding box center [997, 444] width 103 height 16
click at [952, 447] on input "Operating a Business" at bounding box center [957, 441] width 10 height 10
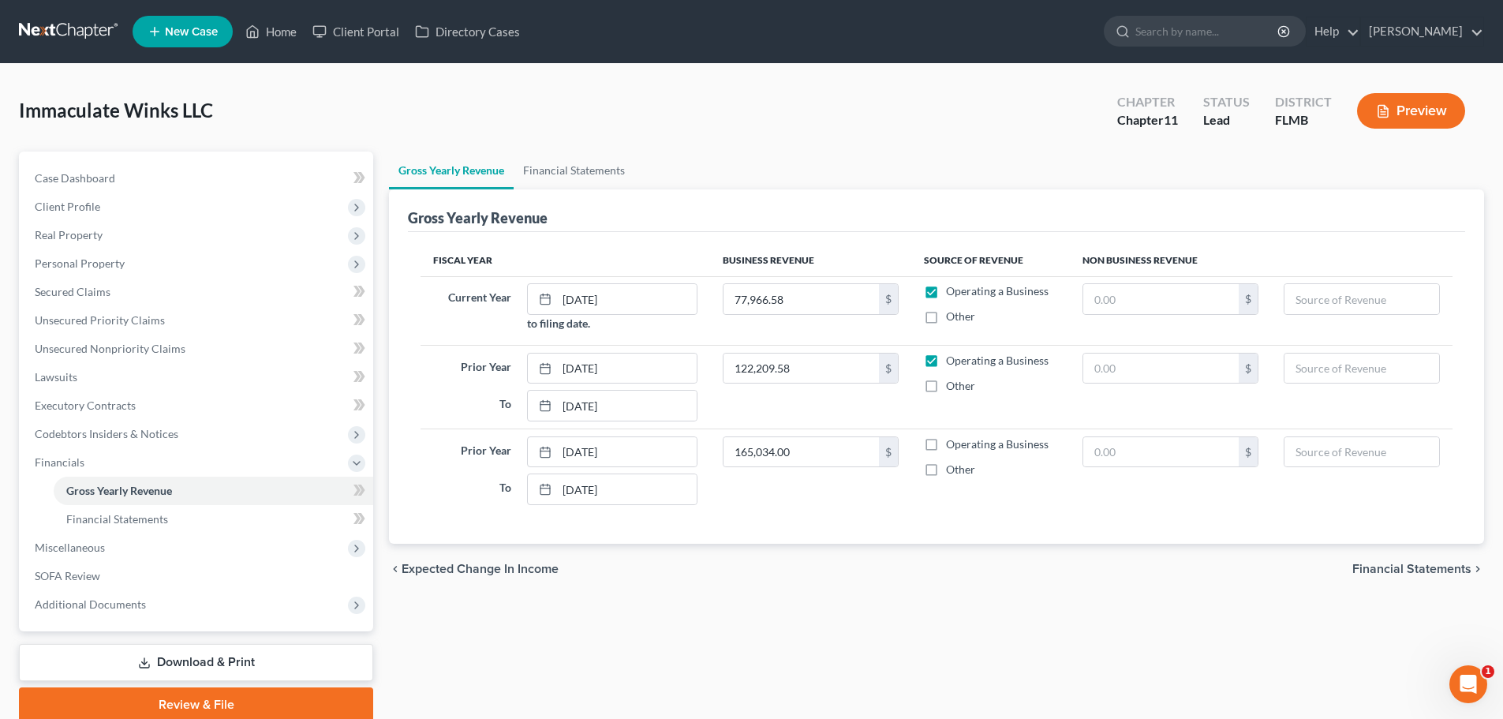
checkbox input "true"
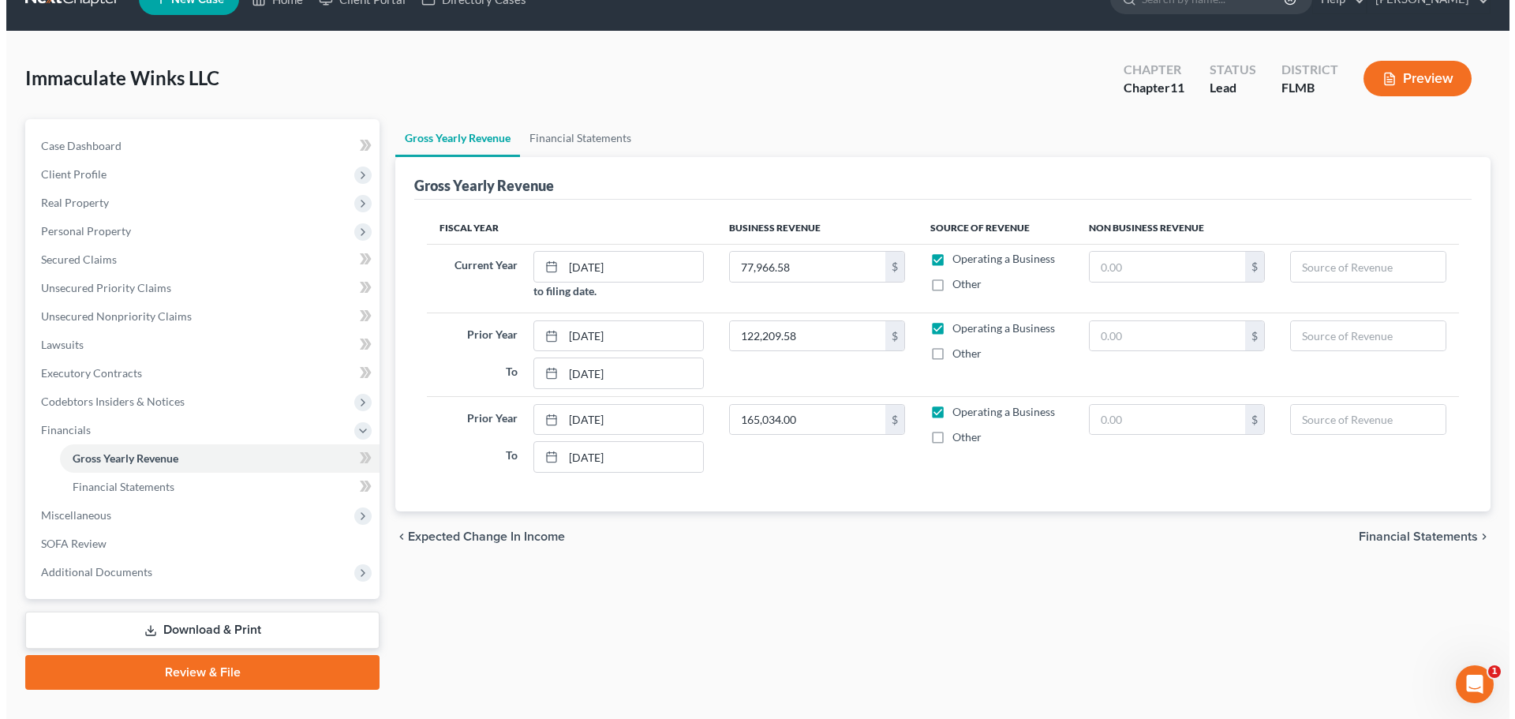
scroll to position [63, 0]
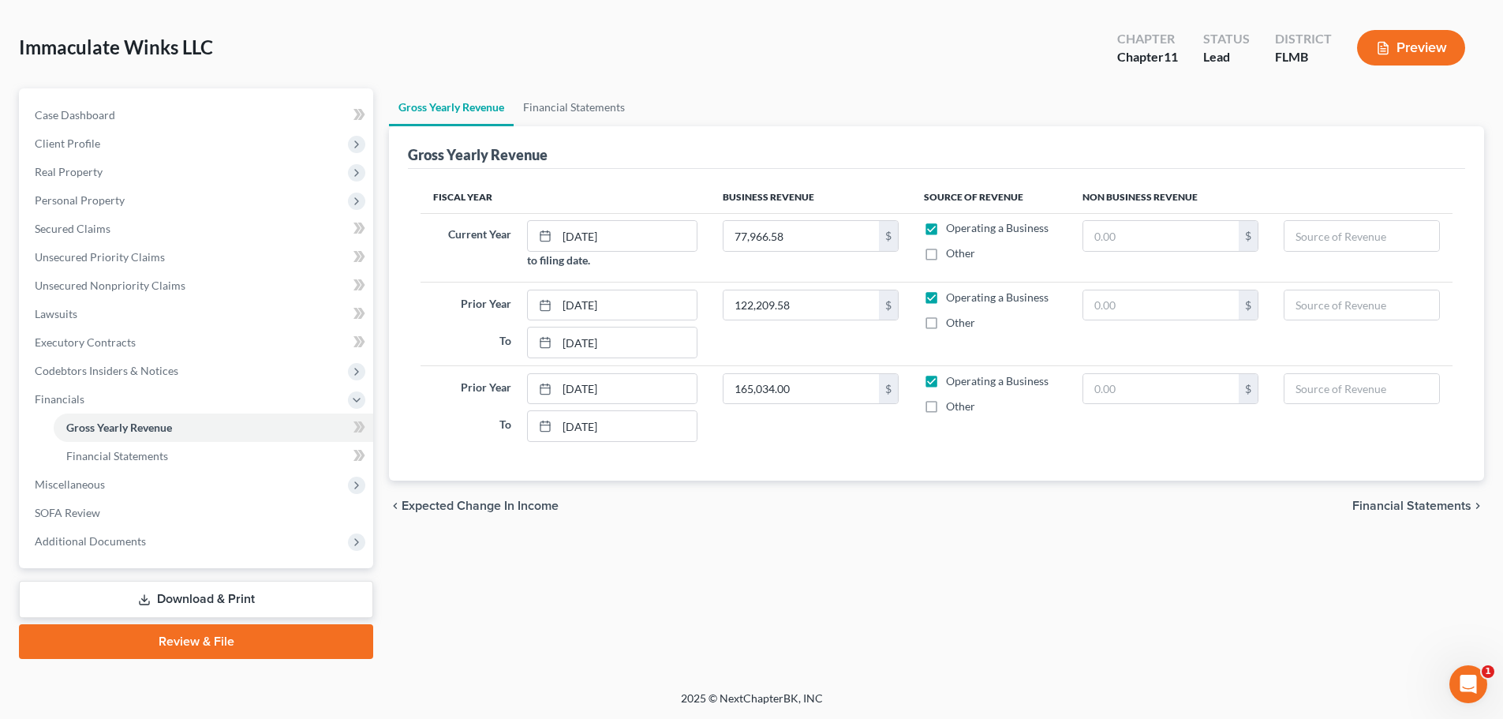
click at [1421, 504] on span "Financial Statements" at bounding box center [1411, 505] width 119 height 13
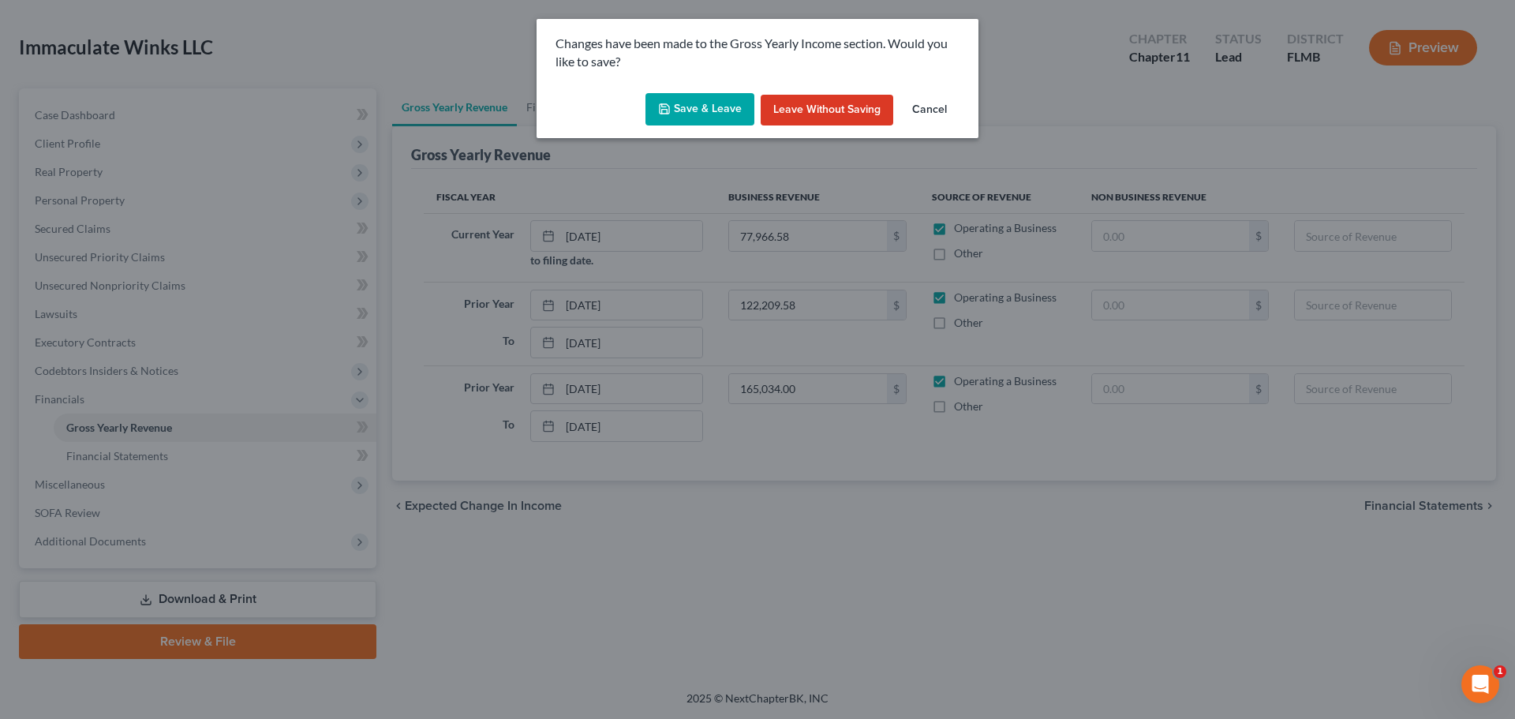
click at [705, 104] on button "Save & Leave" at bounding box center [699, 109] width 109 height 33
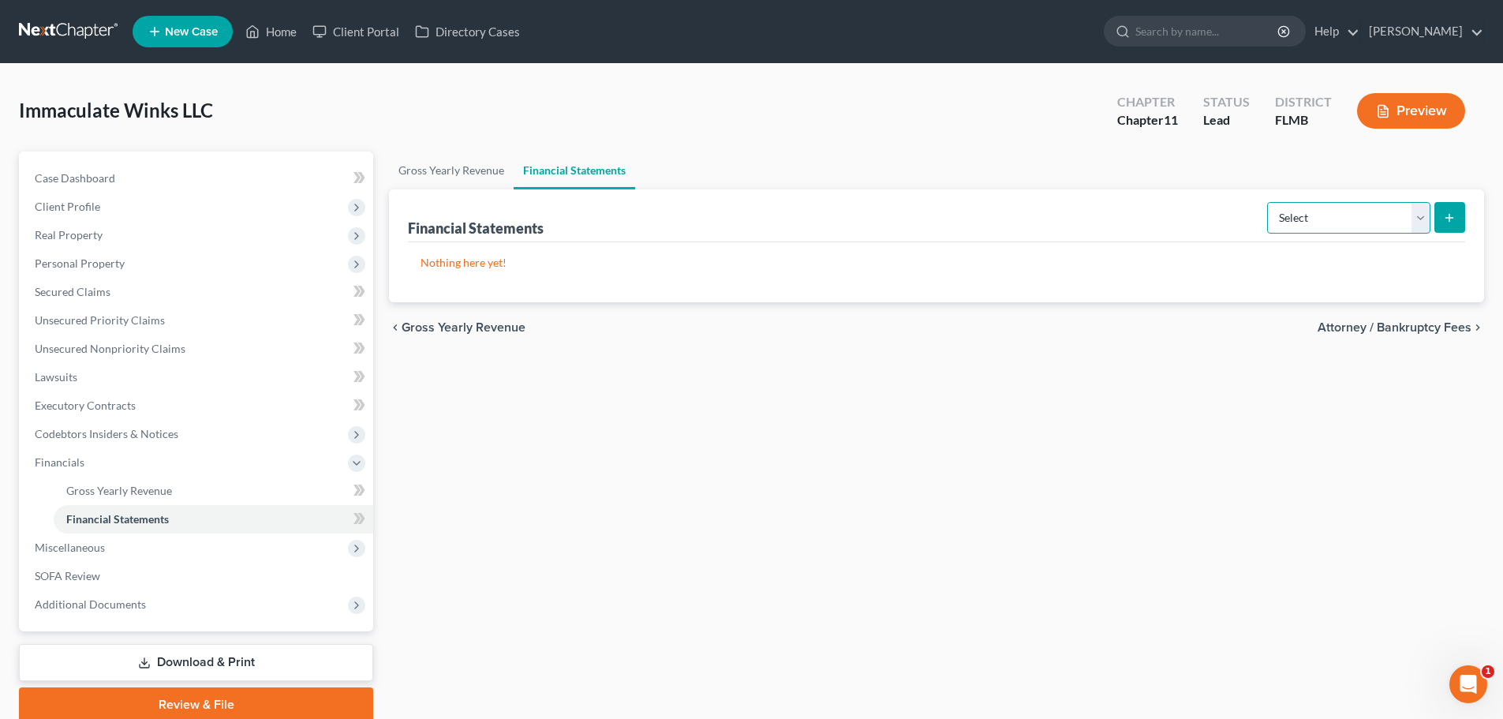
click at [1403, 215] on select "Select Auditor Bookkeeper Creditor Pension Contribution Records Keeper Tax Cons…" at bounding box center [1348, 218] width 163 height 32
click at [1177, 177] on ul "Gross Yearly Revenue Financial Statements" at bounding box center [936, 170] width 1095 height 38
drag, startPoint x: 89, startPoint y: 462, endPoint x: 147, endPoint y: 445, distance: 60.1
click at [89, 462] on span "Financials" at bounding box center [197, 462] width 351 height 28
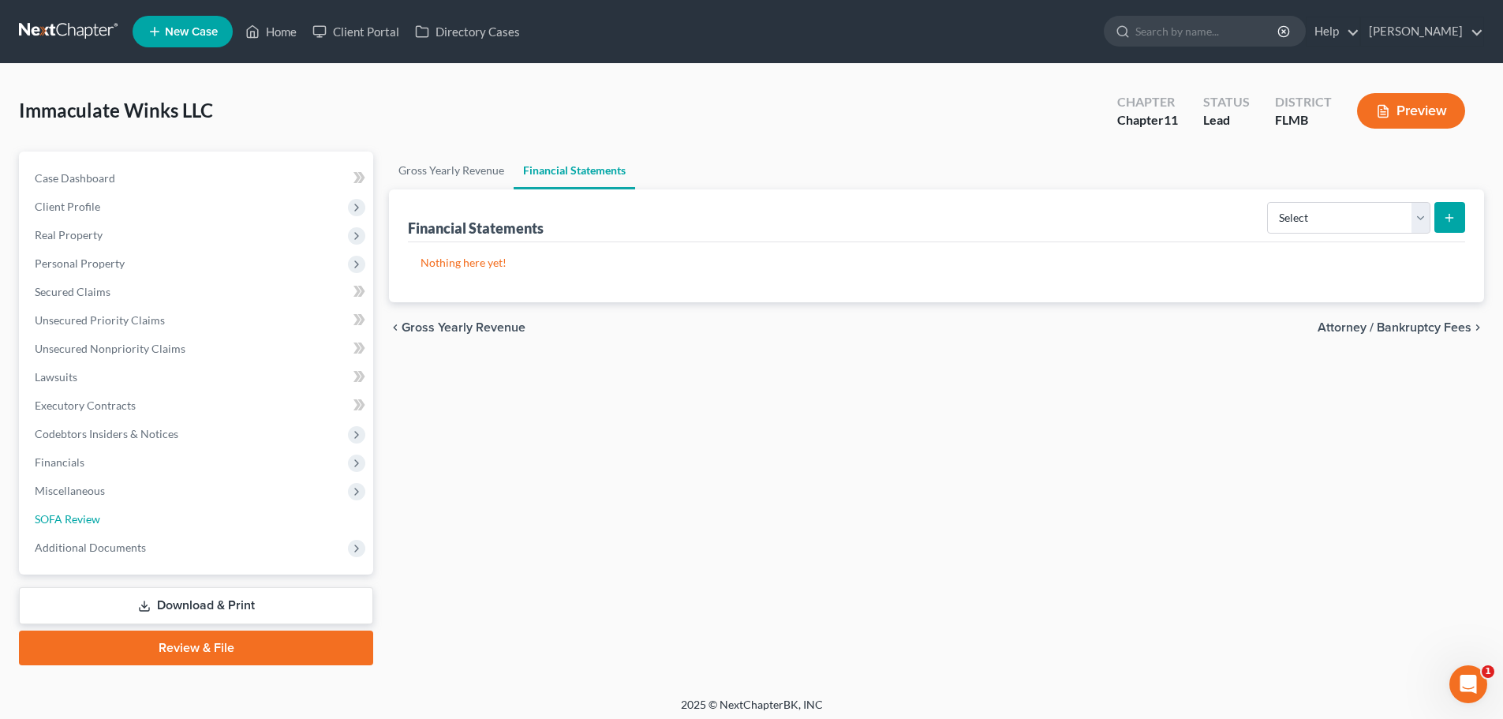
click at [110, 515] on link "SOFA Review" at bounding box center [197, 519] width 351 height 28
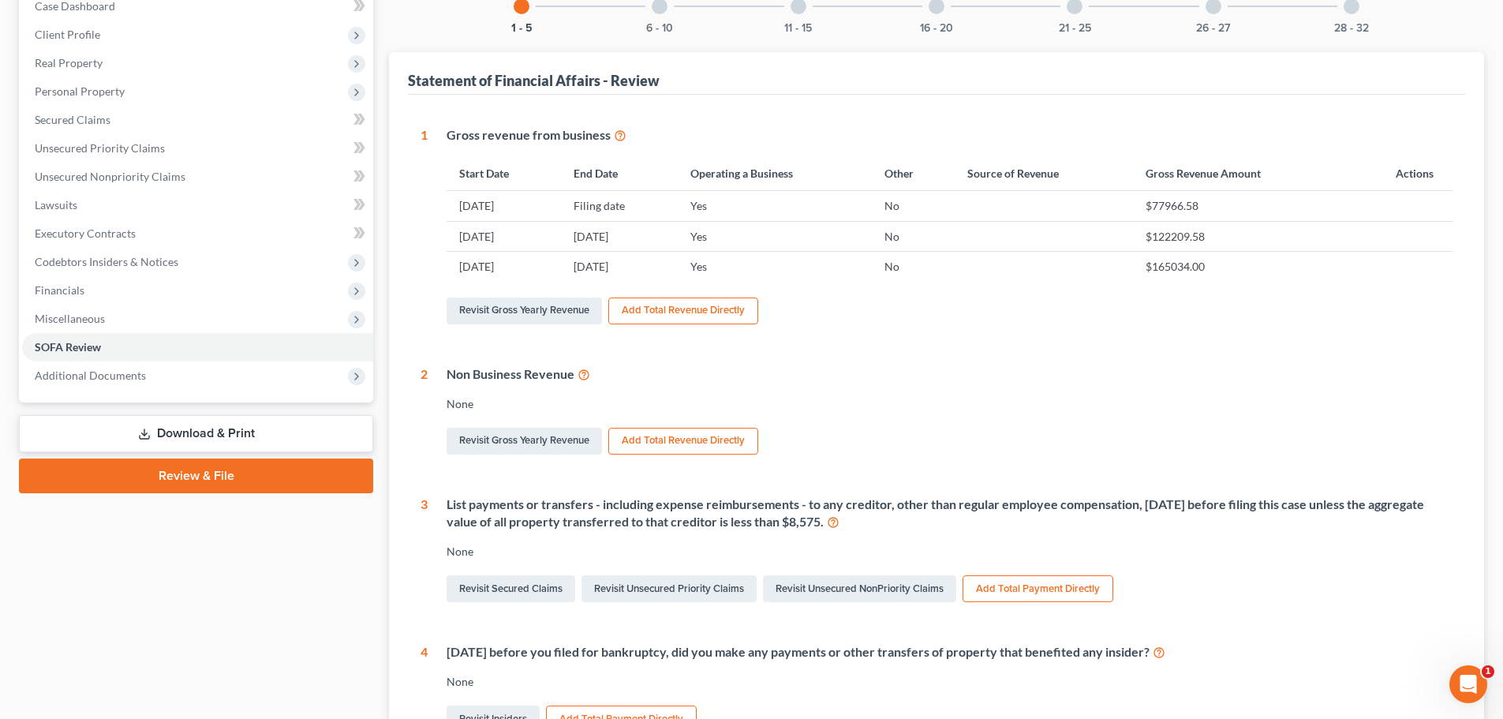
scroll to position [504, 0]
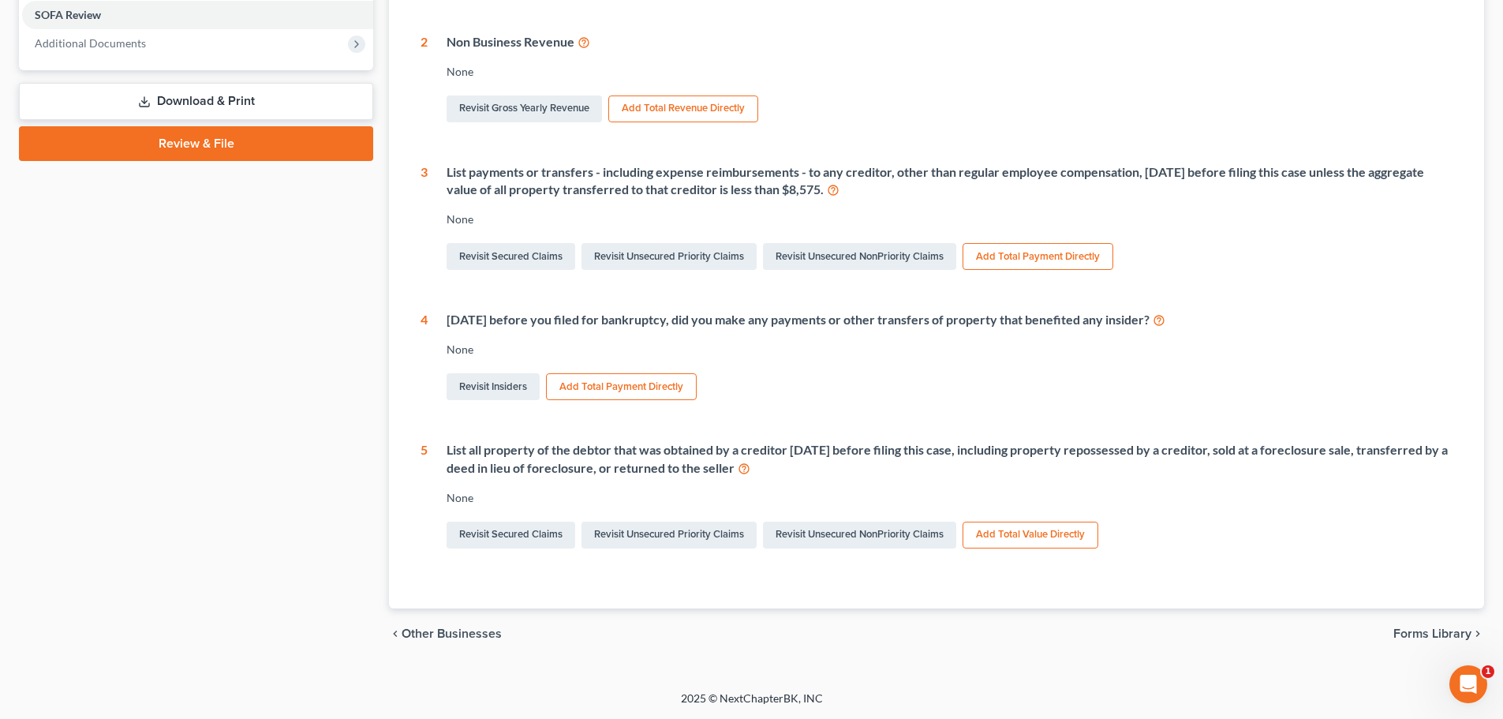
click at [839, 192] on icon at bounding box center [833, 188] width 13 height 15
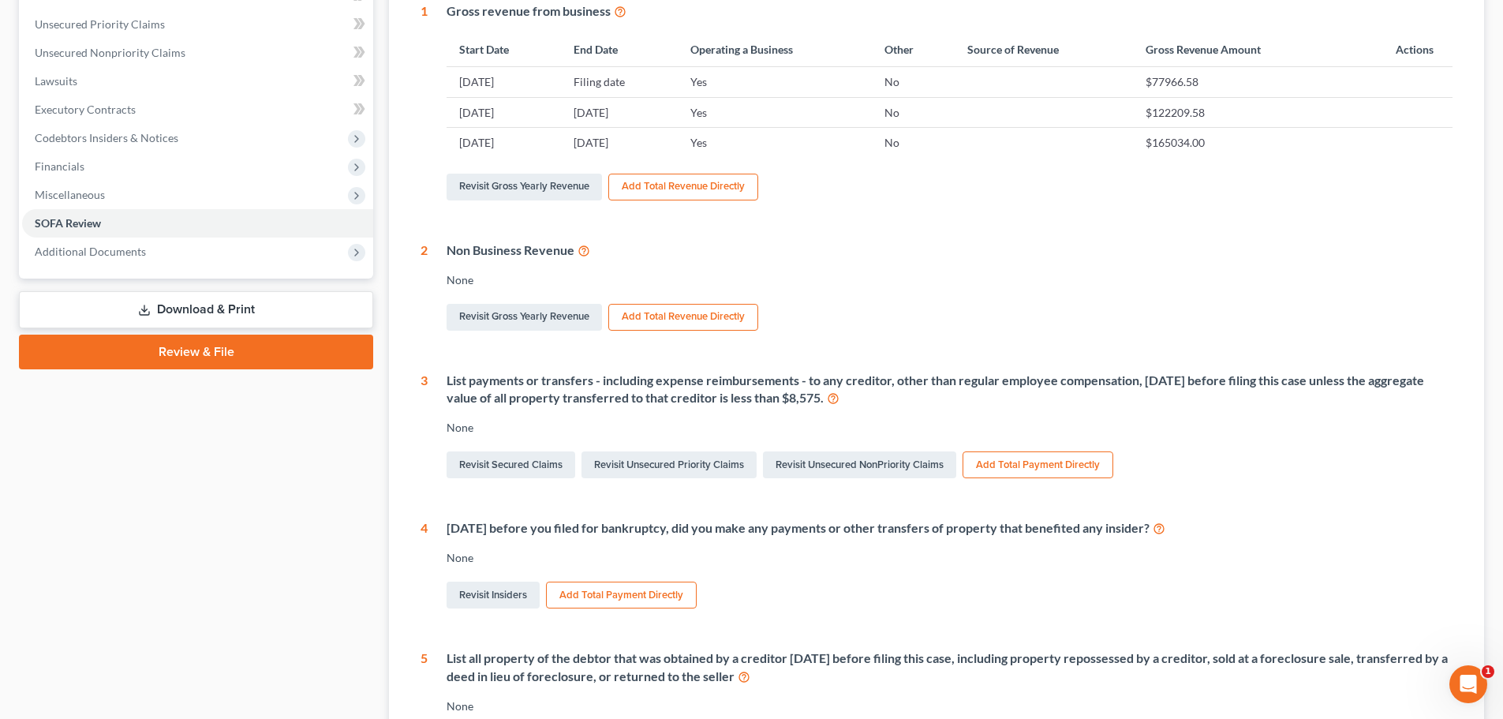
scroll to position [0, 0]
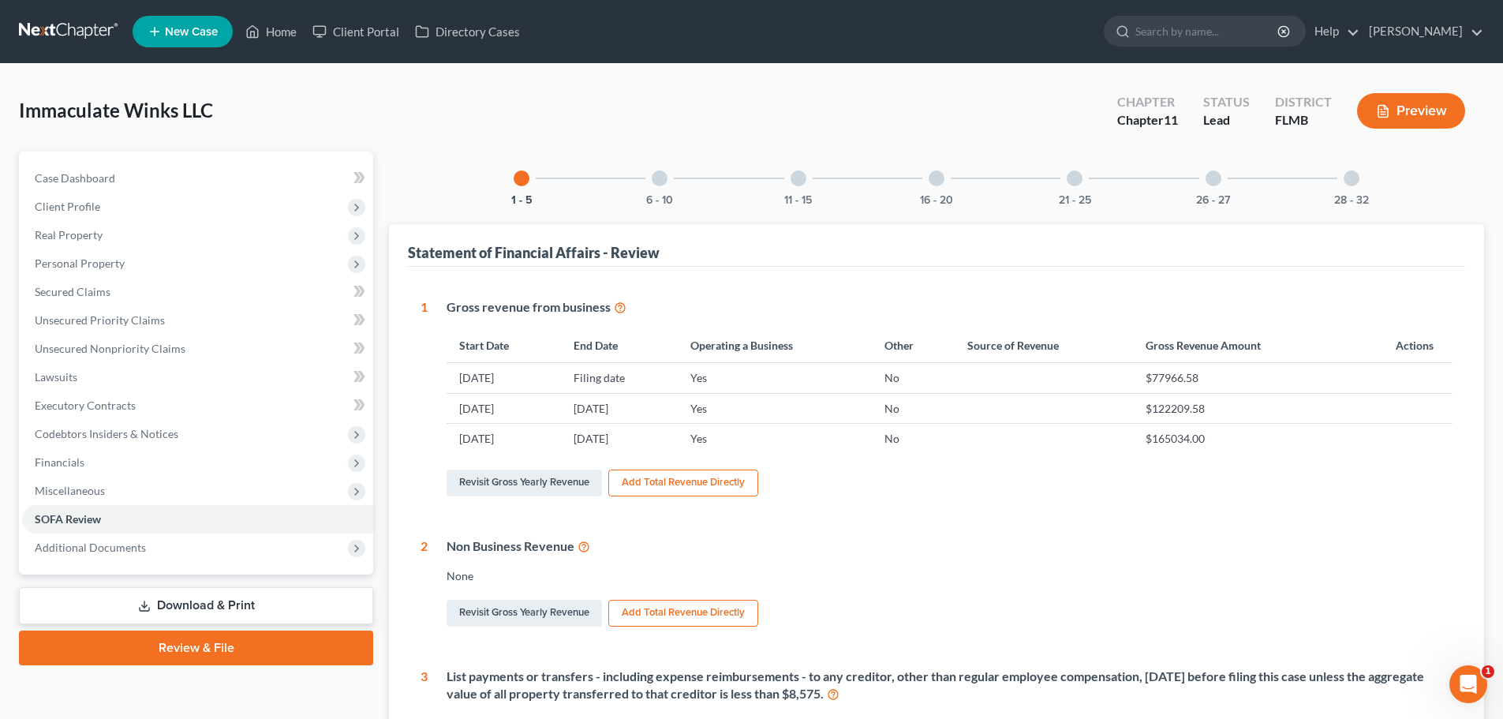
click at [658, 185] on div at bounding box center [660, 178] width 16 height 16
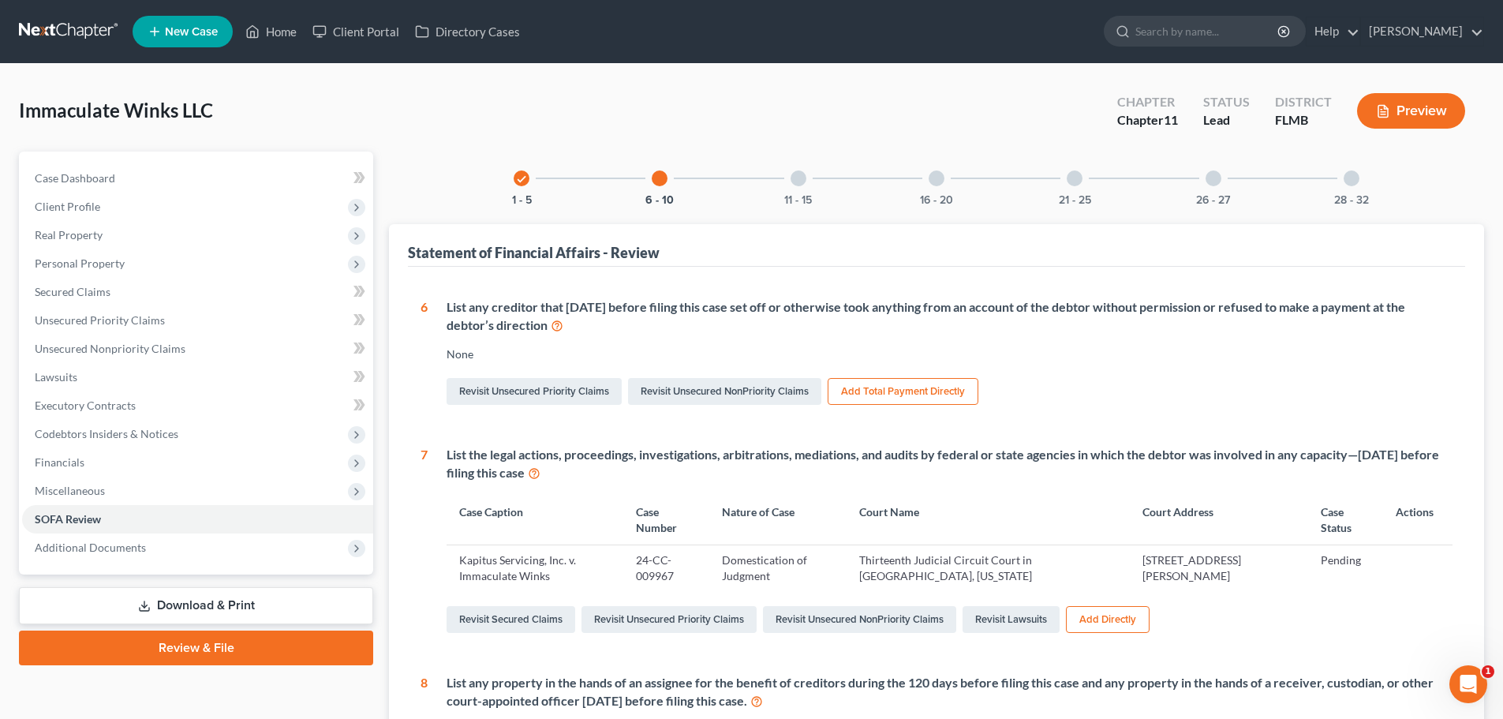
click at [802, 178] on div at bounding box center [798, 178] width 16 height 16
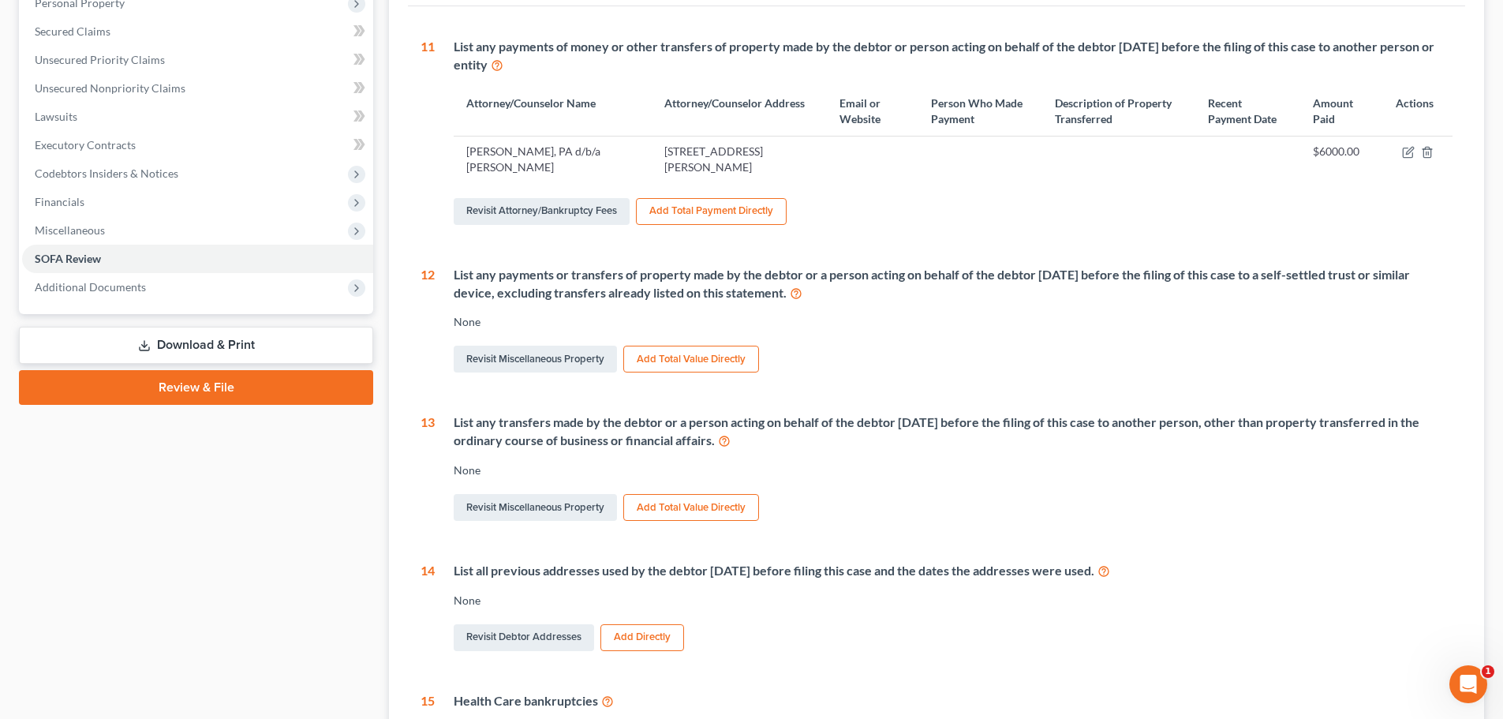
scroll to position [316, 0]
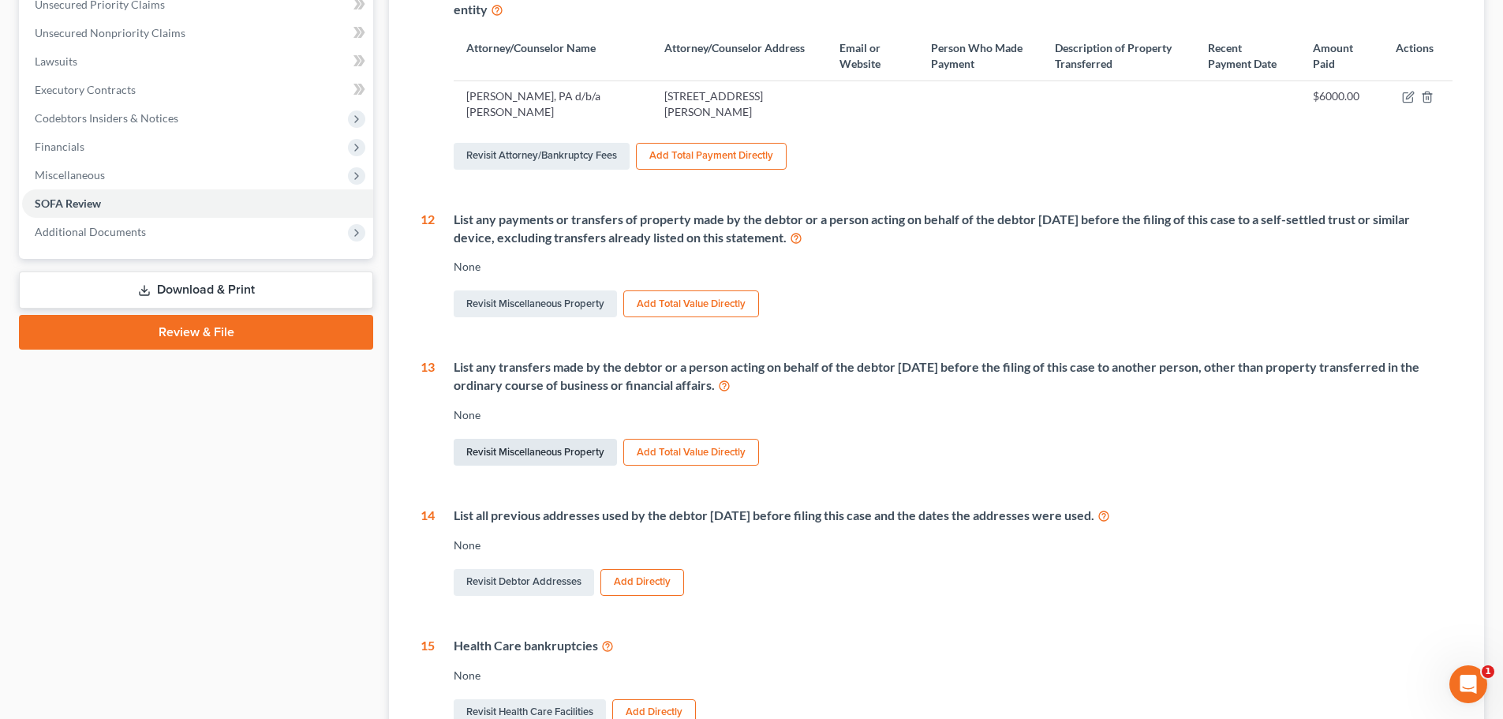
click at [557, 456] on link "Revisit Miscellaneous Property" at bounding box center [535, 452] width 163 height 27
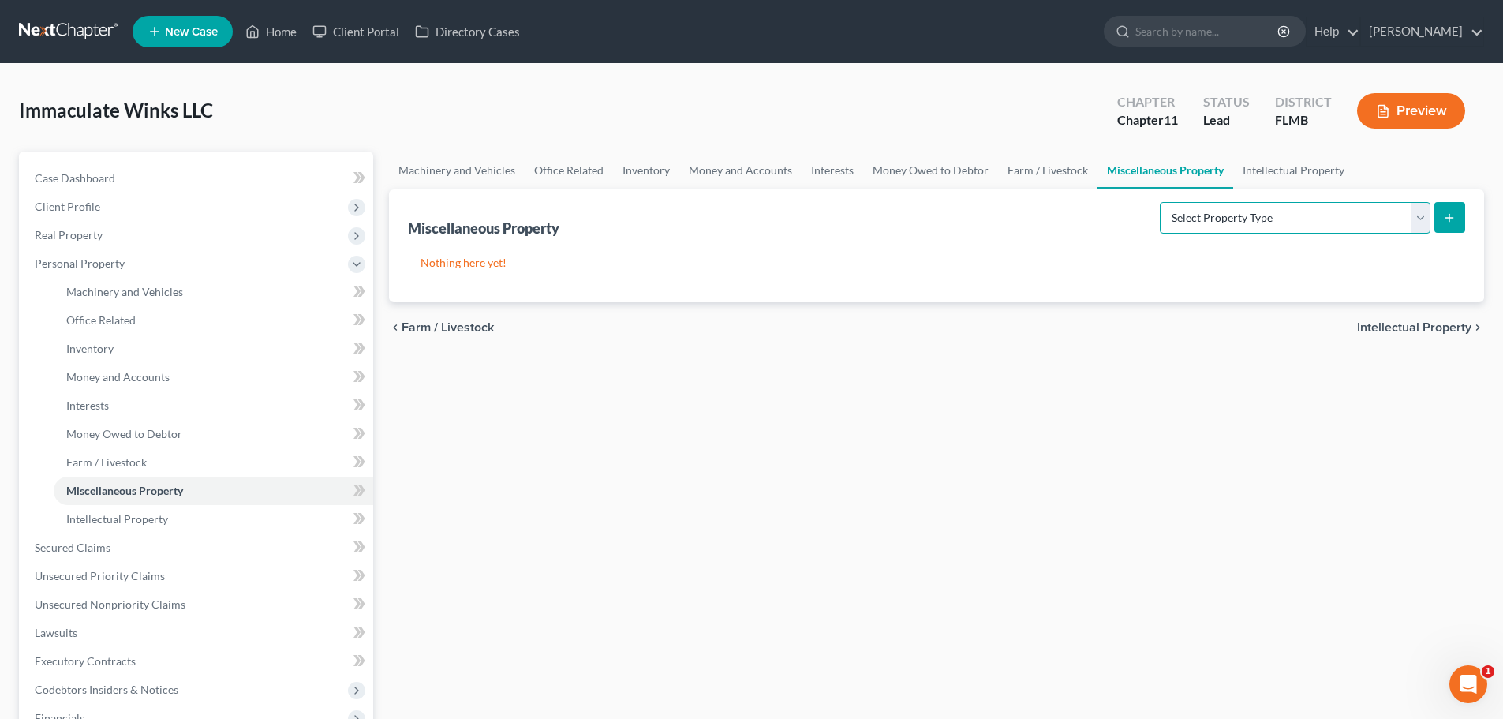
click at [1233, 215] on select "Select Property Type Assigned for Creditor Benefit [DATE] (SOFA: 8) Assigned to…" at bounding box center [1295, 218] width 271 height 32
select select "transferred"
click at [1160, 202] on select "Select Property Type Assigned for Creditor Benefit [DATE] (SOFA: 8) Assigned to…" at bounding box center [1295, 218] width 271 height 32
click at [1448, 214] on icon "submit" at bounding box center [1449, 217] width 13 height 13
select select "Ordinary ([DATE])"
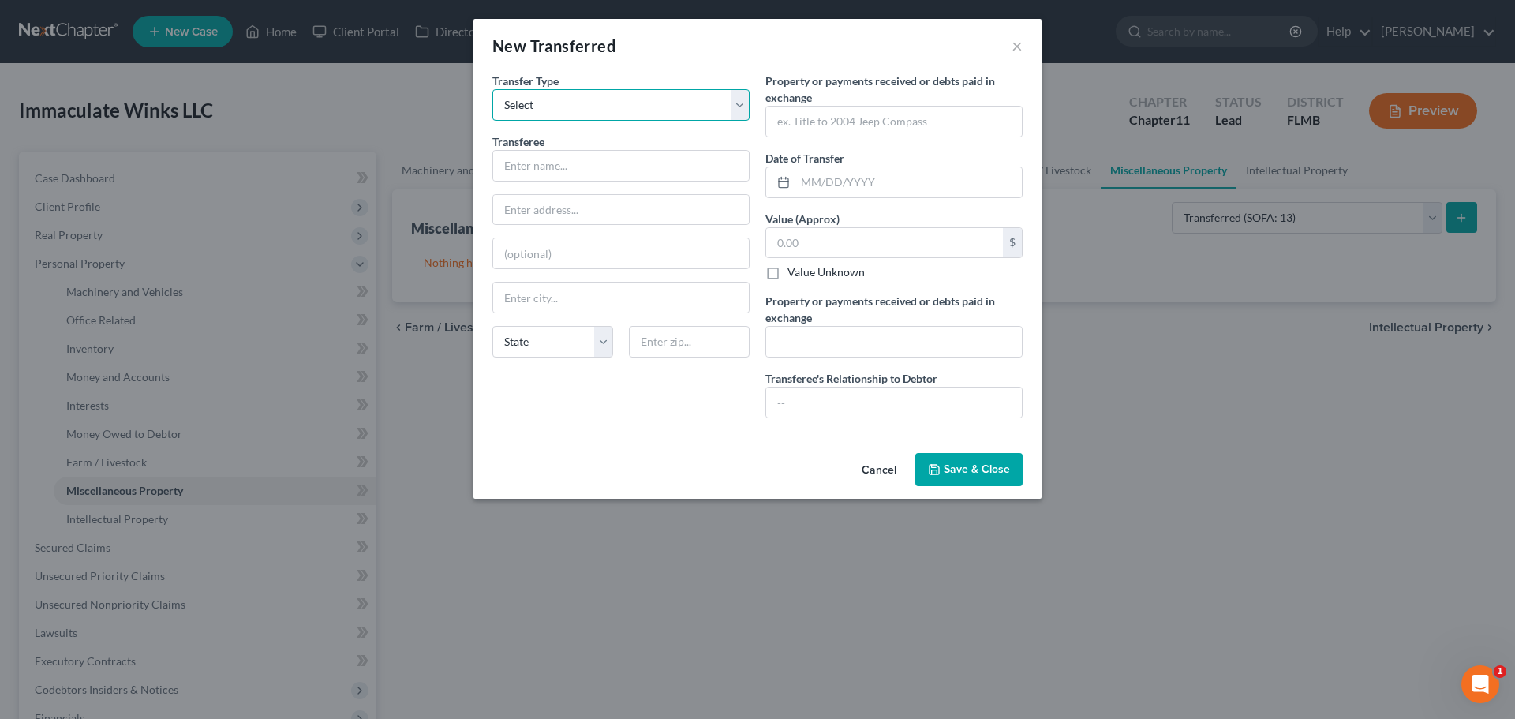
click at [682, 111] on select "Select Ordinary ([DATE]) [DATE]" at bounding box center [620, 105] width 257 height 32
click at [693, 104] on select "Select Ordinary ([DATE]) [DATE]" at bounding box center [620, 105] width 257 height 32
click at [639, 155] on input "text" at bounding box center [621, 166] width 256 height 30
type input "Sachse Law"
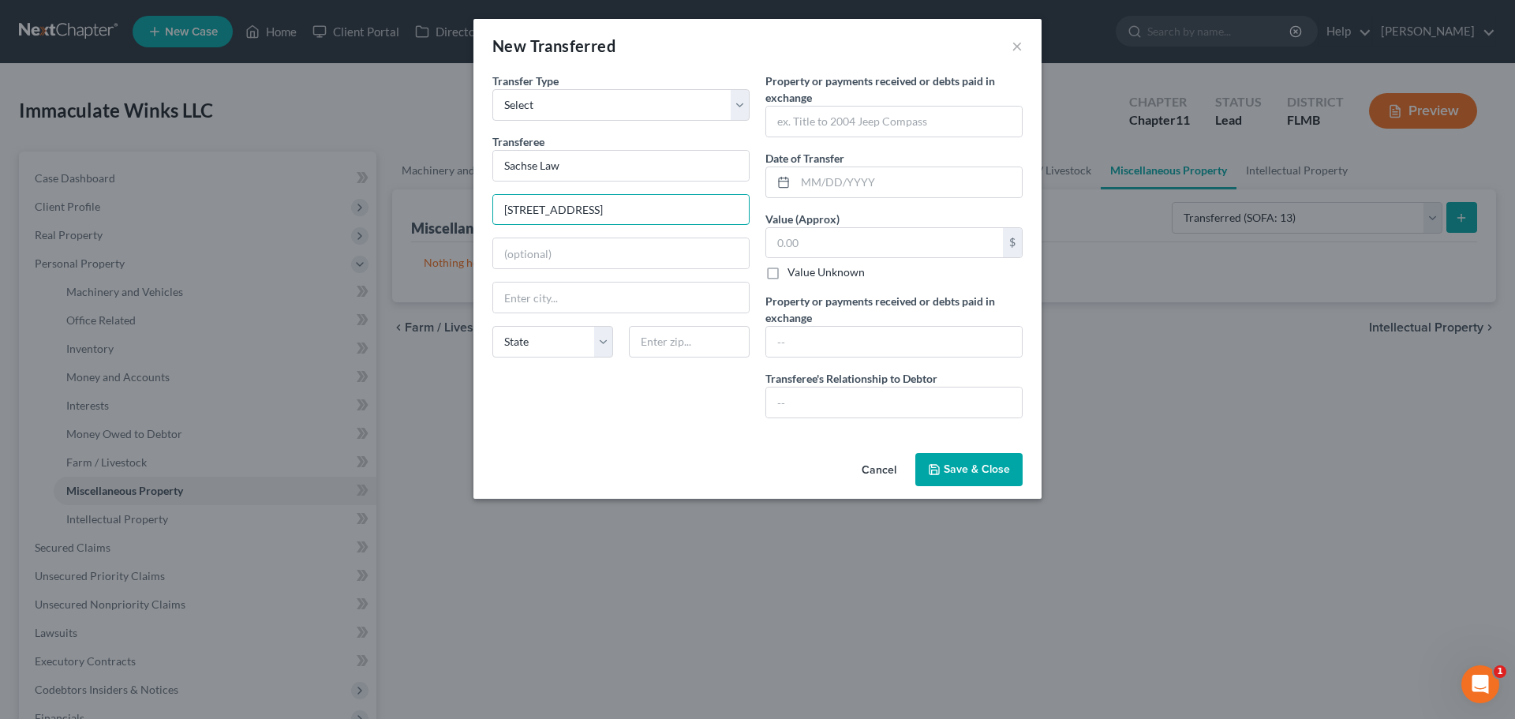
type input "[STREET_ADDRESS]"
click at [817, 245] on input "text" at bounding box center [884, 243] width 237 height 30
drag, startPoint x: 822, startPoint y: 120, endPoint x: 859, endPoint y: 117, distance: 37.2
click at [822, 120] on input "text" at bounding box center [894, 122] width 256 height 30
type input "$10,000"
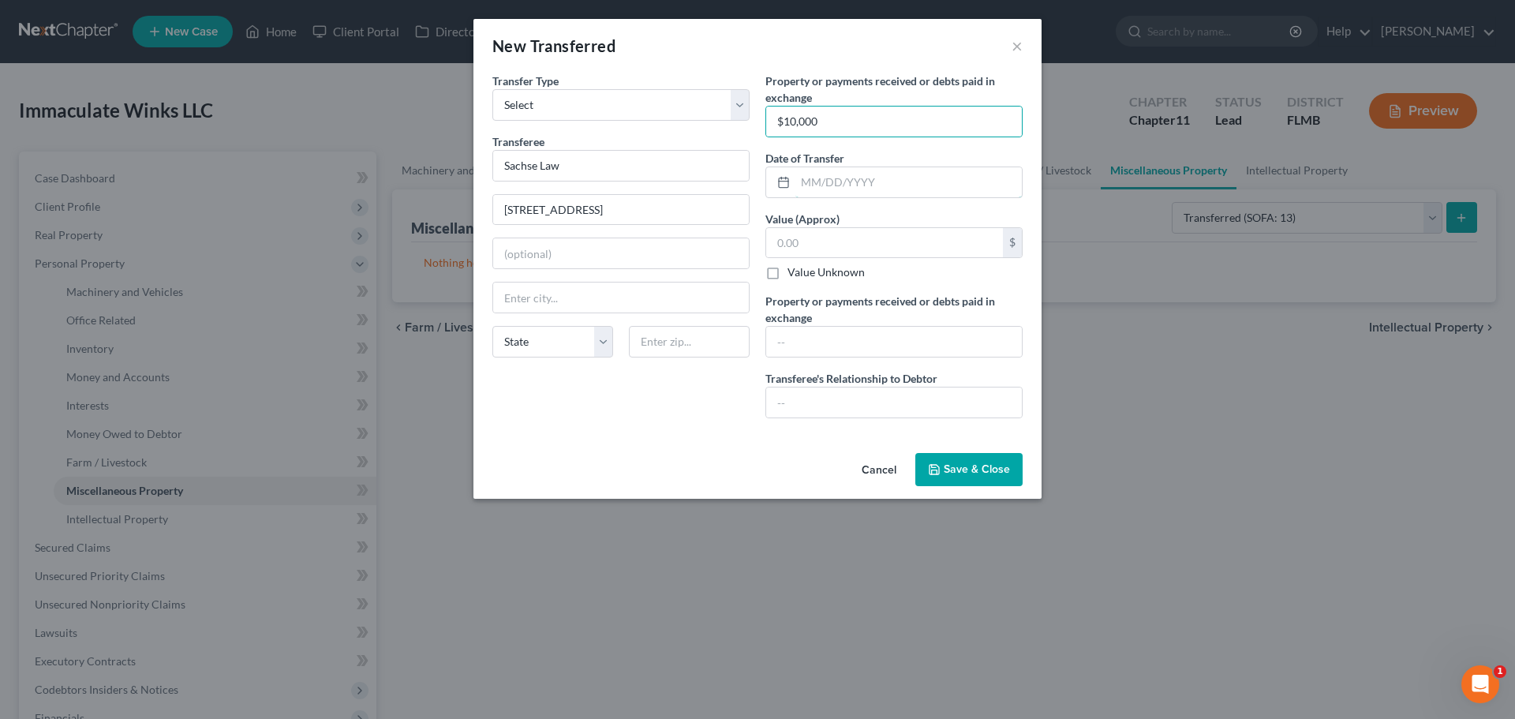
click at [906, 181] on input "text" at bounding box center [908, 182] width 226 height 30
type input "[DATE]"
click at [883, 236] on input "text" at bounding box center [884, 243] width 237 height 30
click at [892, 253] on input "text" at bounding box center [884, 243] width 237 height 30
type input "10,000"
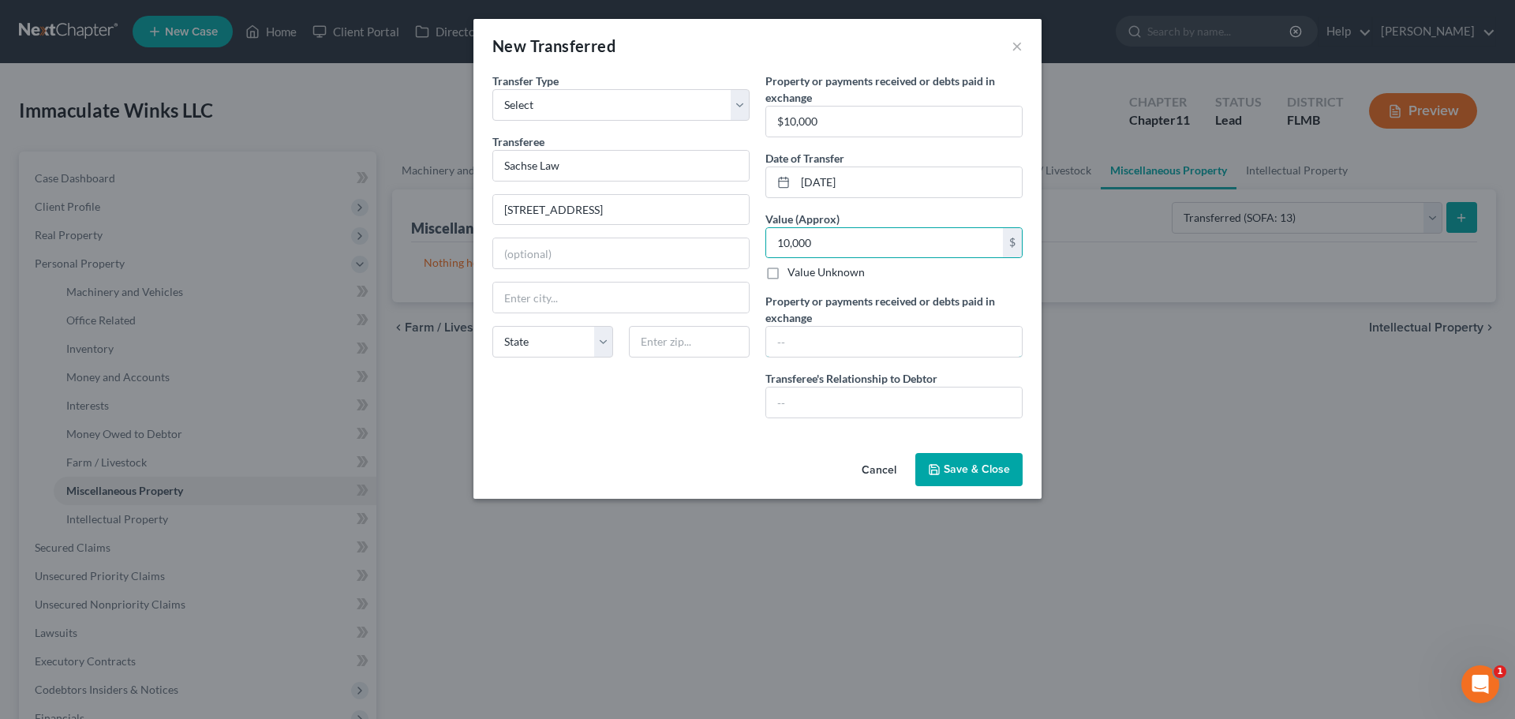
click at [810, 342] on input "text" at bounding box center [894, 342] width 256 height 30
type input "0"
drag, startPoint x: 555, startPoint y: 214, endPoint x: 599, endPoint y: 228, distance: 45.7
click at [557, 215] on input "[STREET_ADDRESS]" at bounding box center [621, 210] width 256 height 30
type input "[STREET_ADDRESS]"
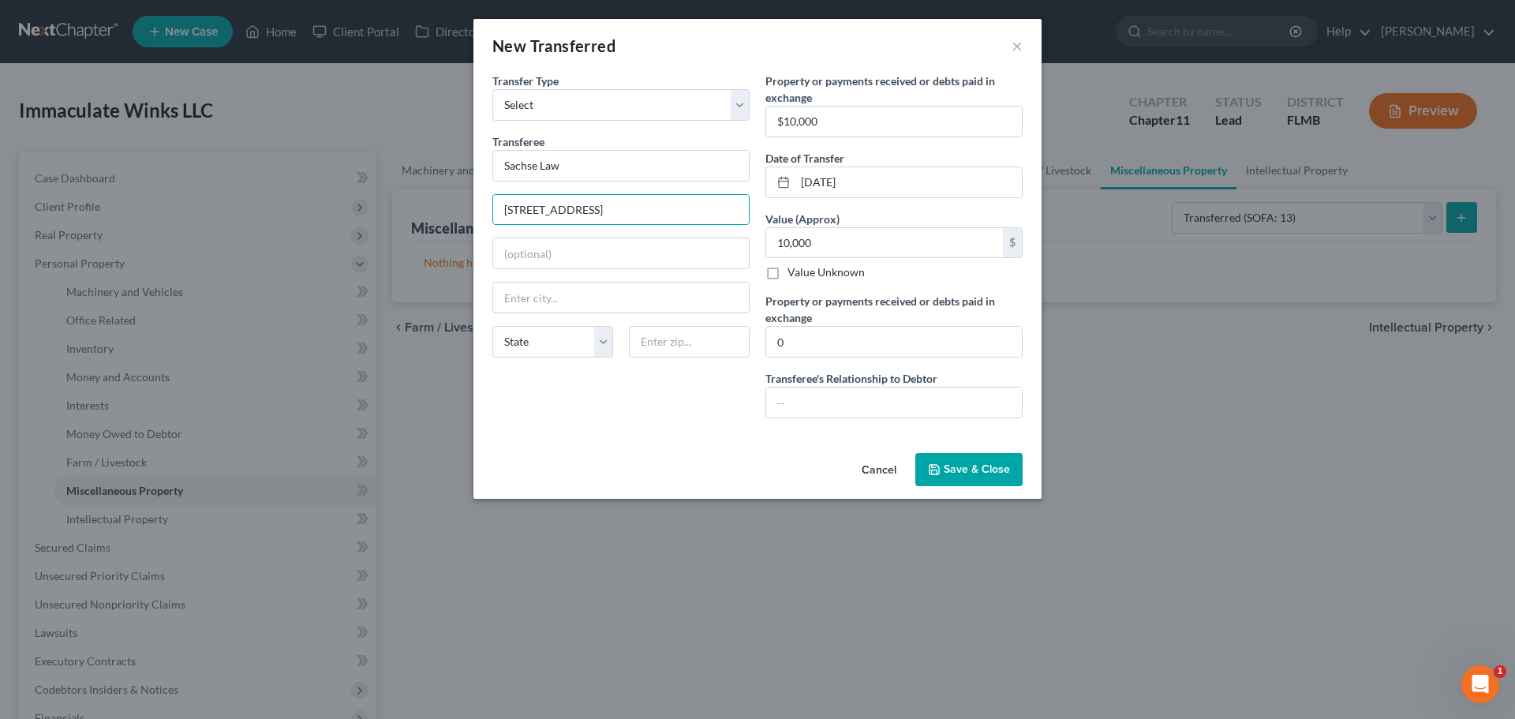
click at [581, 299] on input "text" at bounding box center [621, 297] width 256 height 30
click at [711, 341] on input "text" at bounding box center [689, 342] width 121 height 32
type input "75201"
click at [611, 363] on div "State [US_STATE] AK AR AZ CA CO CT DE DC [GEOGRAPHIC_DATA] [GEOGRAPHIC_DATA] GU…" at bounding box center [620, 348] width 273 height 44
type input "[GEOGRAPHIC_DATA]"
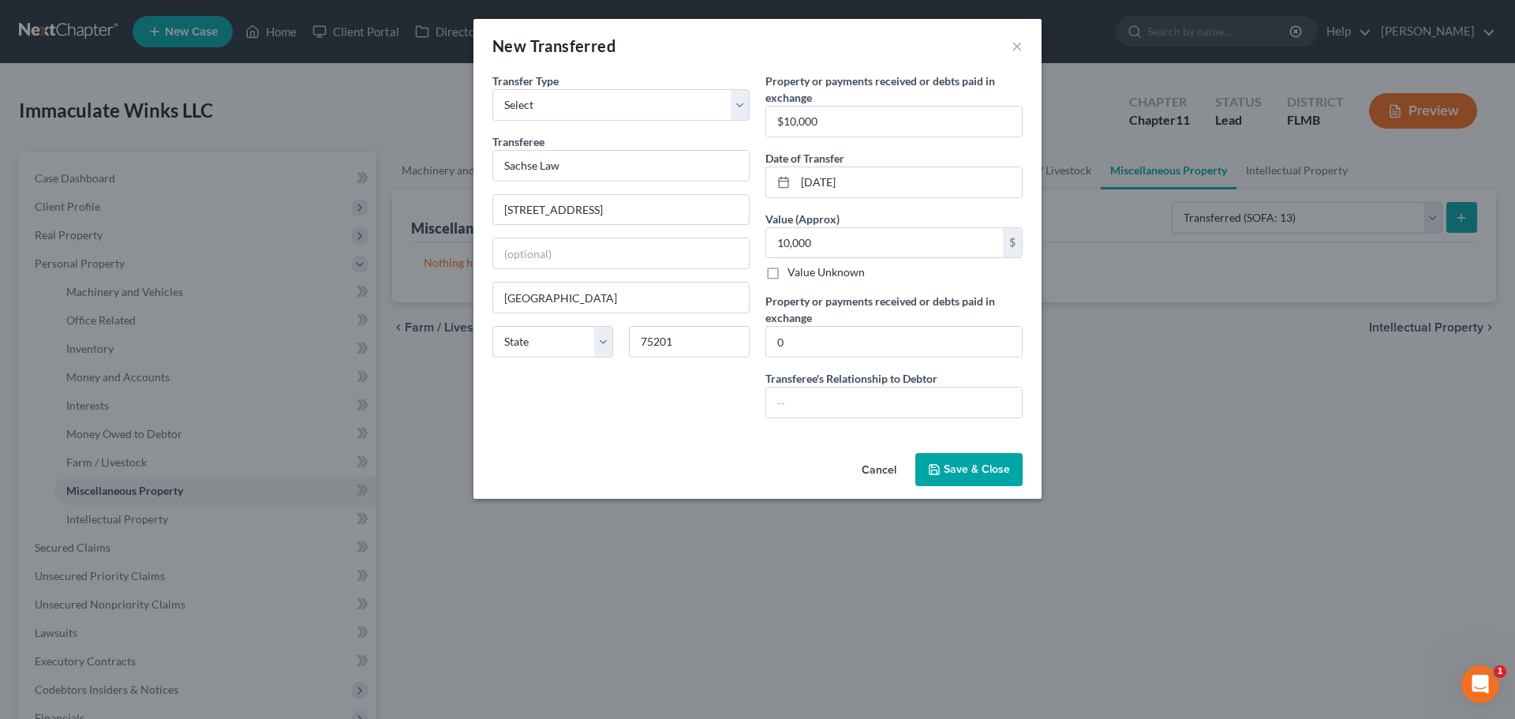
click at [616, 386] on div "Transfer Type * Select Ordinary ([DATE]) [DATE] Transferee * Sachse Law [GEOGRA…" at bounding box center [620, 252] width 273 height 358
click at [601, 341] on select "State [US_STATE] AK AR AZ CA CO CT DE DC [GEOGRAPHIC_DATA] [GEOGRAPHIC_DATA] GU…" at bounding box center [552, 342] width 121 height 32
select select "45"
click at [492, 326] on select "State [US_STATE] AK AR AZ CA CO CT DE DC [GEOGRAPHIC_DATA] [GEOGRAPHIC_DATA] GU…" at bounding box center [552, 342] width 121 height 32
click at [570, 251] on input "text" at bounding box center [621, 253] width 256 height 30
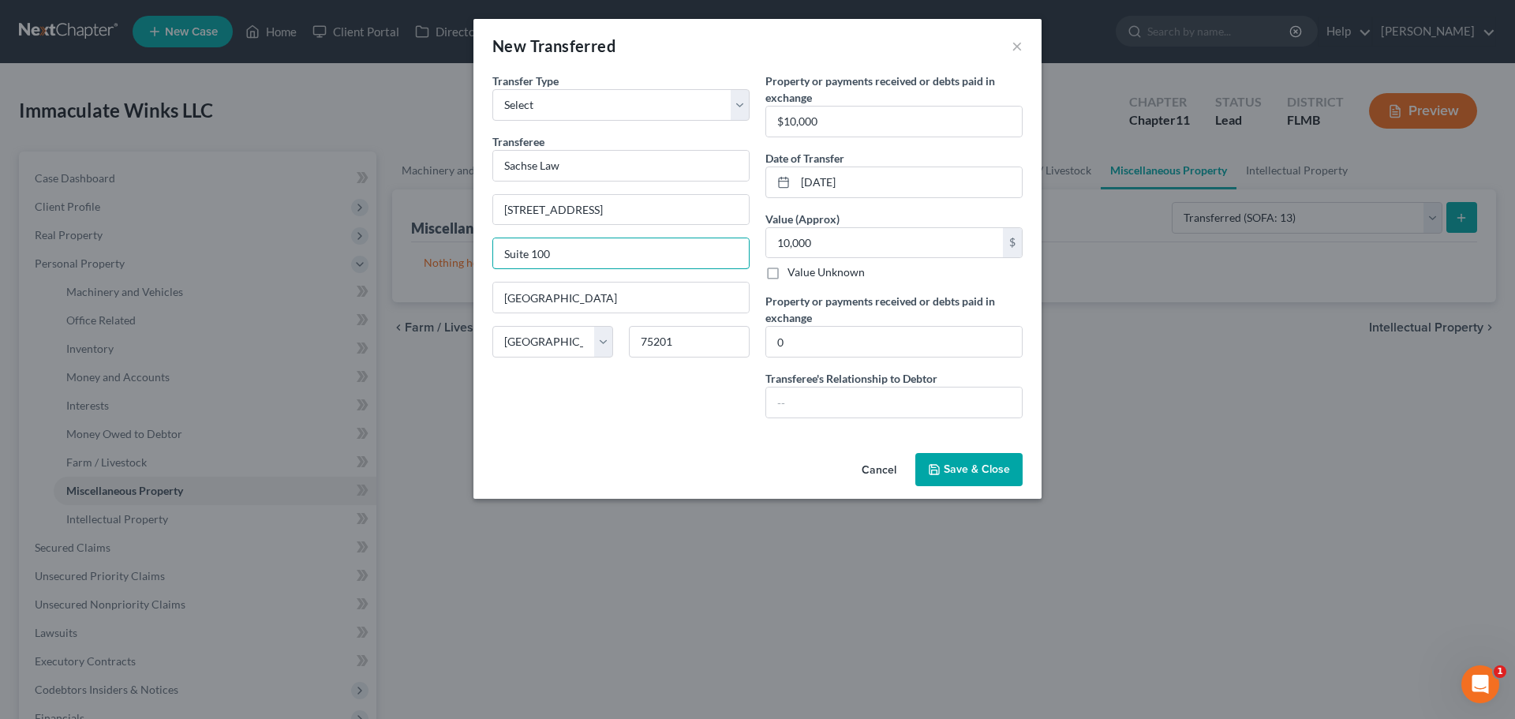
type input "Suite 100"
click at [846, 408] on input "text" at bounding box center [894, 402] width 256 height 30
type input "Attorney"
click at [951, 466] on span "Save & Close" at bounding box center [977, 468] width 66 height 13
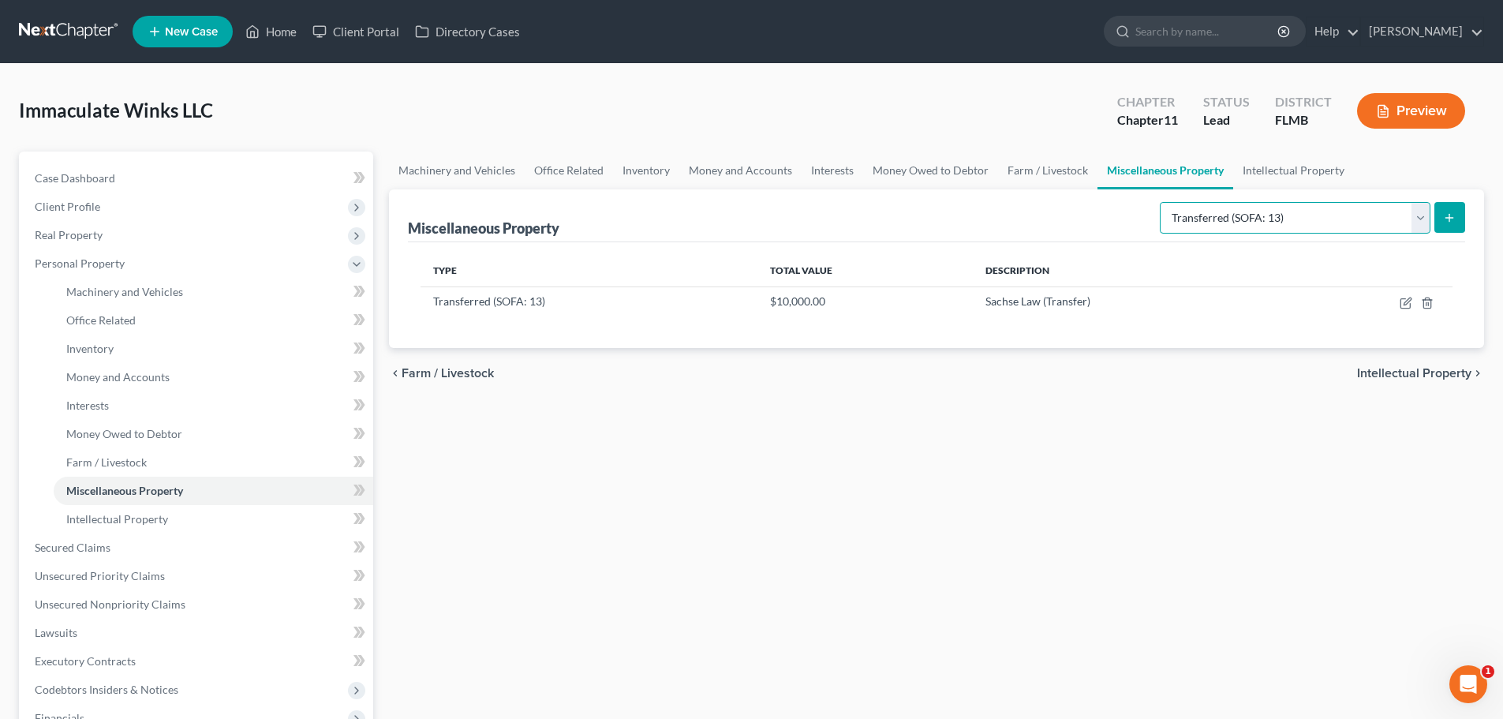
click at [1421, 216] on select "Select Property Type Assigned for Creditor Benefit [DATE] (SOFA: 8) Assigned to…" at bounding box center [1295, 218] width 271 height 32
click at [1160, 202] on select "Select Property Type Assigned for Creditor Benefit [DATE] (SOFA: 8) Assigned to…" at bounding box center [1295, 218] width 271 height 32
click at [1442, 216] on button "submit" at bounding box center [1449, 217] width 31 height 31
select select "Ordinary ([DATE])"
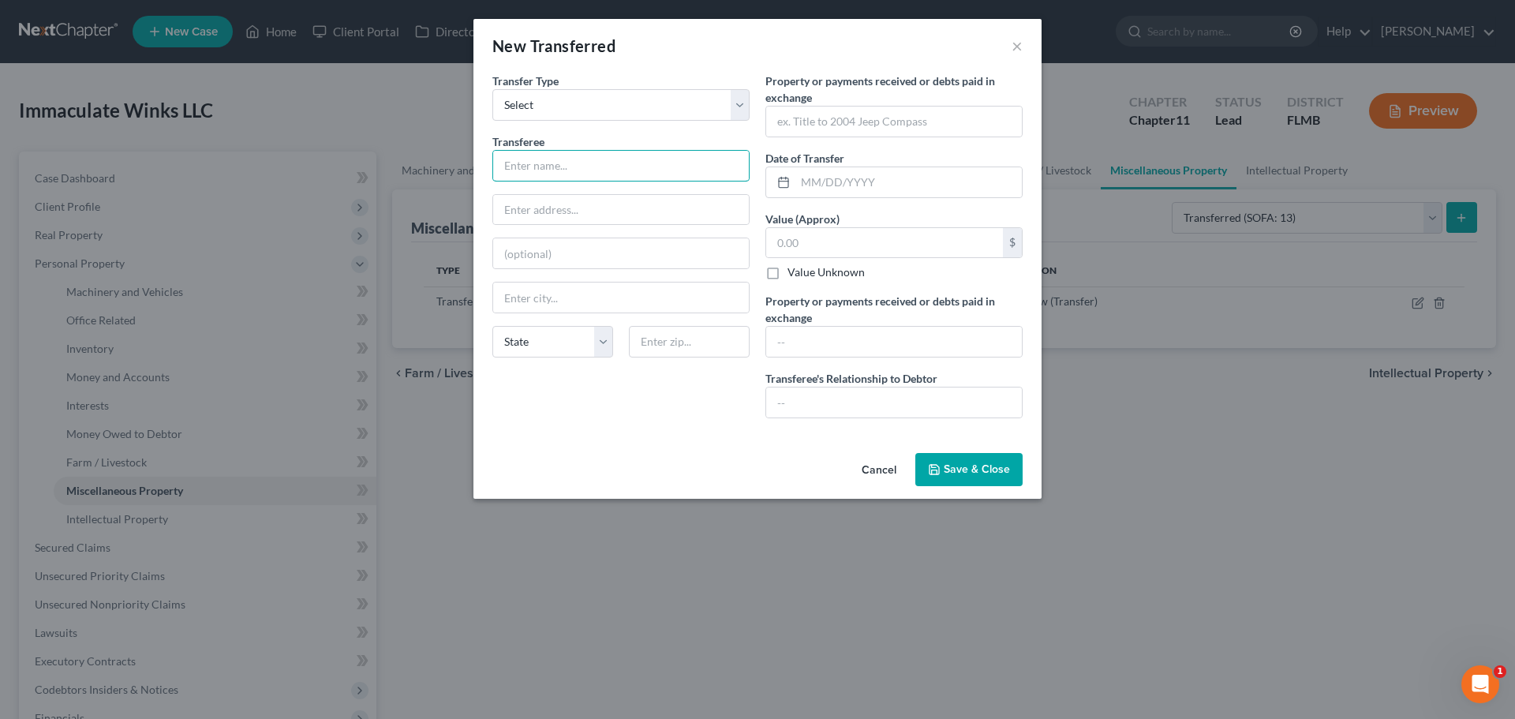
click at [597, 166] on input "text" at bounding box center [621, 166] width 256 height 30
click at [894, 465] on button "Cancel" at bounding box center [879, 470] width 60 height 32
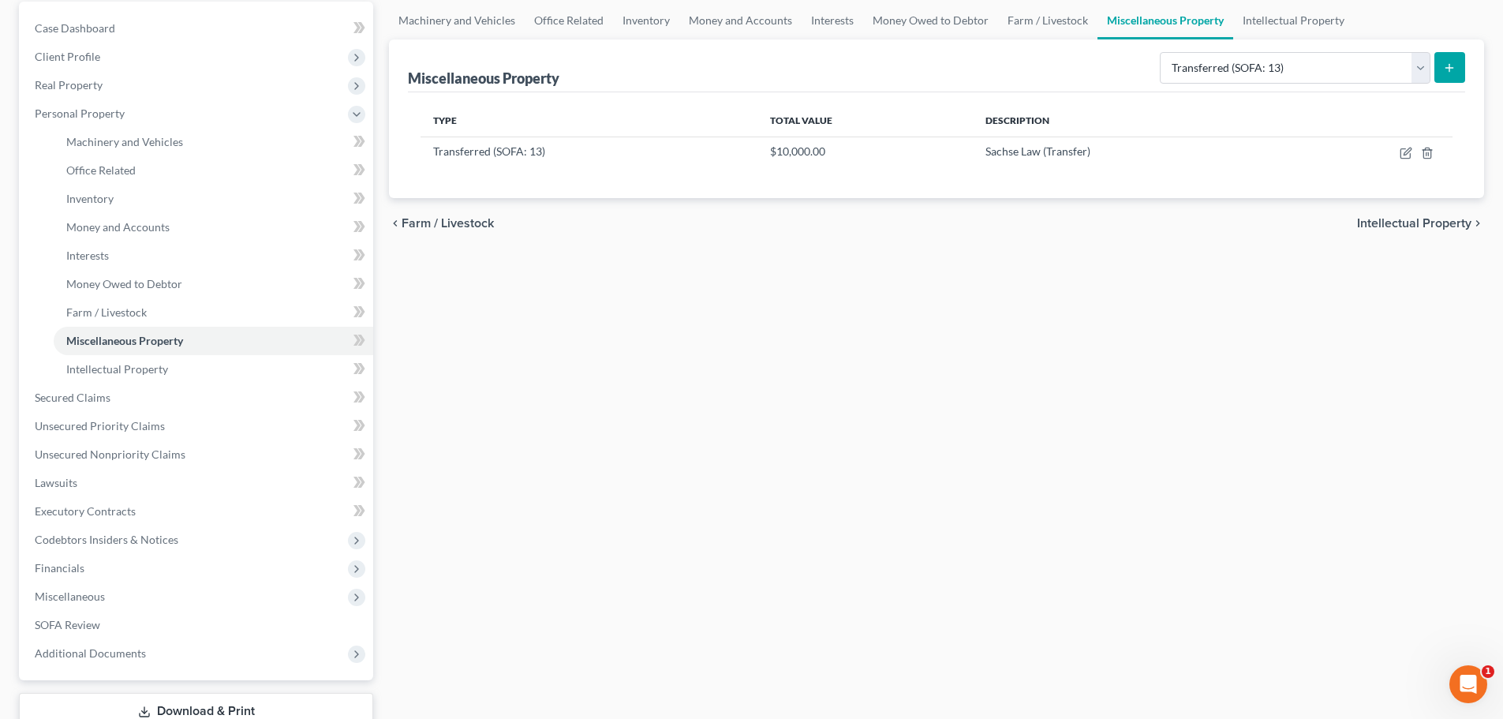
scroll to position [262, 0]
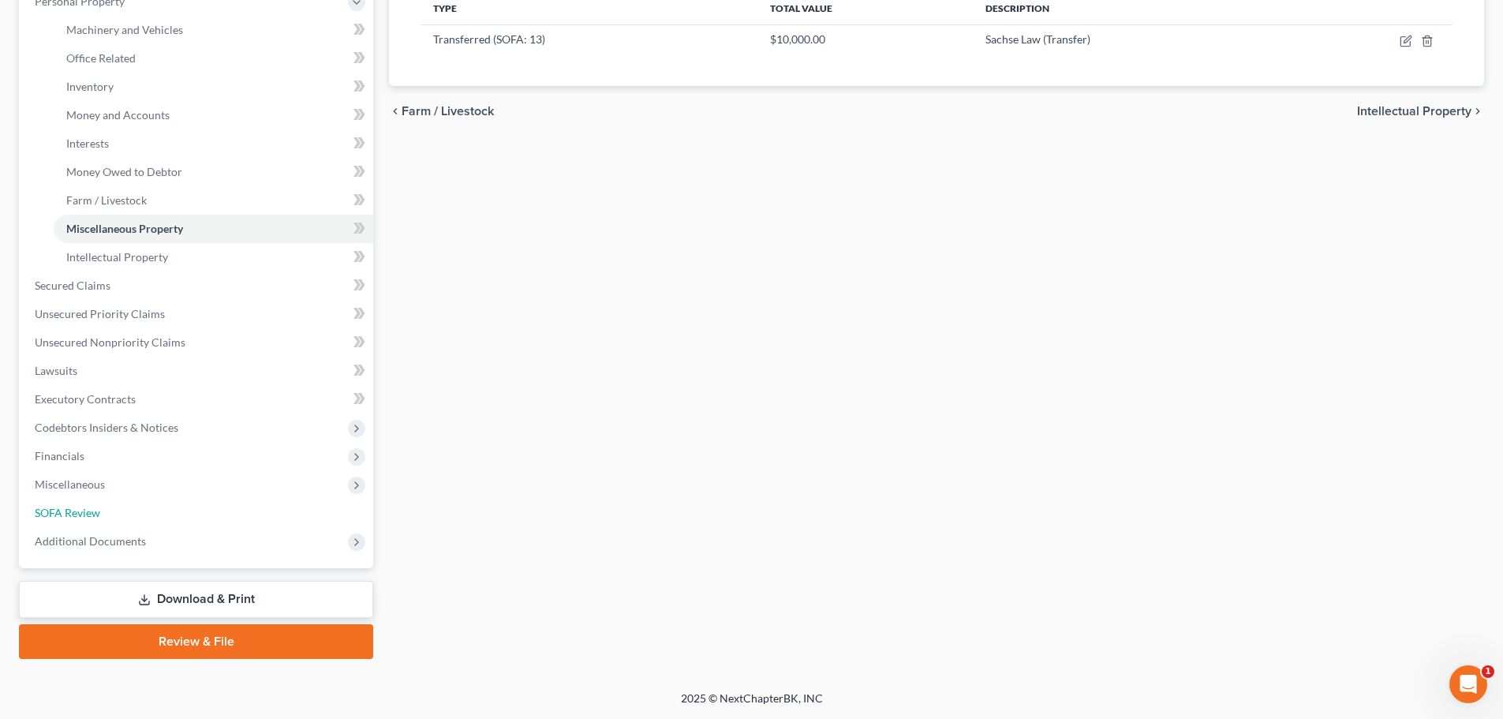
click at [80, 520] on link "SOFA Review" at bounding box center [197, 513] width 351 height 28
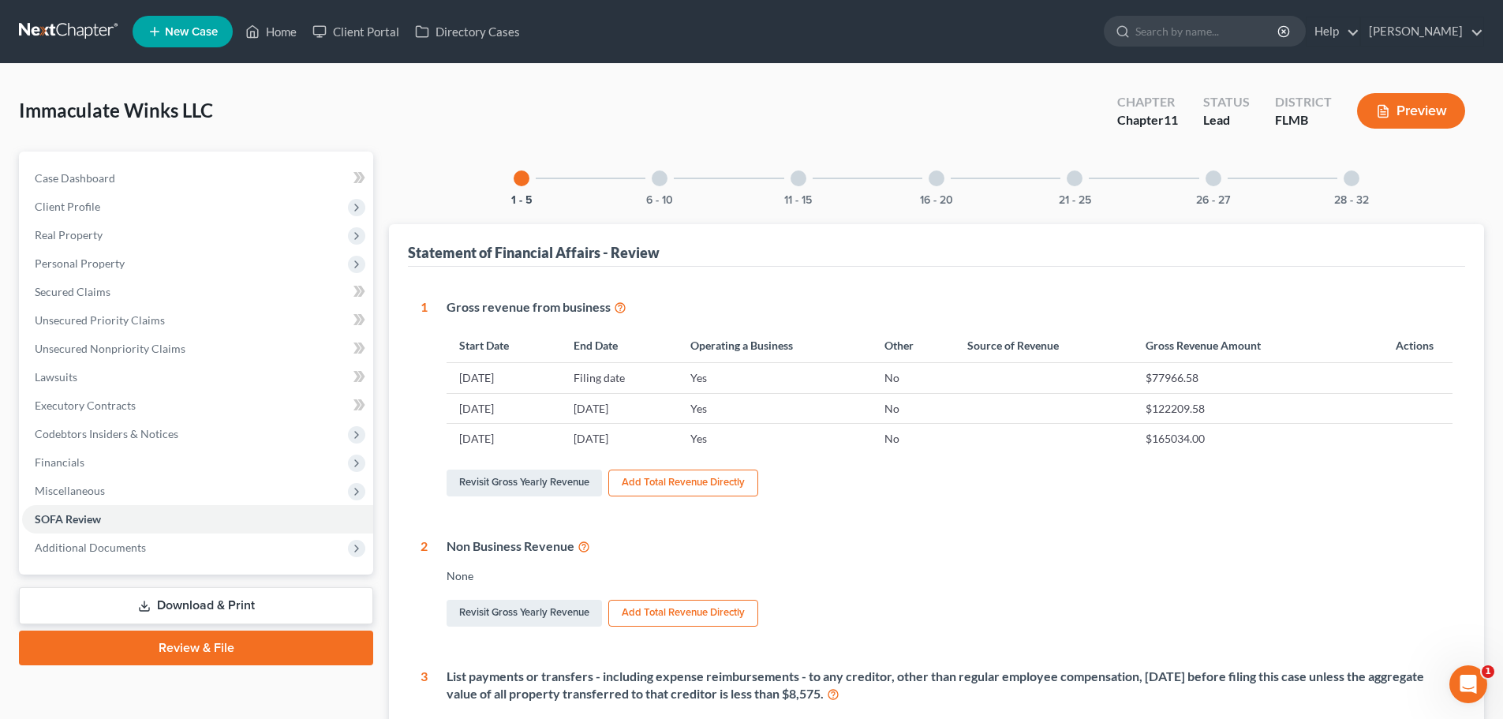
click at [809, 185] on div "11 - 15" at bounding box center [799, 178] width 54 height 54
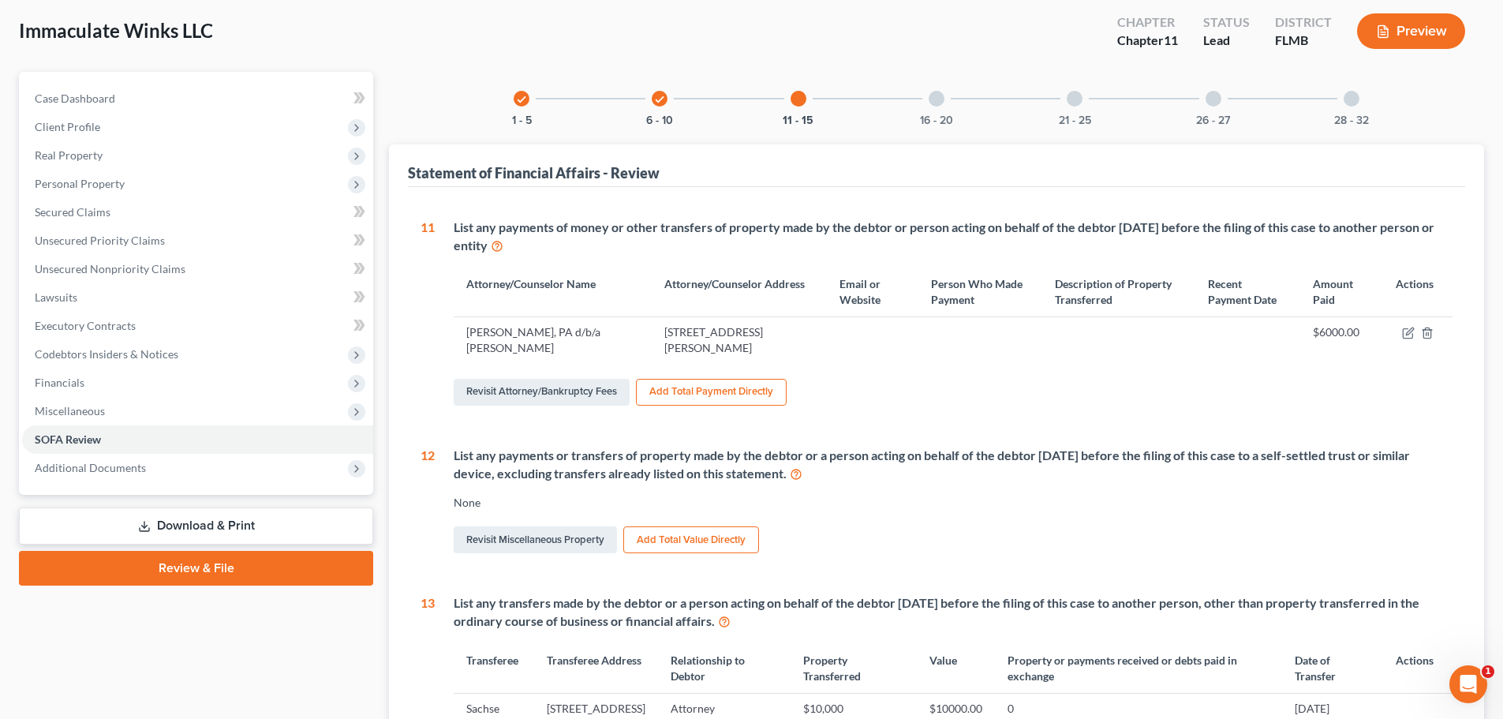
scroll to position [79, 0]
click at [1409, 334] on icon "button" at bounding box center [1408, 333] width 13 height 13
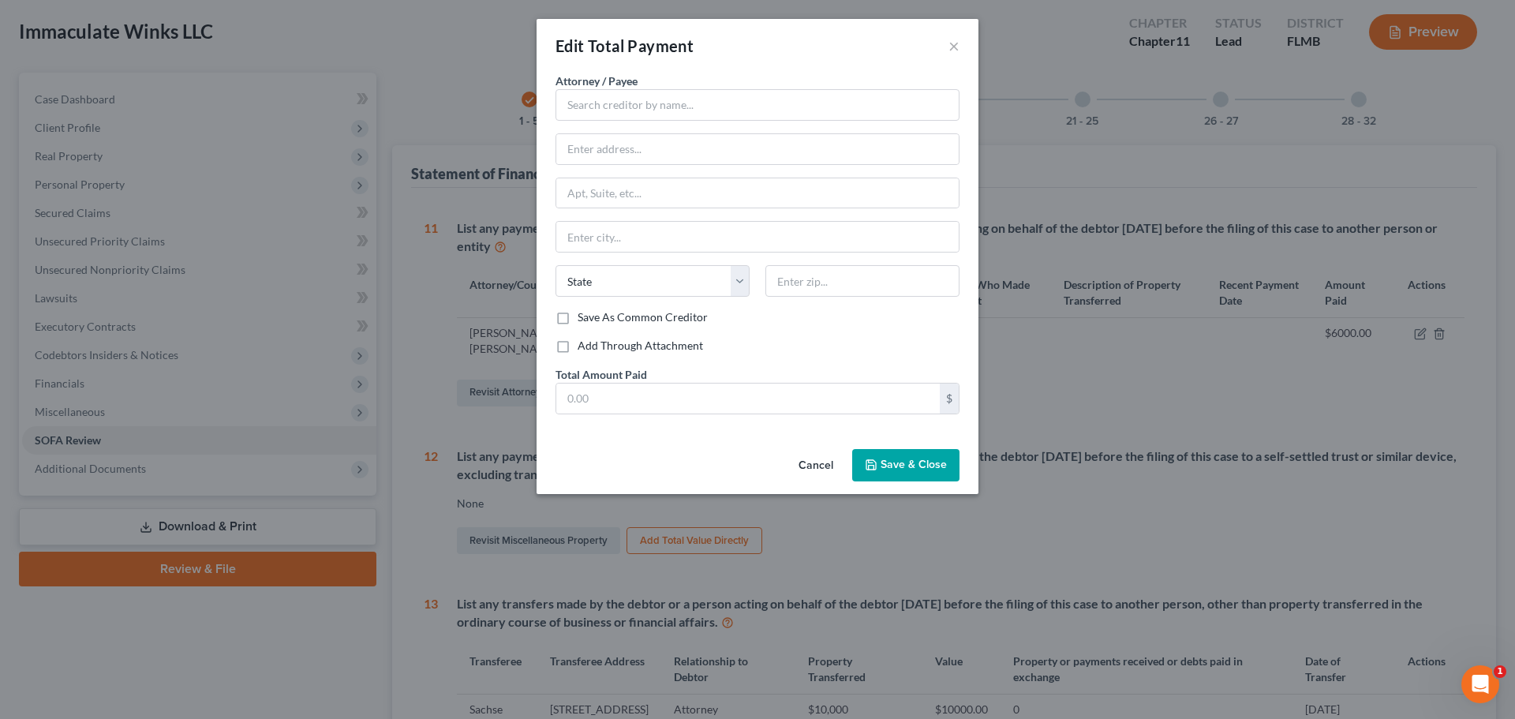
click at [811, 460] on button "Cancel" at bounding box center [816, 466] width 60 height 32
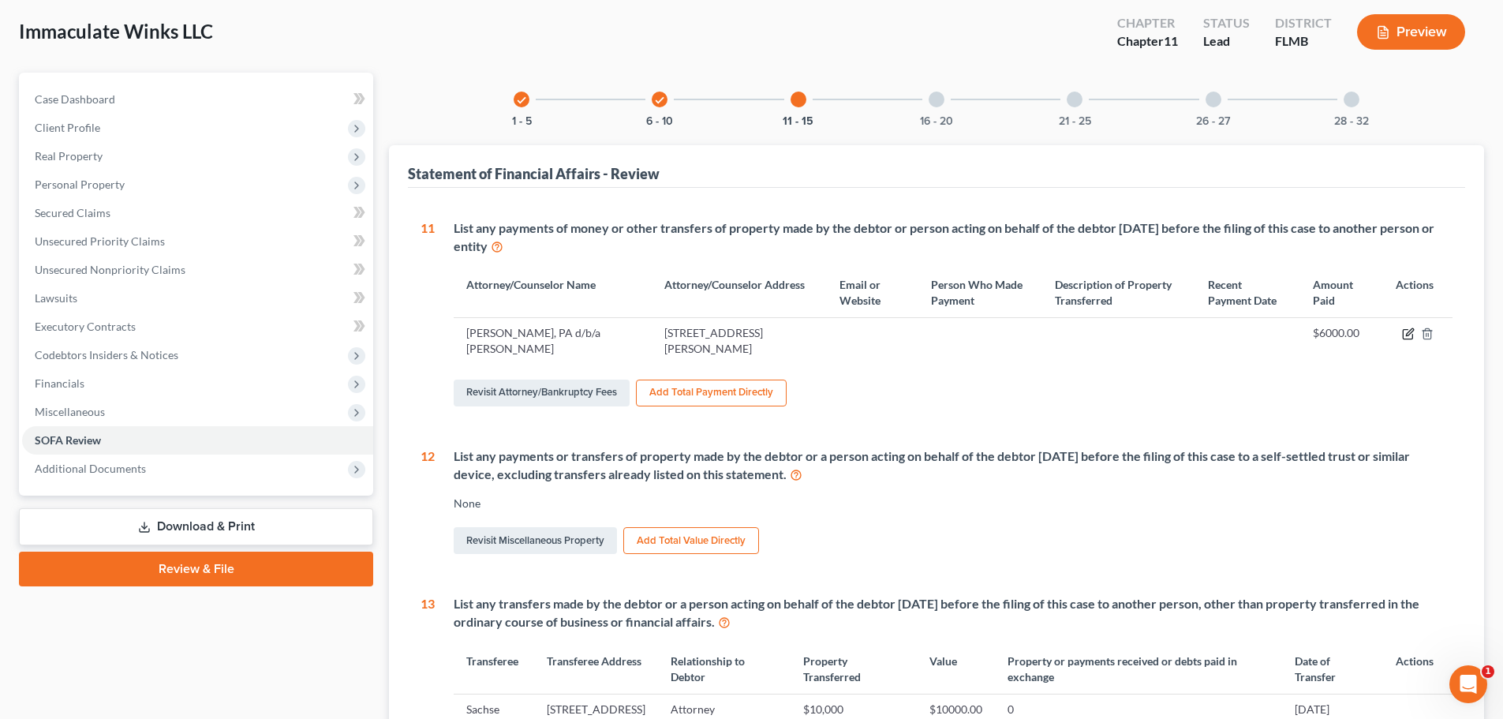
click at [1404, 337] on icon "button" at bounding box center [1408, 333] width 13 height 13
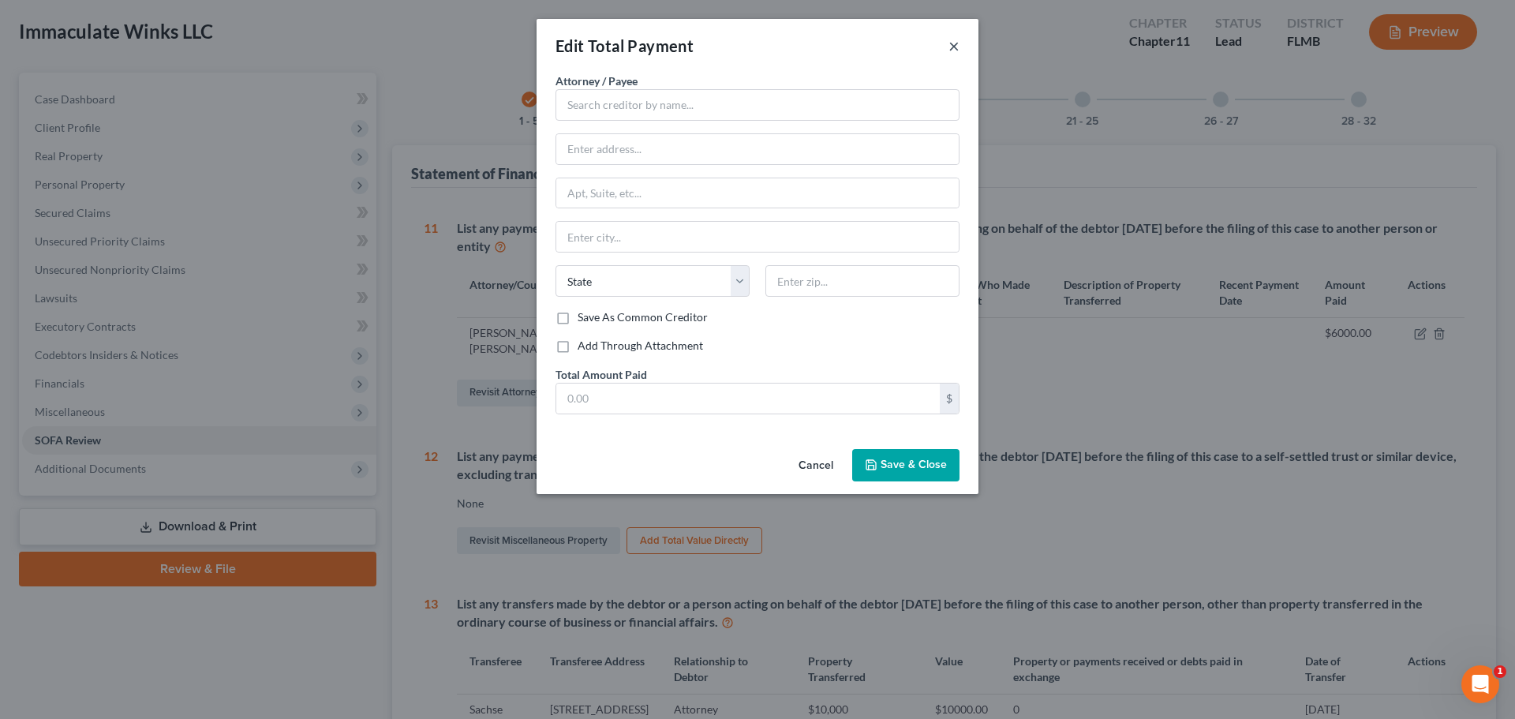
click at [953, 46] on button "×" at bounding box center [953, 45] width 11 height 19
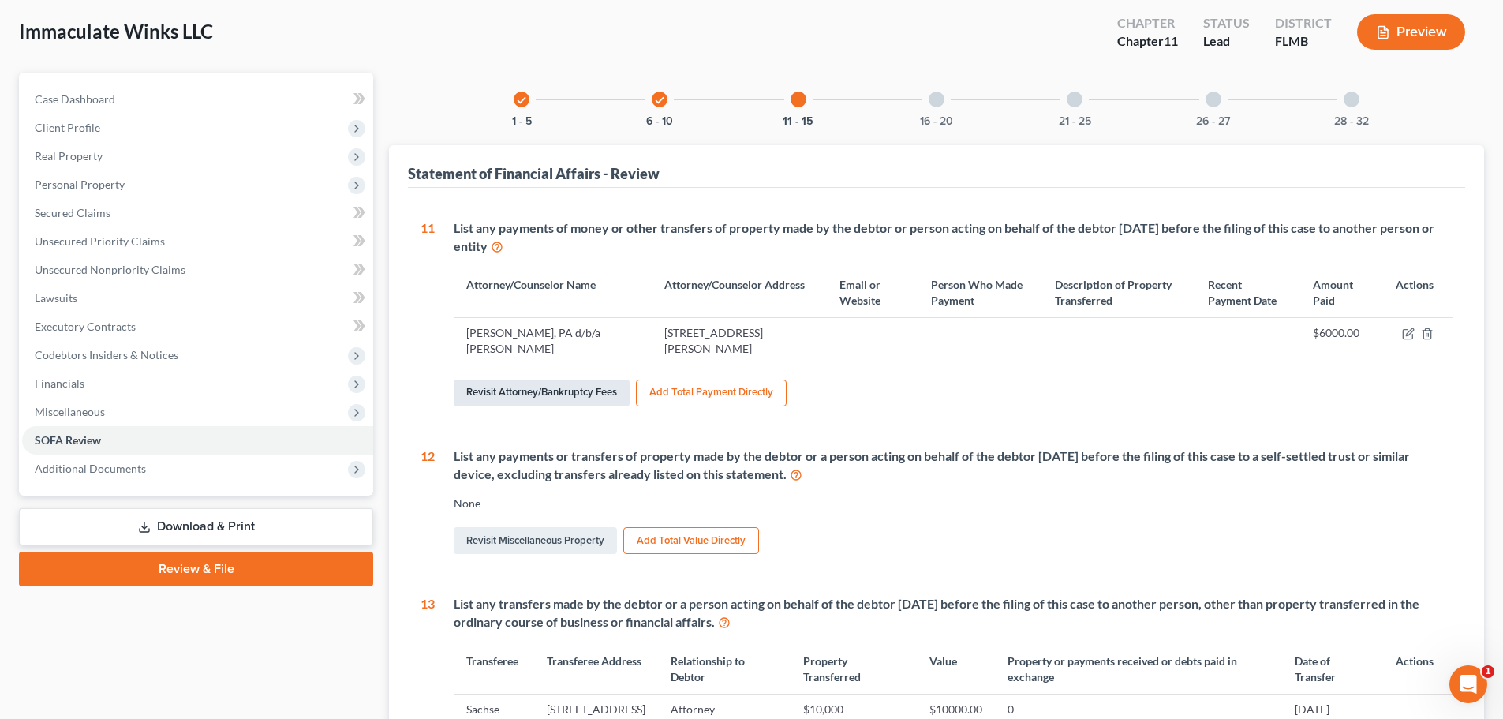
click at [517, 387] on link "Revisit Attorney/Bankruptcy Fees" at bounding box center [542, 392] width 176 height 27
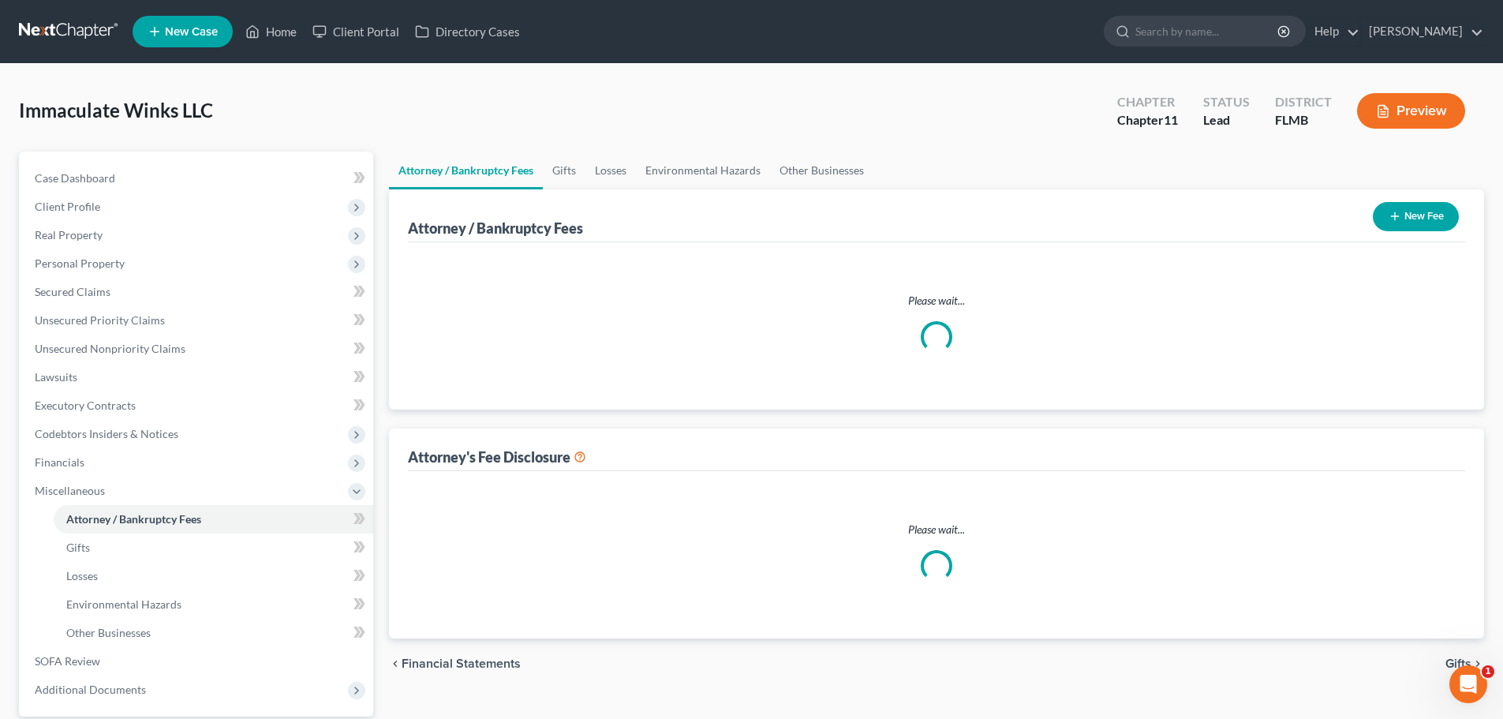
select select "0"
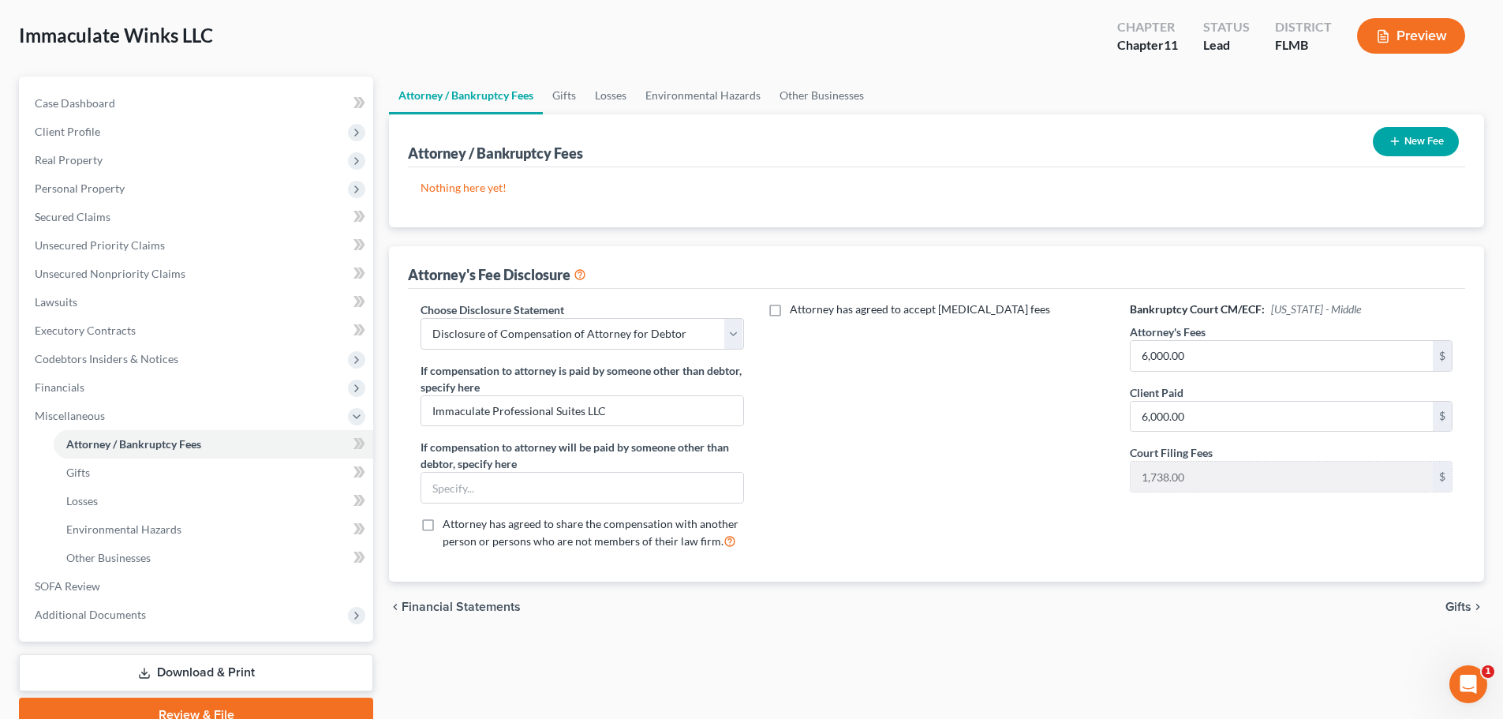
scroll to position [148, 0]
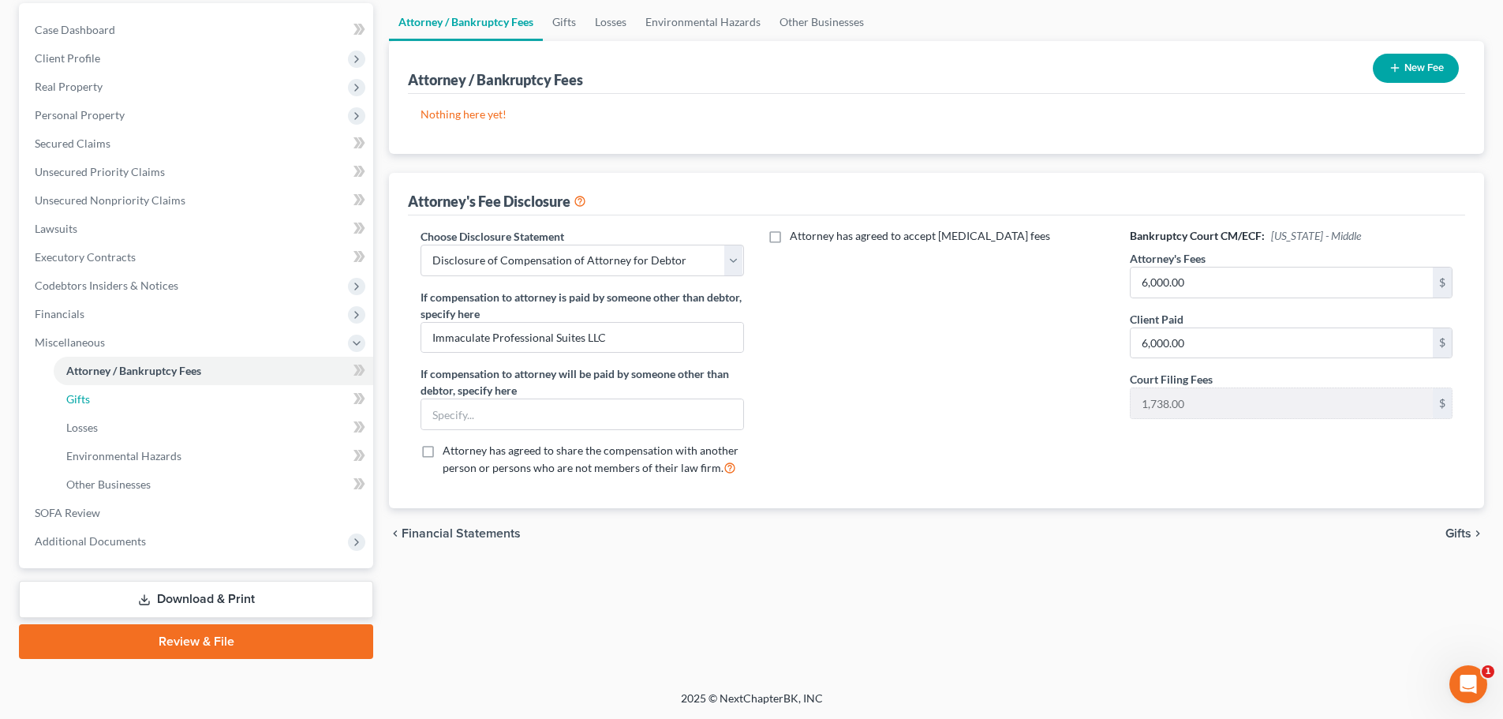
click at [121, 408] on link "Gifts" at bounding box center [214, 399] width 320 height 28
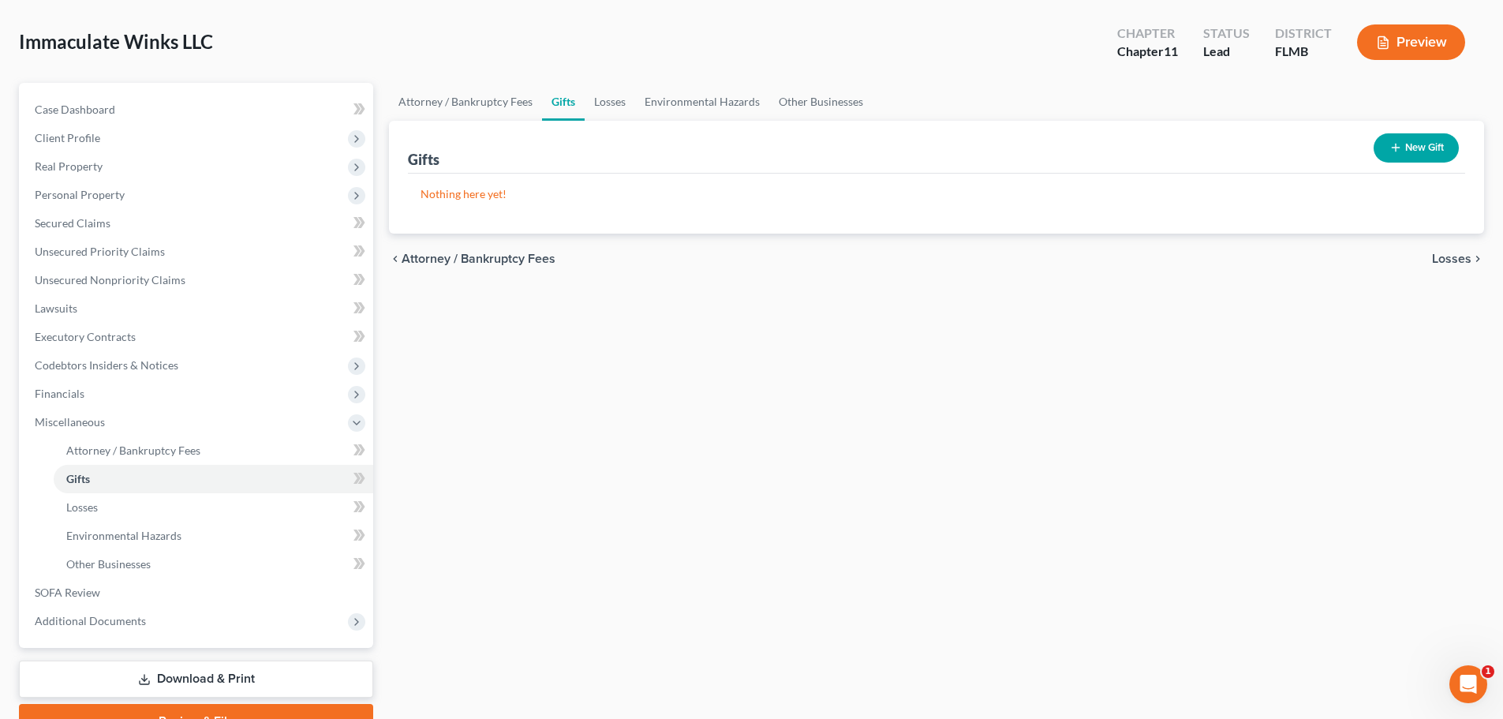
scroll to position [148, 0]
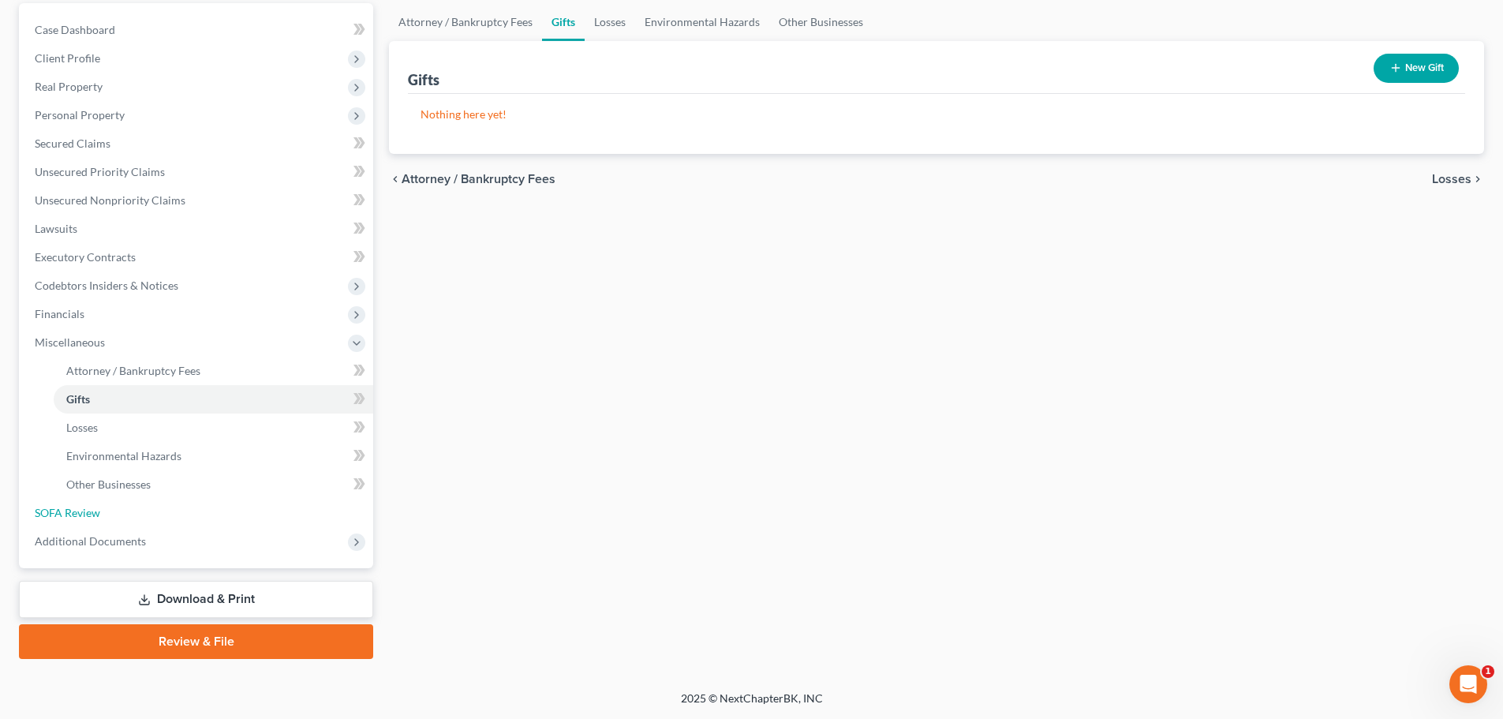
click at [75, 510] on span "SOFA Review" at bounding box center [67, 512] width 65 height 13
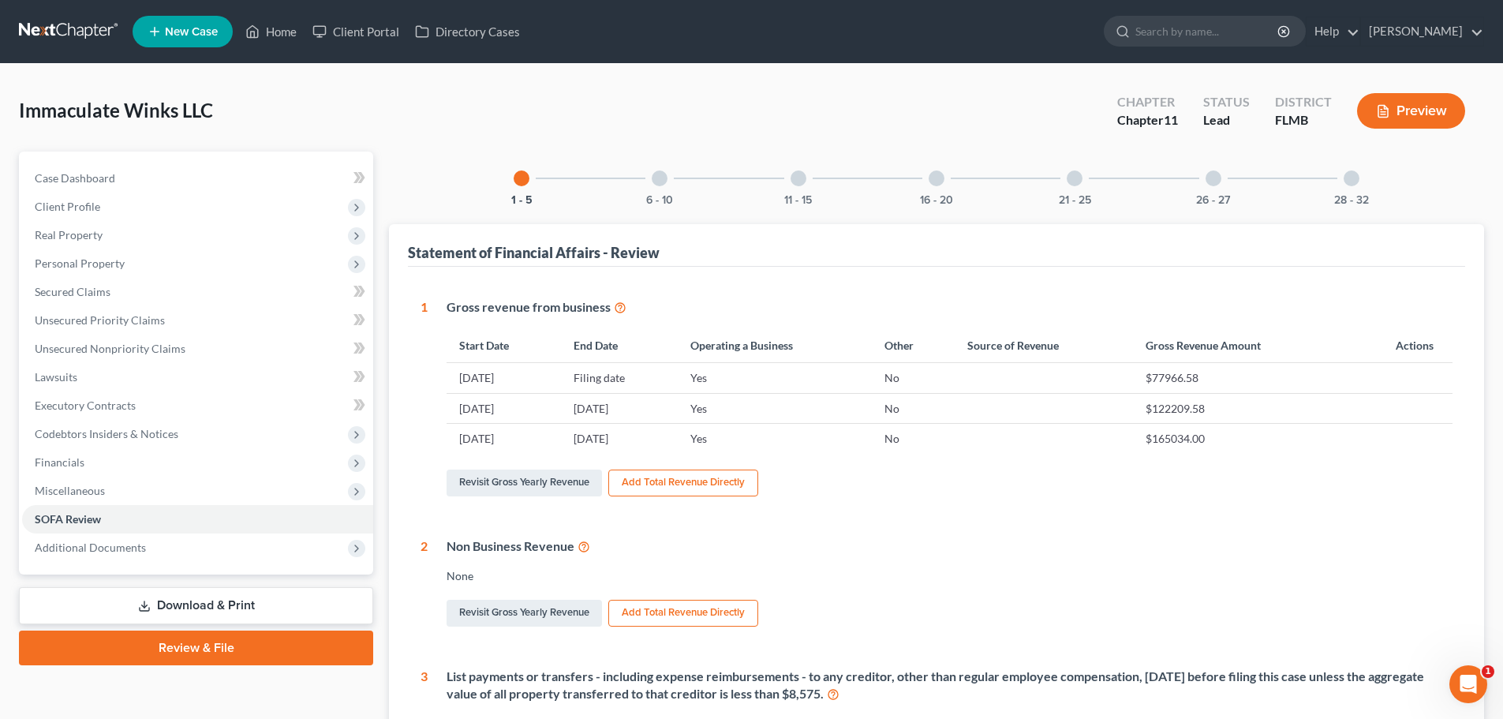
click at [1087, 178] on div "21 - 25" at bounding box center [1075, 178] width 54 height 54
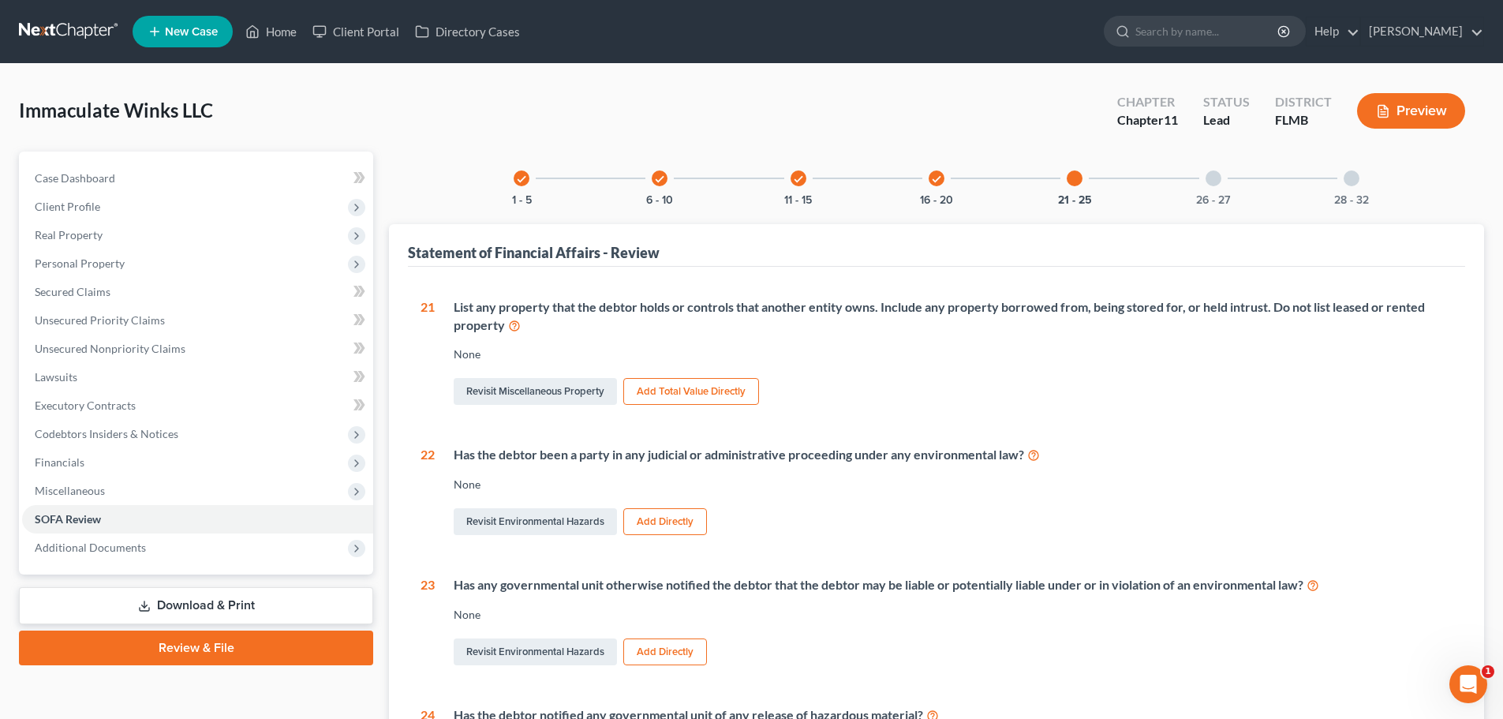
click at [664, 185] on div "check" at bounding box center [660, 178] width 16 height 16
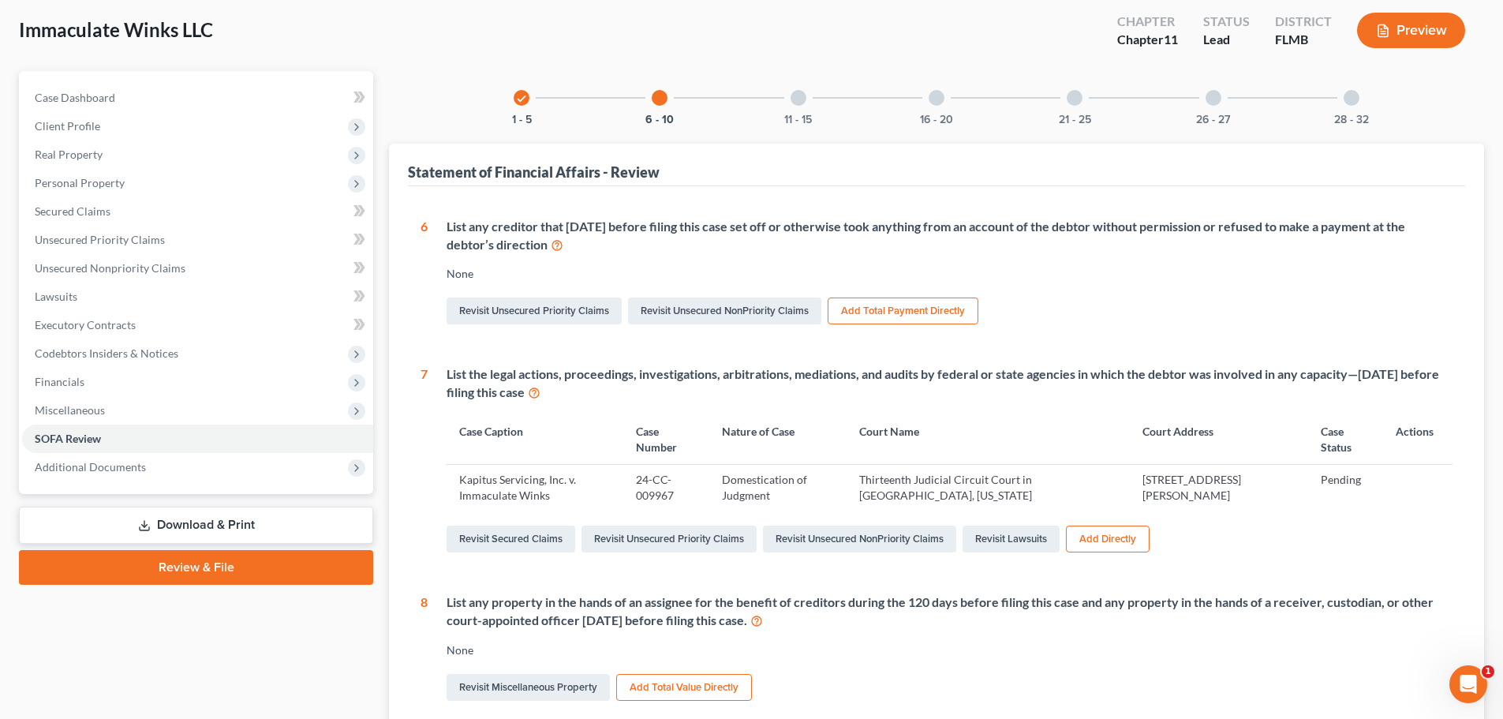
scroll to position [394, 0]
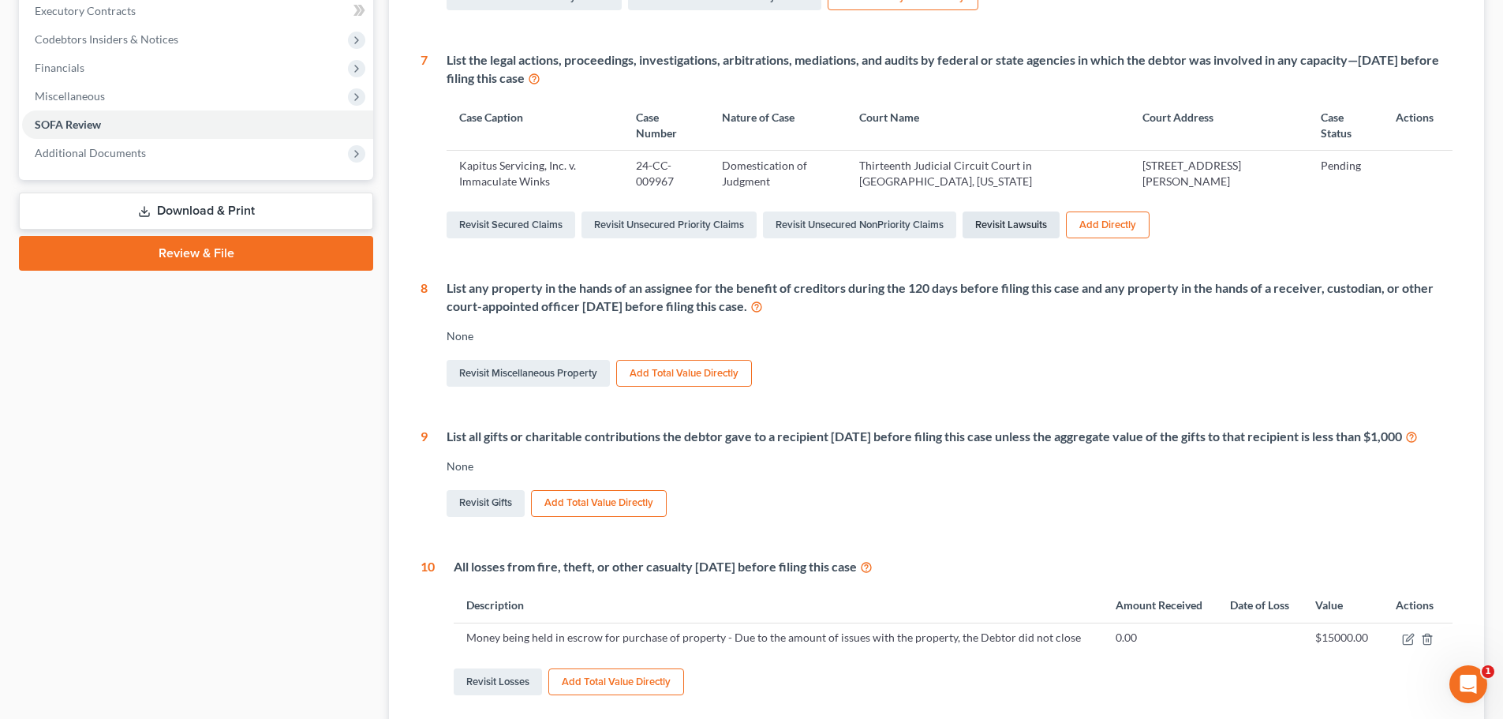
click at [1024, 226] on link "Revisit Lawsuits" at bounding box center [1010, 224] width 97 height 27
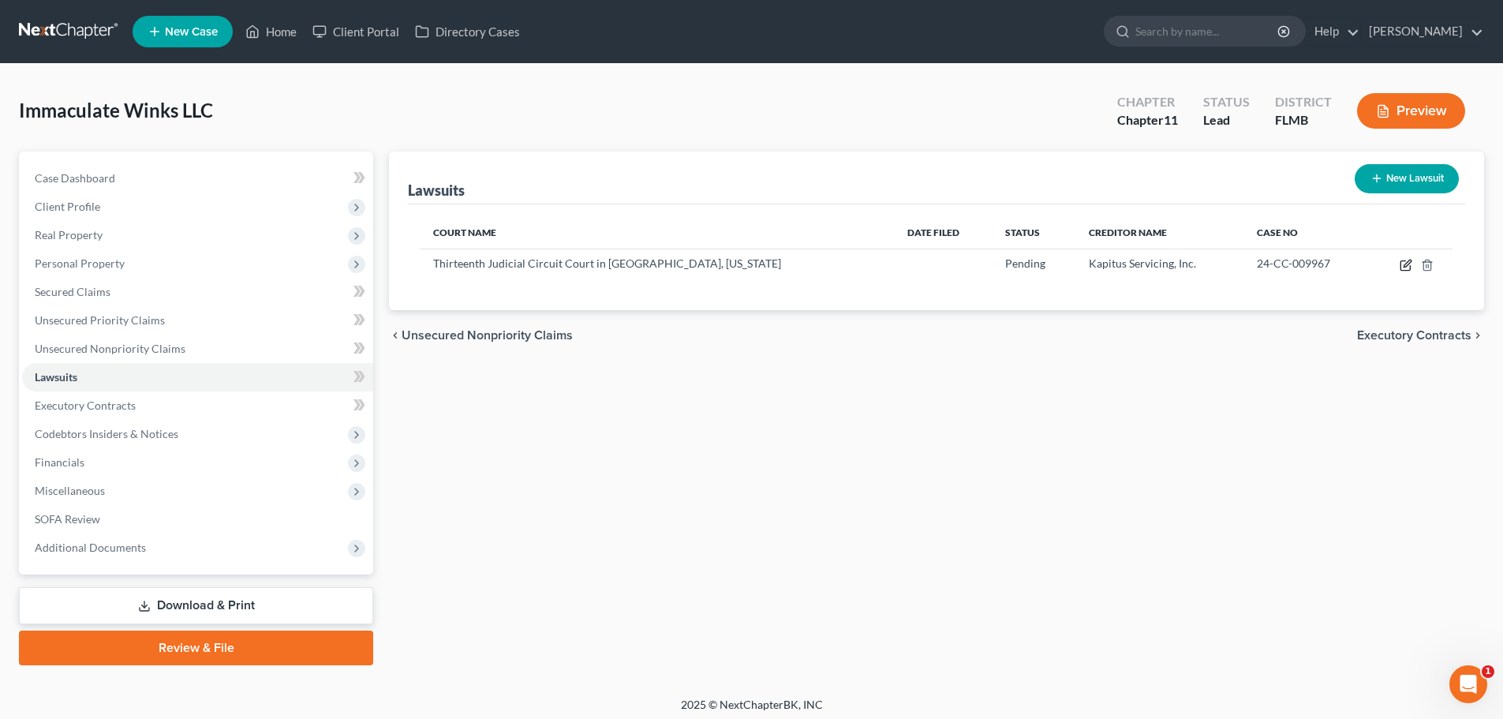
click at [1403, 263] on icon "button" at bounding box center [1406, 265] width 13 height 13
select select "9"
select select "0"
select select "3"
select select "35"
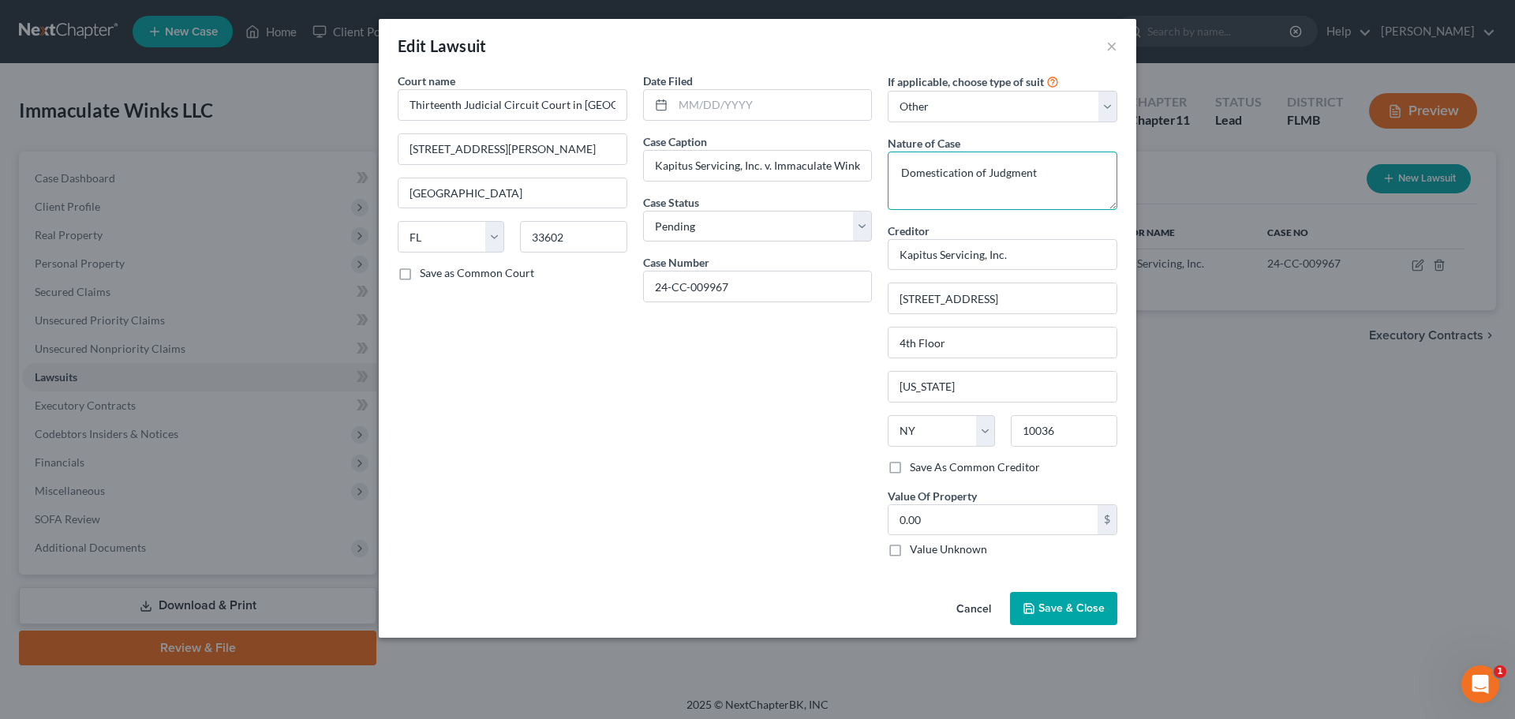
click at [1097, 174] on textarea "Domestication of Judgment" at bounding box center [1003, 180] width 230 height 58
type textarea "Domestication of Judgment and Garnishment"
click at [1059, 608] on span "Save & Close" at bounding box center [1071, 607] width 66 height 13
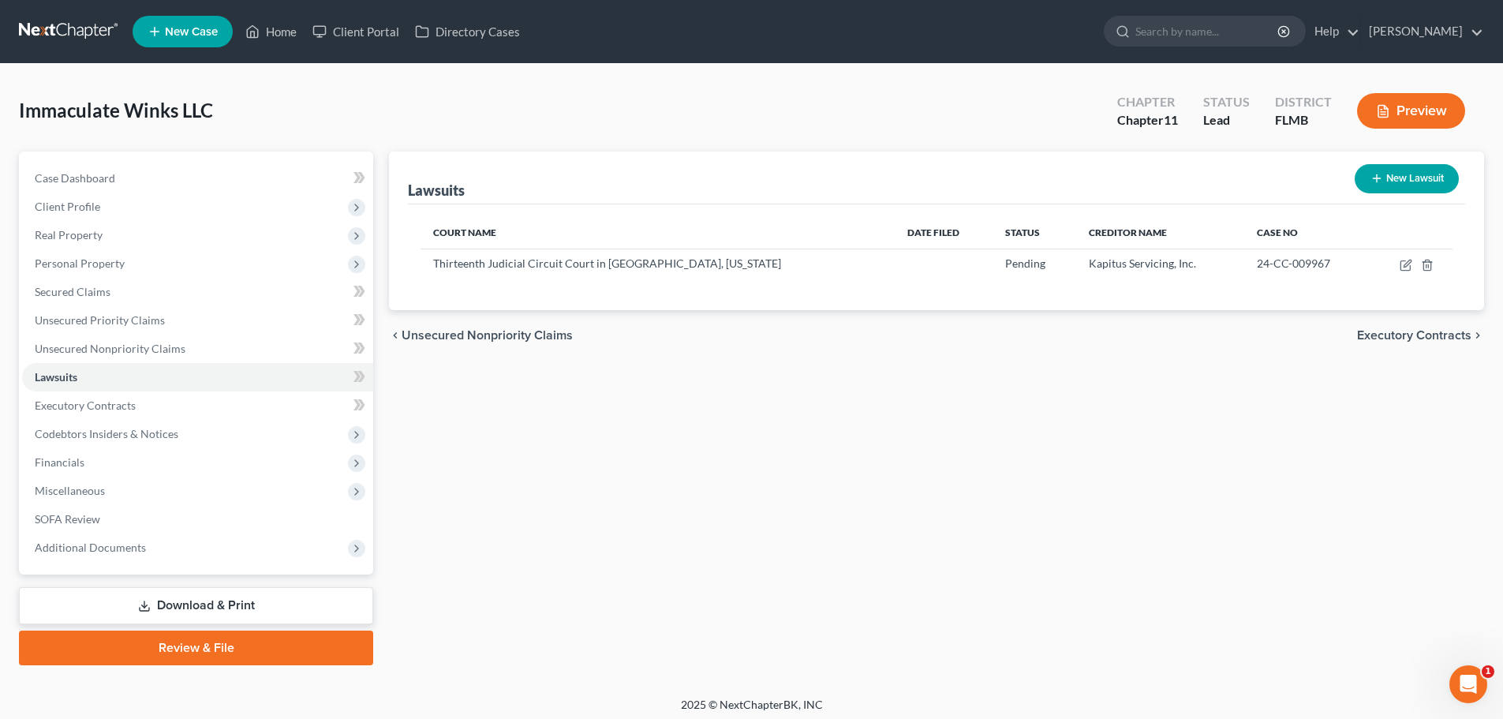
click at [92, 485] on span "Miscellaneous" at bounding box center [70, 490] width 70 height 13
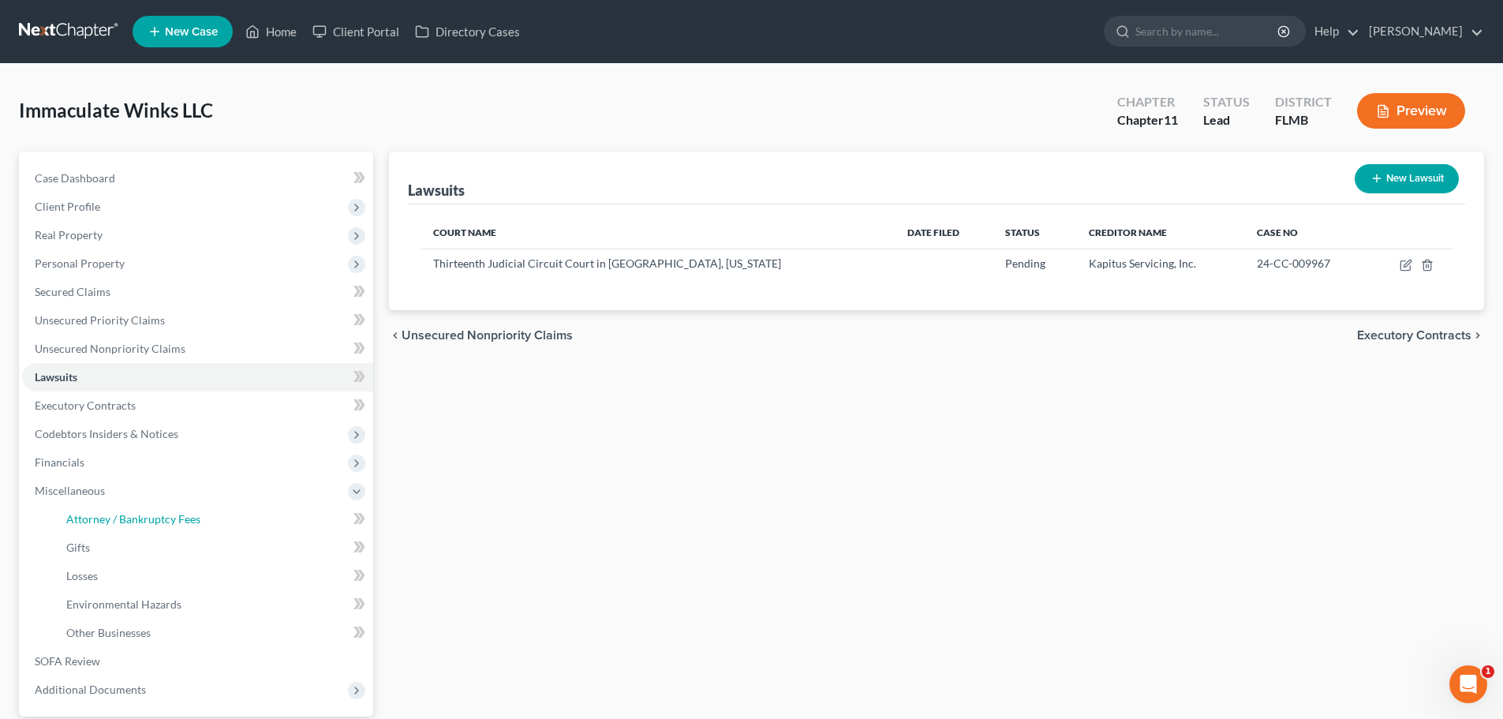
click at [136, 517] on span "Attorney / Bankruptcy Fees" at bounding box center [133, 518] width 134 height 13
select select "0"
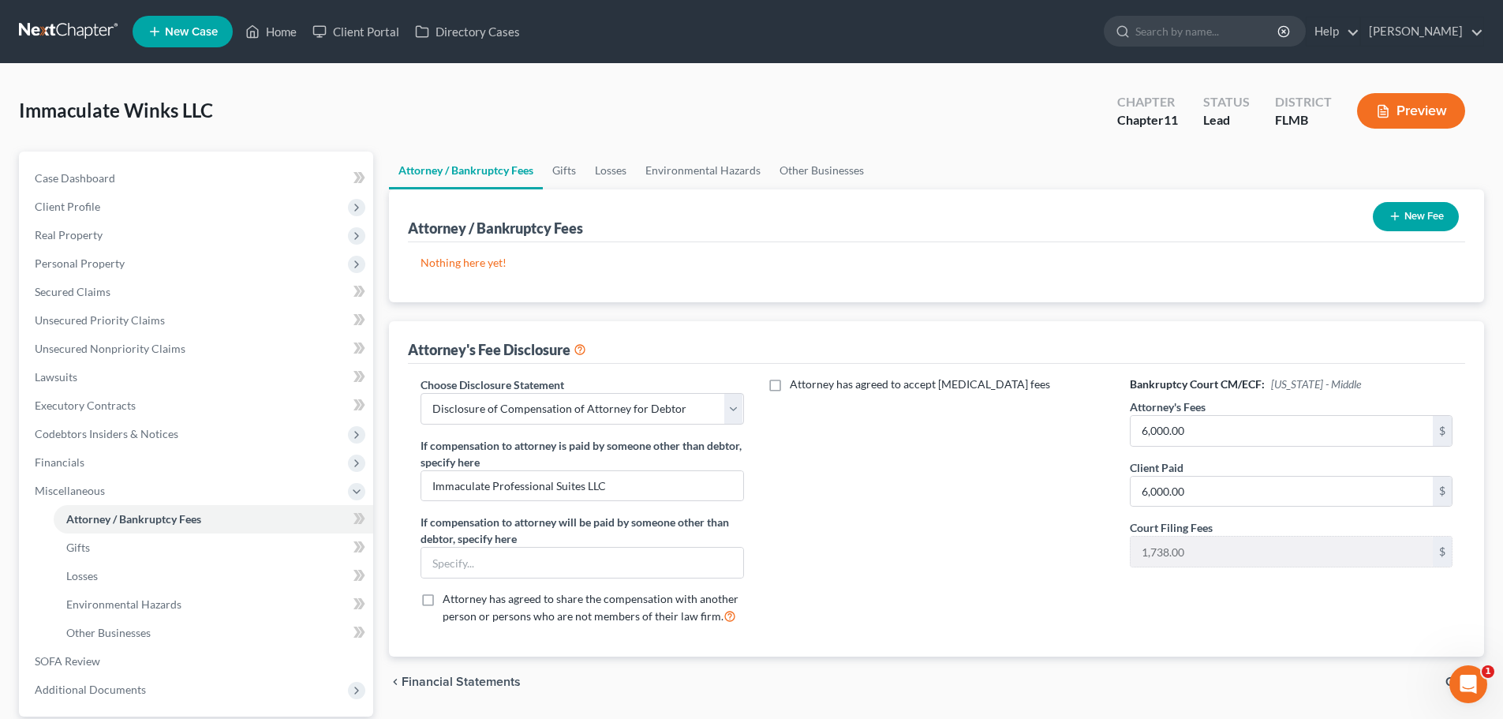
click at [1401, 211] on button "New Fee" at bounding box center [1416, 216] width 86 height 29
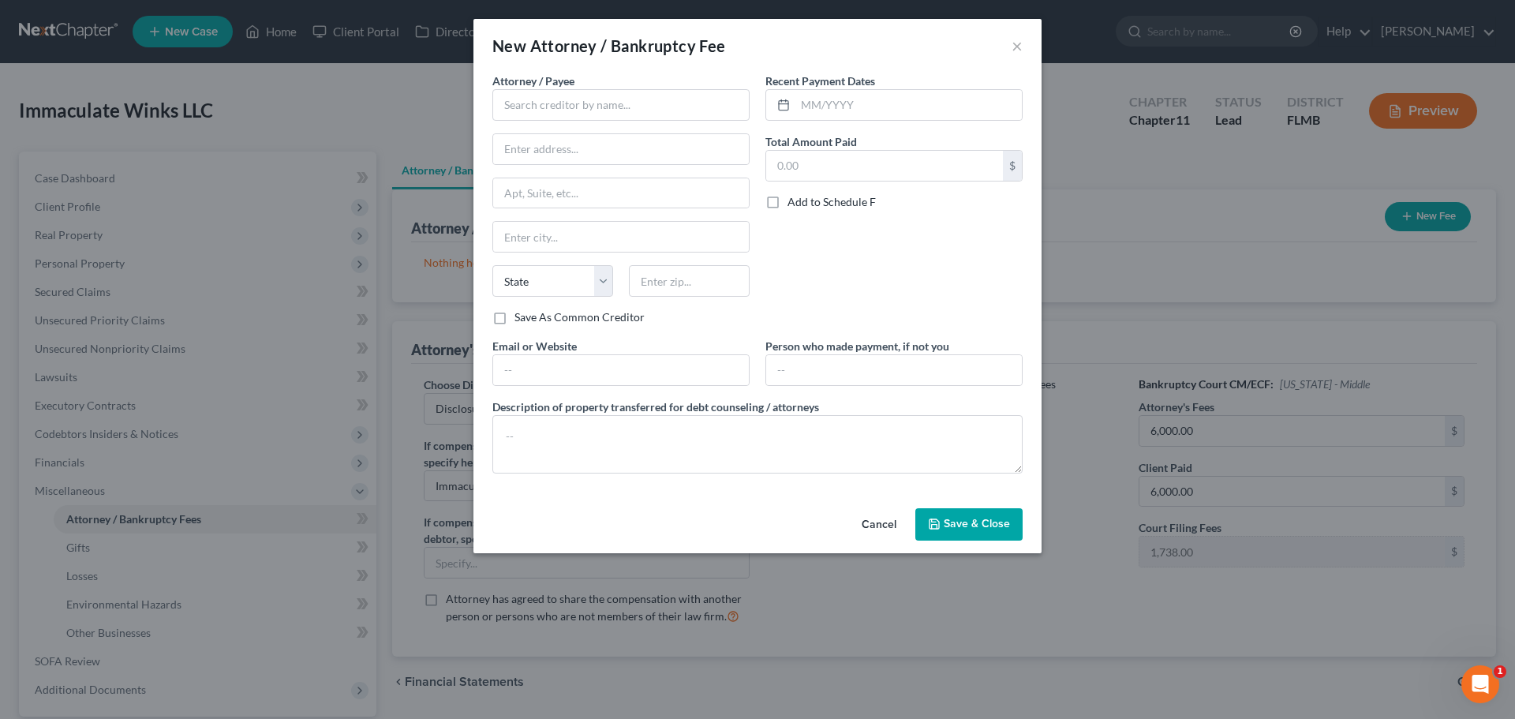
click at [883, 526] on button "Cancel" at bounding box center [879, 526] width 60 height 32
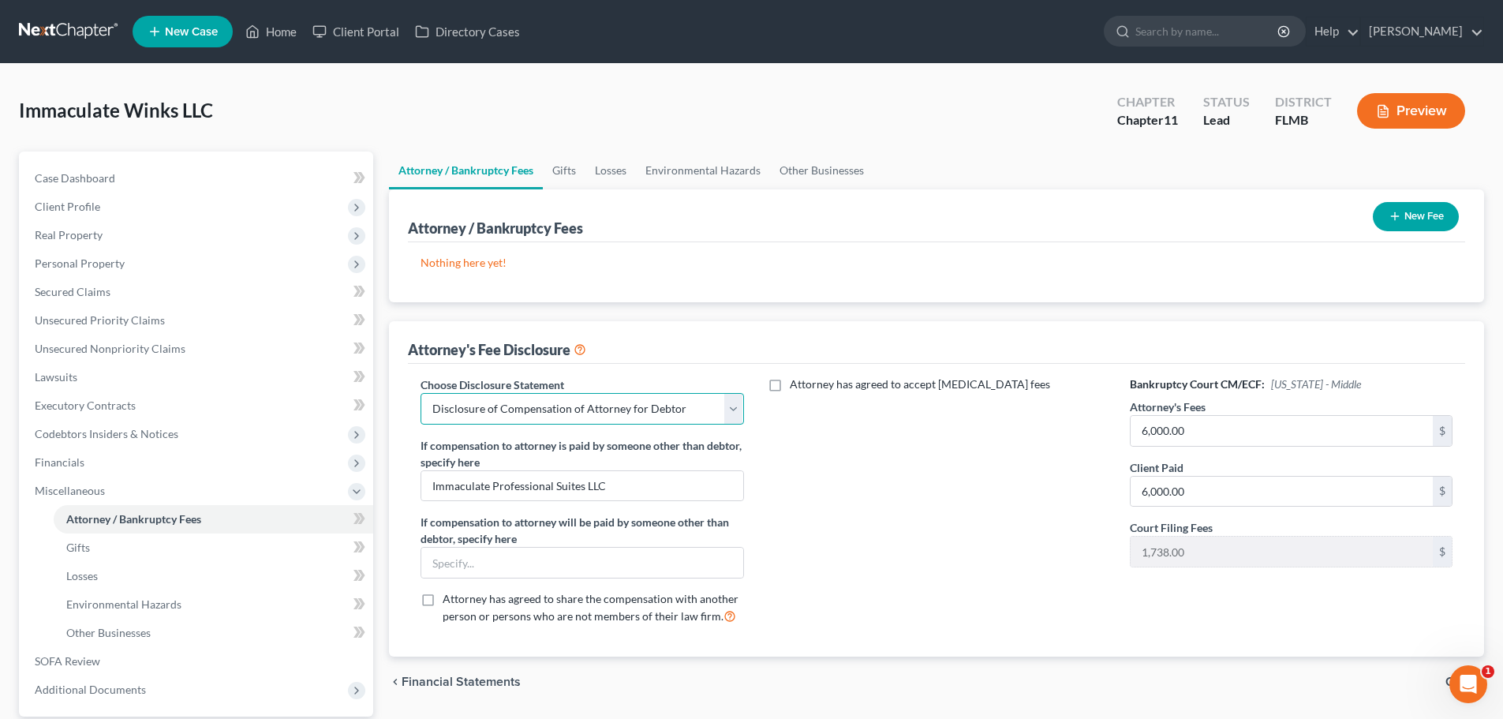
click at [563, 400] on select "Select Disclosure of Compensation of Attorney for Debtor" at bounding box center [581, 409] width 323 height 32
click at [420, 393] on select "Select Disclosure of Compensation of Attorney for Debtor" at bounding box center [581, 409] width 323 height 32
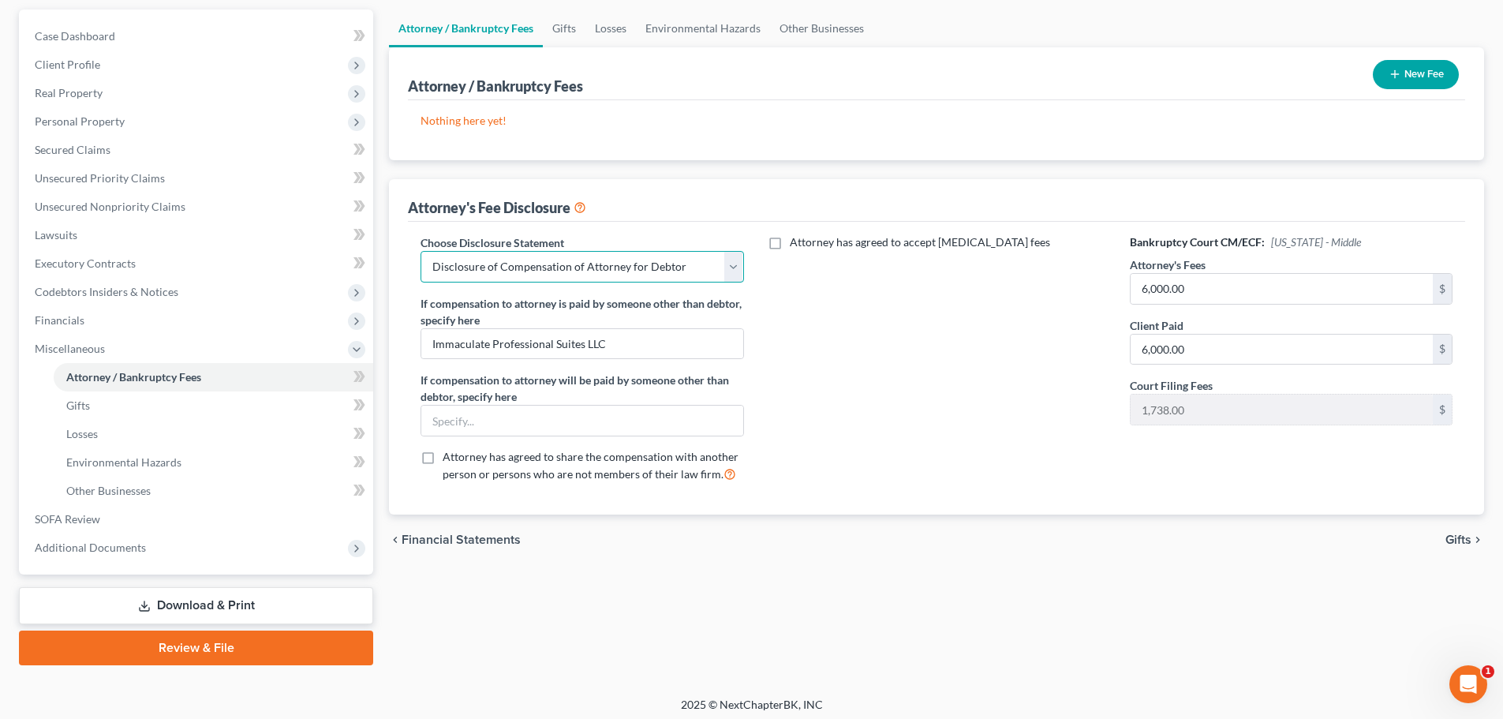
scroll to position [148, 0]
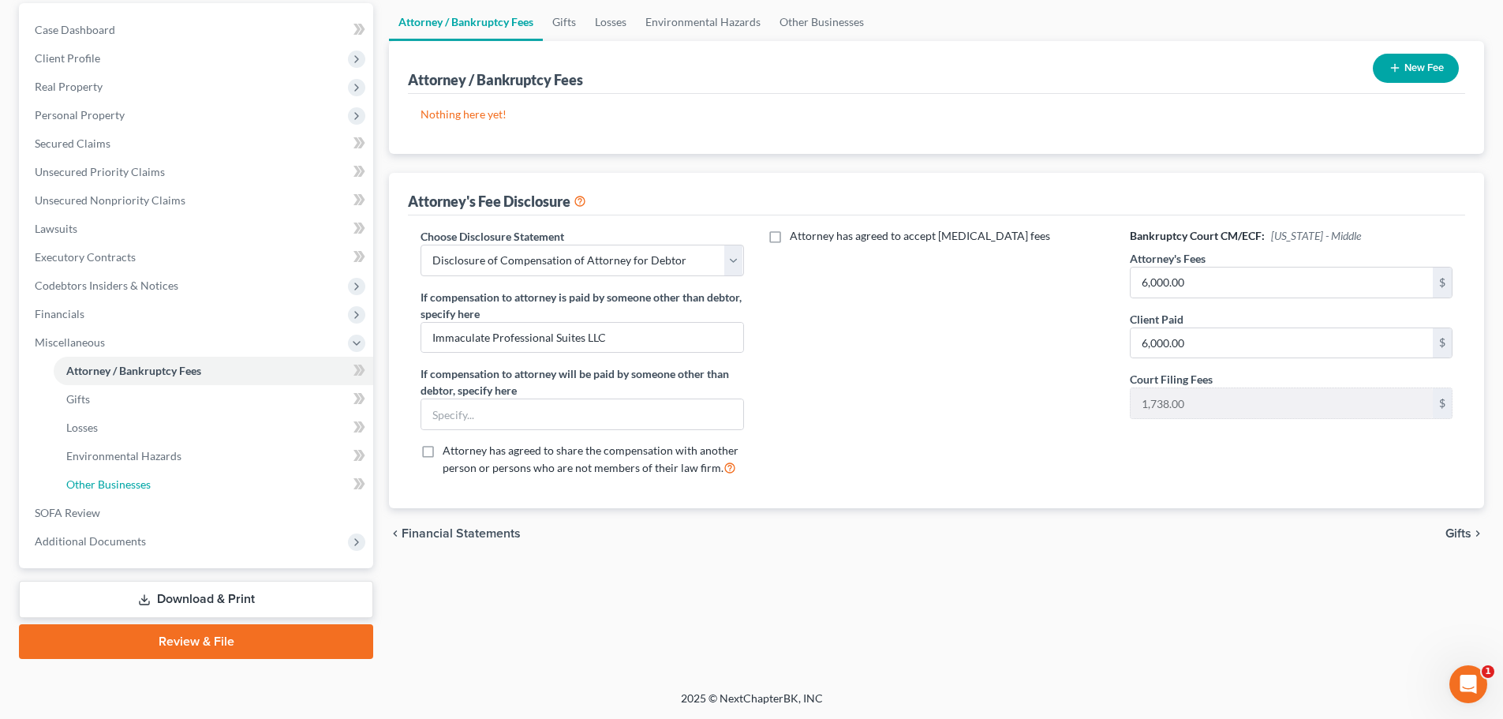
click at [167, 481] on link "Other Businesses" at bounding box center [214, 484] width 320 height 28
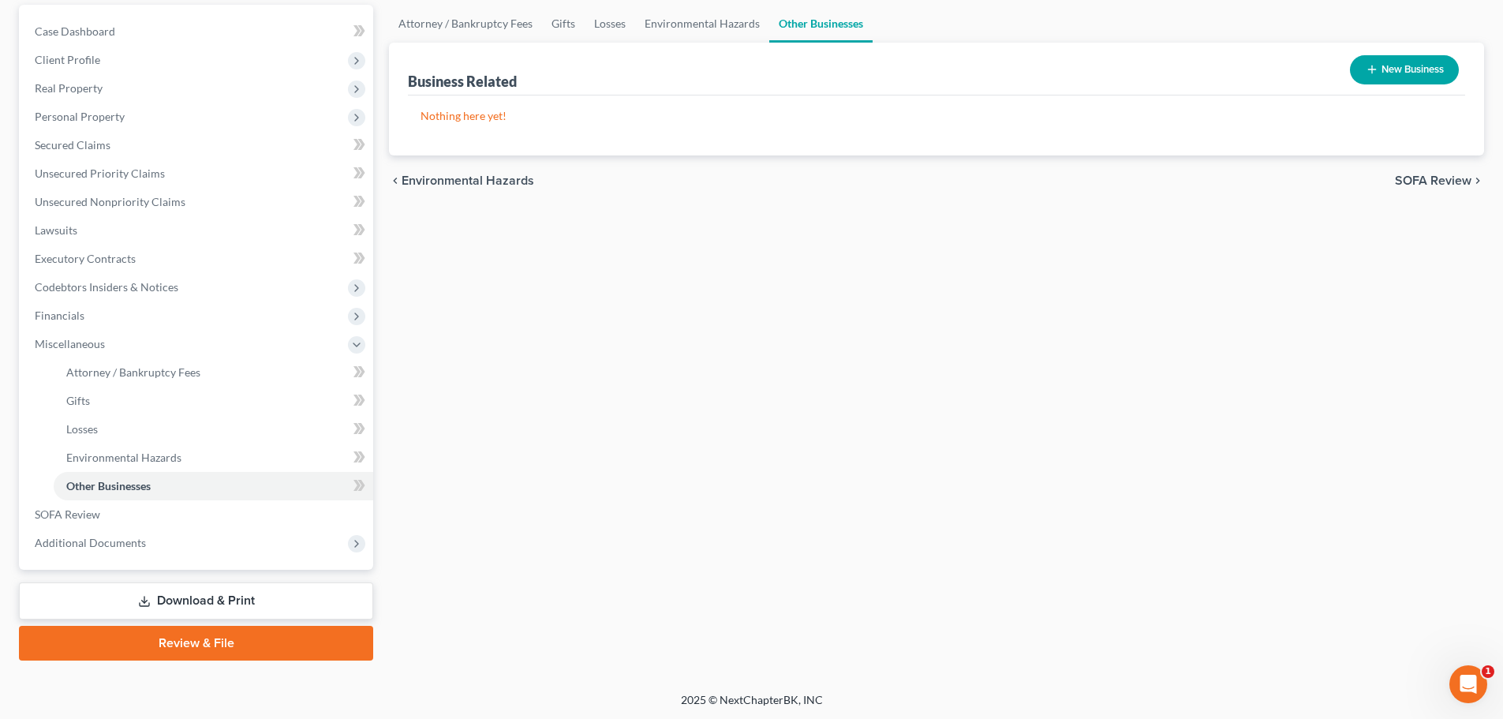
scroll to position [148, 0]
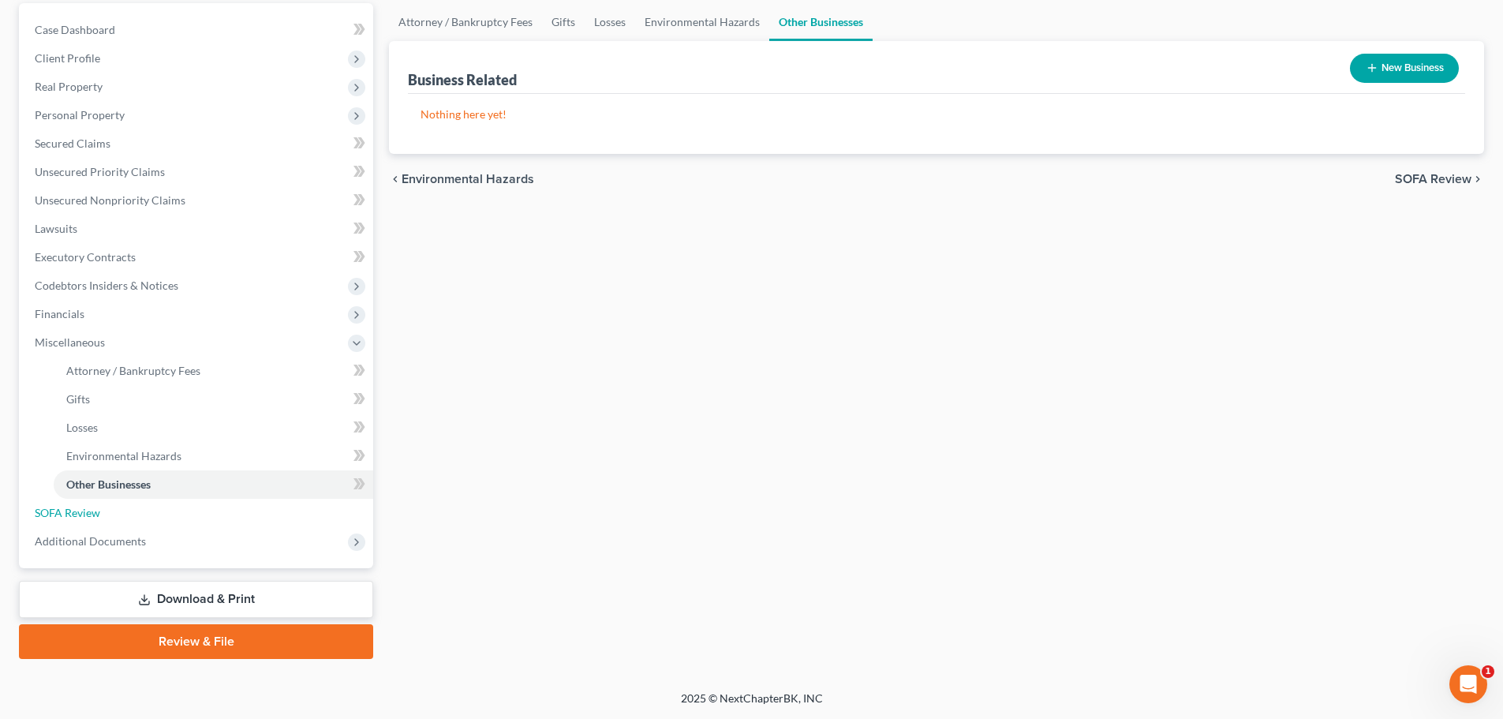
click at [84, 516] on span "SOFA Review" at bounding box center [67, 512] width 65 height 13
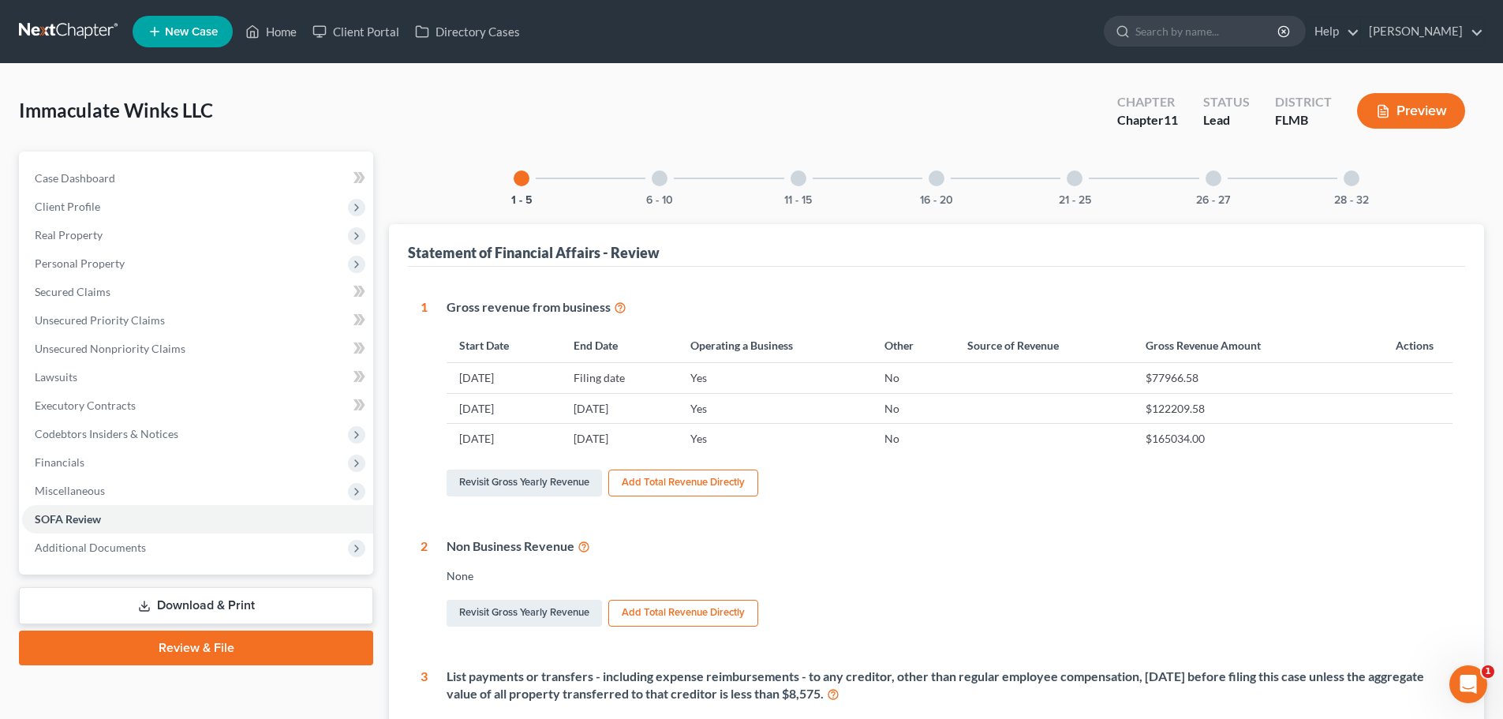
click at [808, 175] on div "11 - 15" at bounding box center [799, 178] width 54 height 54
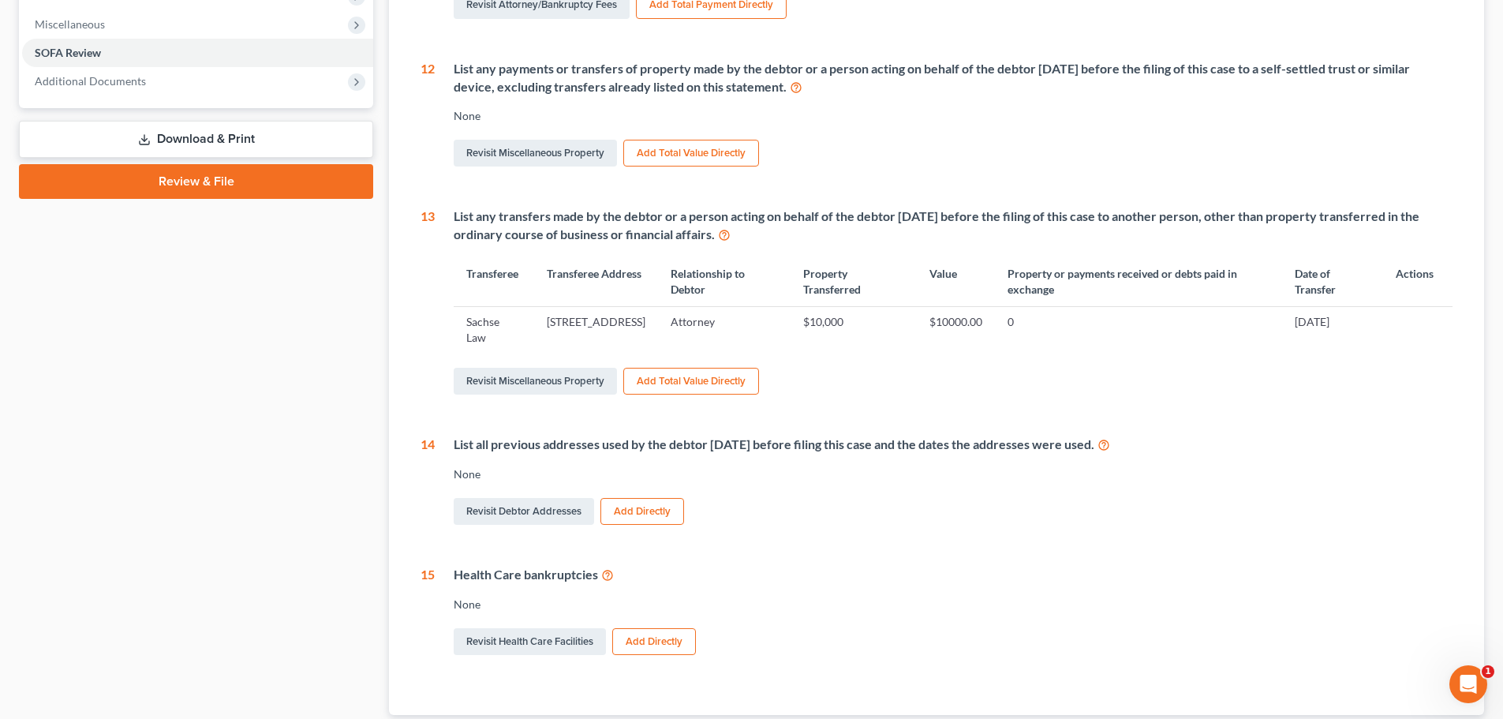
scroll to position [552, 0]
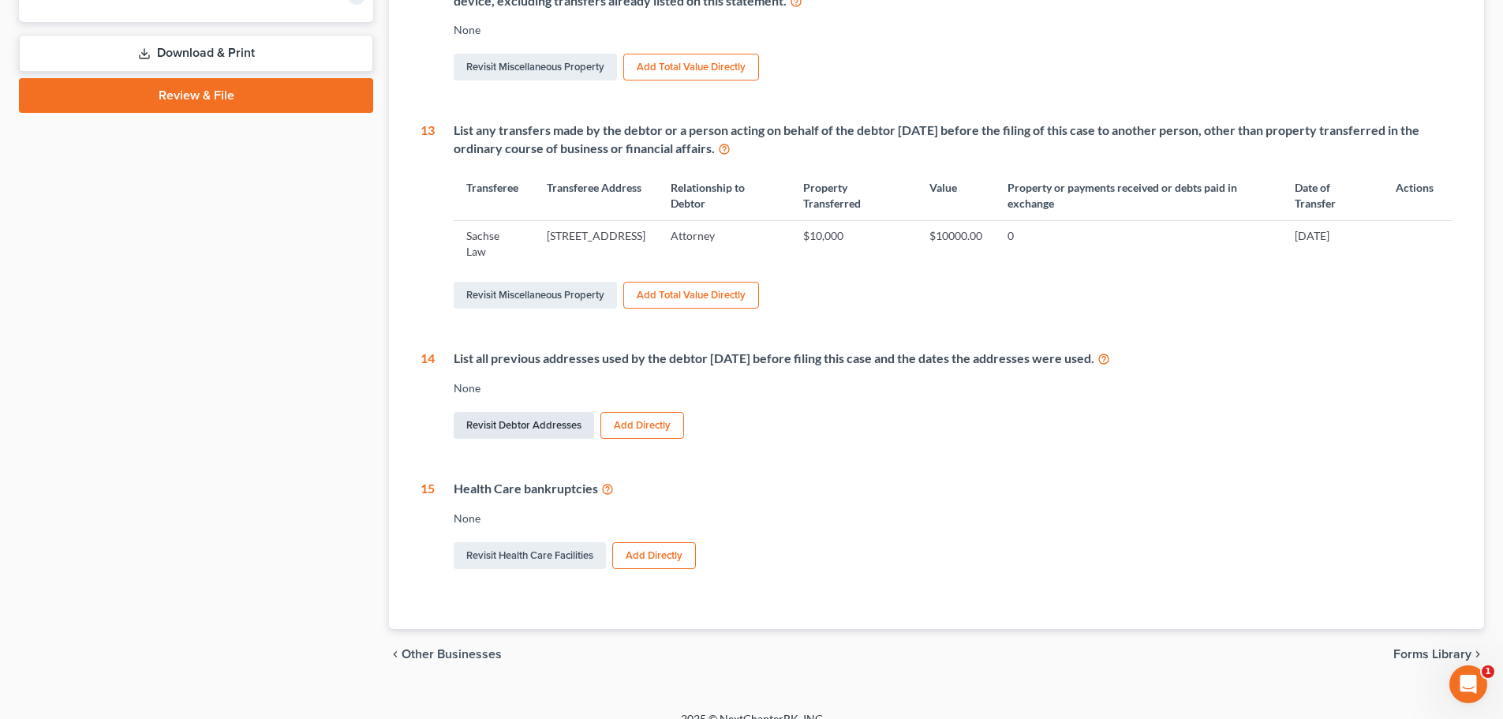
click at [529, 428] on link "Revisit Debtor Addresses" at bounding box center [524, 425] width 140 height 27
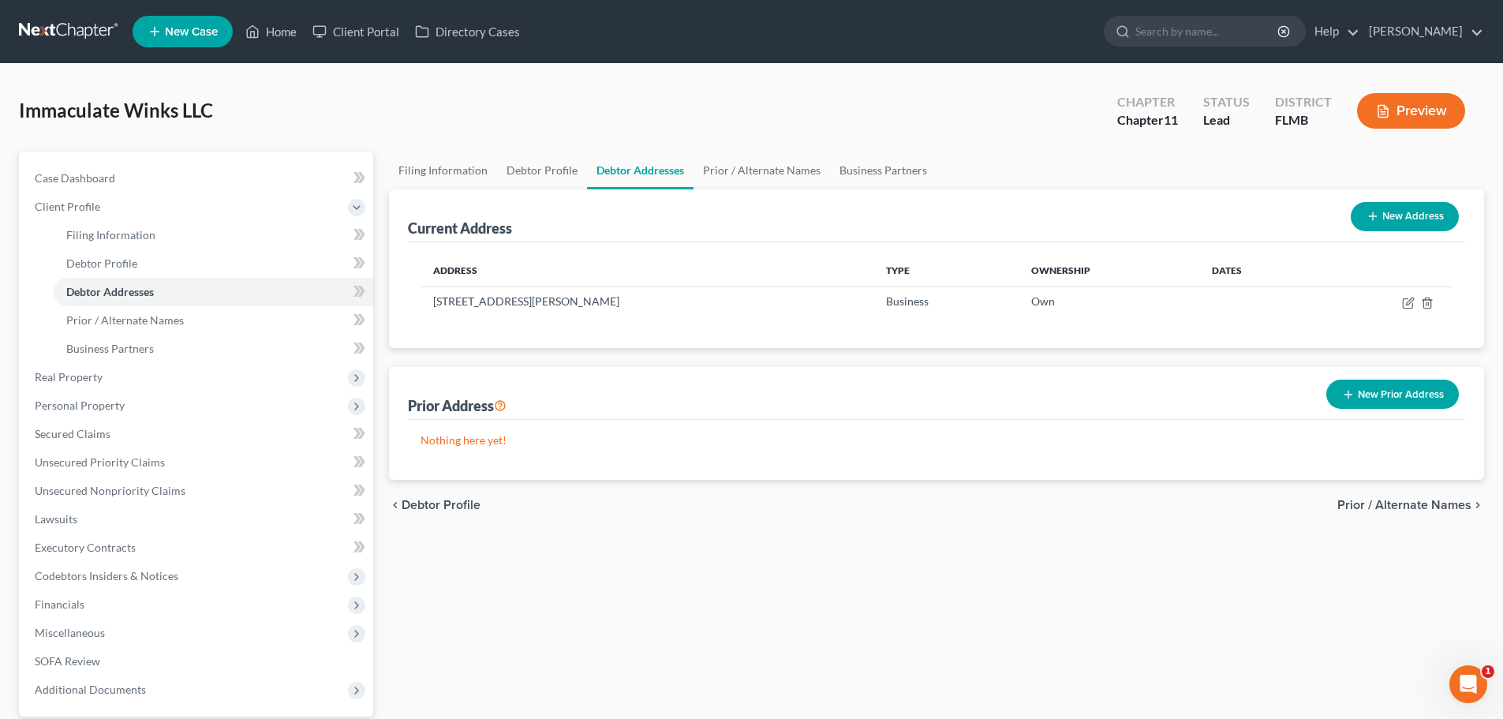
click at [1392, 378] on div "New Prior Address" at bounding box center [1392, 394] width 145 height 42
click at [1387, 393] on button "New Prior Address" at bounding box center [1392, 393] width 133 height 29
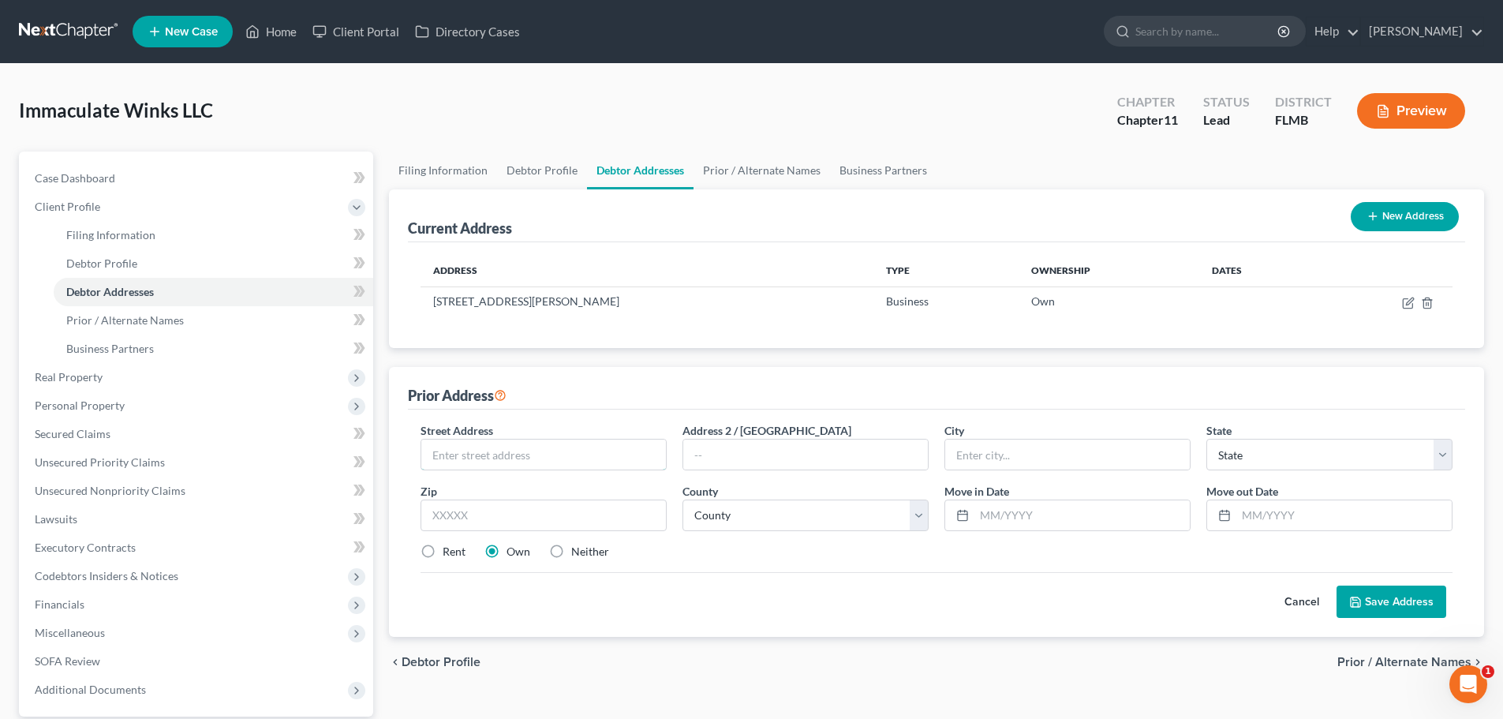
click at [604, 462] on input "text" at bounding box center [543, 454] width 245 height 30
type input "[STREET_ADDRESS][PERSON_NAME]"
click at [615, 519] on input "text" at bounding box center [543, 515] width 246 height 32
click at [1336, 585] on button "Save Address" at bounding box center [1391, 601] width 110 height 33
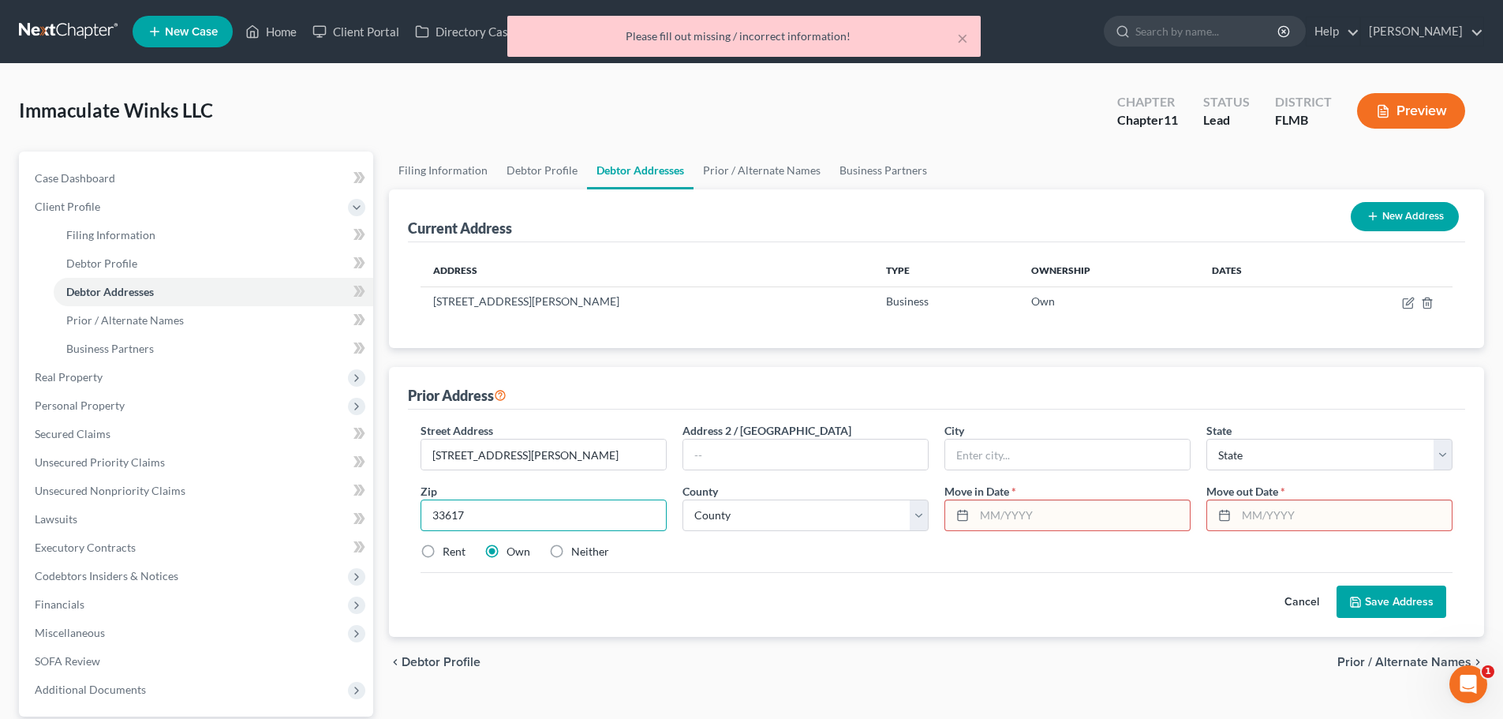
type input "33617"
click at [767, 585] on div "Cancel Save Address" at bounding box center [936, 595] width 1032 height 47
type input "[GEOGRAPHIC_DATA]"
select select "9"
drag, startPoint x: 837, startPoint y: 514, endPoint x: 864, endPoint y: 511, distance: 26.9
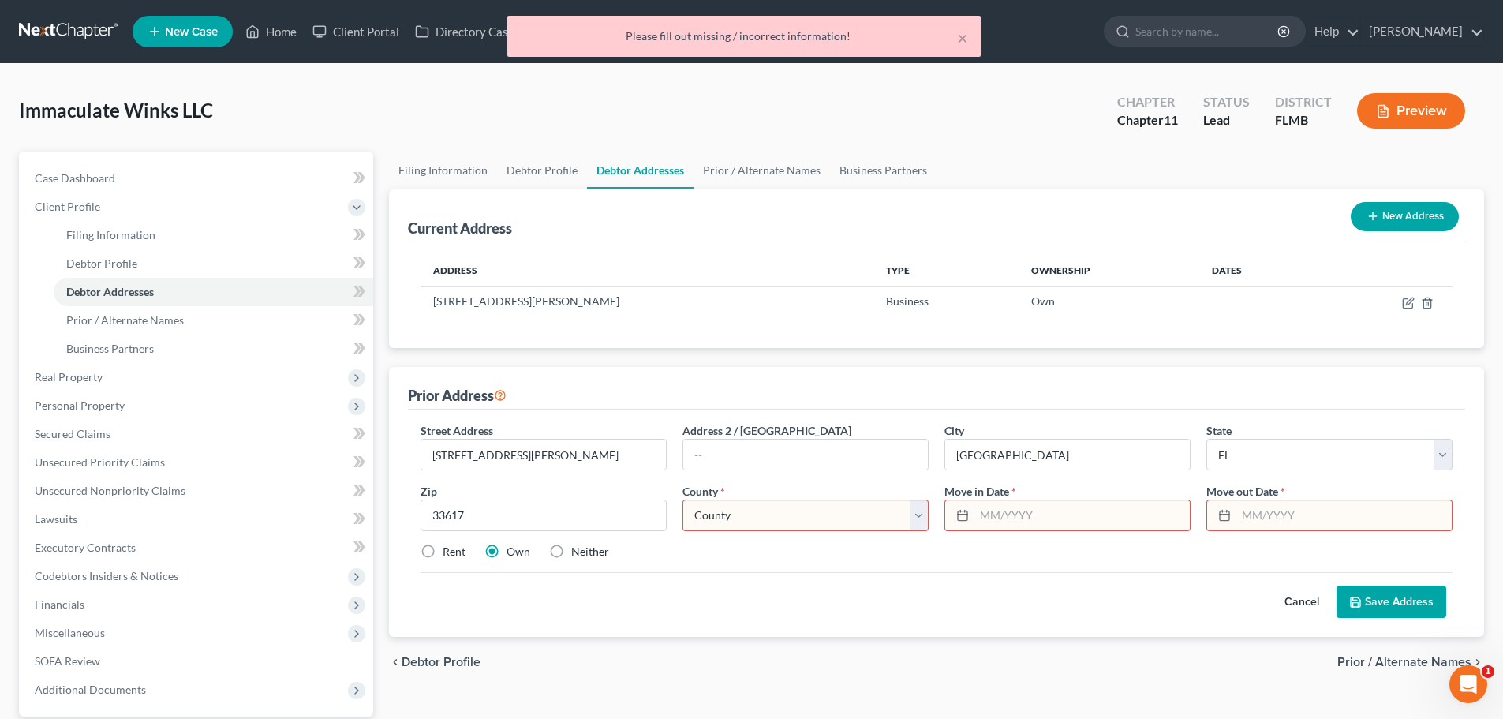
click at [837, 514] on select "County" at bounding box center [805, 515] width 246 height 32
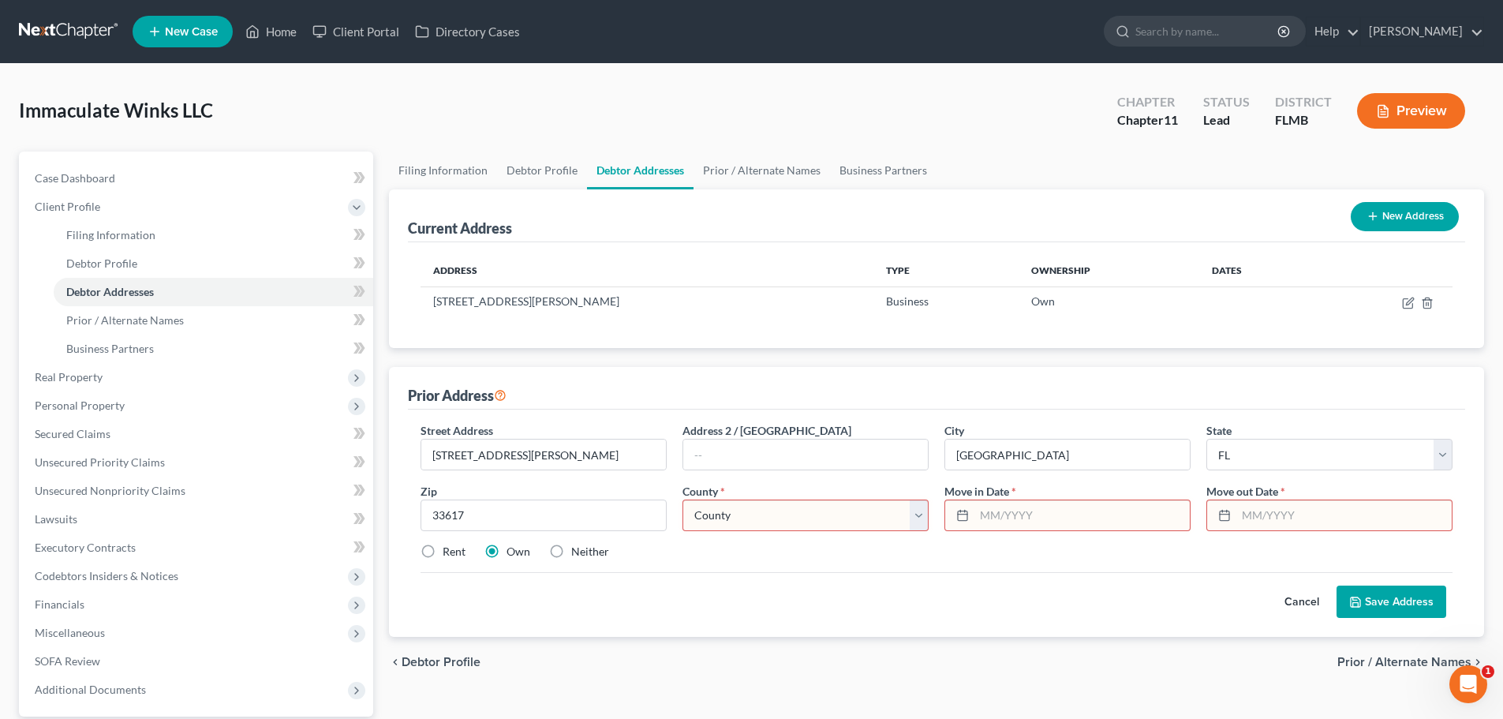
click at [996, 512] on input "text" at bounding box center [1081, 515] width 215 height 30
click at [1280, 518] on input "text" at bounding box center [1343, 515] width 215 height 30
drag, startPoint x: 768, startPoint y: 496, endPoint x: 766, endPoint y: 509, distance: 12.7
click at [768, 499] on div "County * County [GEOGRAPHIC_DATA] [GEOGRAPHIC_DATA] [GEOGRAPHIC_DATA] [GEOGRAPH…" at bounding box center [806, 507] width 262 height 48
click at [766, 510] on select "County [GEOGRAPHIC_DATA] [GEOGRAPHIC_DATA] [GEOGRAPHIC_DATA] [GEOGRAPHIC_DATA] …" at bounding box center [805, 515] width 246 height 32
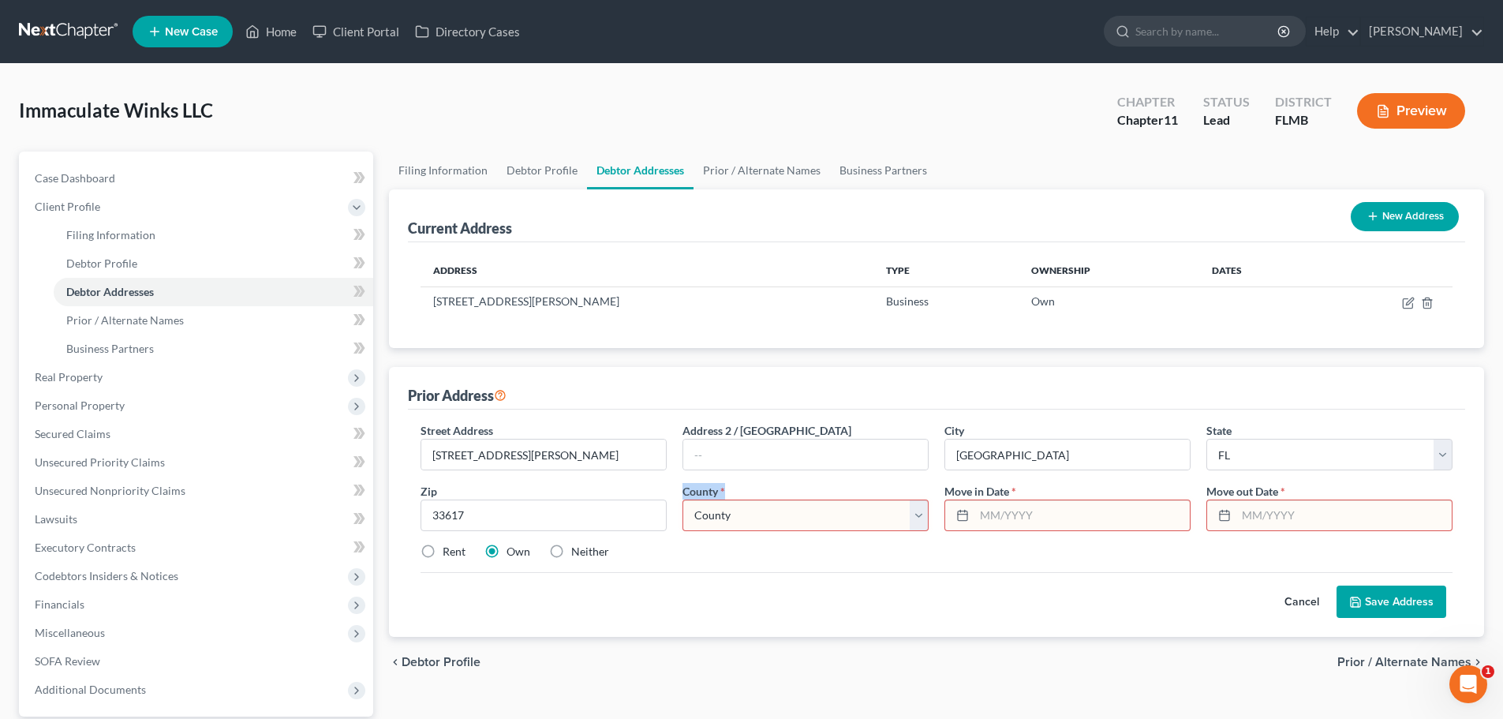
select select "27"
click at [682, 499] on select "County [GEOGRAPHIC_DATA] [GEOGRAPHIC_DATA] [GEOGRAPHIC_DATA] [GEOGRAPHIC_DATA] …" at bounding box center [805, 515] width 246 height 32
click at [1283, 514] on input "text" at bounding box center [1343, 515] width 215 height 30
type input "06/2023"
click at [1047, 506] on input "text" at bounding box center [1081, 515] width 215 height 30
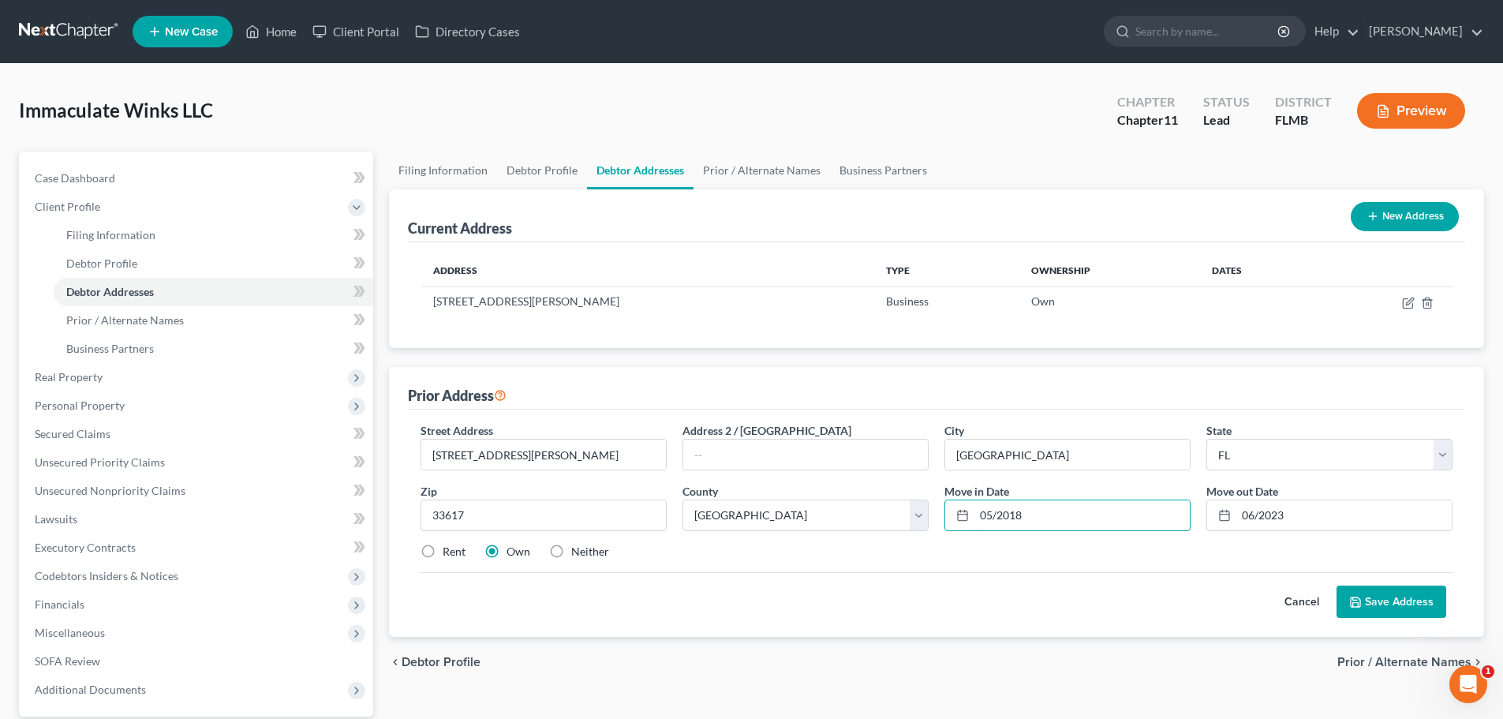
type input "05/2018"
click at [443, 546] on label "Rent" at bounding box center [454, 552] width 23 height 16
click at [449, 546] on input "Rent" at bounding box center [454, 549] width 10 height 10
radio input "true"
click at [1408, 609] on button "Save Address" at bounding box center [1391, 601] width 110 height 33
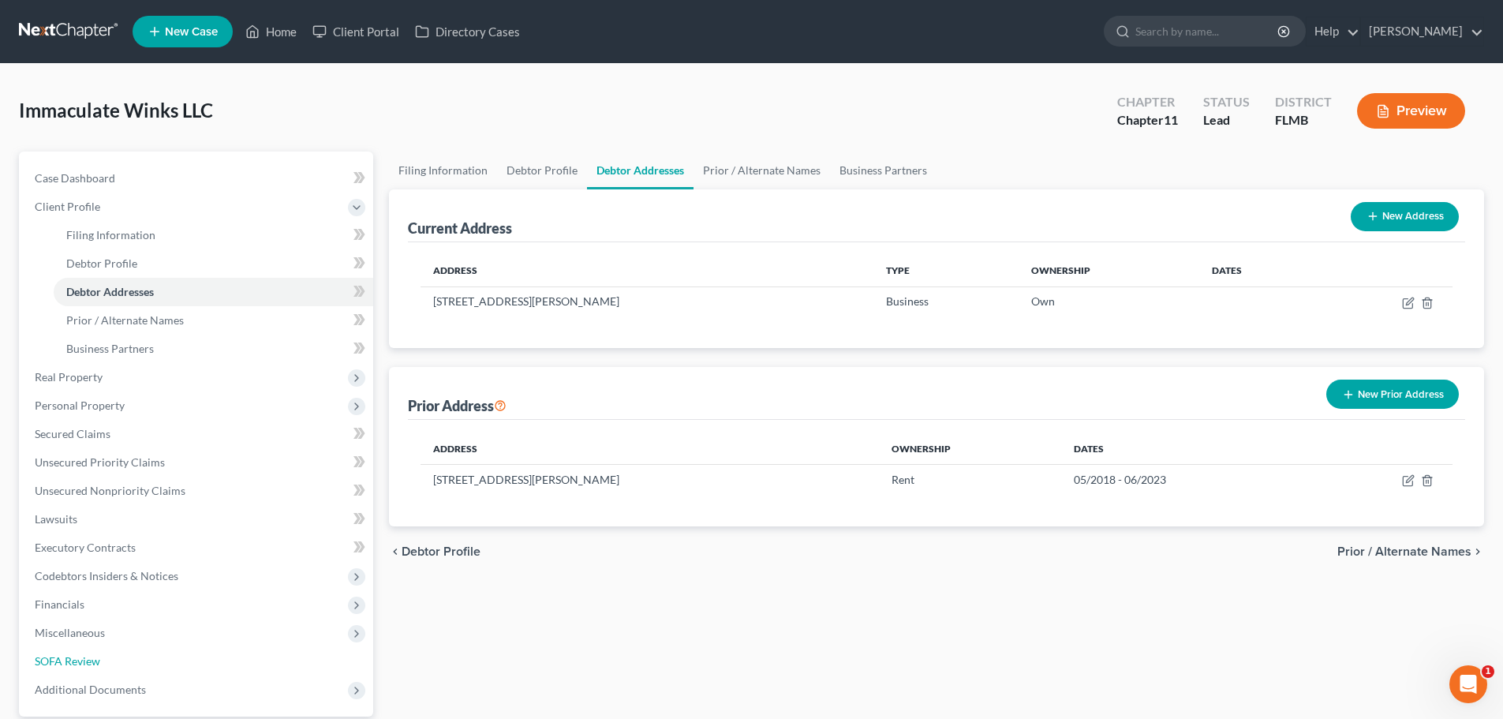
drag, startPoint x: 69, startPoint y: 655, endPoint x: 110, endPoint y: 657, distance: 41.1
click at [69, 655] on span "SOFA Review" at bounding box center [67, 660] width 65 height 13
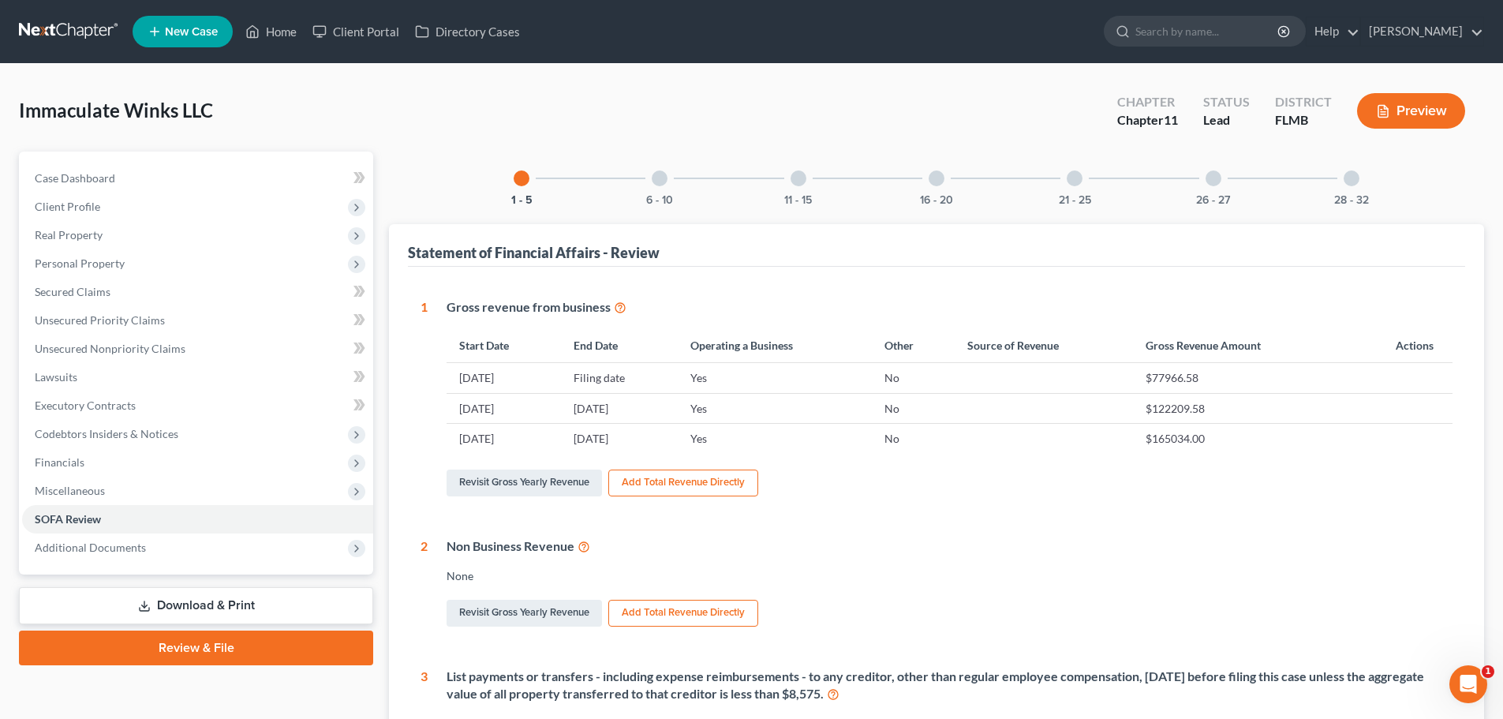
click at [1078, 182] on div at bounding box center [1075, 178] width 16 height 16
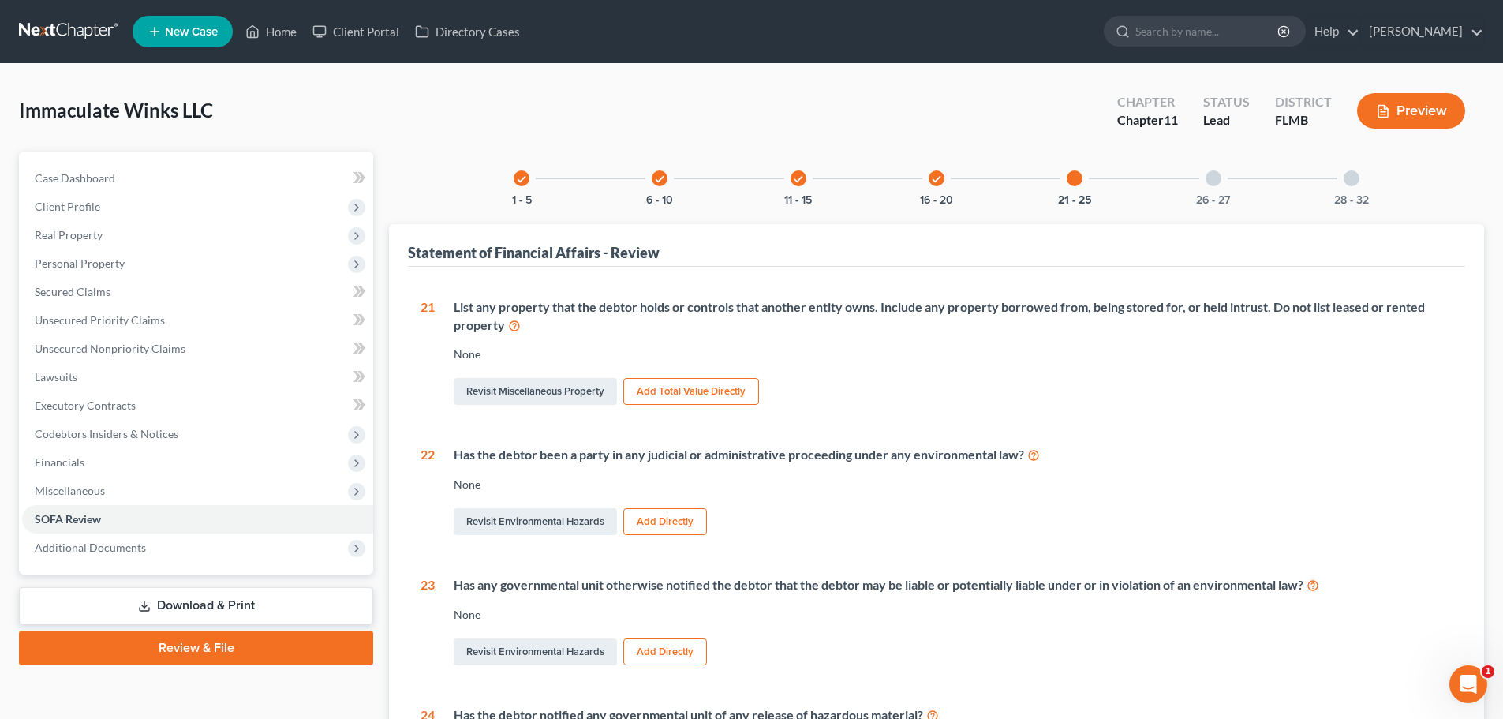
click at [1219, 181] on div at bounding box center [1213, 178] width 16 height 16
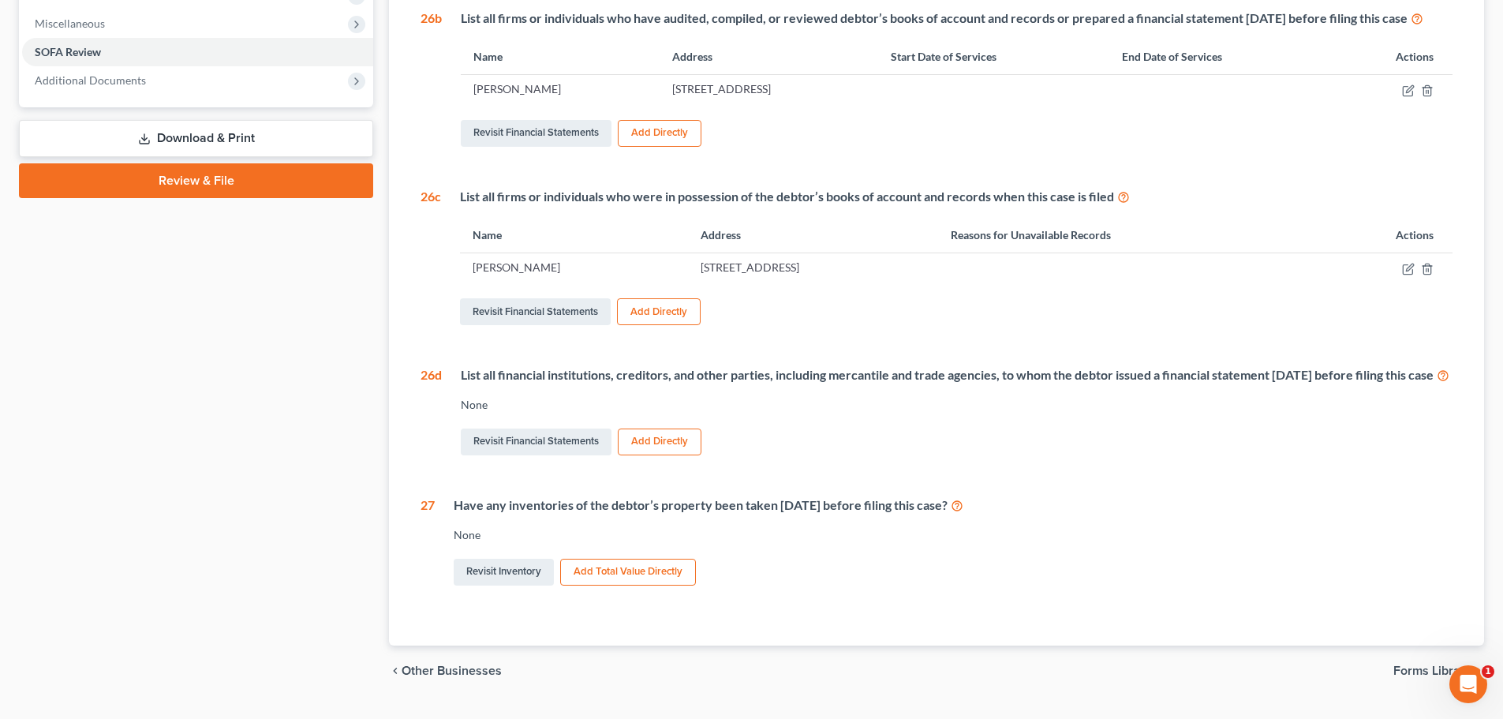
scroll to position [473, 0]
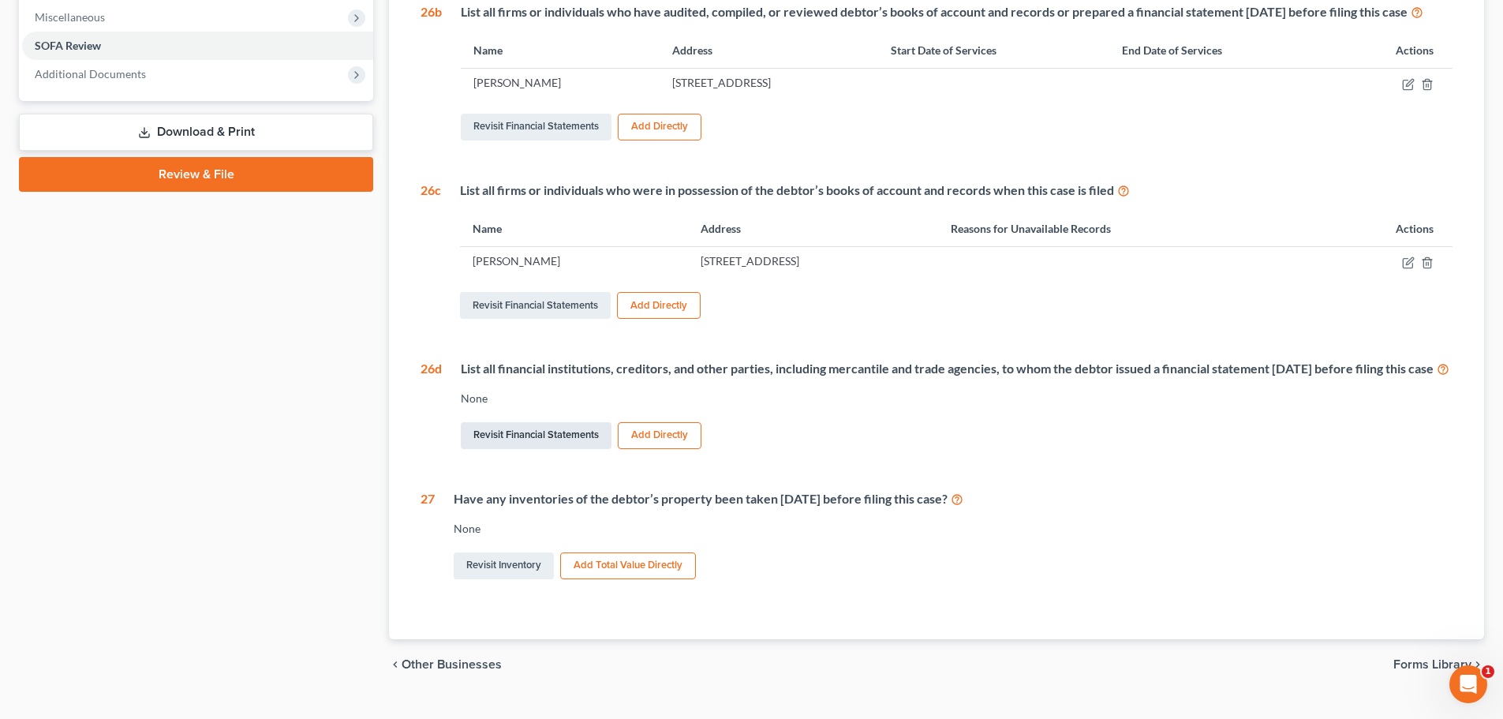
click at [537, 449] on link "Revisit Financial Statements" at bounding box center [536, 435] width 151 height 27
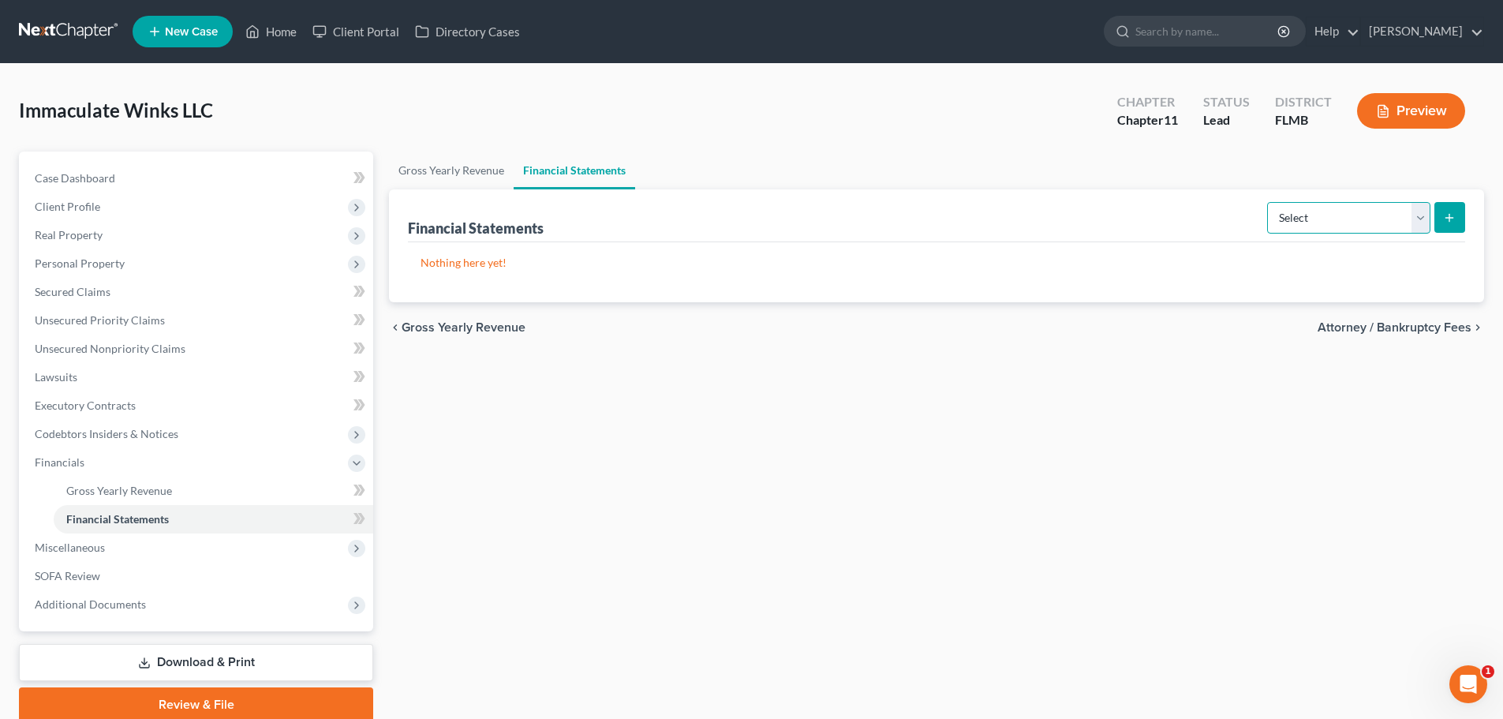
click at [1404, 222] on select "Select Auditor Bookkeeper Creditor Pension Contribution Records Keeper Tax Cons…" at bounding box center [1348, 218] width 163 height 32
click at [970, 362] on div "Gross Yearly Revenue Financial Statements Financial Statements Select Auditor B…" at bounding box center [936, 436] width 1111 height 570
click at [1333, 211] on select "Select Auditor Bookkeeper Creditor Pension Contribution Records Keeper Tax Cons…" at bounding box center [1348, 218] width 163 height 32
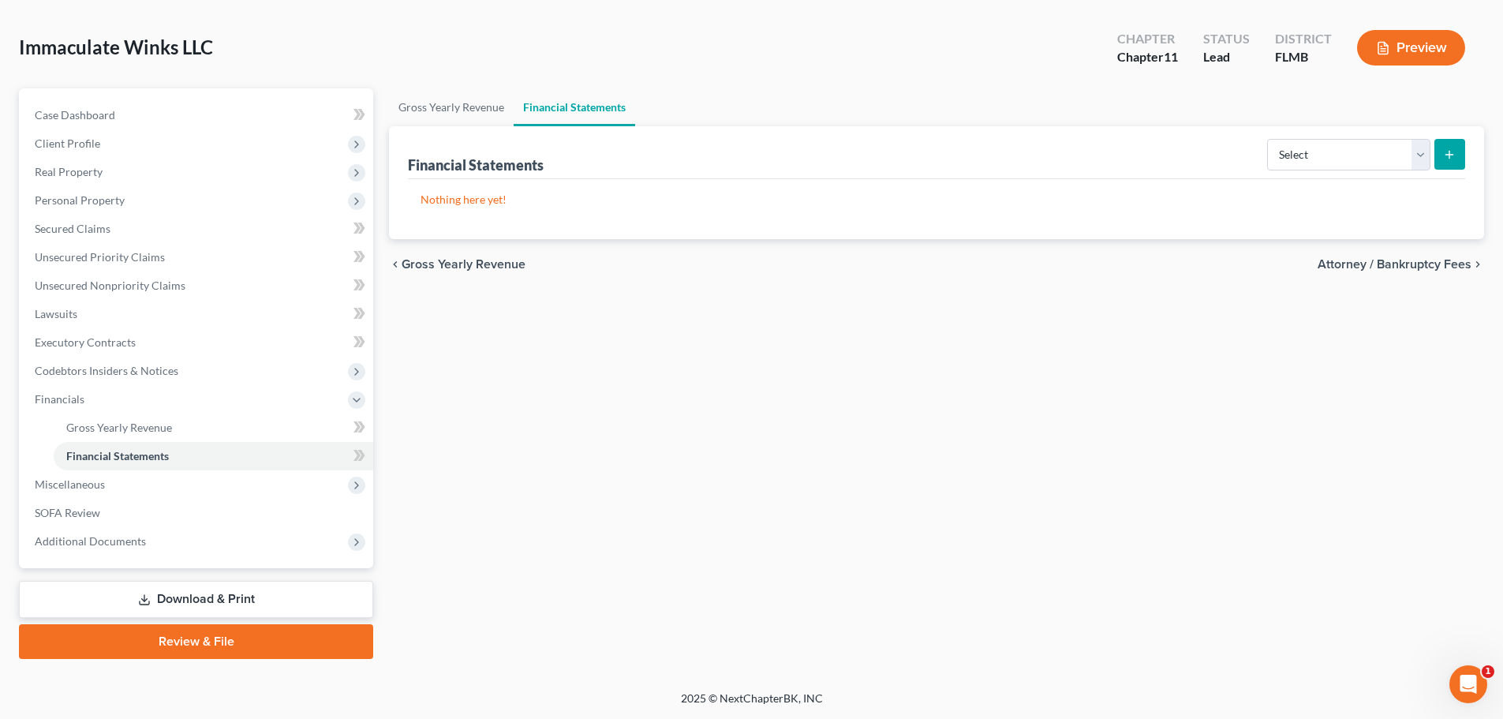
click at [1452, 147] on button "submit" at bounding box center [1449, 154] width 31 height 31
click at [1398, 152] on select "Select Auditor Bookkeeper Creditor Pension Contribution Records Keeper Tax Cons…" at bounding box center [1348, 155] width 163 height 32
select select "creditor"
click at [1269, 139] on select "Select Auditor Bookkeeper Creditor Pension Contribution Records Keeper Tax Cons…" at bounding box center [1348, 155] width 163 height 32
click at [1452, 147] on button "submit" at bounding box center [1449, 154] width 31 height 31
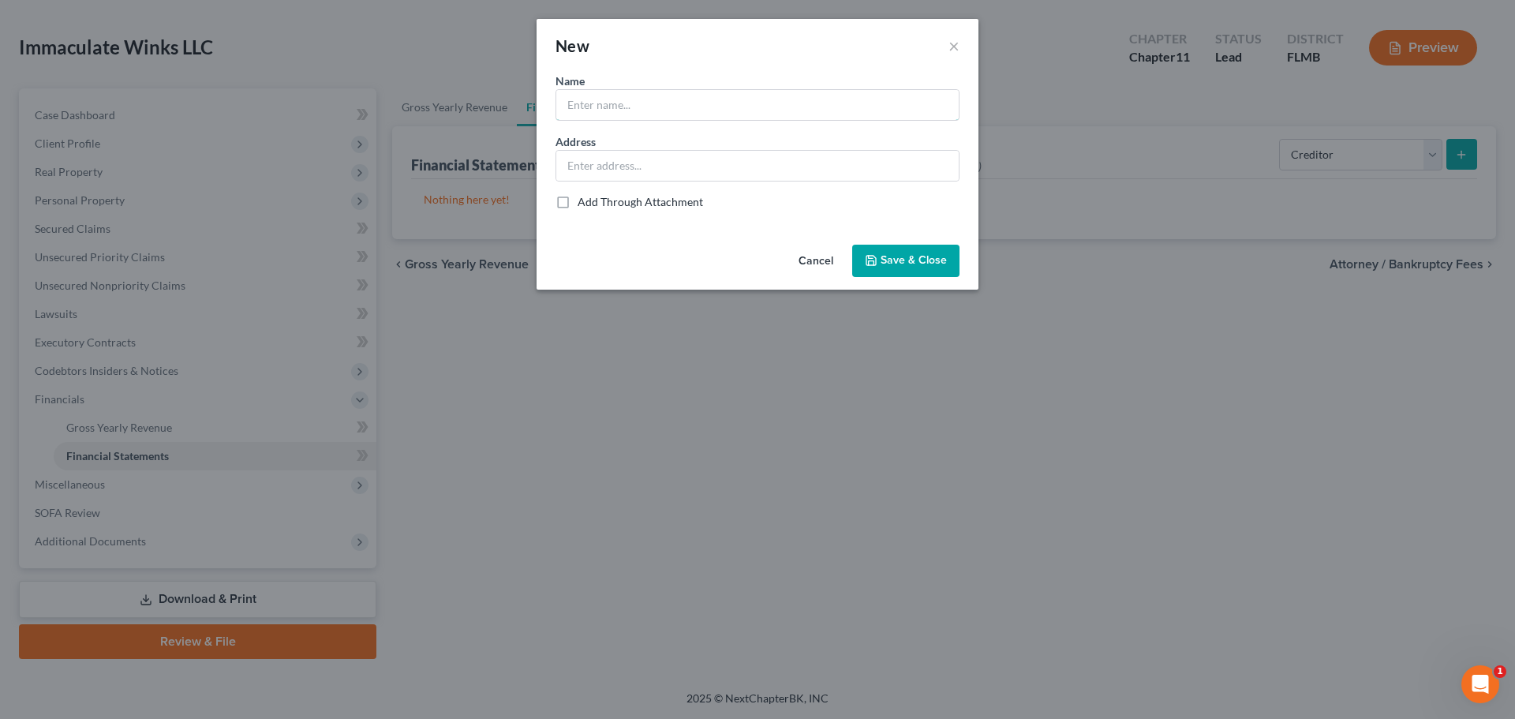
drag, startPoint x: 660, startPoint y: 94, endPoint x: 664, endPoint y: 102, distance: 9.2
click at [660, 94] on input "text" at bounding box center [757, 105] width 402 height 30
type input "L&P Mustabg Square LLC"
click at [587, 157] on input "text" at bounding box center [757, 166] width 402 height 30
type input "[STREET_ADDRESS]"
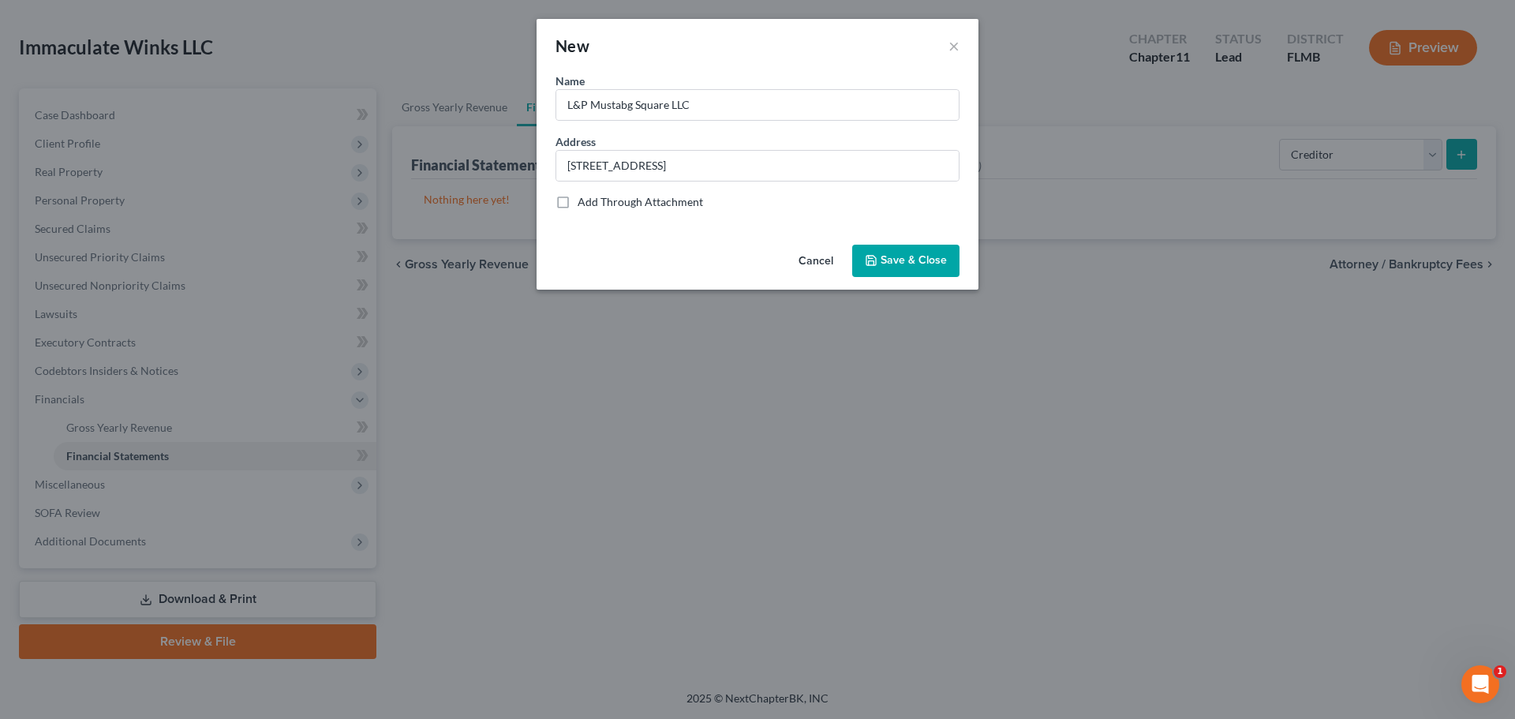
click at [907, 252] on button "Save & Close" at bounding box center [905, 261] width 107 height 33
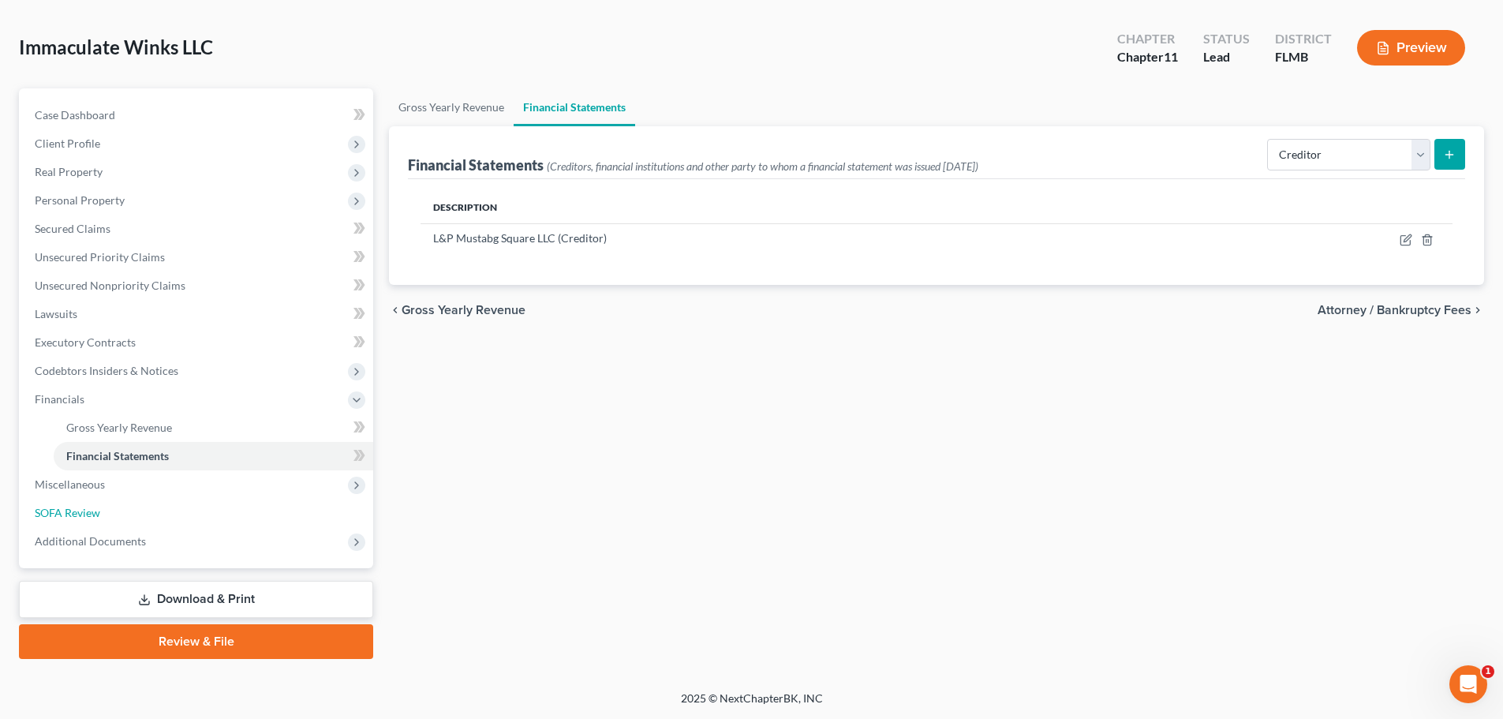
click at [85, 503] on link "SOFA Review" at bounding box center [197, 513] width 351 height 28
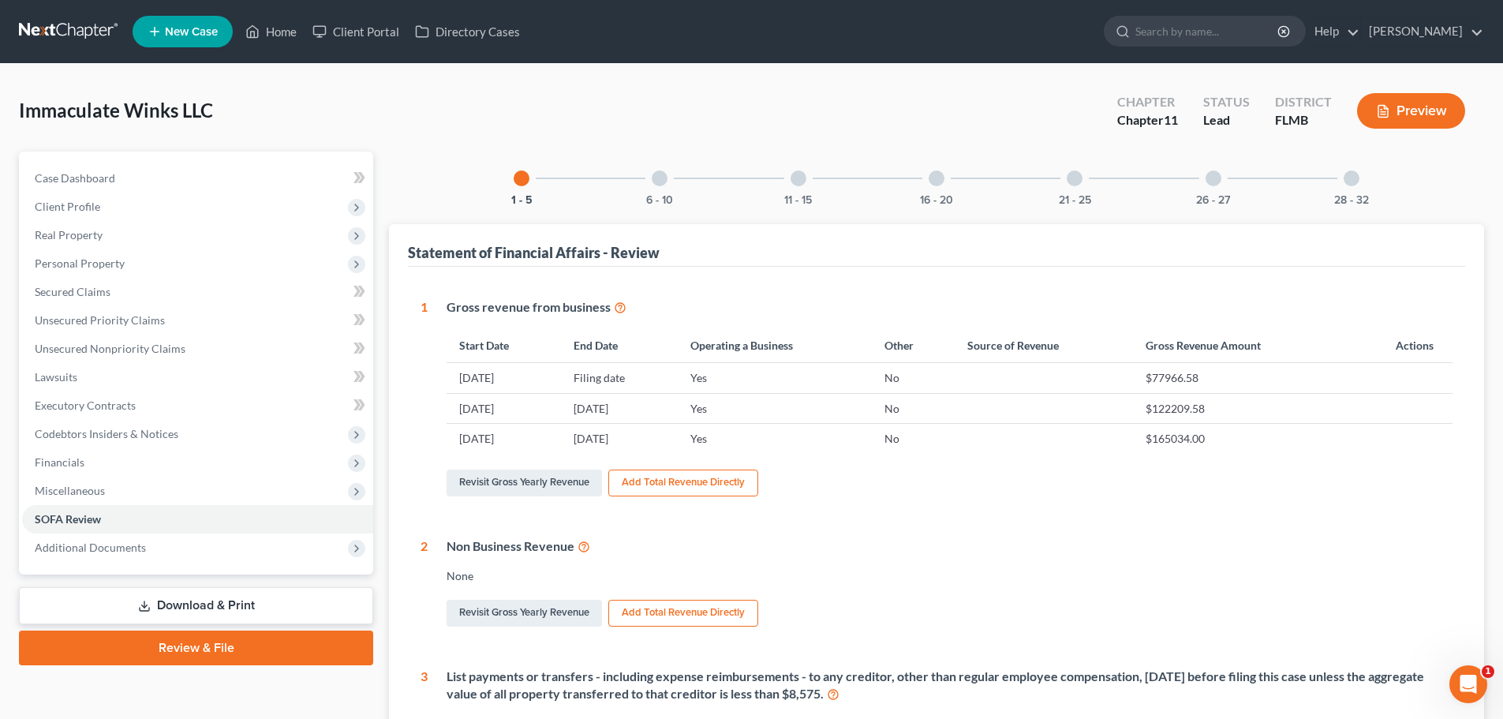
click at [1348, 178] on div at bounding box center [1352, 178] width 16 height 16
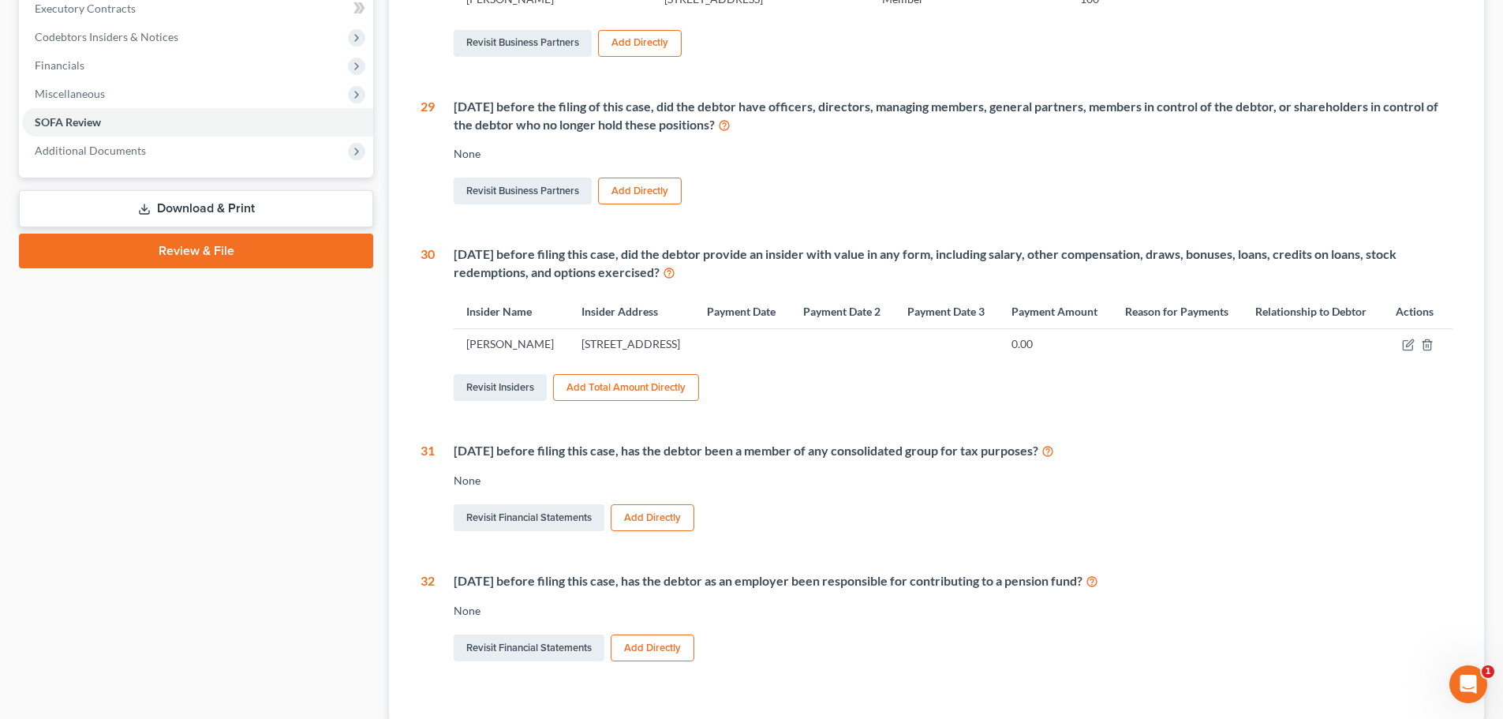
scroll to position [383, 0]
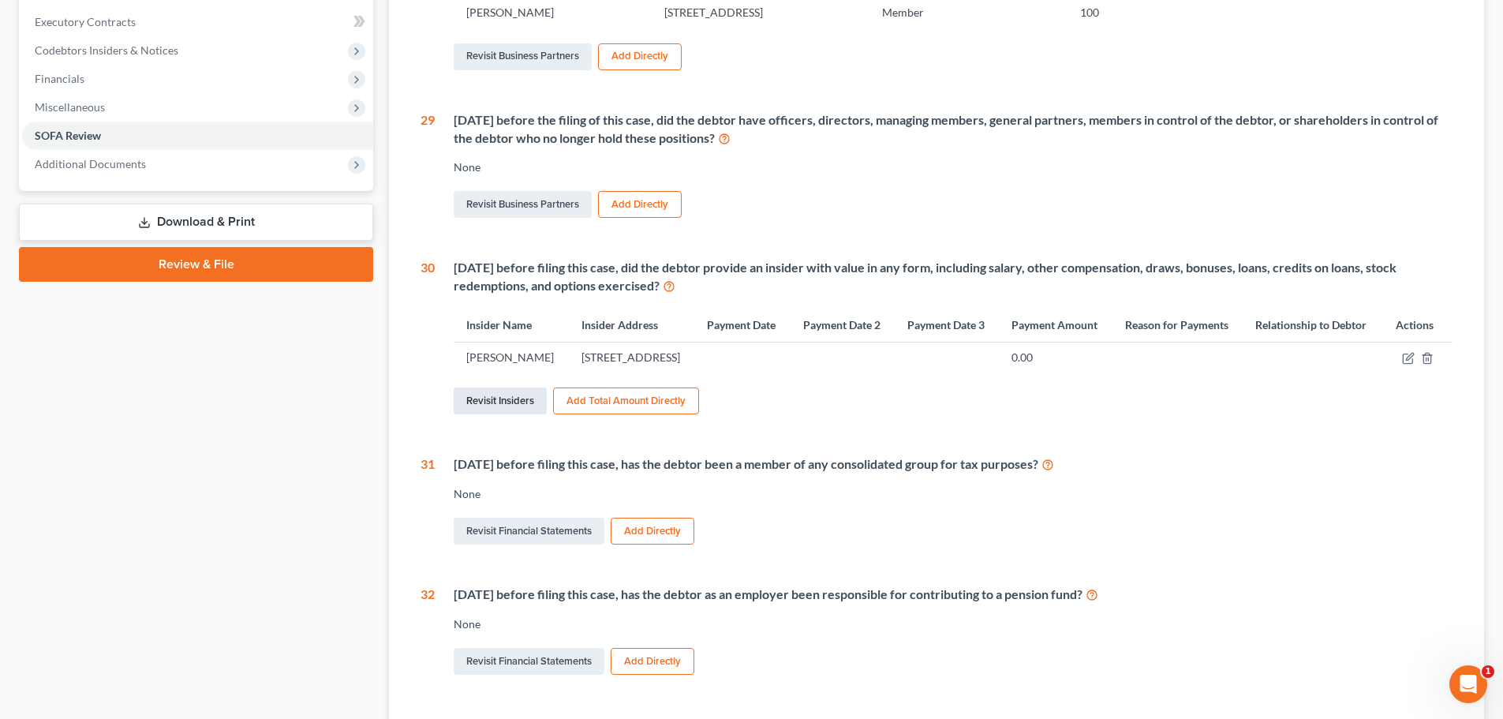
click at [501, 414] on link "Revisit Insiders" at bounding box center [500, 400] width 93 height 27
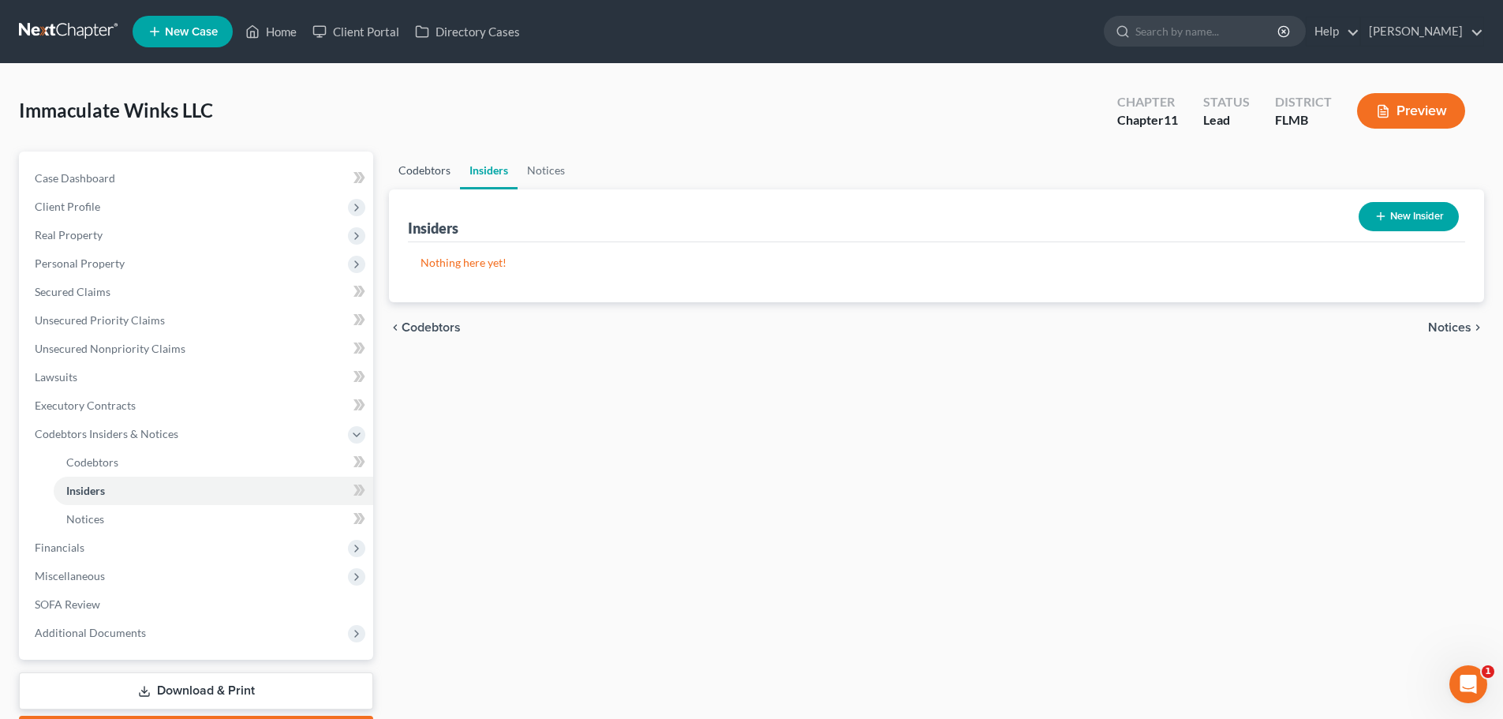
click at [427, 170] on link "Codebtors" at bounding box center [424, 170] width 71 height 38
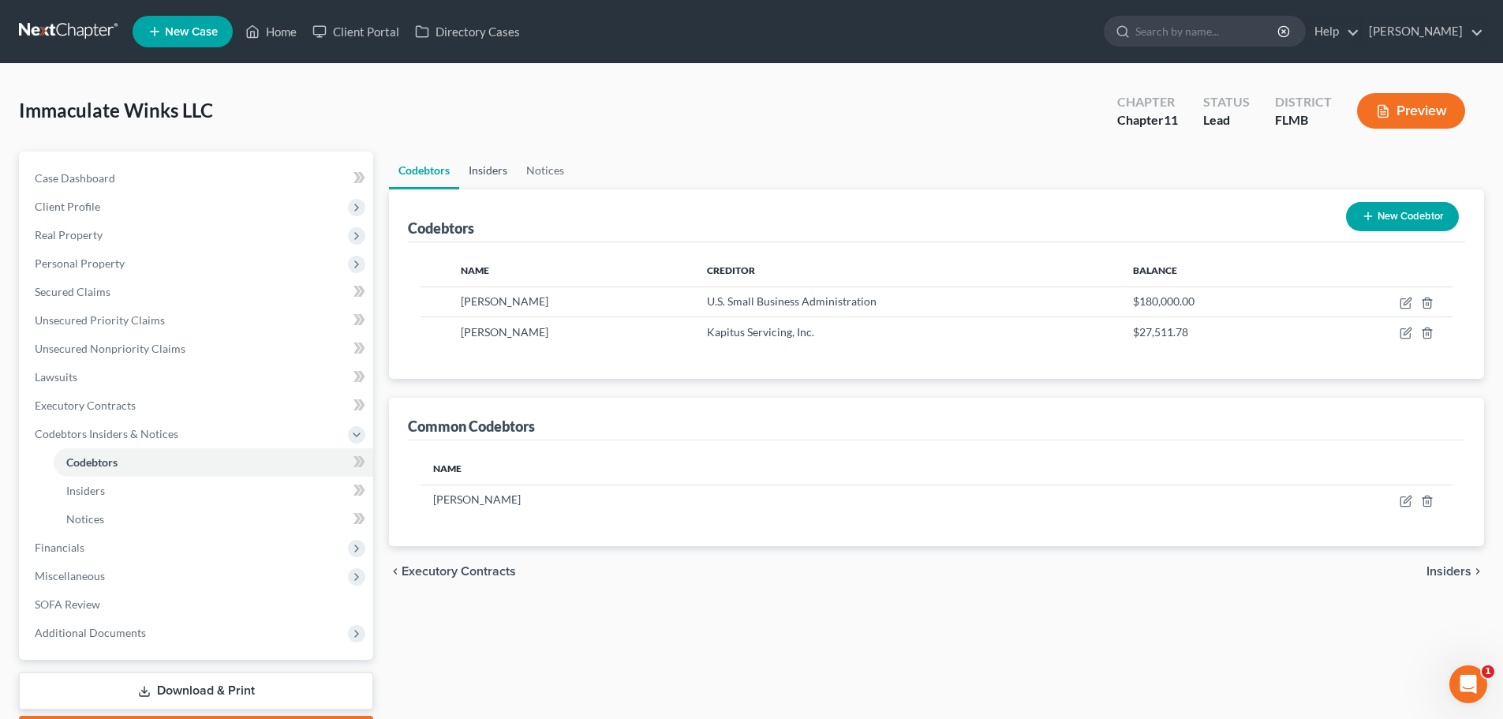
click at [501, 178] on link "Insiders" at bounding box center [488, 170] width 58 height 38
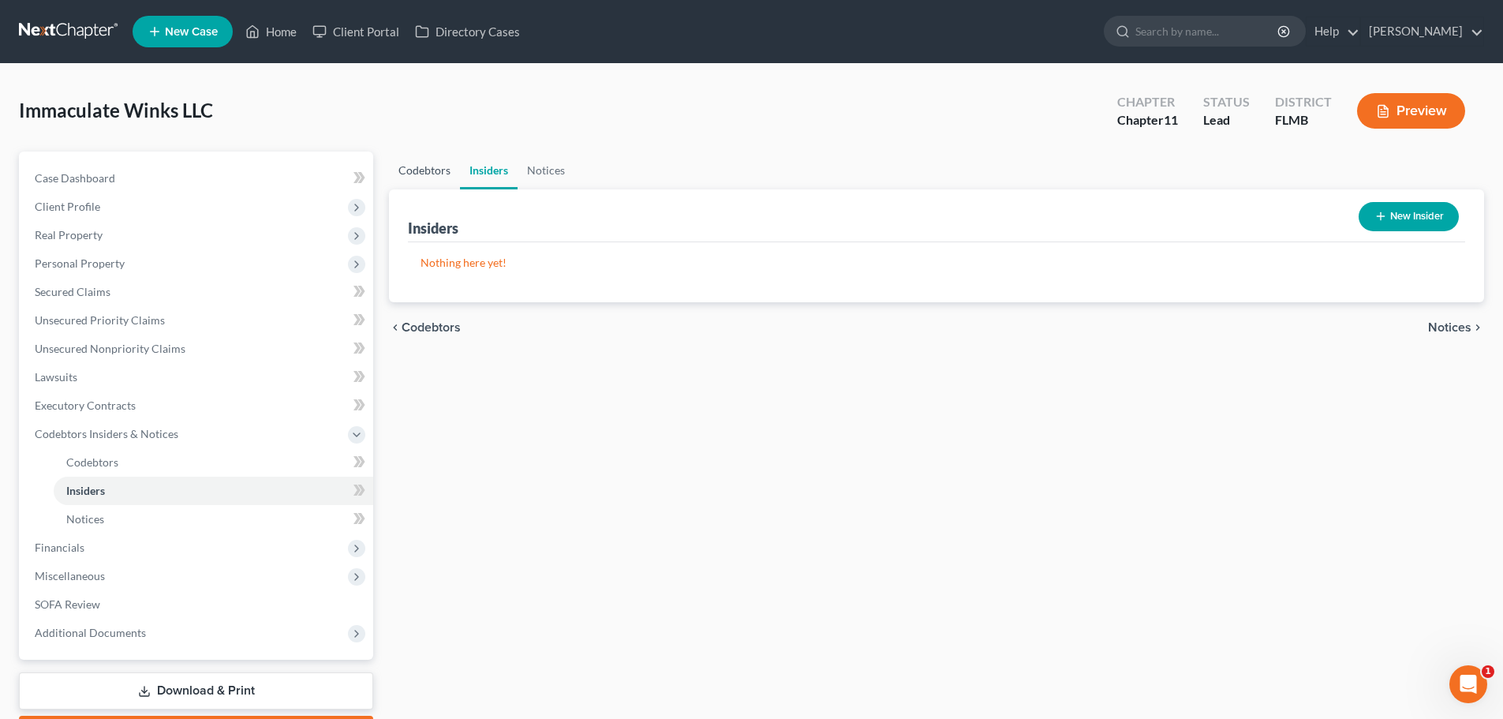
click at [440, 170] on link "Codebtors" at bounding box center [424, 170] width 71 height 38
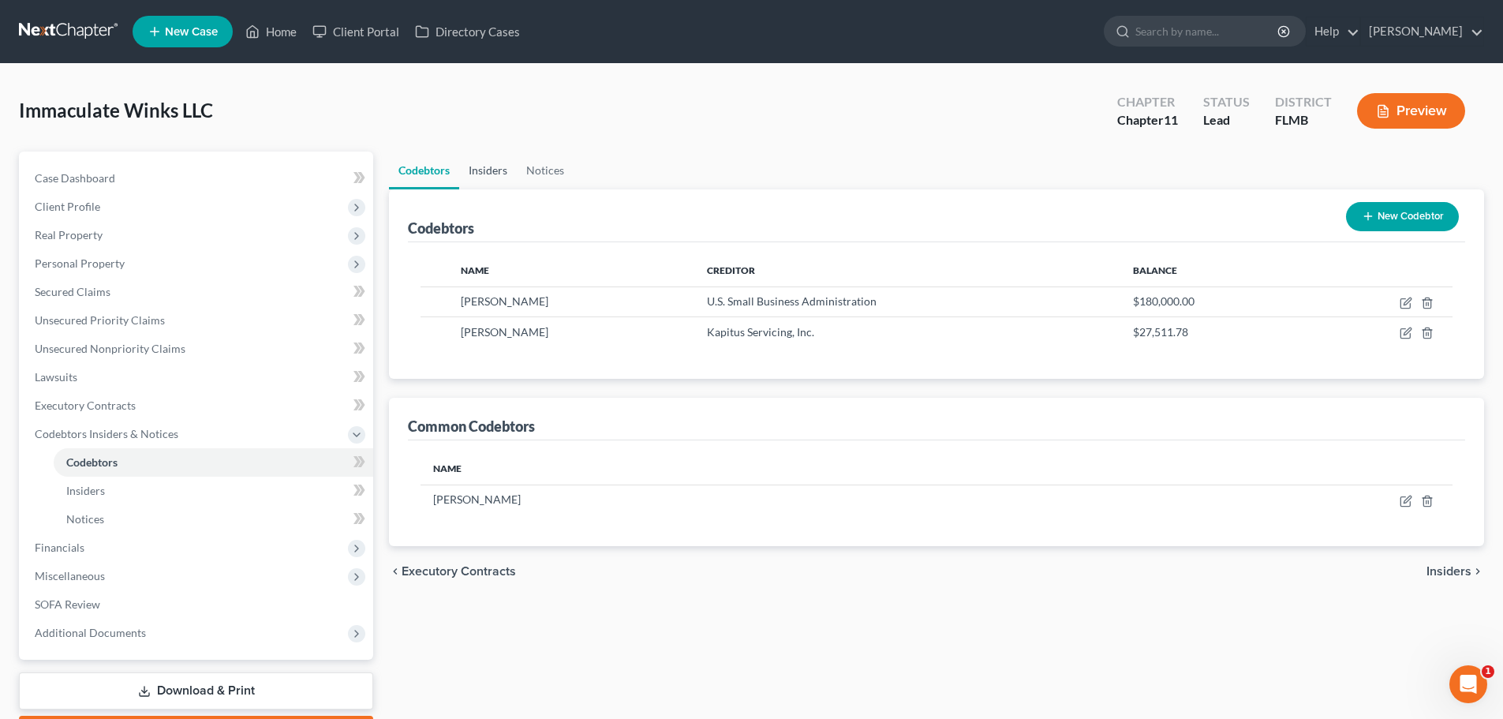
click at [480, 170] on link "Insiders" at bounding box center [488, 170] width 58 height 38
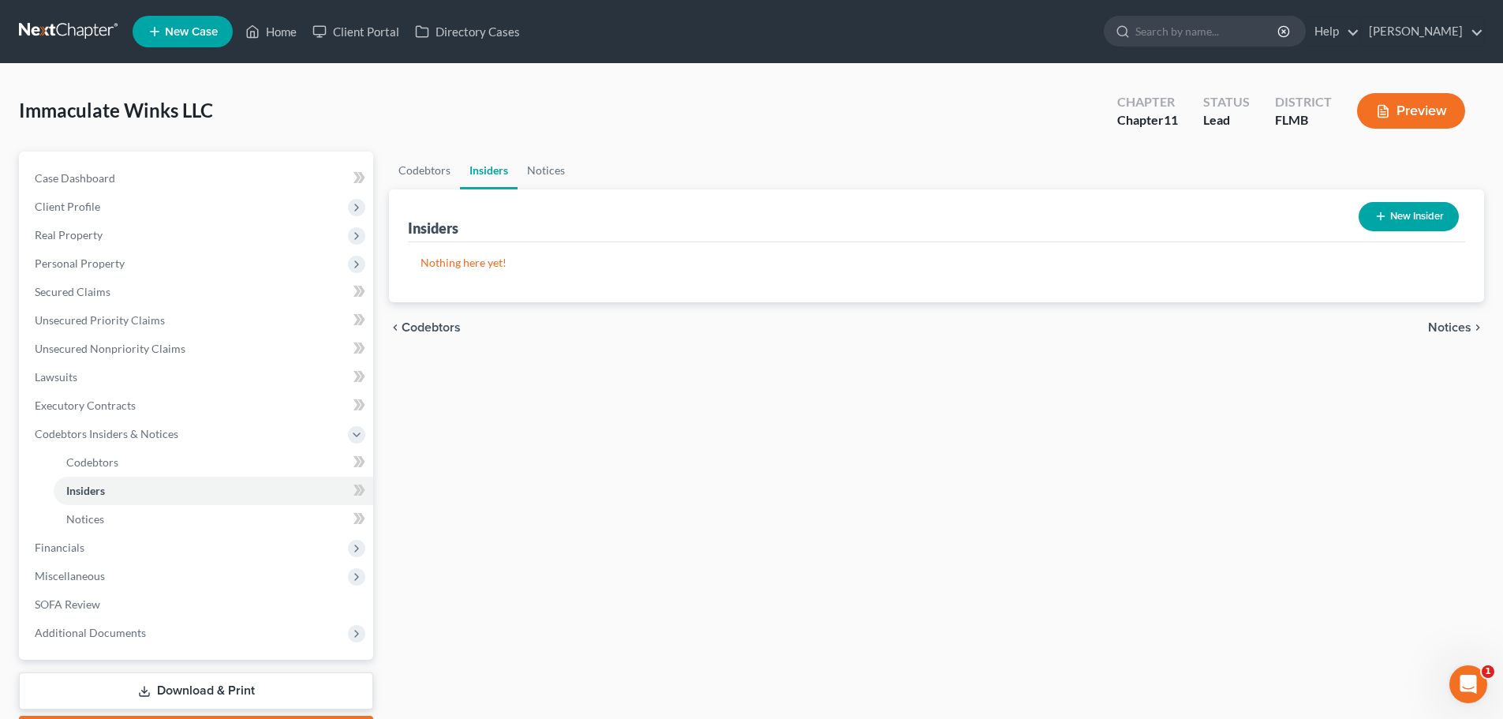
click at [1377, 213] on icon "button" at bounding box center [1380, 216] width 13 height 13
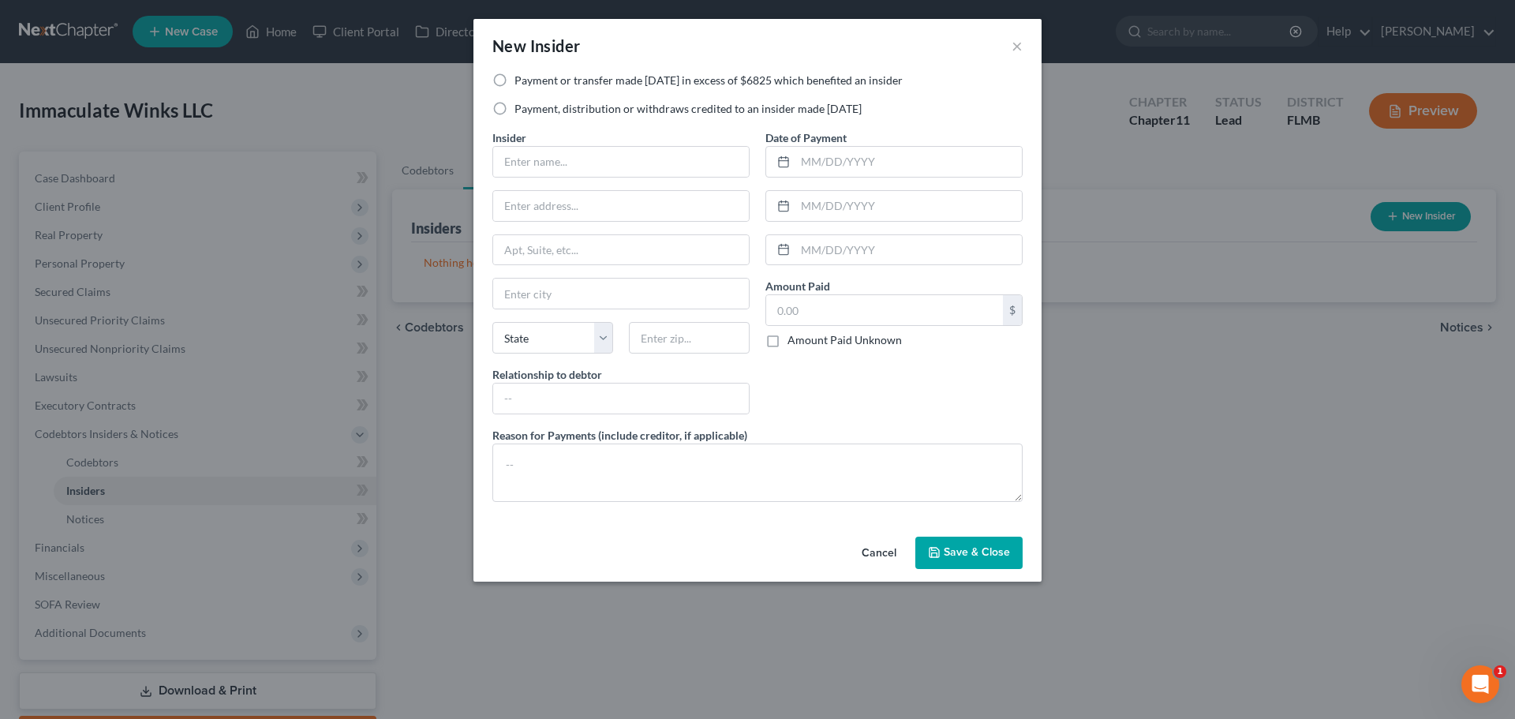
click at [876, 549] on button "Cancel" at bounding box center [879, 554] width 60 height 32
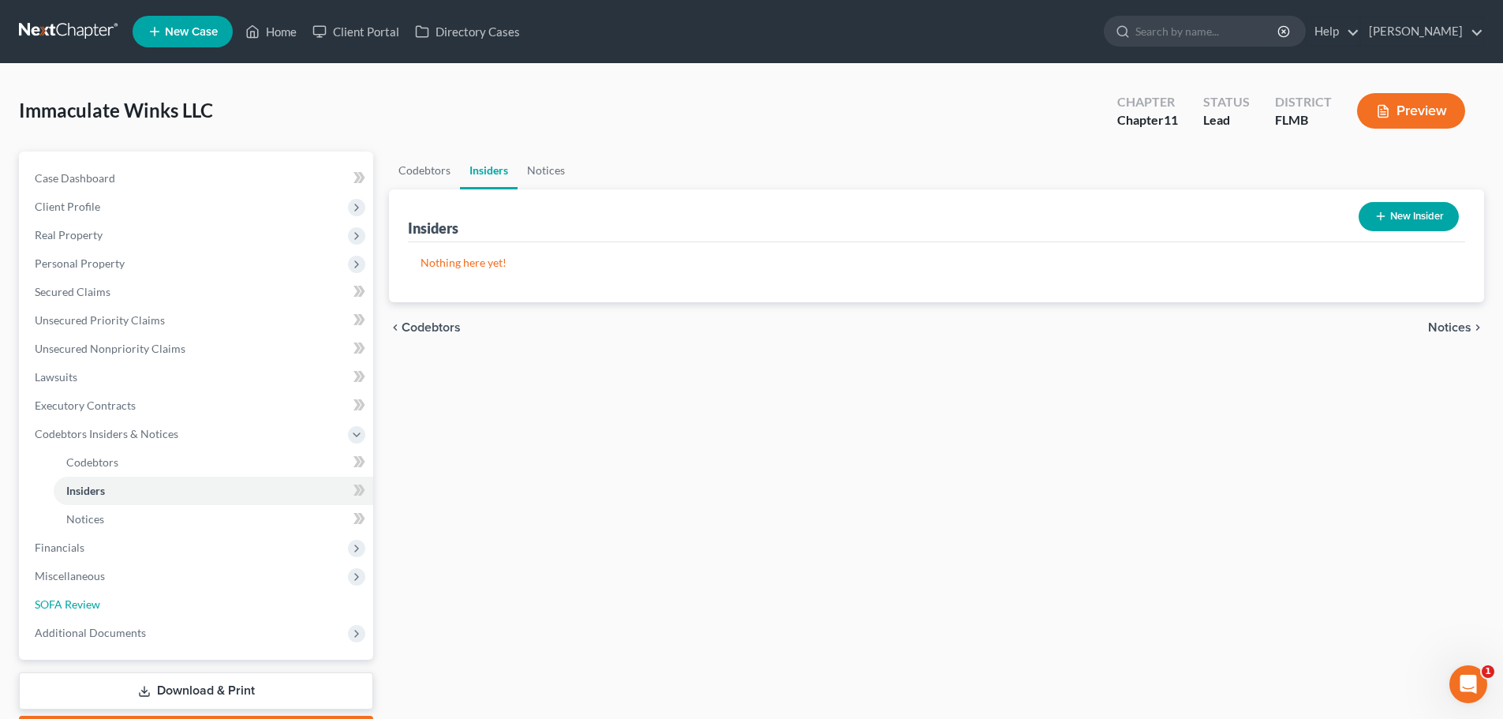
drag, startPoint x: 98, startPoint y: 600, endPoint x: 148, endPoint y: 611, distance: 51.7
click at [98, 600] on span "SOFA Review" at bounding box center [67, 603] width 65 height 13
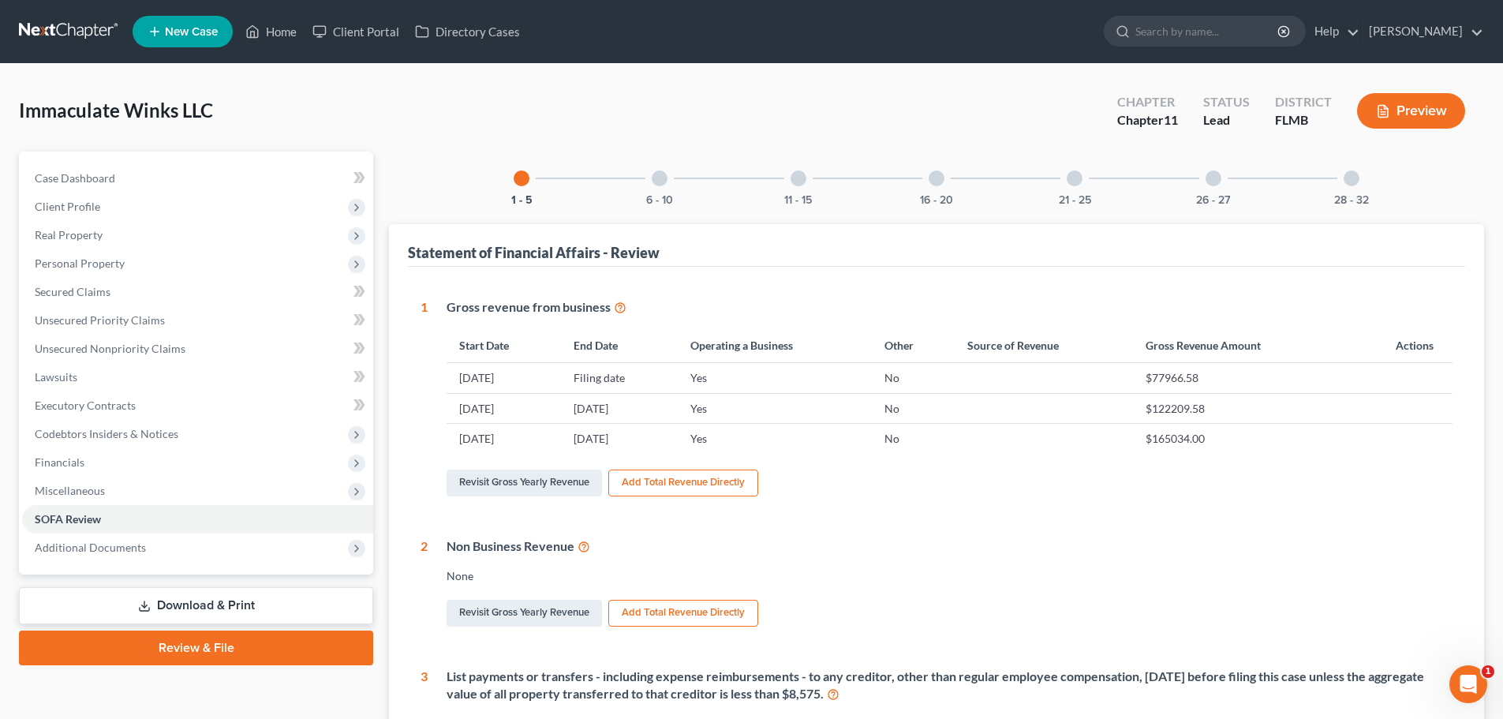
click at [1355, 179] on div at bounding box center [1352, 178] width 16 height 16
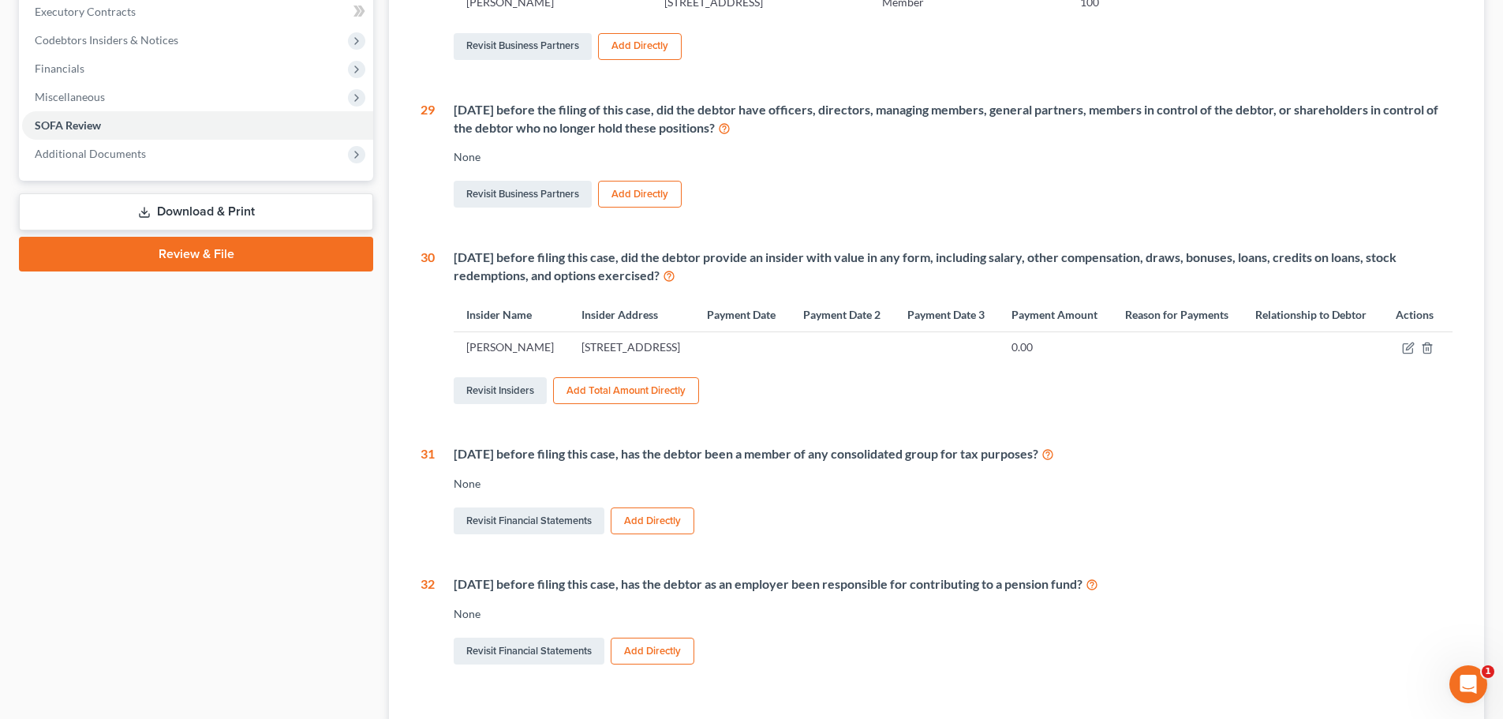
scroll to position [394, 0]
click at [620, 403] on button "Add Total Amount Directly" at bounding box center [626, 389] width 146 height 27
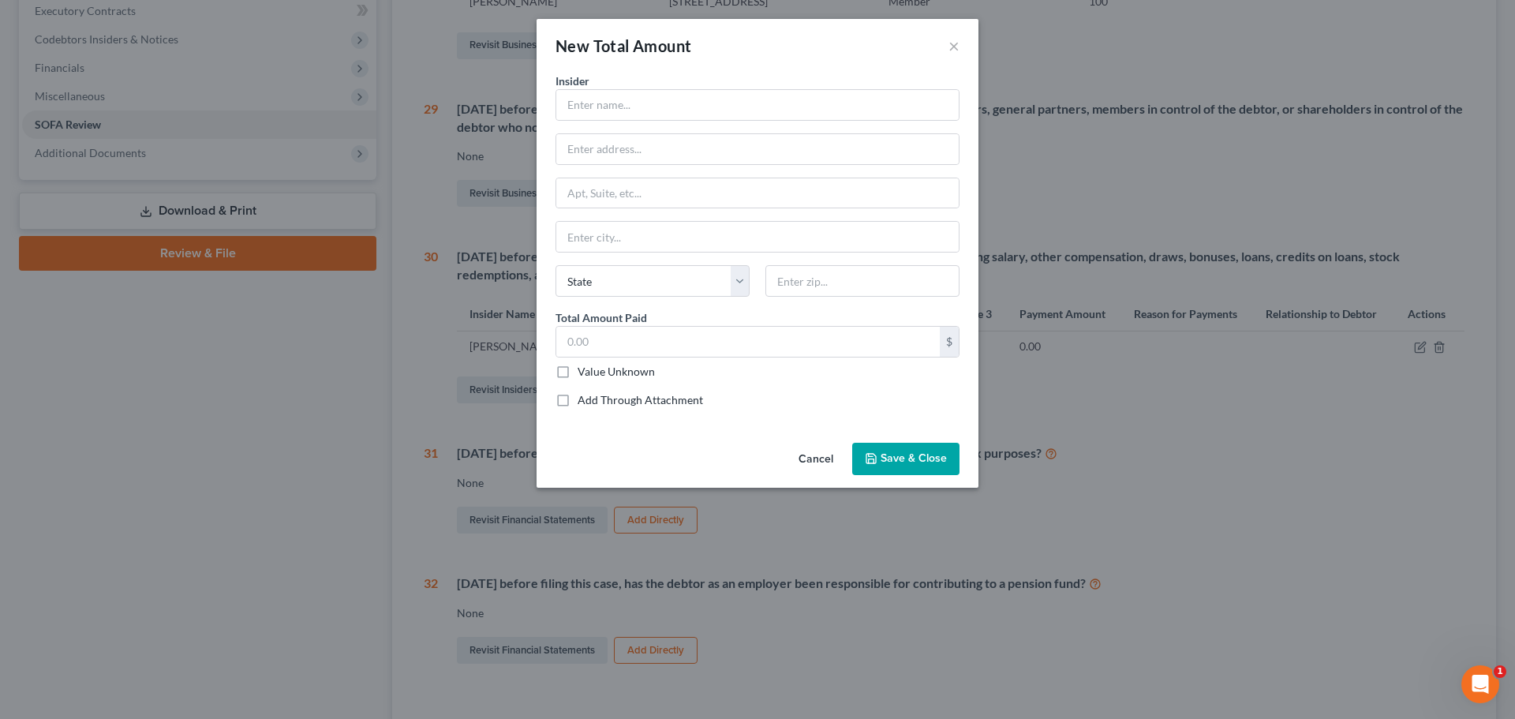
click at [816, 456] on button "Cancel" at bounding box center [816, 460] width 60 height 32
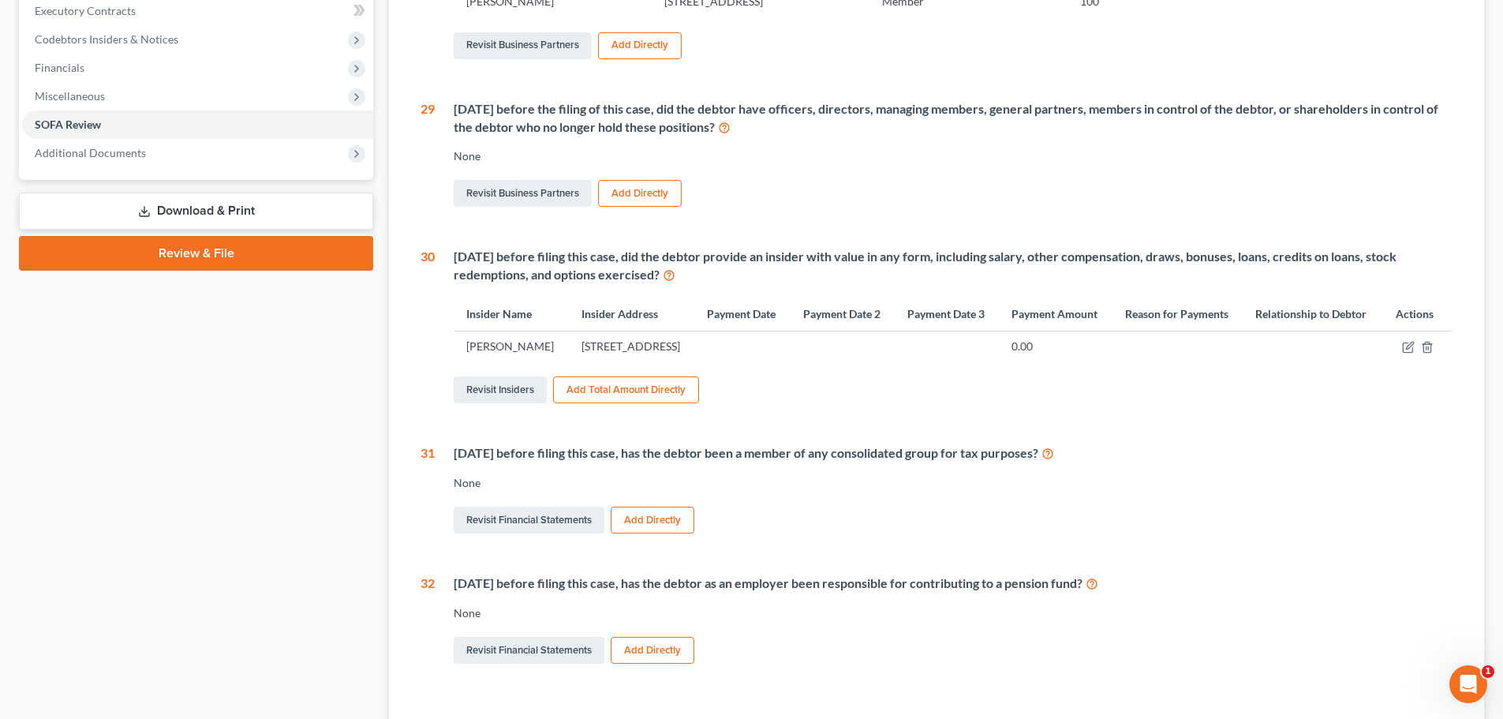
drag, startPoint x: 1397, startPoint y: 361, endPoint x: 1422, endPoint y: 358, distance: 25.4
click at [1402, 354] on div at bounding box center [1417, 346] width 46 height 16
click at [1413, 349] on icon "button" at bounding box center [1409, 345] width 7 height 7
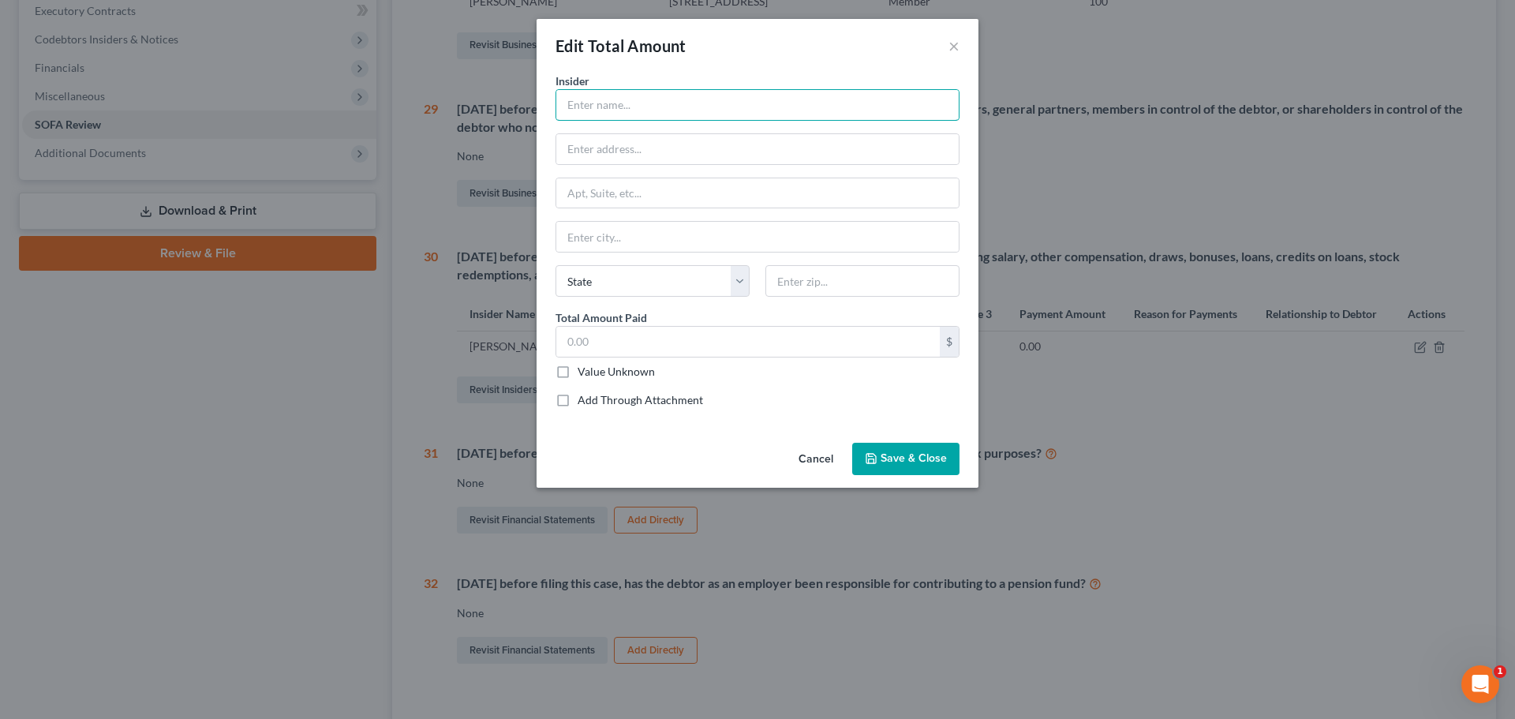
click at [685, 97] on input "text" at bounding box center [757, 105] width 402 height 30
type input "[PERSON_NAME]"
click at [635, 152] on input "text" at bounding box center [757, 149] width 402 height 30
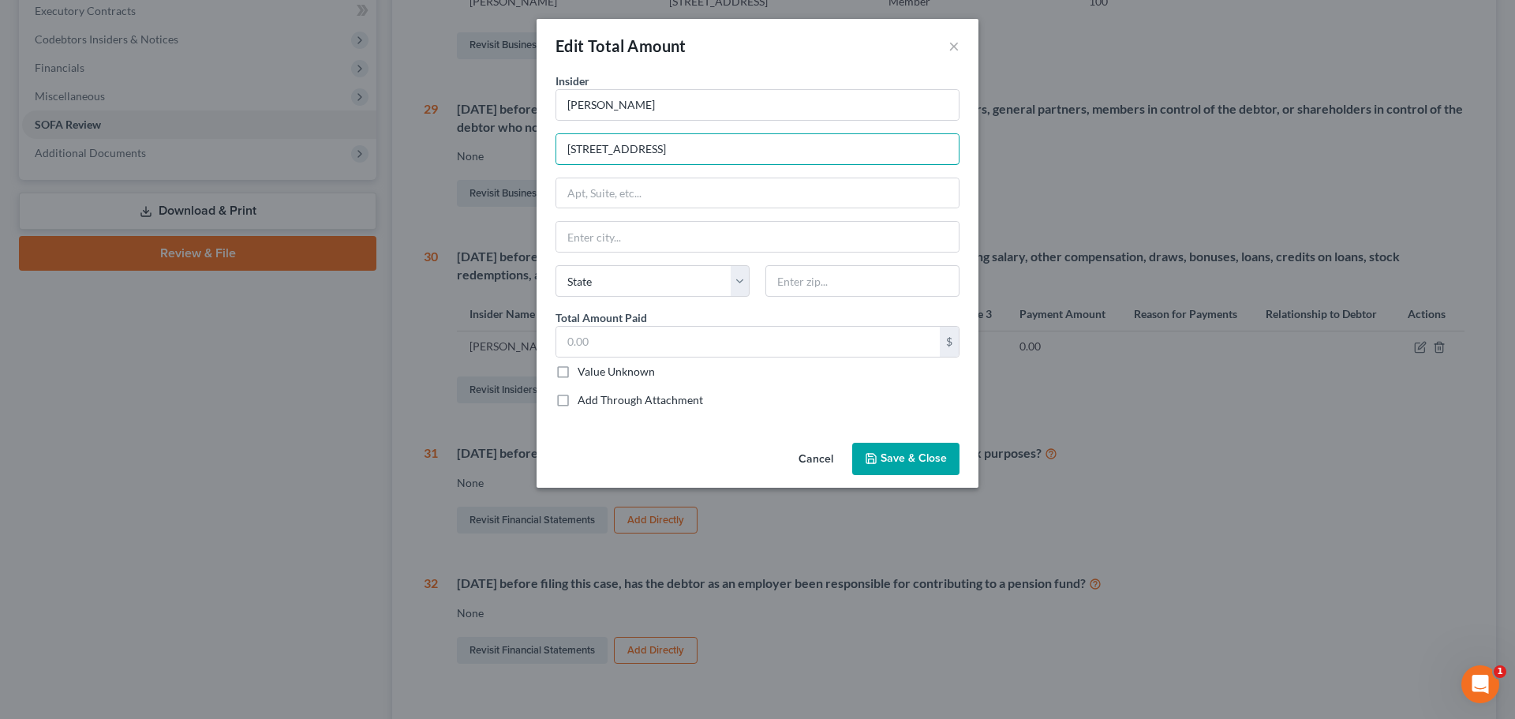
type input "[STREET_ADDRESS]"
type input "33647"
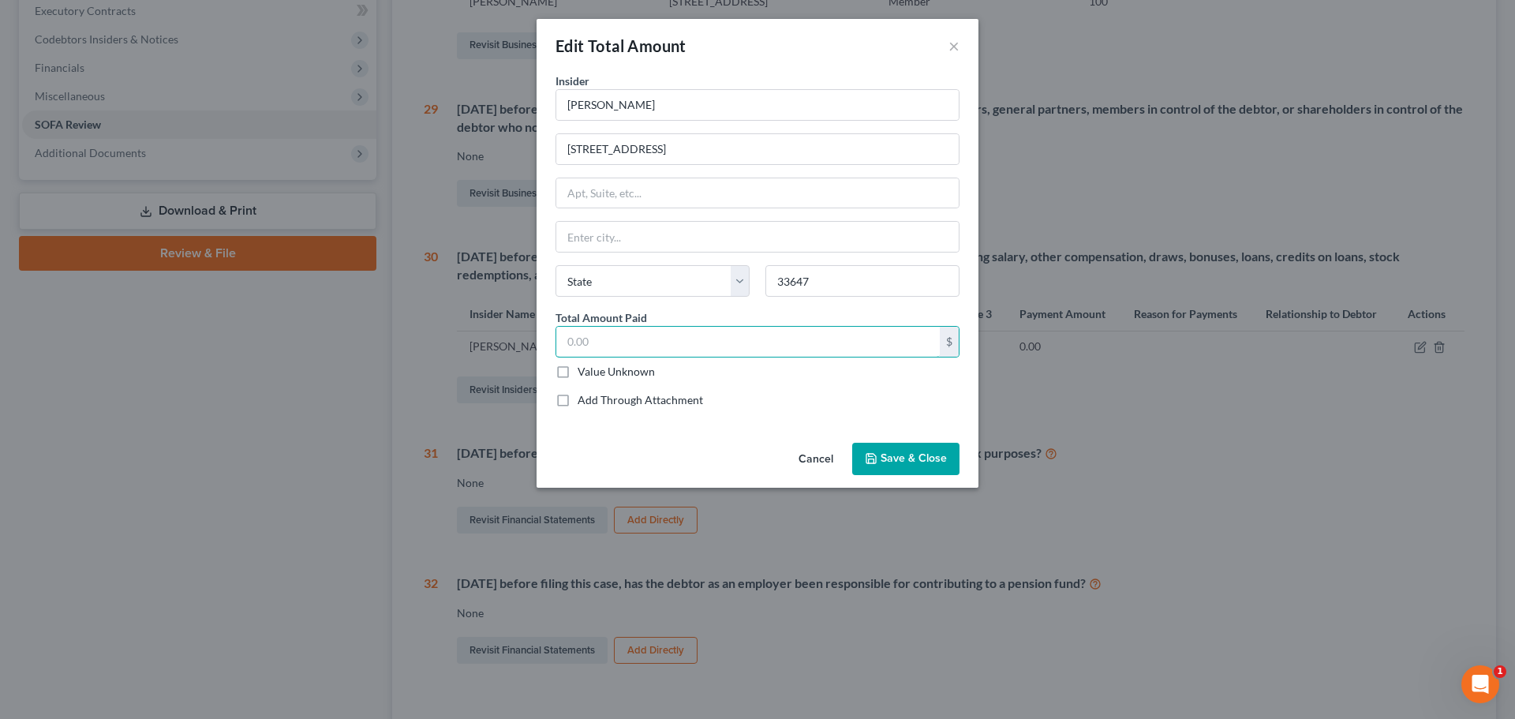
click at [837, 340] on input "text" at bounding box center [747, 342] width 383 height 30
type input "[GEOGRAPHIC_DATA]"
select select "9"
click at [577, 374] on label "Value Unknown" at bounding box center [615, 372] width 77 height 16
click at [584, 374] on input "Value Unknown" at bounding box center [589, 369] width 10 height 10
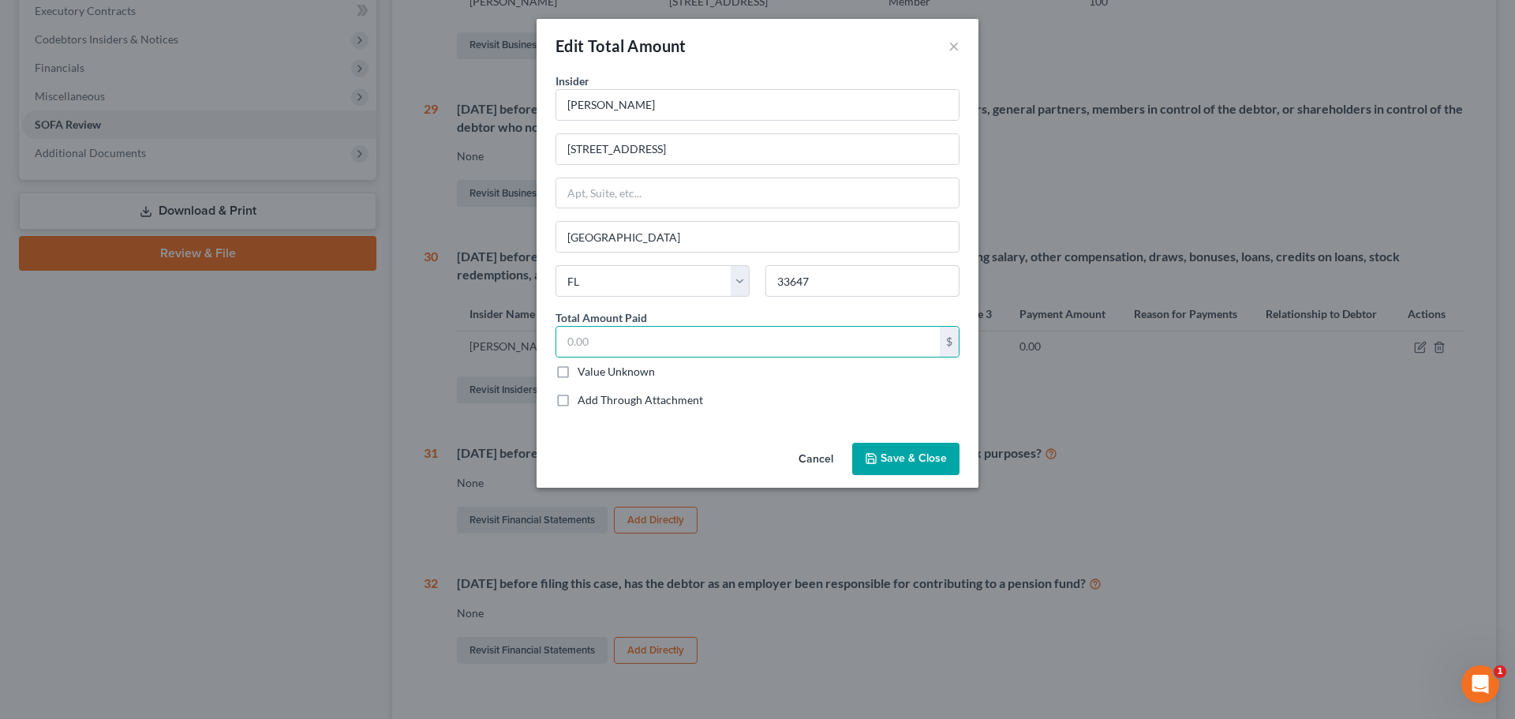
checkbox input "true"
type input "0.00"
click at [577, 373] on label "Value Unknown" at bounding box center [615, 372] width 77 height 16
click at [584, 373] on input "Value Unknown" at bounding box center [589, 369] width 10 height 10
click at [577, 375] on label "Value Unknown" at bounding box center [615, 372] width 77 height 16
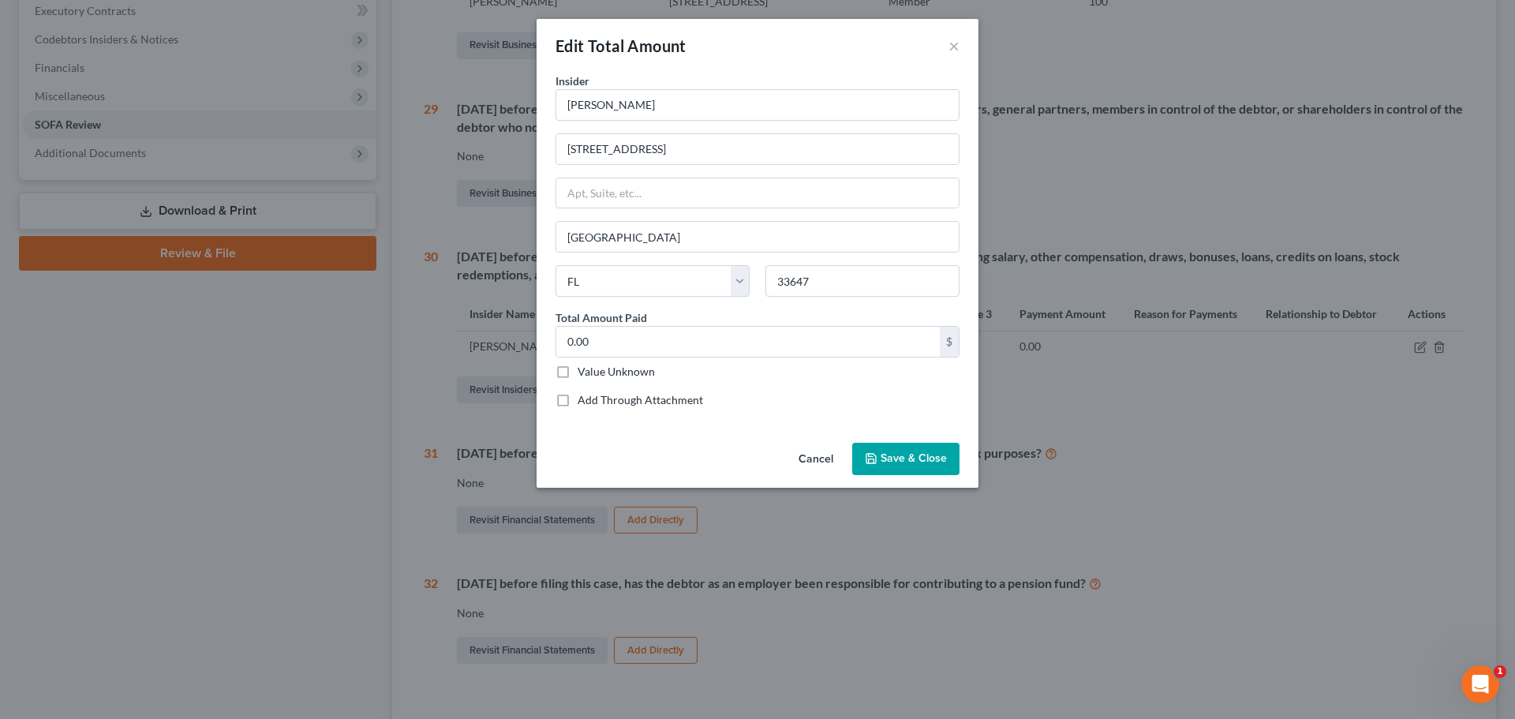
click at [584, 374] on input "Value Unknown" at bounding box center [589, 369] width 10 height 10
checkbox input "true"
click at [920, 462] on span "Save & Close" at bounding box center [913, 458] width 66 height 13
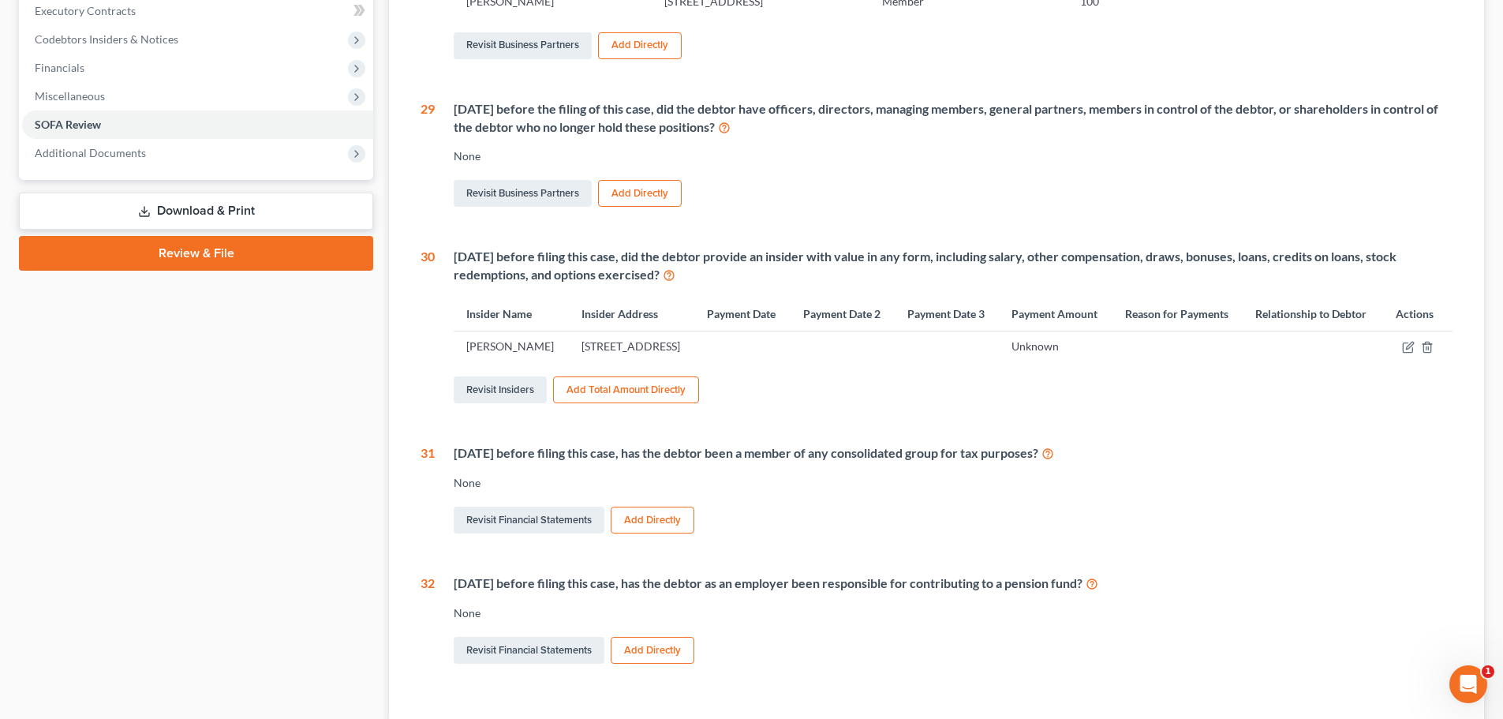
click at [1109, 361] on td "Unknown" at bounding box center [1055, 346] width 113 height 30
click at [1063, 361] on td "Unknown" at bounding box center [1055, 346] width 113 height 30
click at [1062, 361] on td "Unknown" at bounding box center [1055, 346] width 113 height 30
drag, startPoint x: 763, startPoint y: 411, endPoint x: 773, endPoint y: 426, distance: 18.2
click at [754, 406] on div "Revisit Insiders Add Total Amount Directly" at bounding box center [953, 389] width 999 height 33
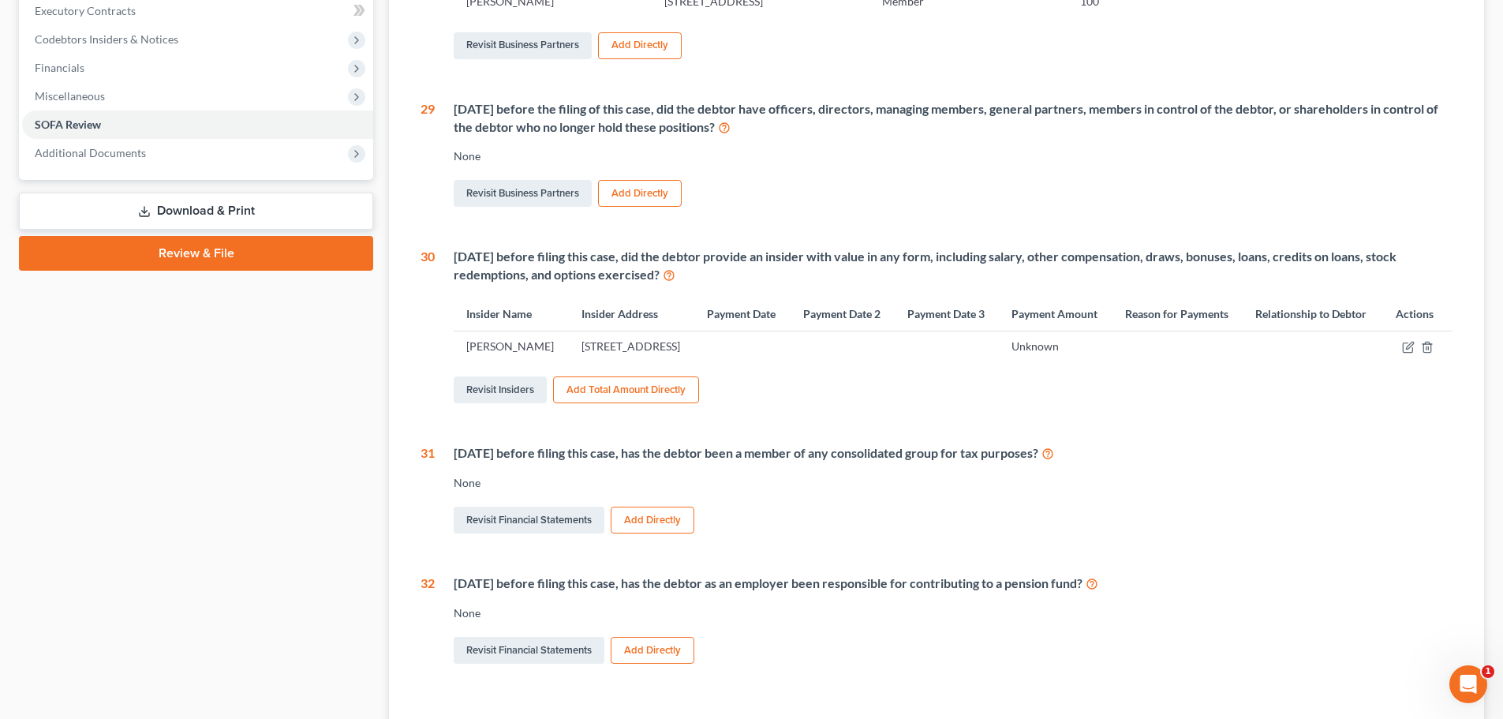
scroll to position [541, 0]
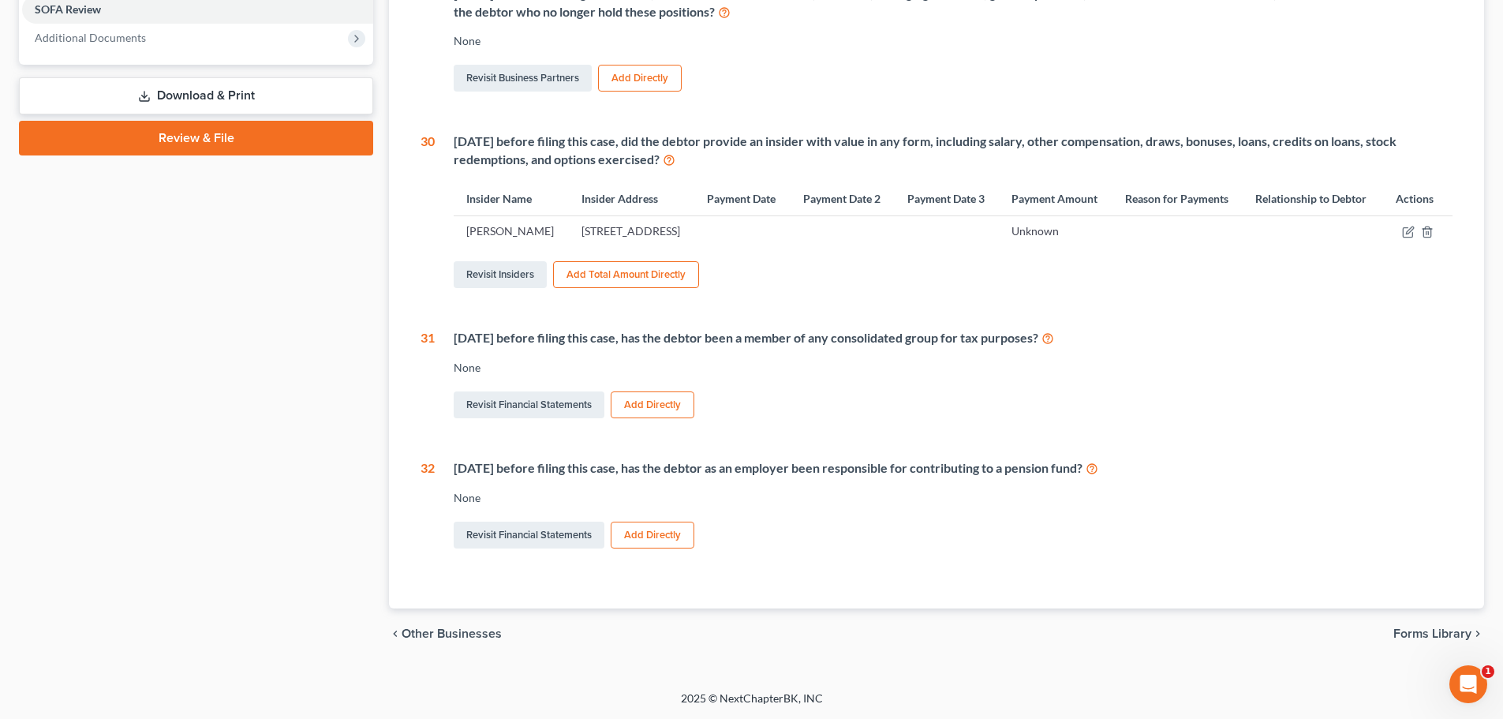
click at [829, 391] on div "Revisit Financial Statements Add Directly" at bounding box center [953, 404] width 999 height 33
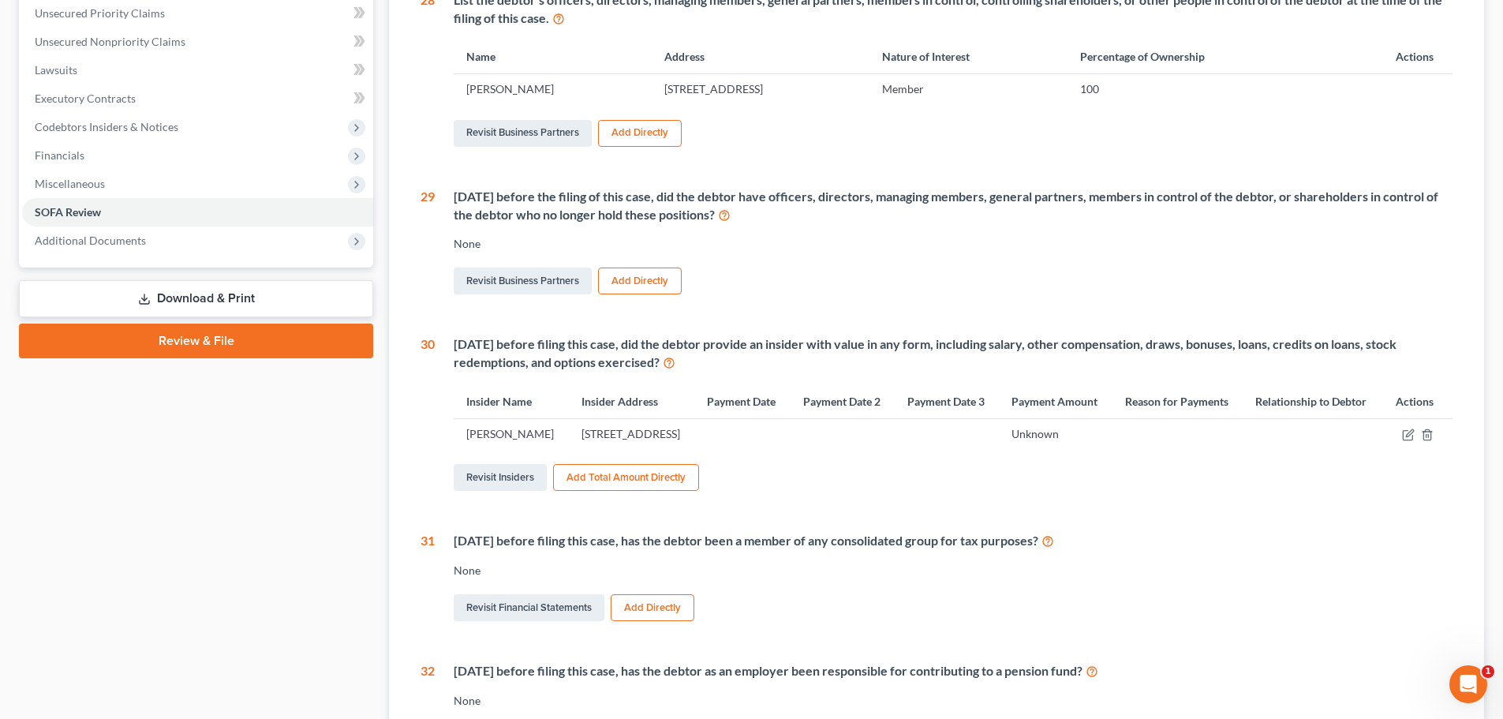
scroll to position [0, 0]
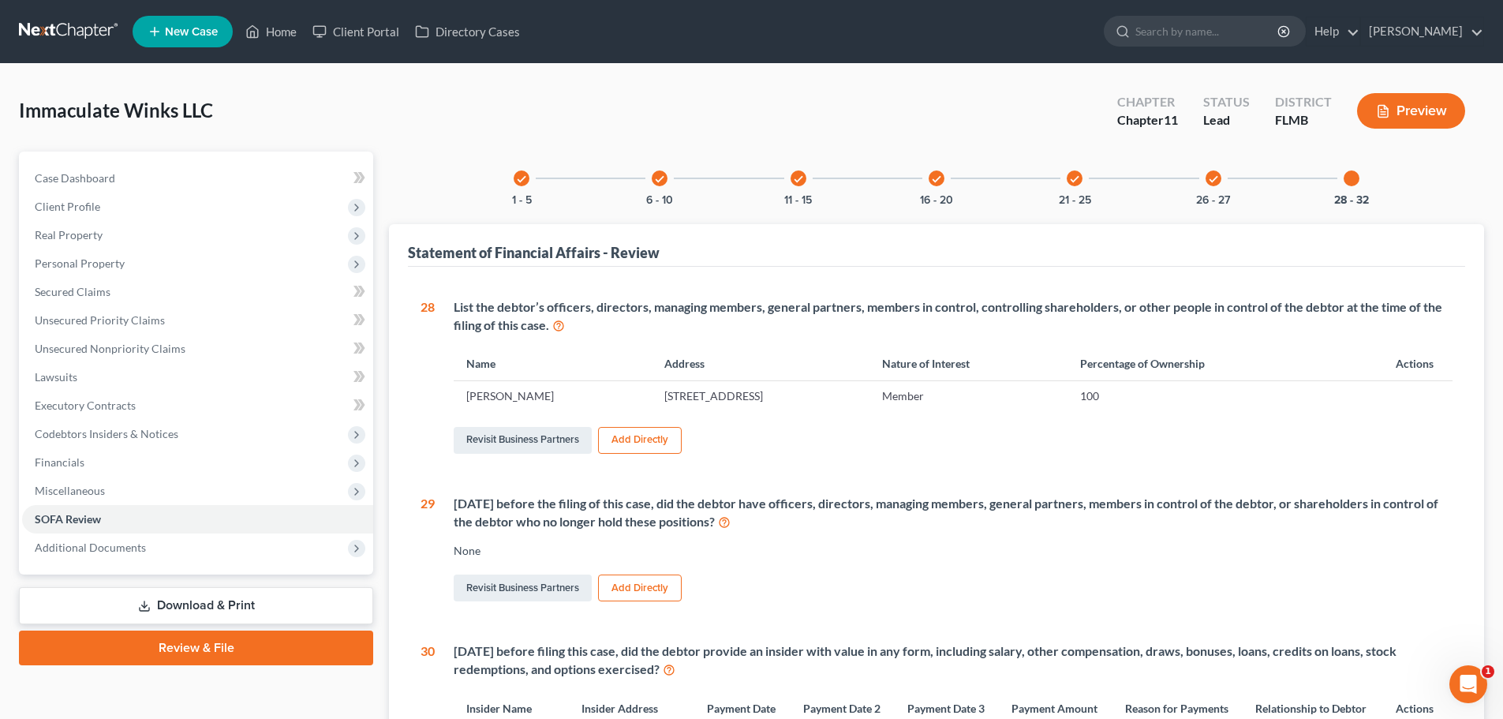
drag, startPoint x: 121, startPoint y: 257, endPoint x: 167, endPoint y: 255, distance: 45.8
click at [121, 257] on span "Personal Property" at bounding box center [80, 262] width 90 height 13
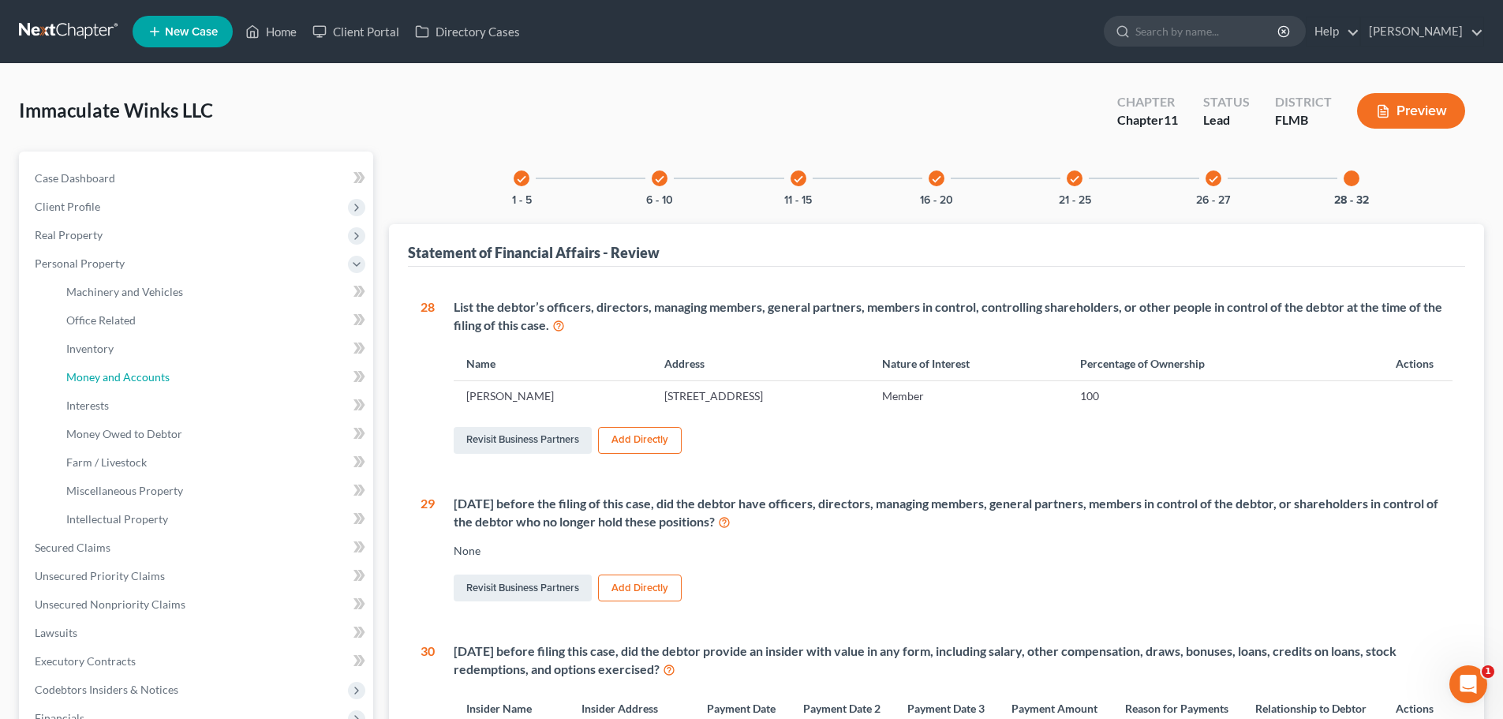
click at [135, 381] on span "Money and Accounts" at bounding box center [117, 376] width 103 height 13
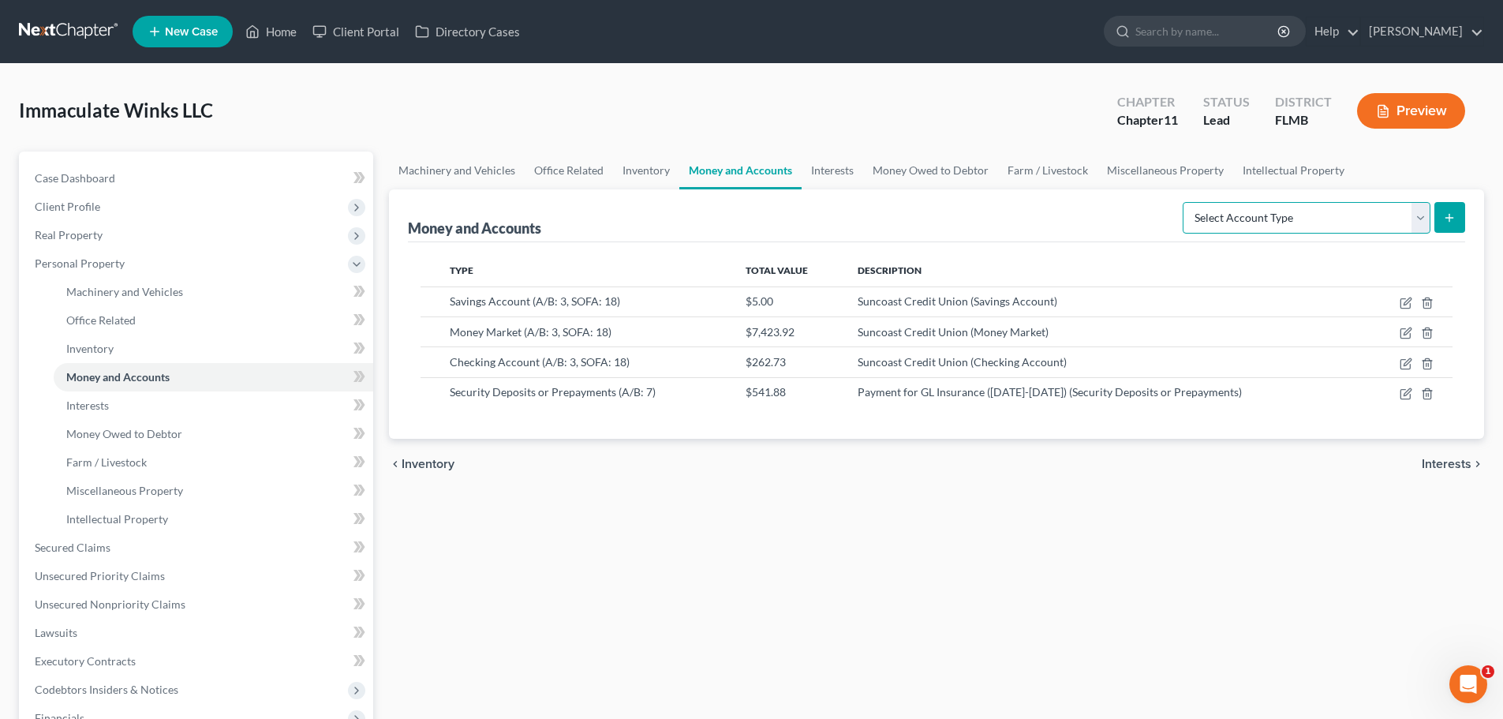
click at [1389, 211] on select "Select Account Type Brokerage (A/B: 3, SOFA: 18) Cash on Hand (A/B: 2) Certific…" at bounding box center [1307, 218] width 248 height 32
select select "security_deposits"
click at [1184, 202] on select "Select Account Type Brokerage (A/B: 3, SOFA: 18) Cash on Hand (A/B: 2) Certific…" at bounding box center [1307, 218] width 248 height 32
click at [1460, 214] on button "submit" at bounding box center [1449, 217] width 31 height 31
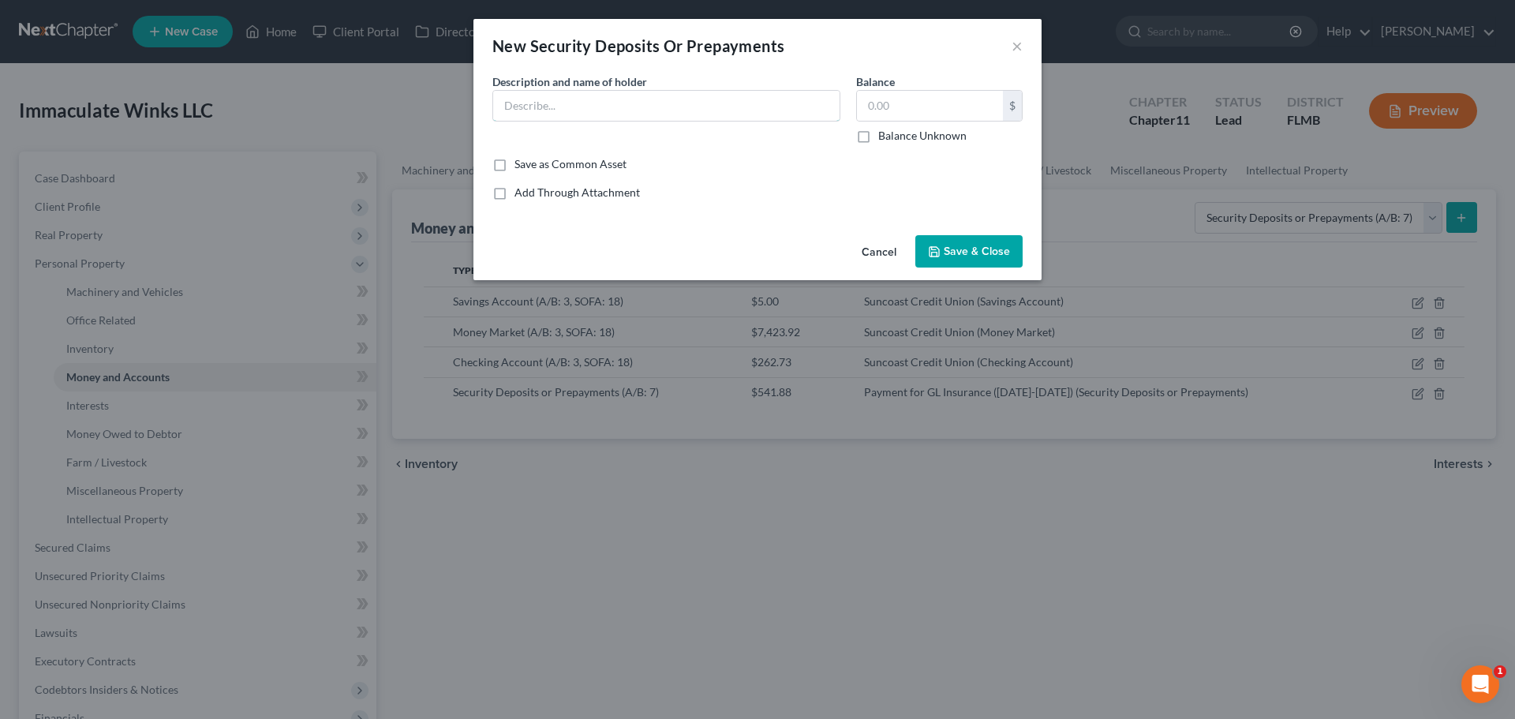
click at [663, 97] on input "text" at bounding box center [666, 106] width 346 height 30
type input "Tampa Electric (TECO)"
click at [878, 133] on label "Balance Unknown" at bounding box center [922, 136] width 88 height 16
click at [884, 133] on input "Balance Unknown" at bounding box center [889, 133] width 10 height 10
checkbox input "true"
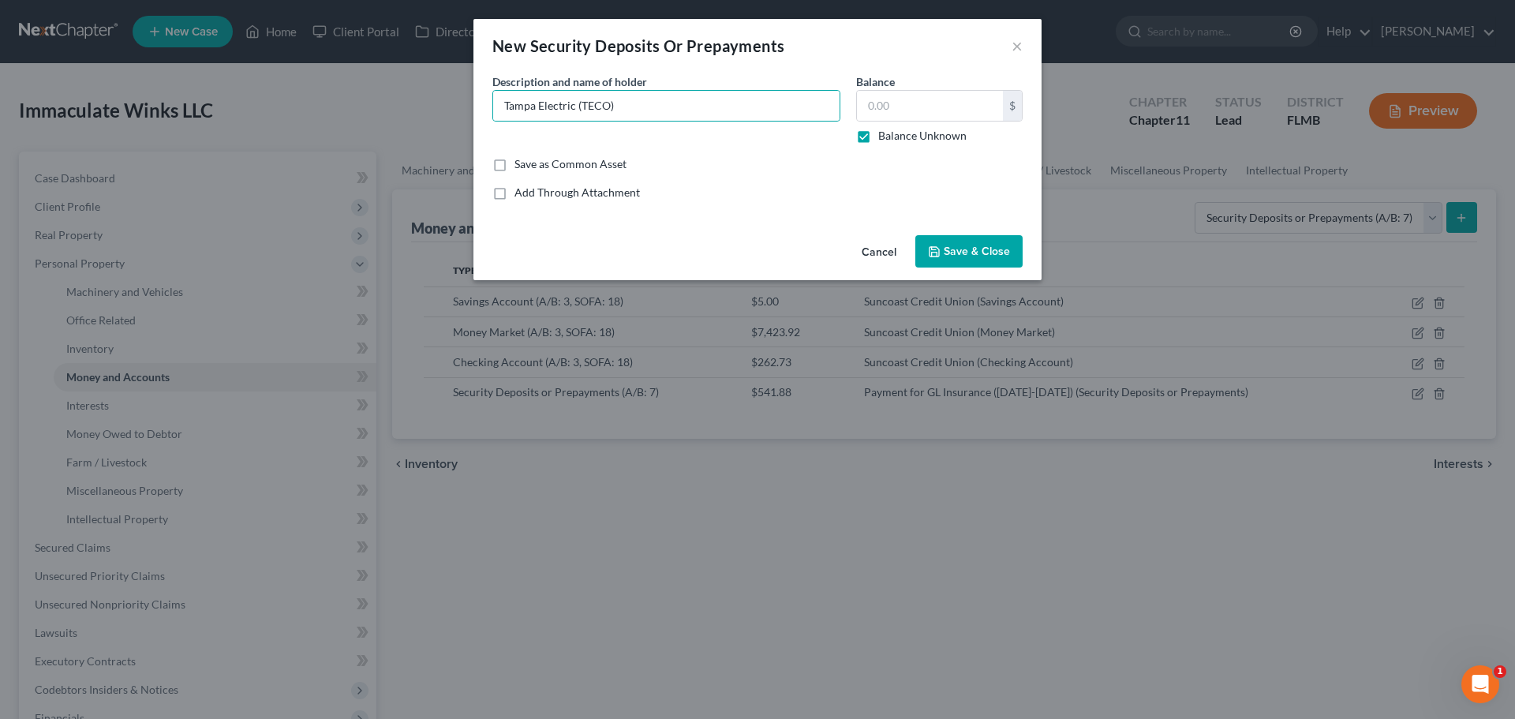
type input "0.00"
click at [988, 256] on span "Save & Close" at bounding box center [977, 251] width 66 height 13
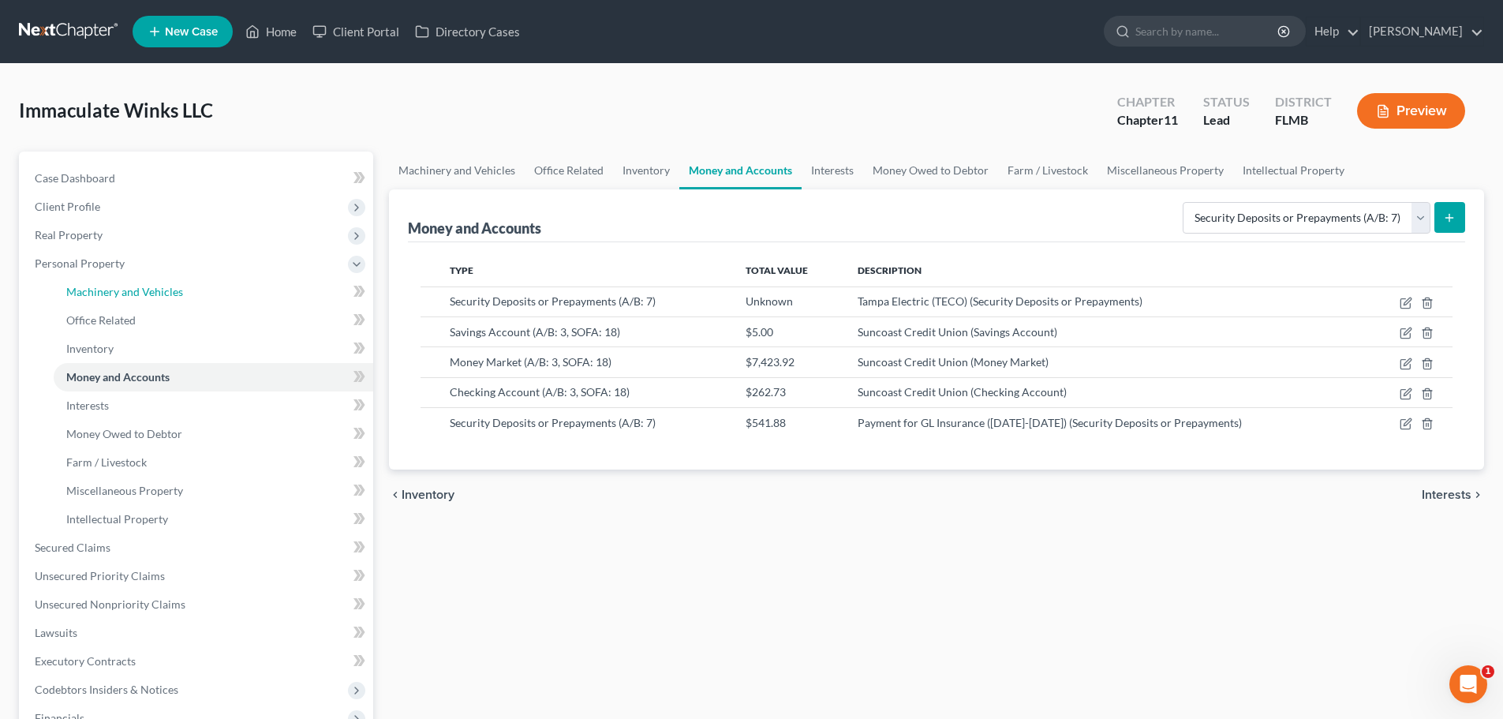
click at [118, 291] on span "Machinery and Vehicles" at bounding box center [124, 291] width 117 height 13
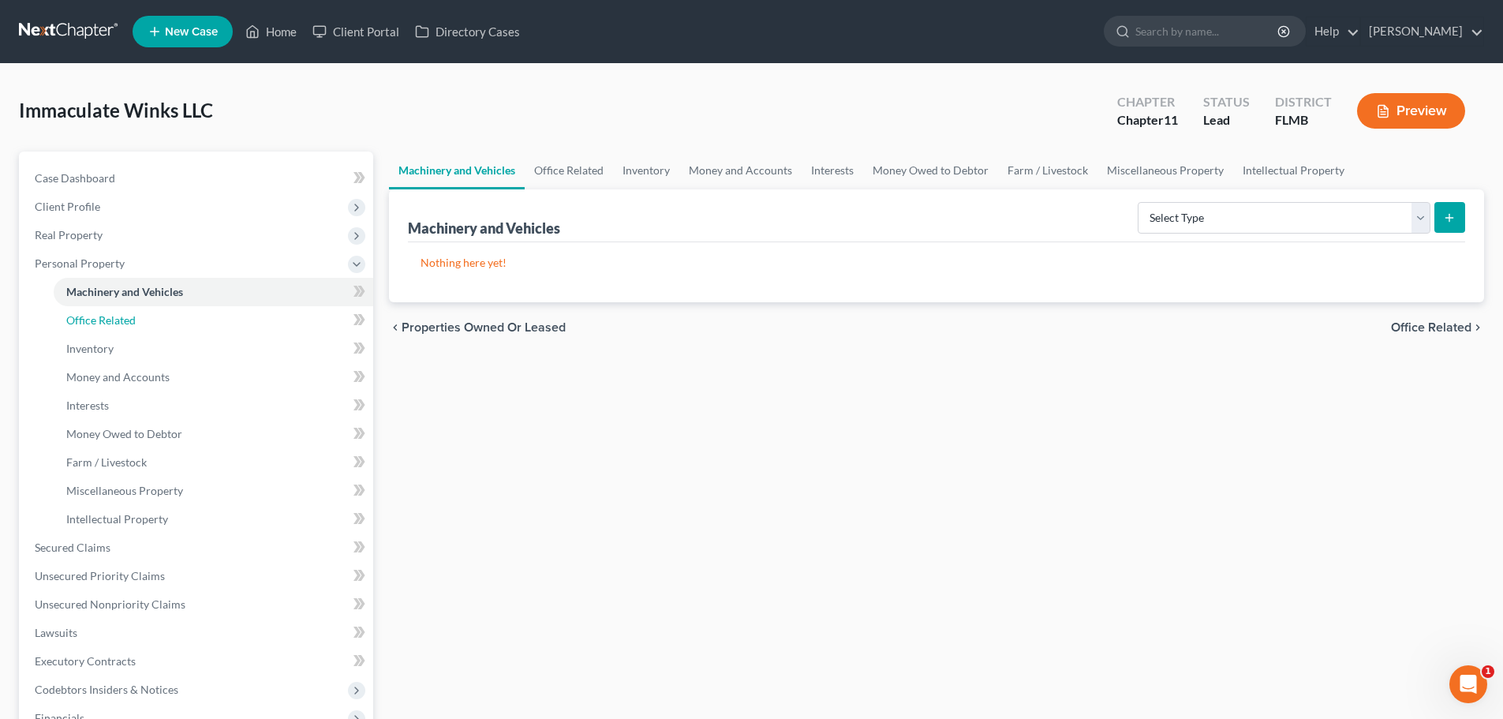
click at [170, 308] on link "Office Related" at bounding box center [214, 320] width 320 height 28
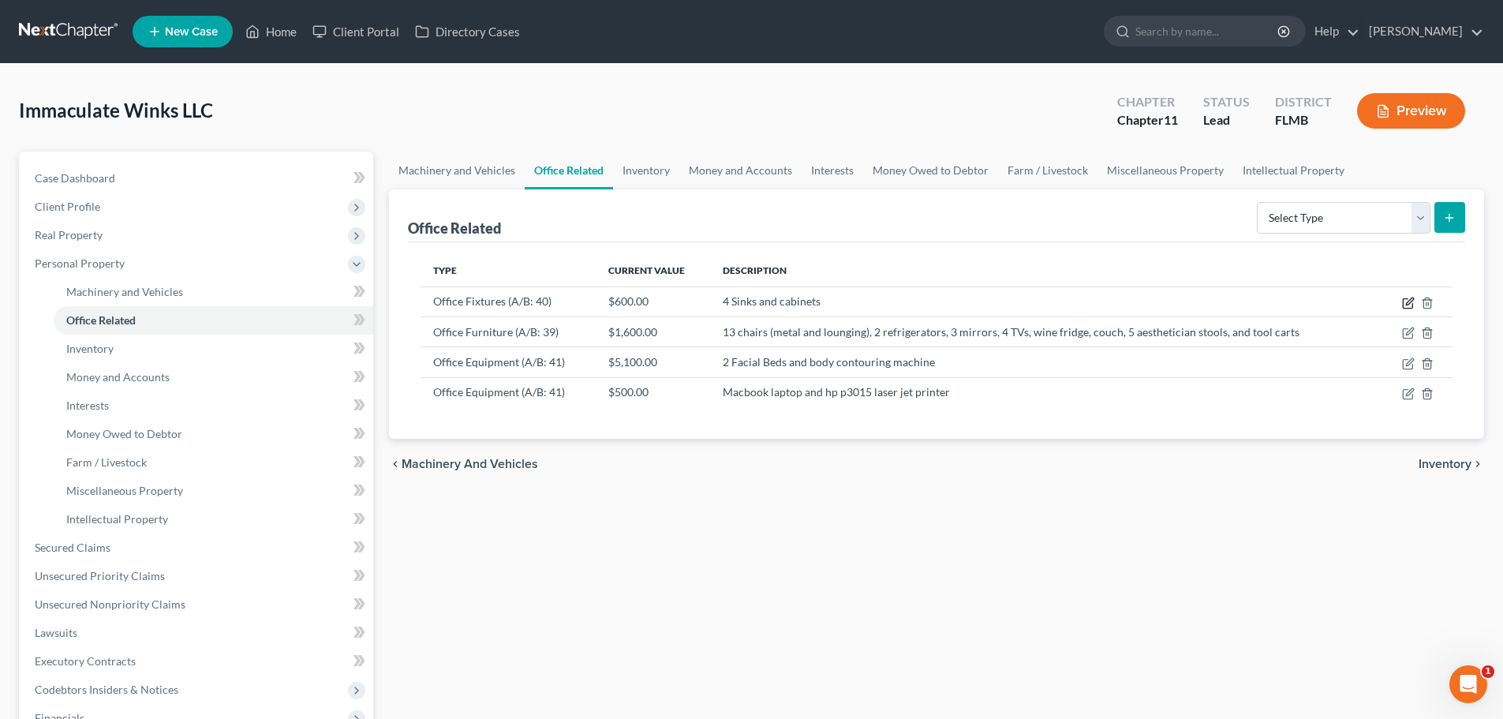
click at [1404, 302] on icon "button" at bounding box center [1408, 303] width 13 height 13
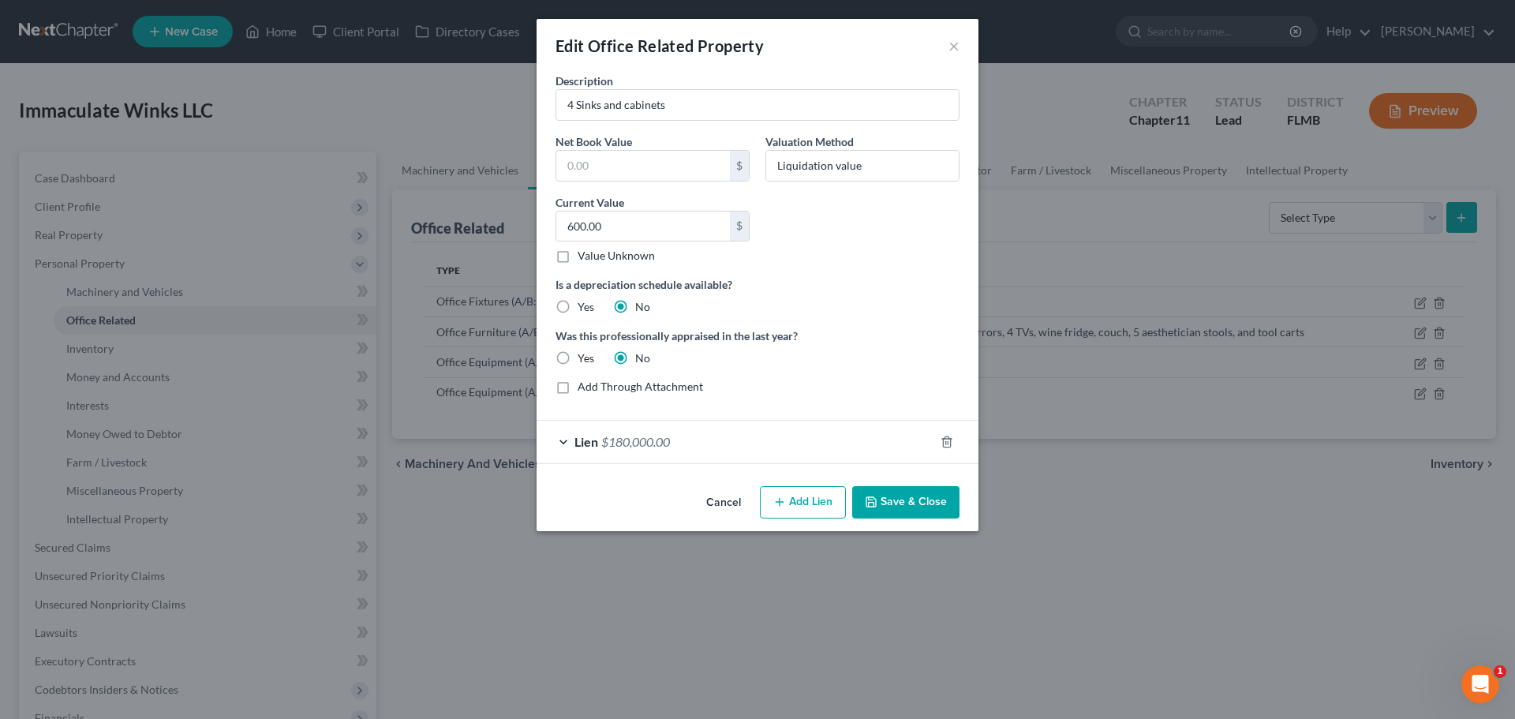
click at [925, 503] on button "Save & Close" at bounding box center [905, 502] width 107 height 33
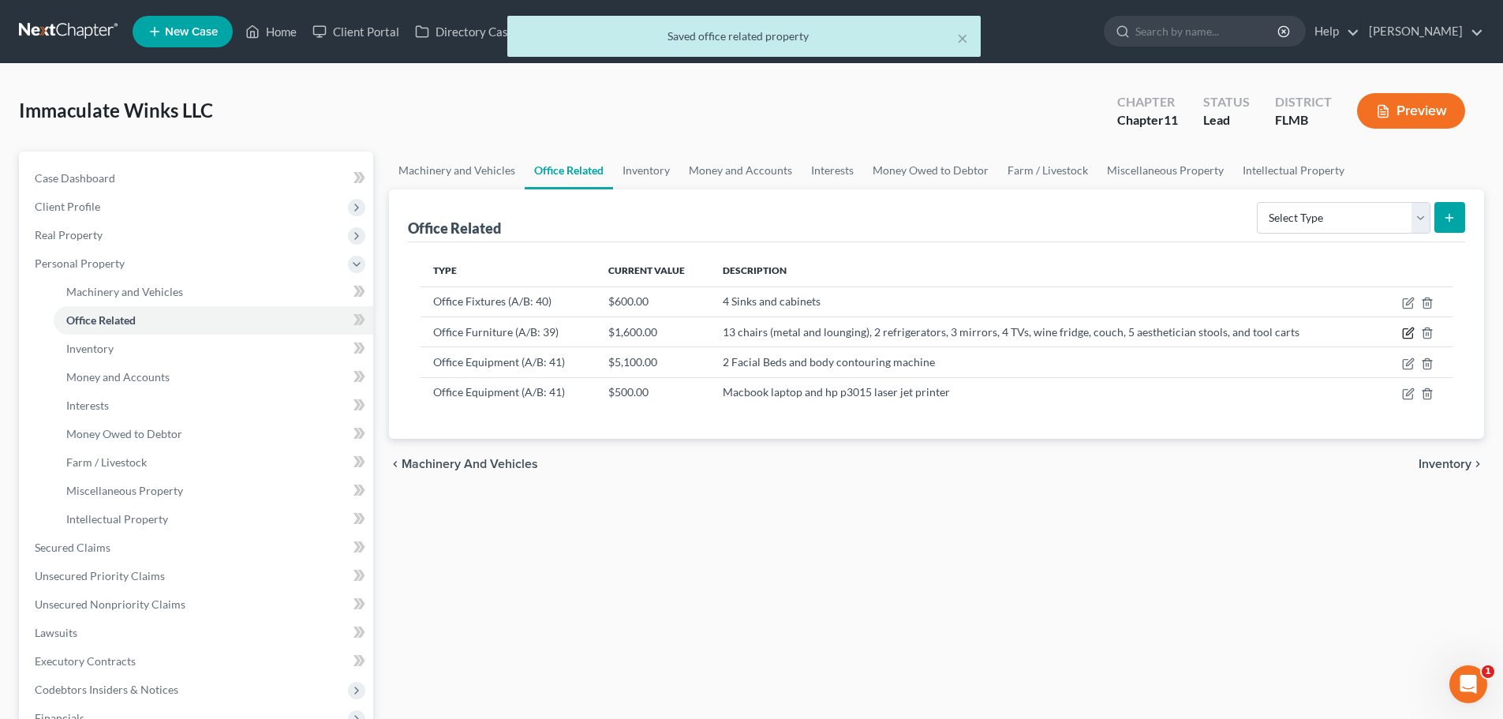
click at [1405, 329] on icon "button" at bounding box center [1407, 333] width 9 height 9
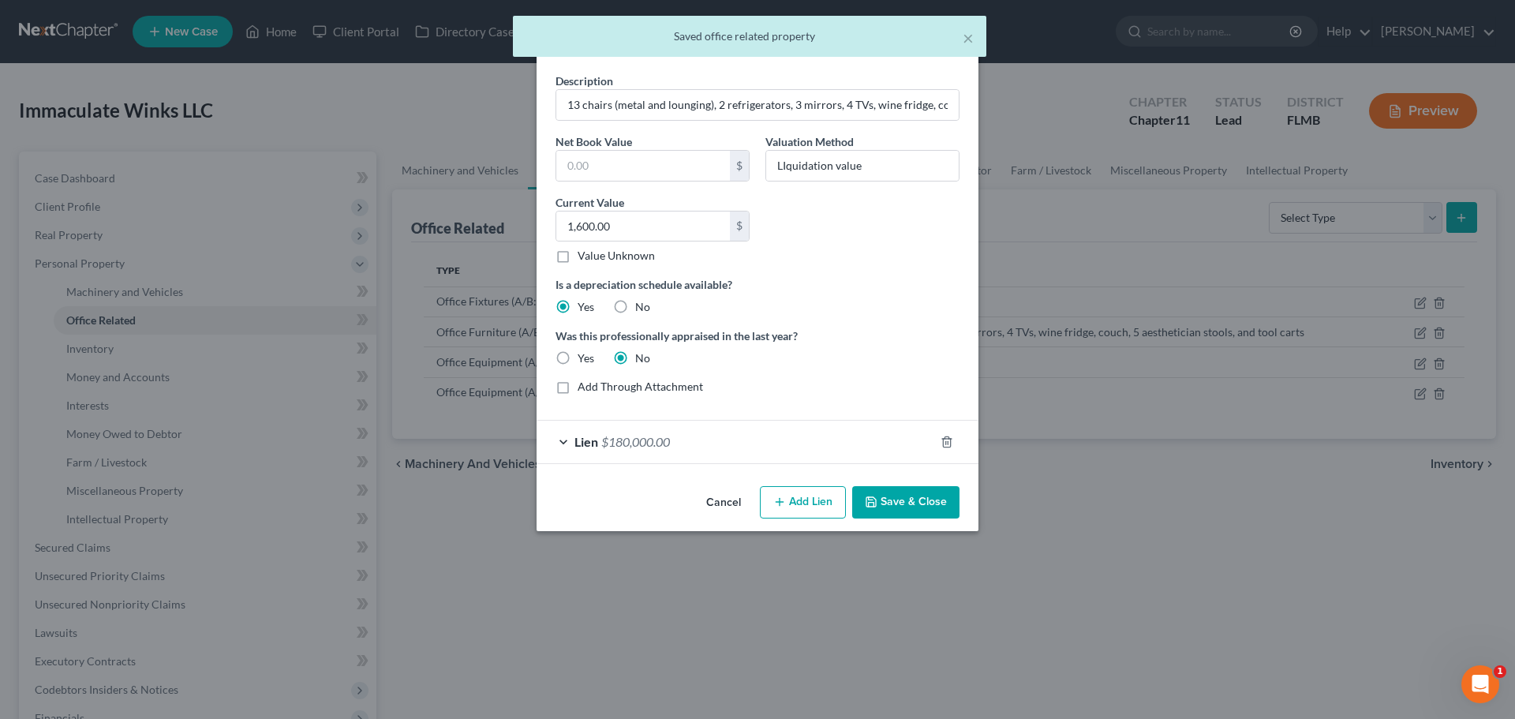
click at [635, 305] on label "No" at bounding box center [642, 307] width 15 height 16
click at [641, 305] on input "No" at bounding box center [646, 304] width 10 height 10
radio input "true"
radio input "false"
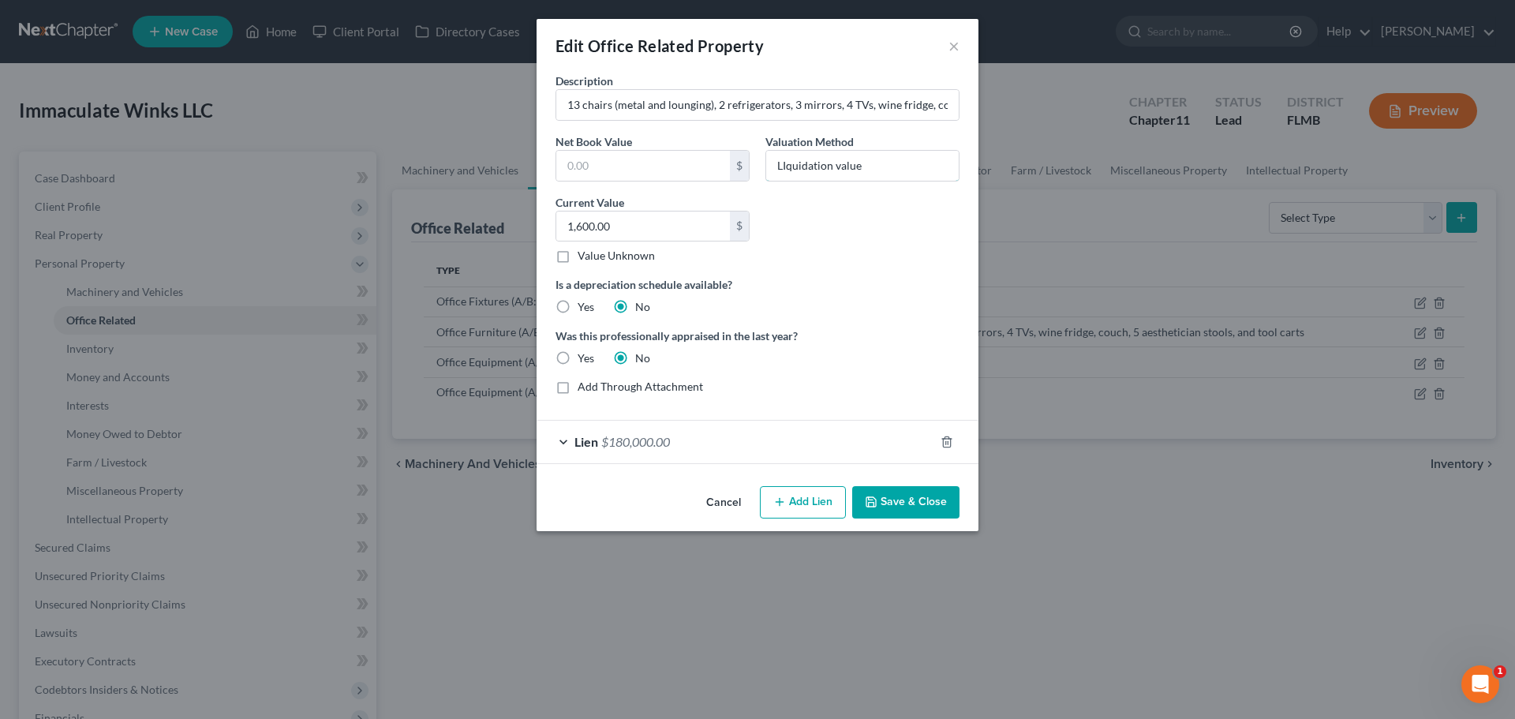
click at [783, 164] on input "LIquidation value" at bounding box center [862, 166] width 192 height 30
type input "Liquidation Value"
click at [918, 499] on button "Save & Close" at bounding box center [905, 502] width 107 height 33
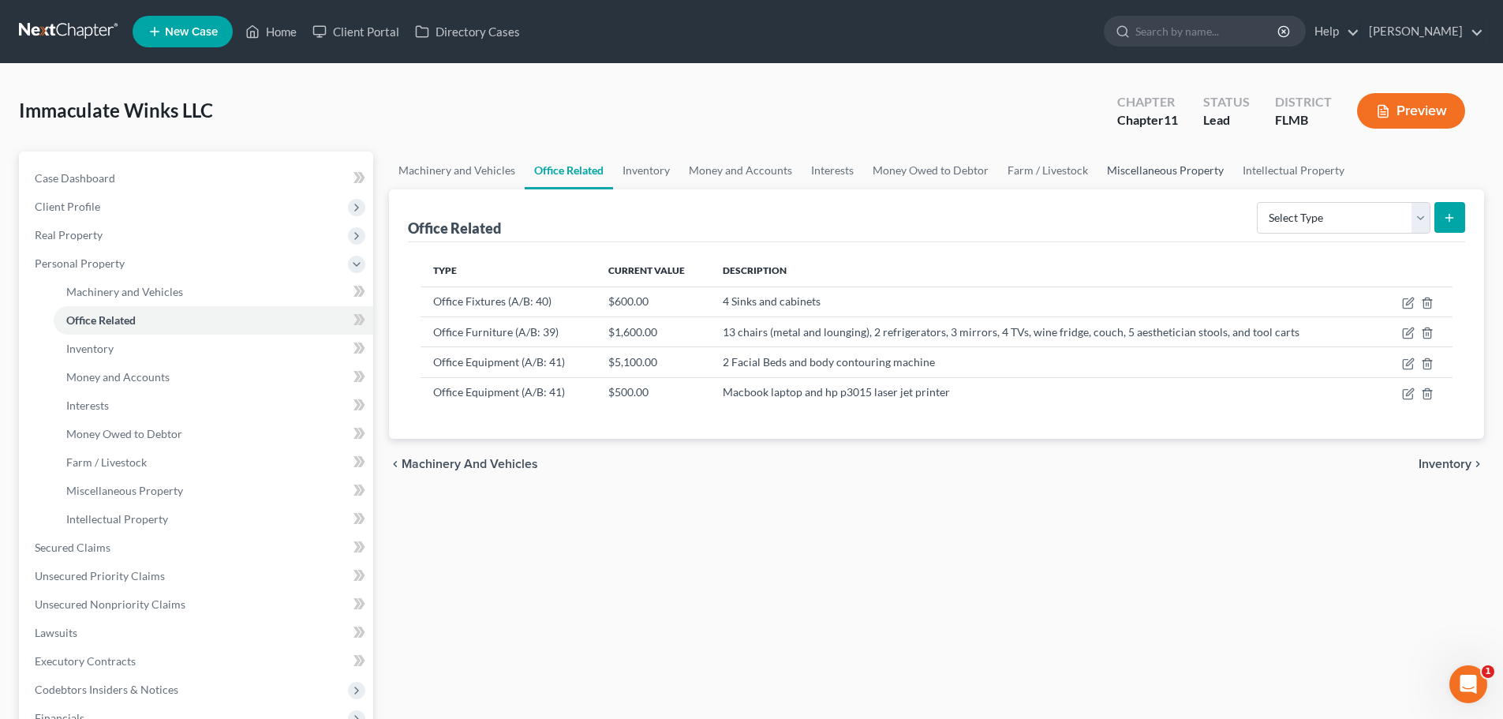
drag, startPoint x: 1166, startPoint y: 171, endPoint x: 1155, endPoint y: 188, distance: 19.9
click at [1166, 171] on link "Miscellaneous Property" at bounding box center [1165, 170] width 136 height 38
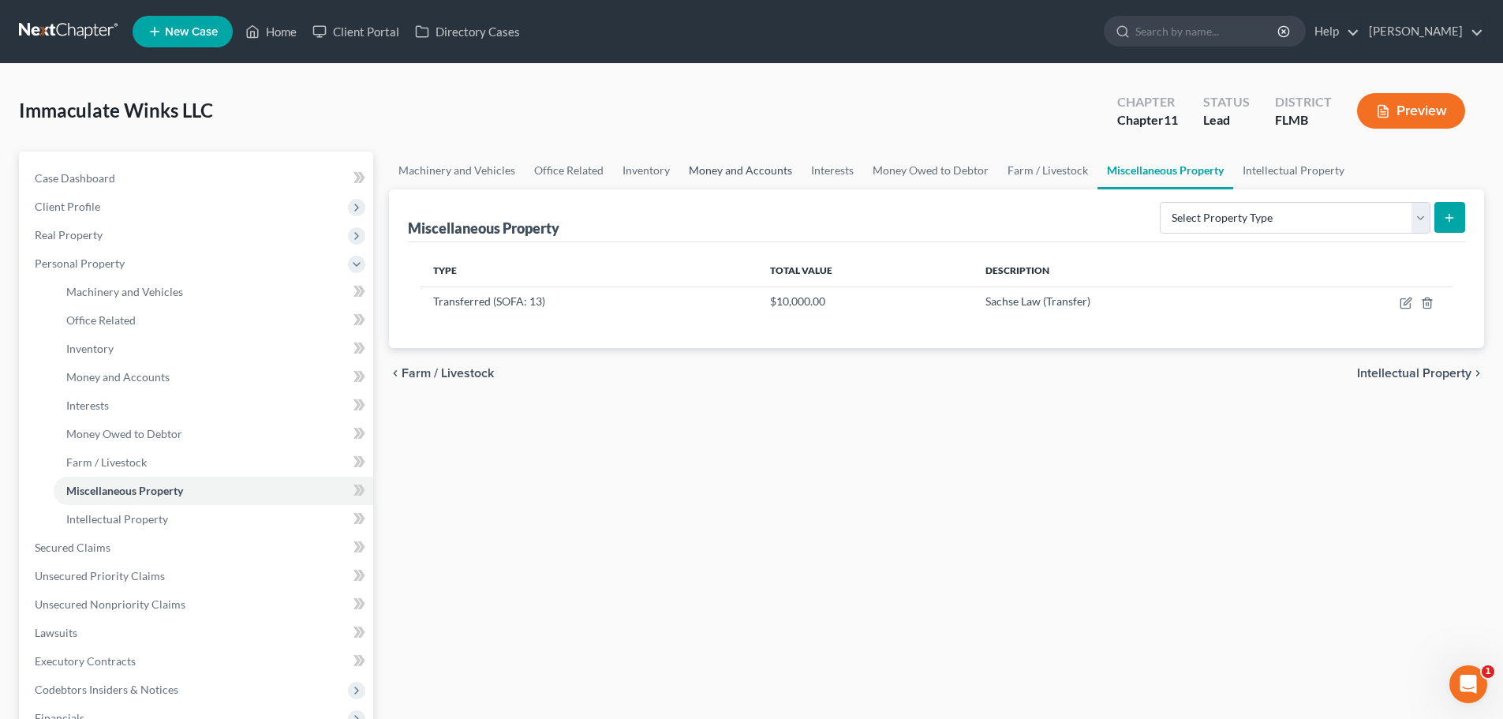
click at [724, 165] on link "Money and Accounts" at bounding box center [740, 170] width 122 height 38
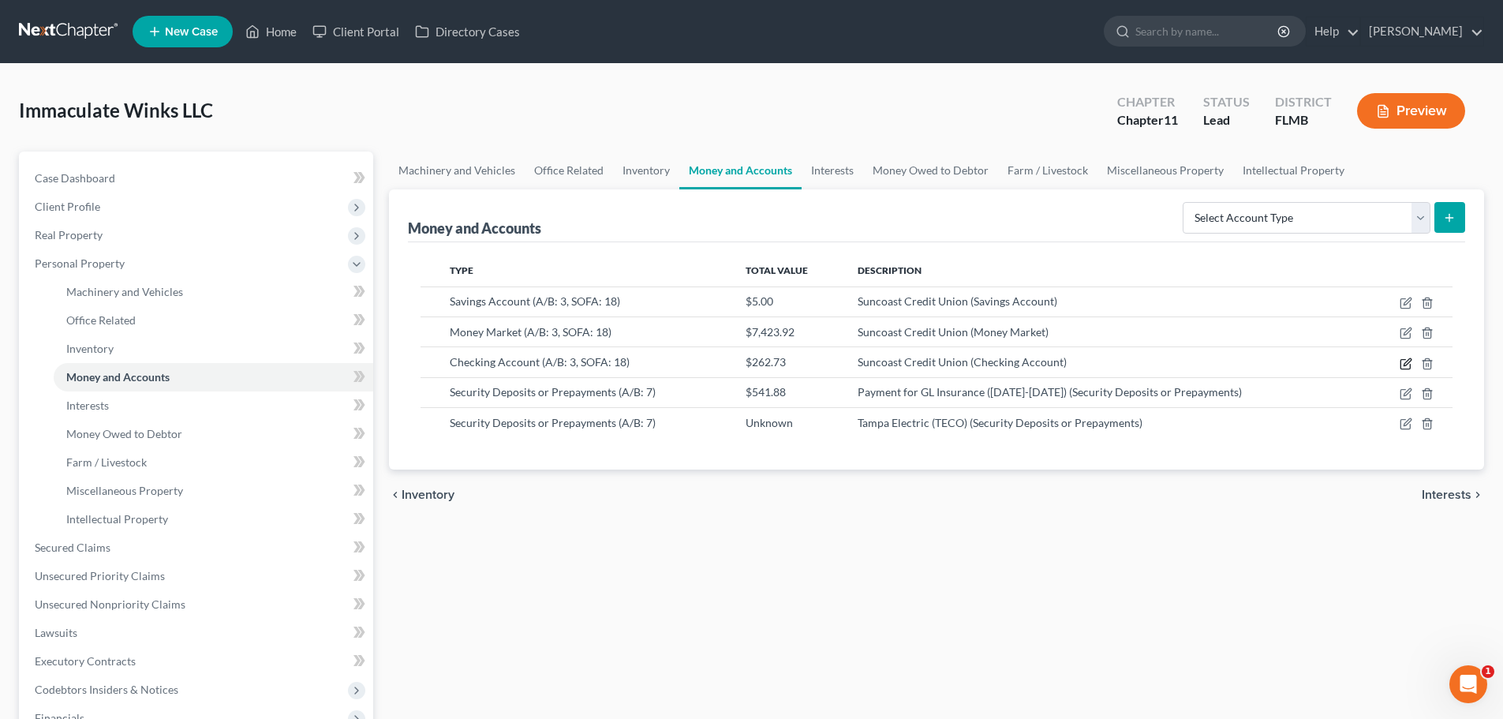
click at [1409, 361] on icon "button" at bounding box center [1406, 363] width 13 height 13
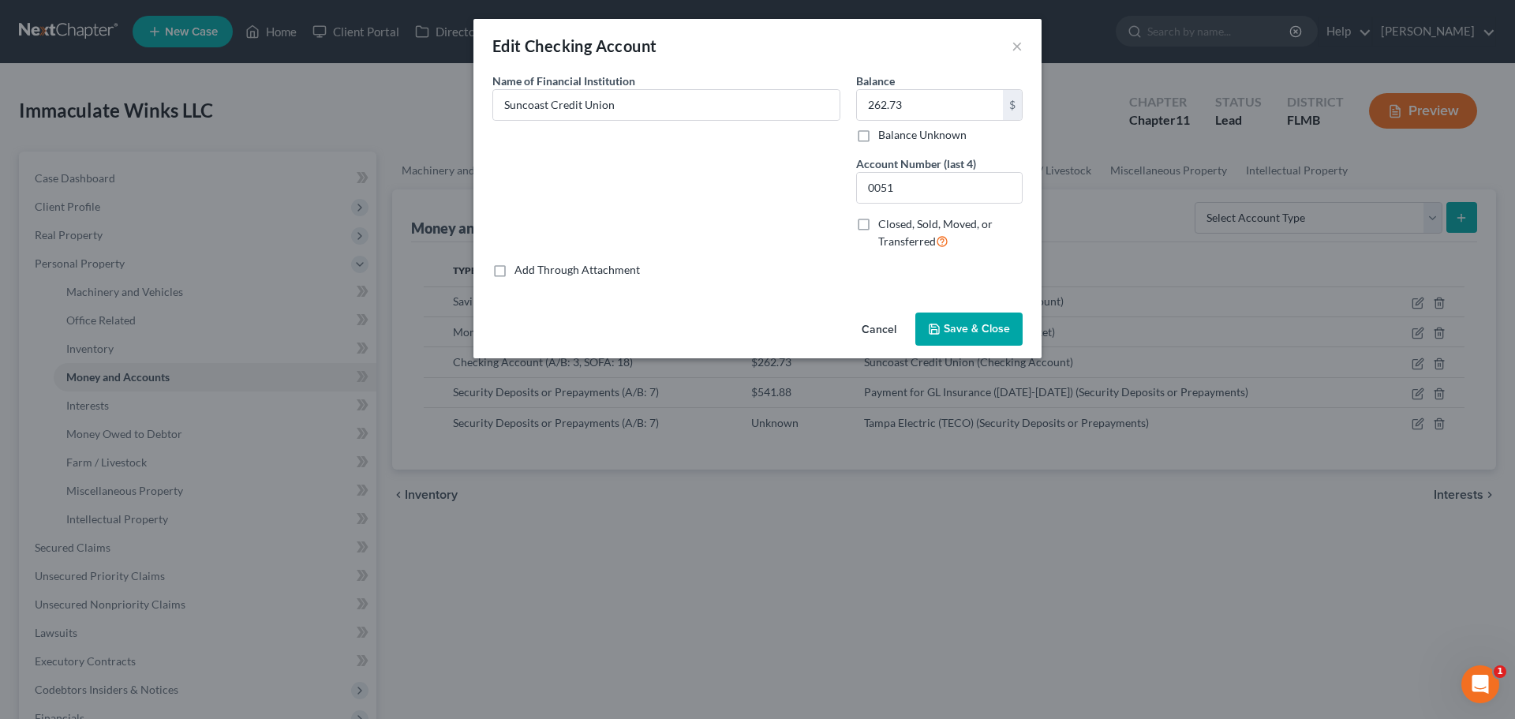
click at [977, 331] on span "Save & Close" at bounding box center [977, 328] width 66 height 13
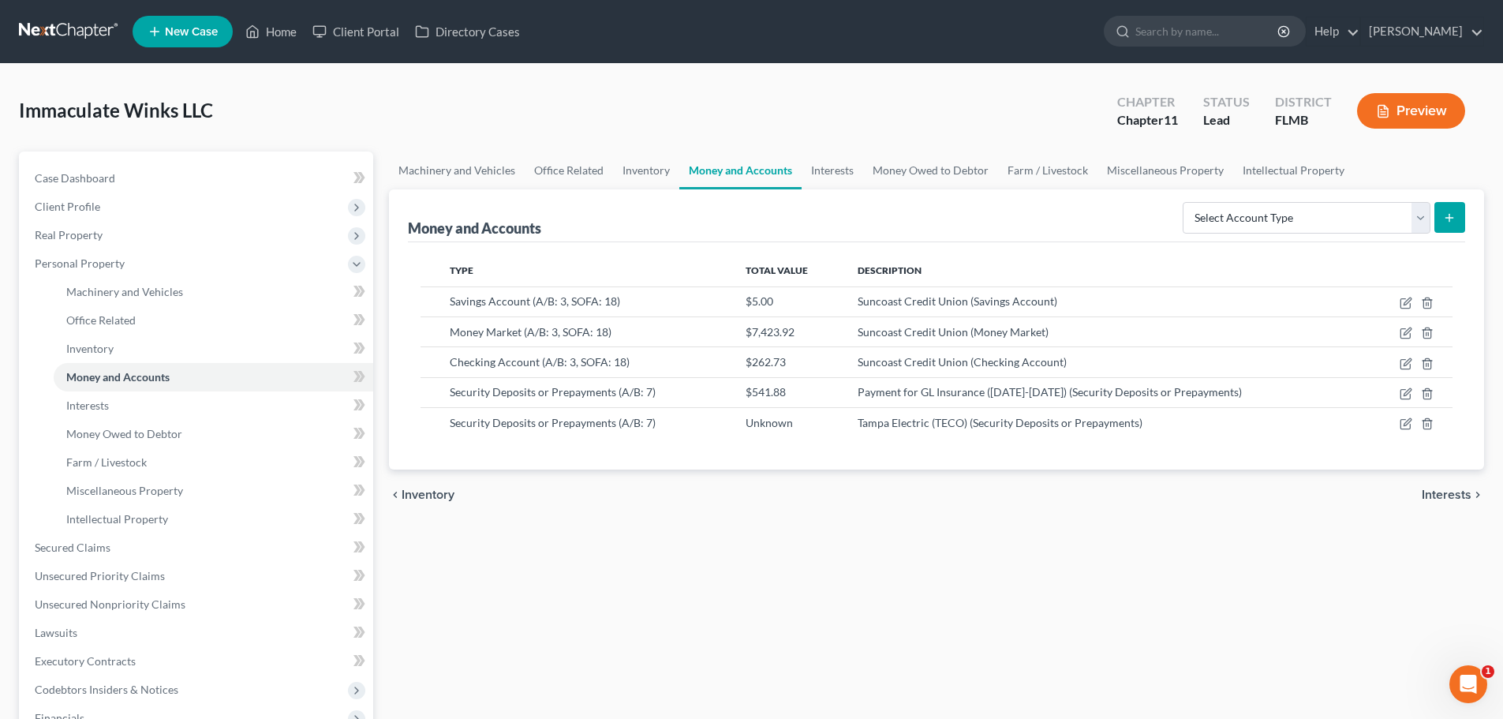
click at [627, 388] on span "Security Deposits or Prepayments (A/B: 7)" at bounding box center [553, 391] width 206 height 13
click at [1400, 391] on icon "button" at bounding box center [1406, 393] width 13 height 13
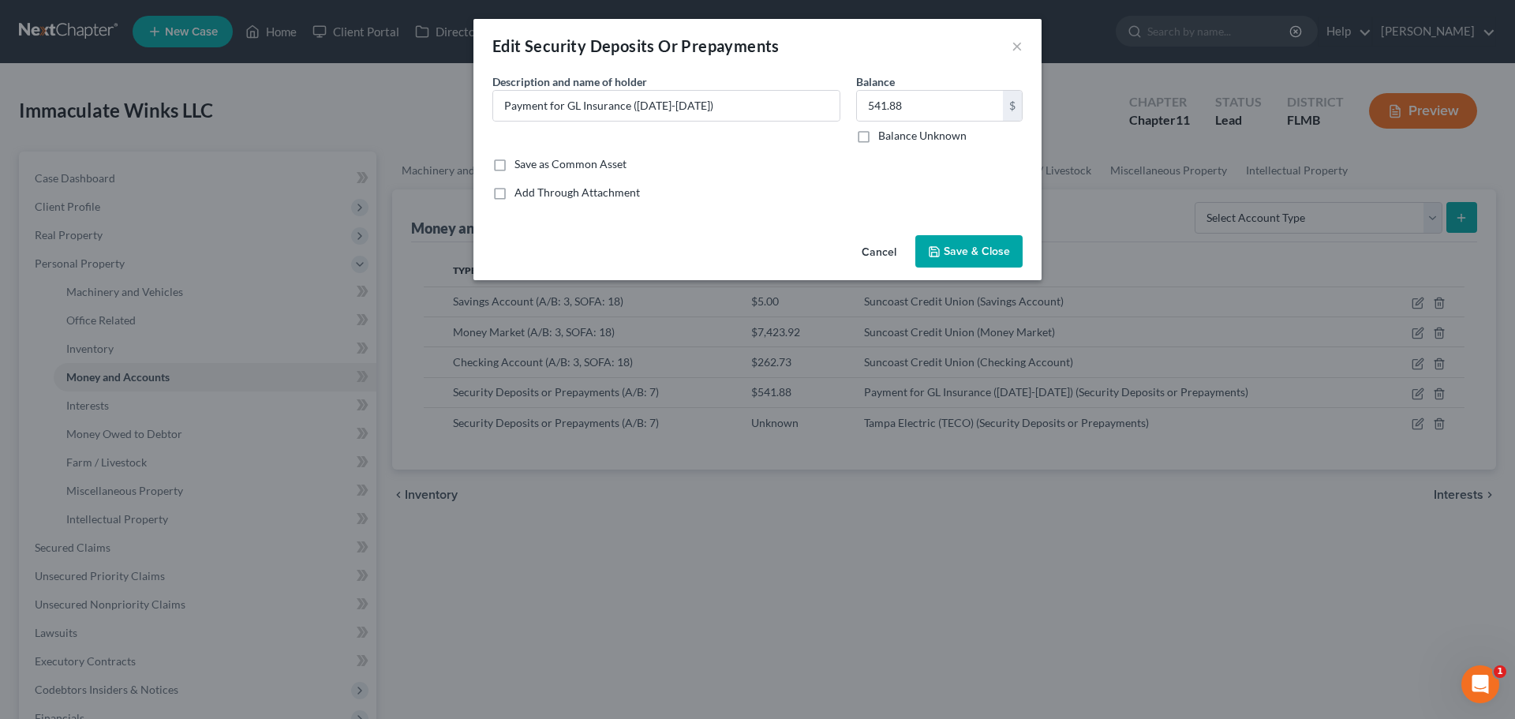
click at [984, 251] on span "Save & Close" at bounding box center [977, 251] width 66 height 13
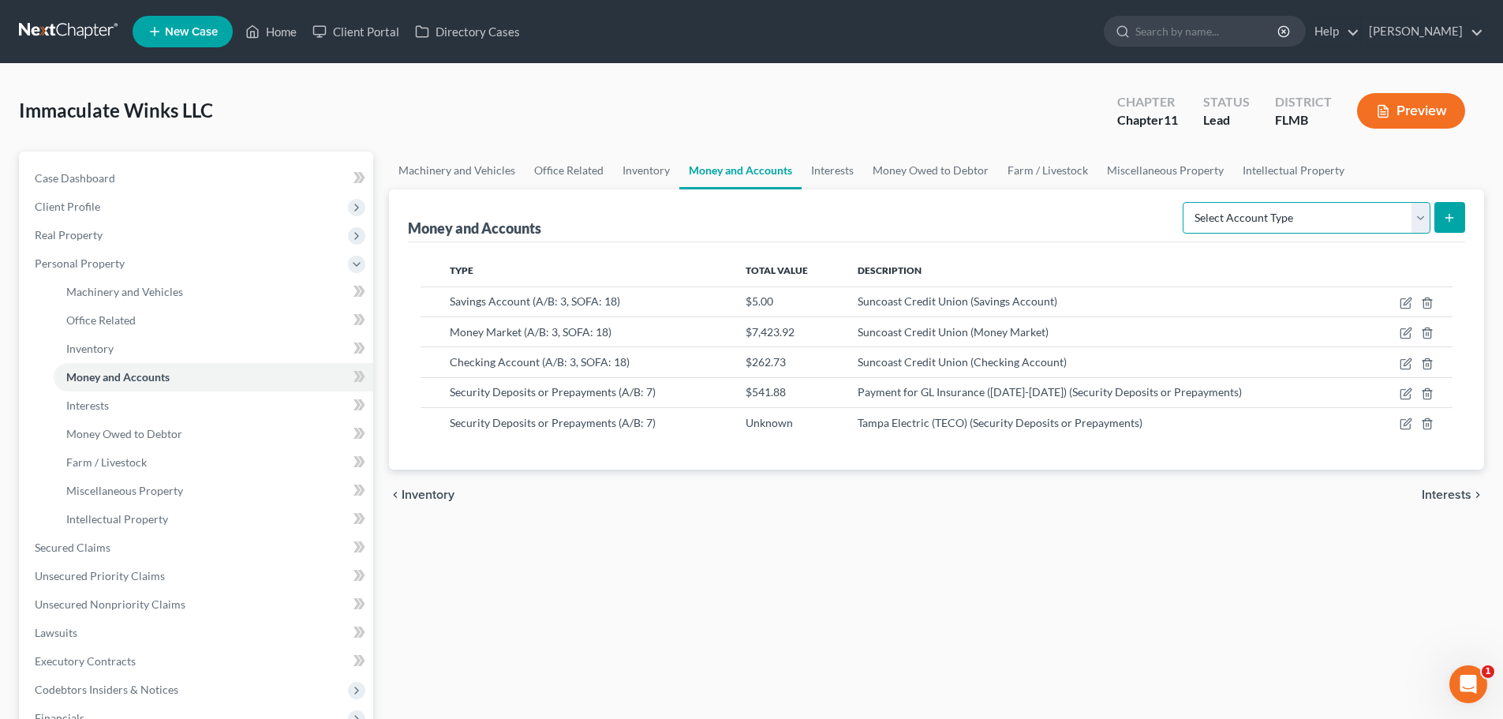
drag, startPoint x: 1421, startPoint y: 215, endPoint x: 1416, endPoint y: 232, distance: 17.2
click at [1421, 215] on select "Select Account Type Brokerage (A/B: 3, SOFA: 18) Cash on Hand (A/B: 2) Certific…" at bounding box center [1307, 218] width 248 height 32
select select "prepayments"
click at [1184, 202] on select "Select Account Type Brokerage (A/B: 3, SOFA: 18) Cash on Hand (A/B: 2) Certific…" at bounding box center [1307, 218] width 248 height 32
click at [1456, 215] on button "submit" at bounding box center [1449, 217] width 31 height 31
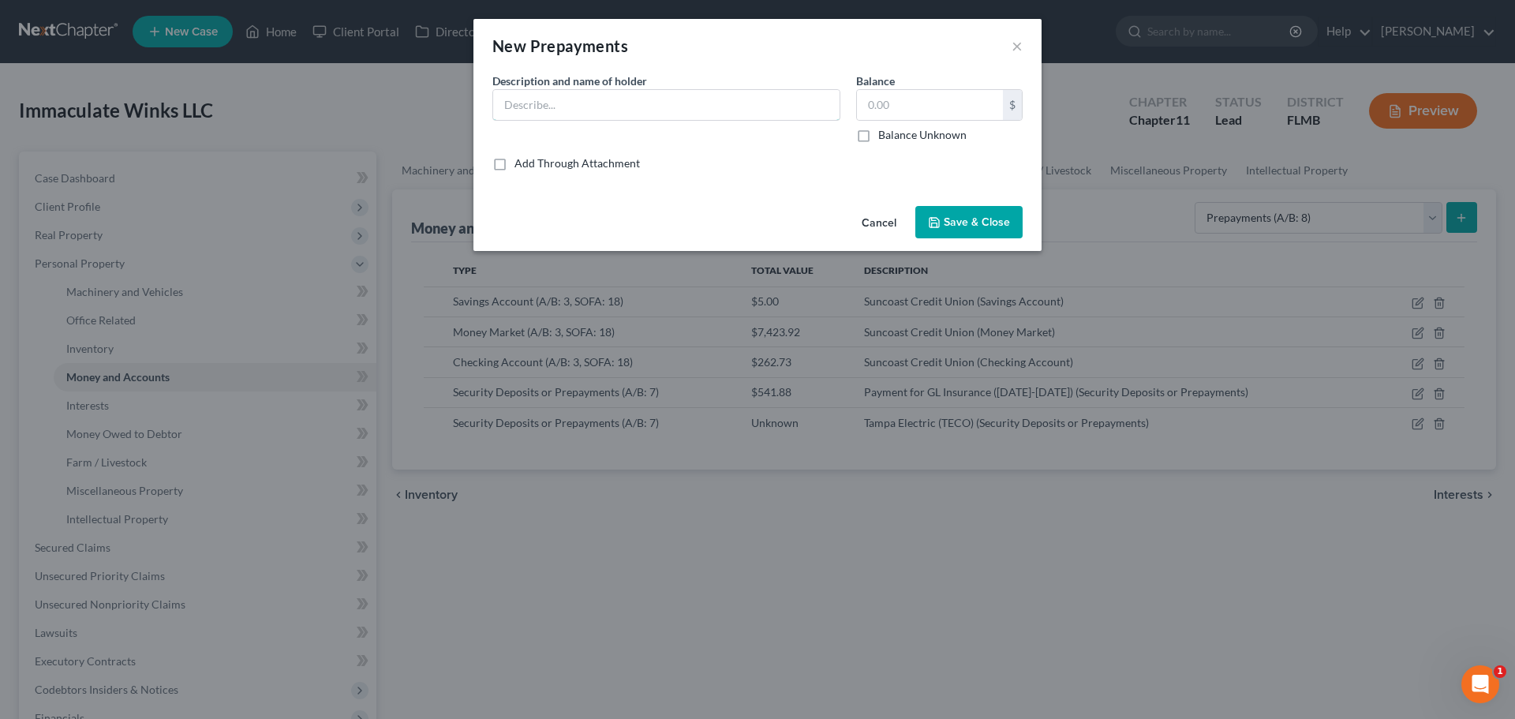
click at [648, 114] on input "text" at bounding box center [666, 105] width 346 height 30
type input "Payment for GL Insurance ([DATE]-[DATE])"
click at [917, 103] on input "text" at bounding box center [930, 105] width 146 height 30
type input "541.88"
click at [952, 222] on span "Save & Close" at bounding box center [977, 221] width 66 height 13
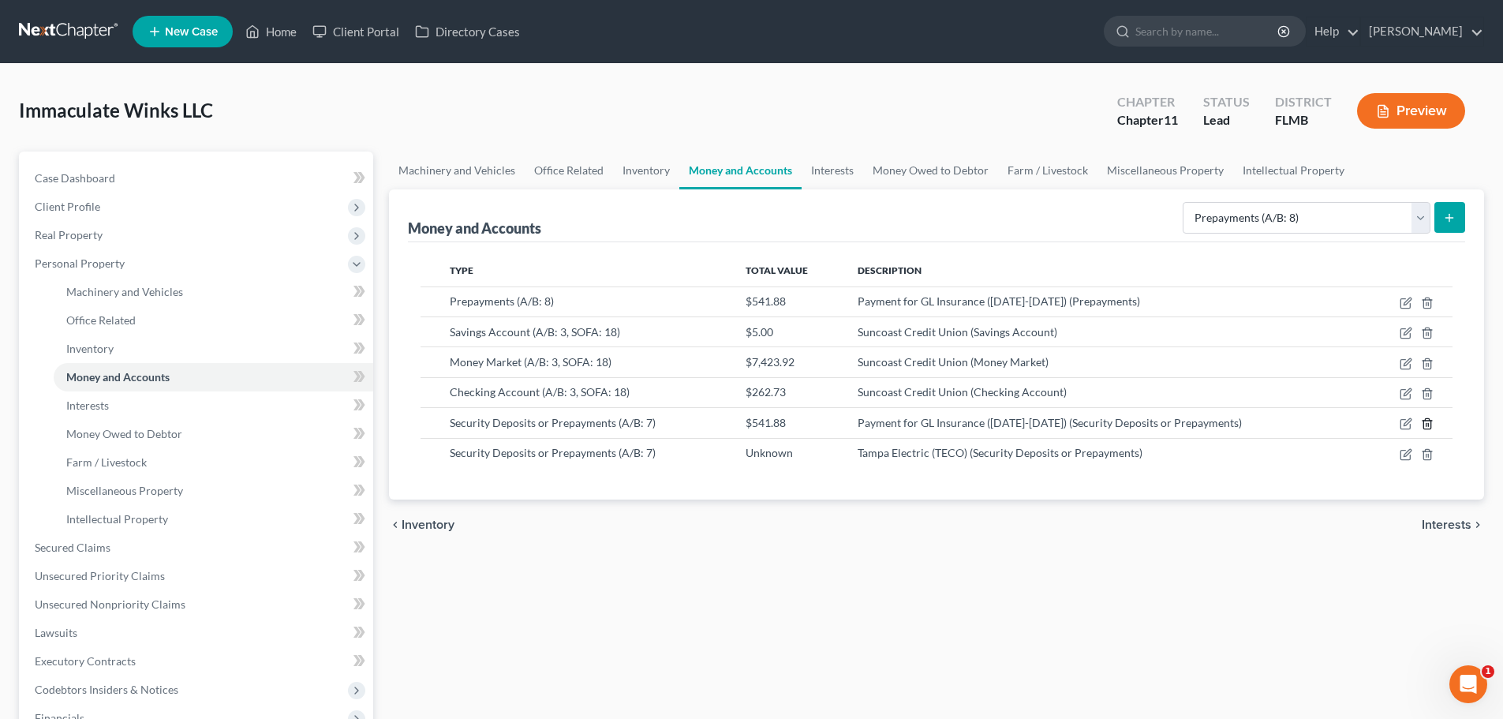
click at [1429, 421] on icon "button" at bounding box center [1427, 423] width 13 height 13
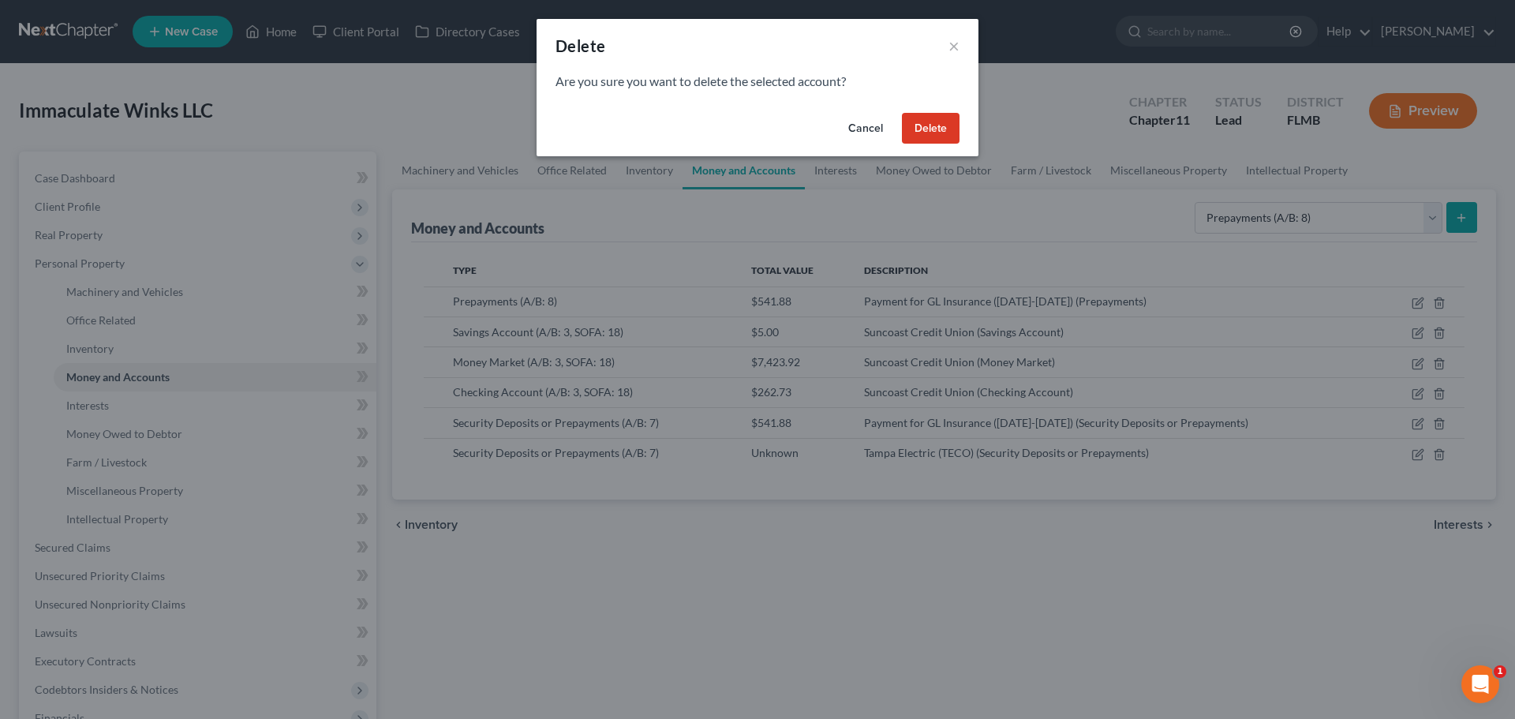
click at [919, 127] on button "Delete" at bounding box center [931, 129] width 58 height 32
